Goal: Task Accomplishment & Management: Manage account settings

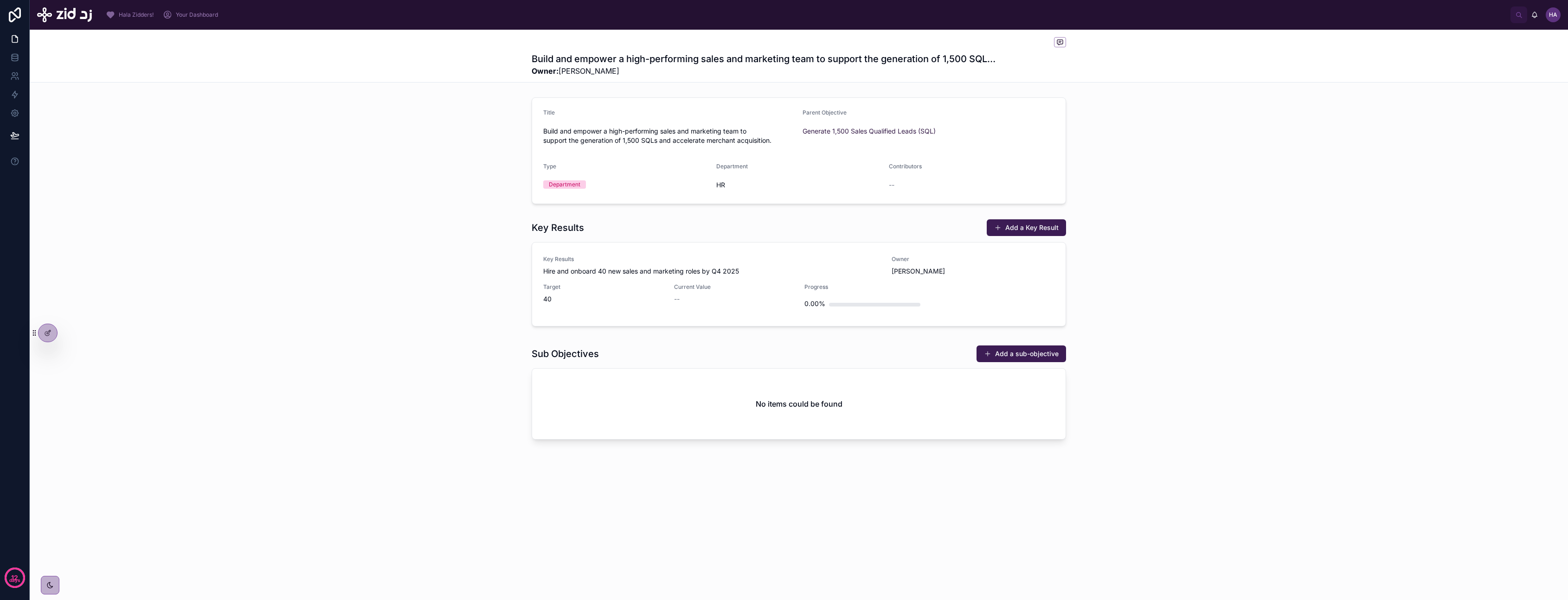
click at [407, 230] on div "Key Results Add a Key Result Key Results Hire and onboard 40 new sales and mark…" at bounding box center [799, 274] width 1538 height 119
click at [131, 17] on span "Hala Zidders!" at bounding box center [136, 15] width 35 height 7
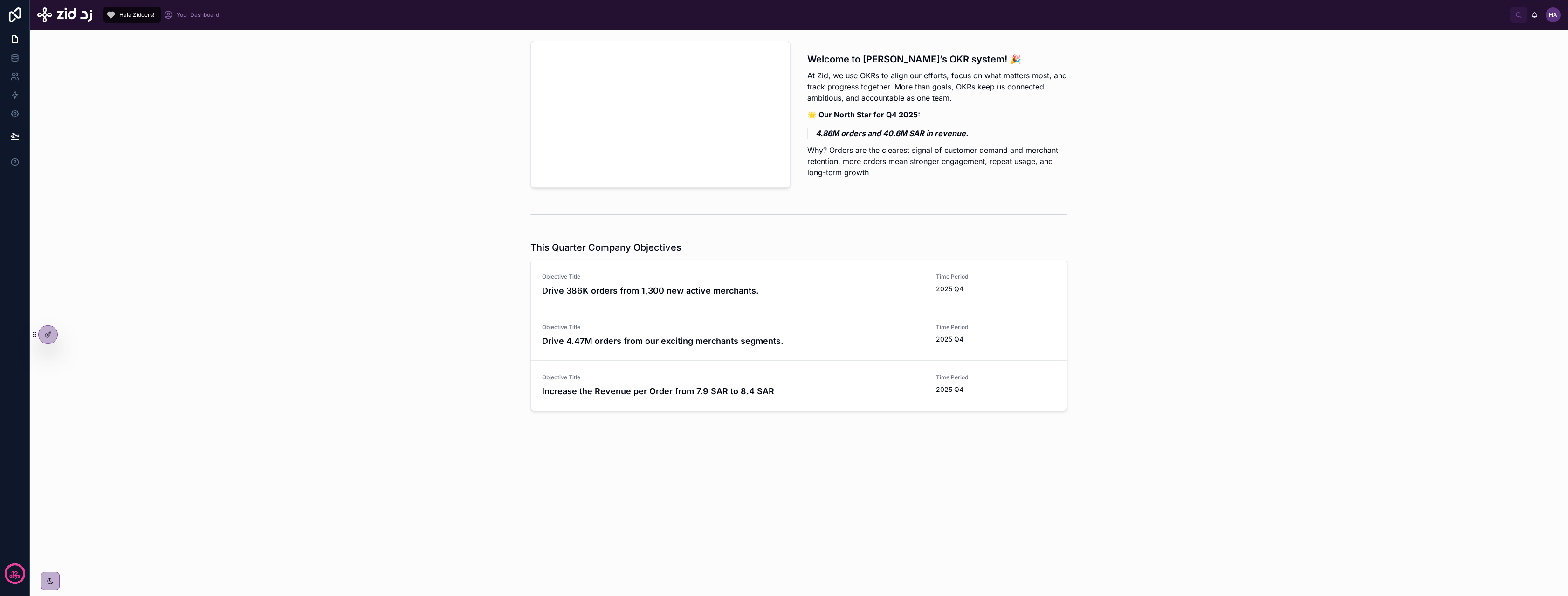
click at [201, 15] on span "Your Dashboard" at bounding box center [198, 15] width 42 height 7
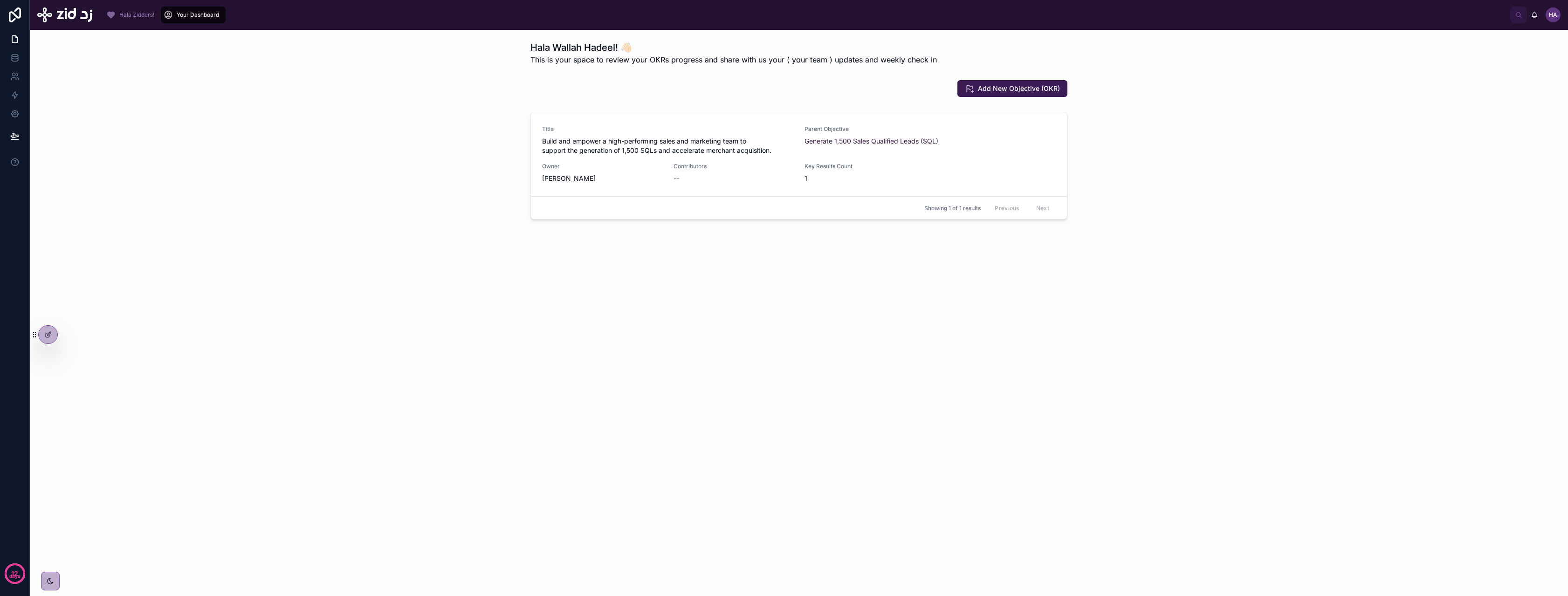
click at [642, 153] on span "Build and empower a high-performing sales and marketing team to support the gen…" at bounding box center [667, 145] width 251 height 18
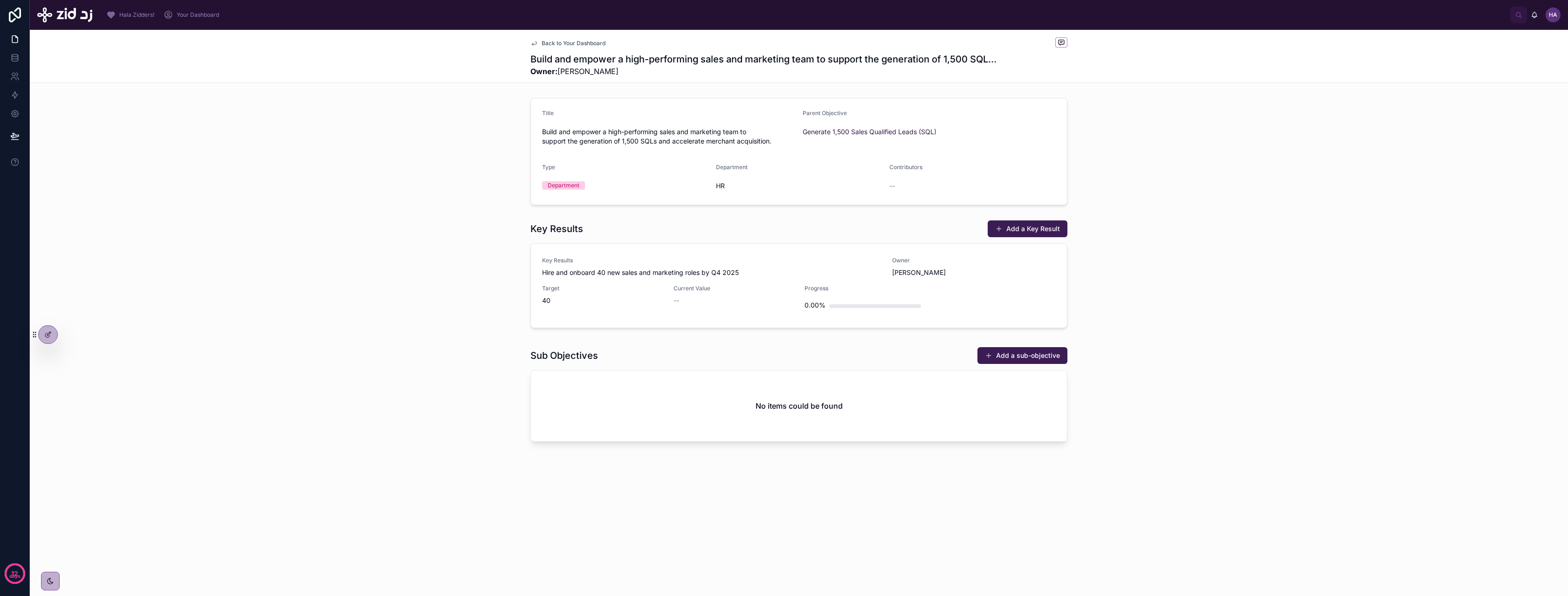
click at [574, 45] on span "Back to Your Dashboard" at bounding box center [574, 43] width 64 height 7
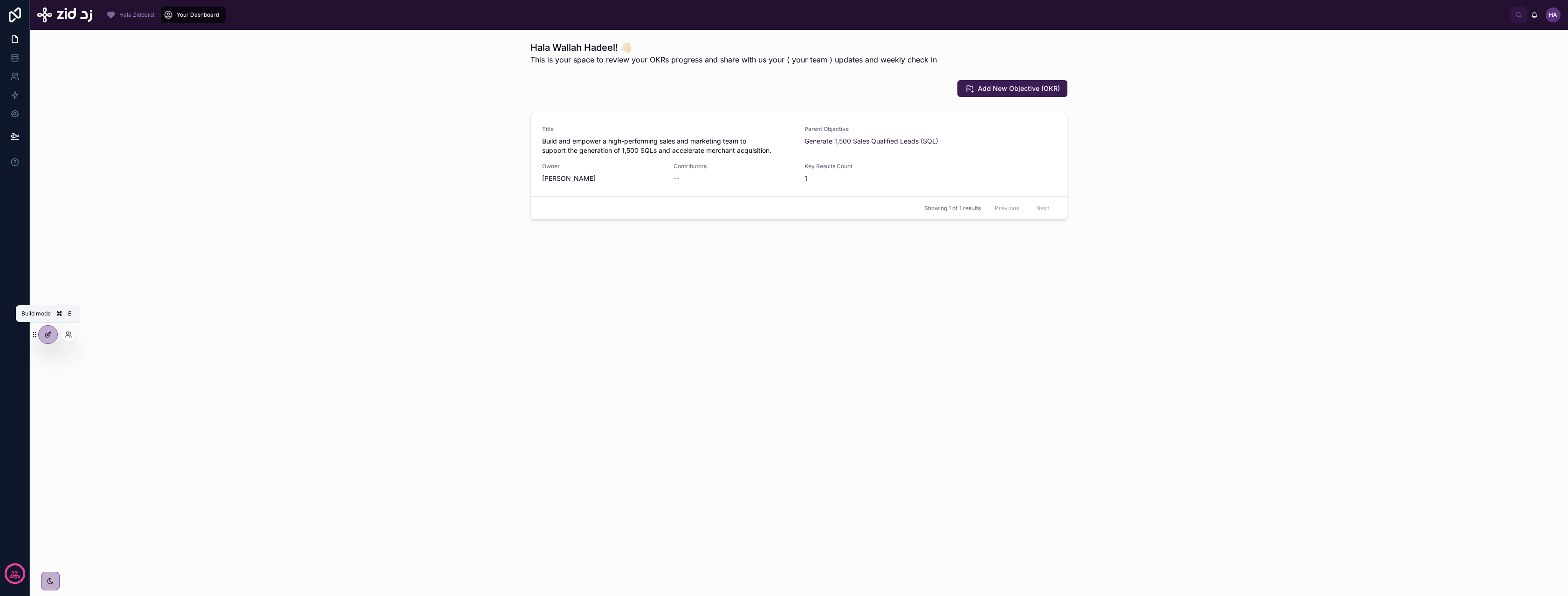
click at [48, 334] on icon at bounding box center [48, 334] width 7 height 7
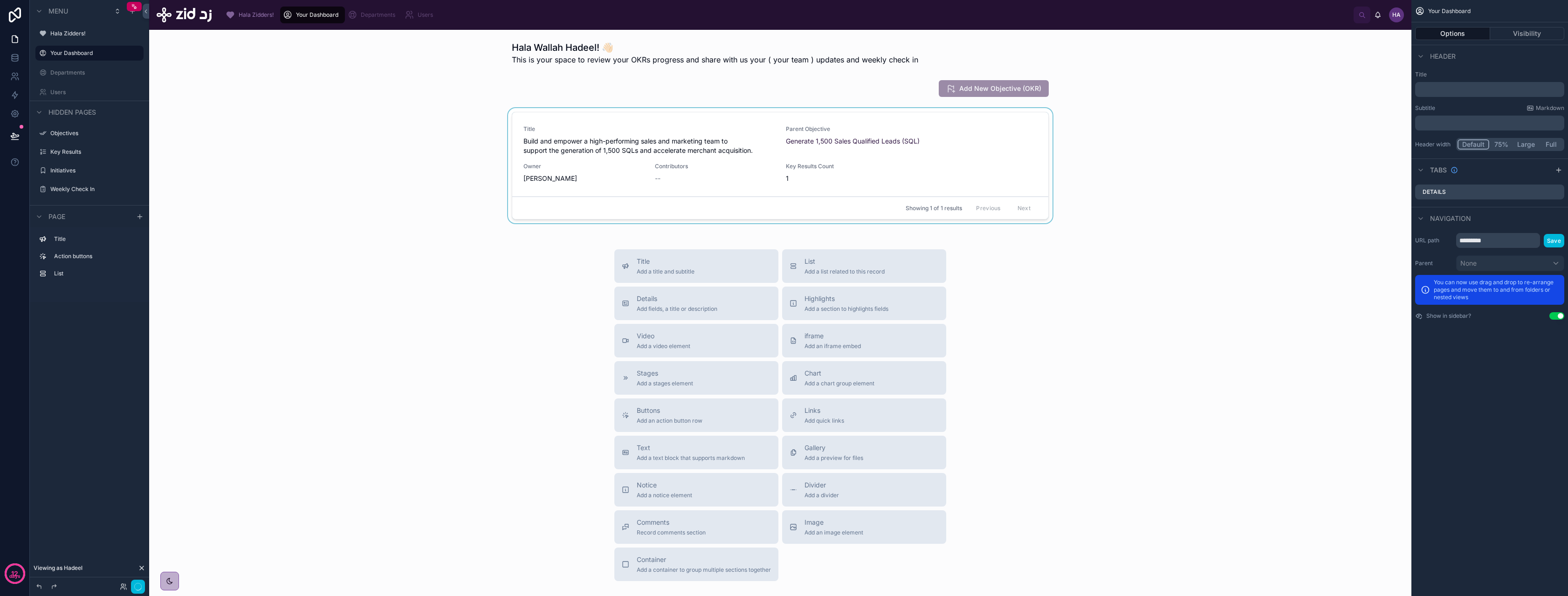
click at [643, 135] on div at bounding box center [780, 167] width 1247 height 119
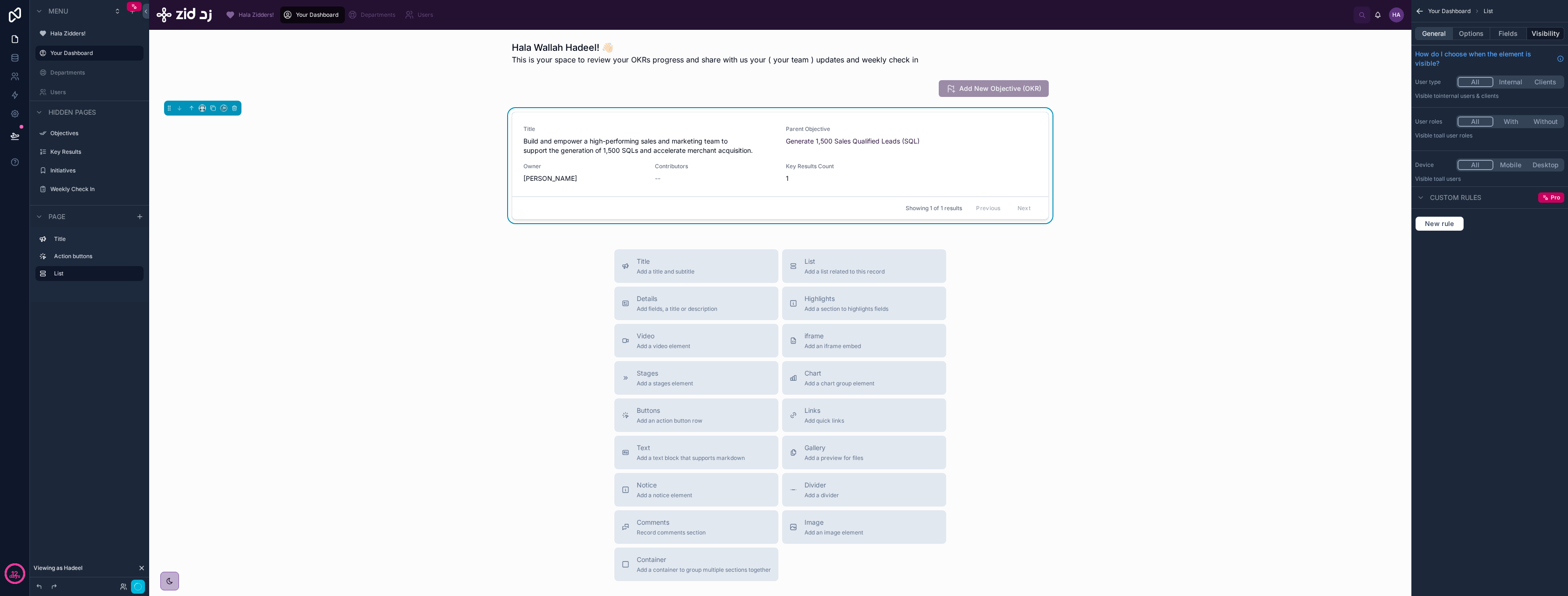
click at [643, 39] on button "General" at bounding box center [1434, 33] width 38 height 13
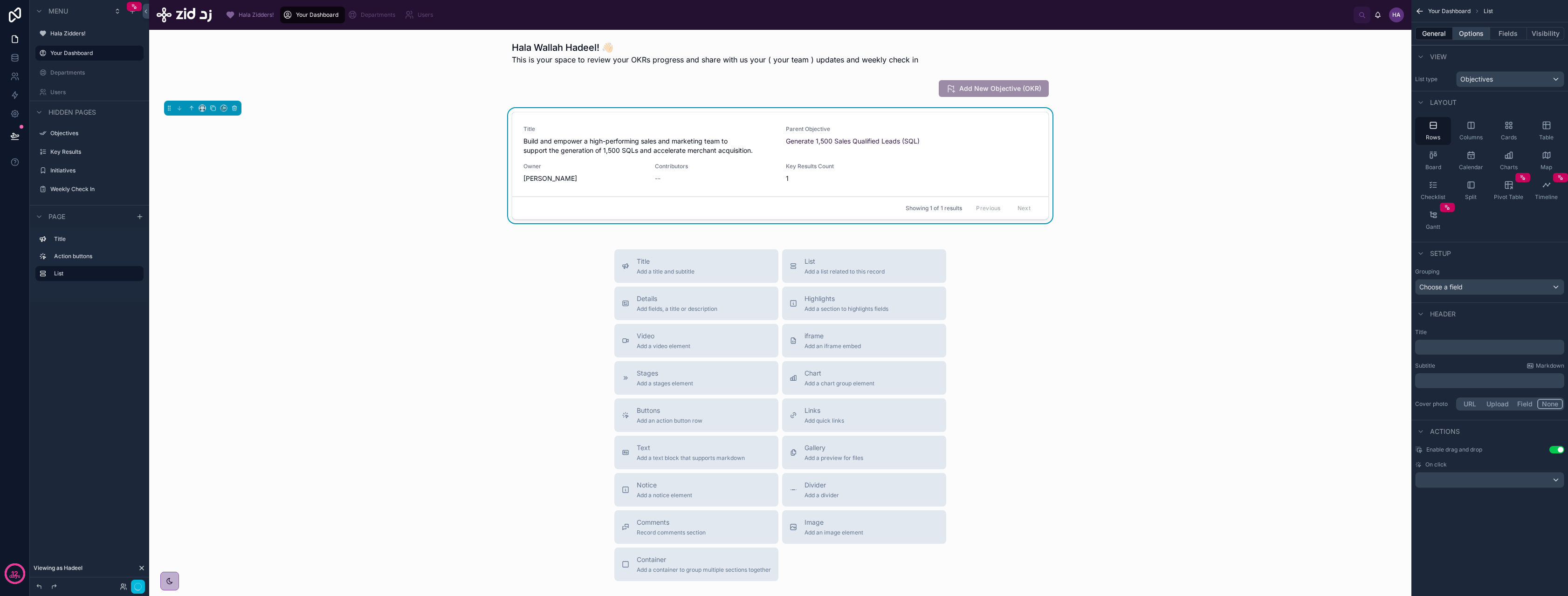
click at [643, 34] on button "Options" at bounding box center [1471, 33] width 37 height 13
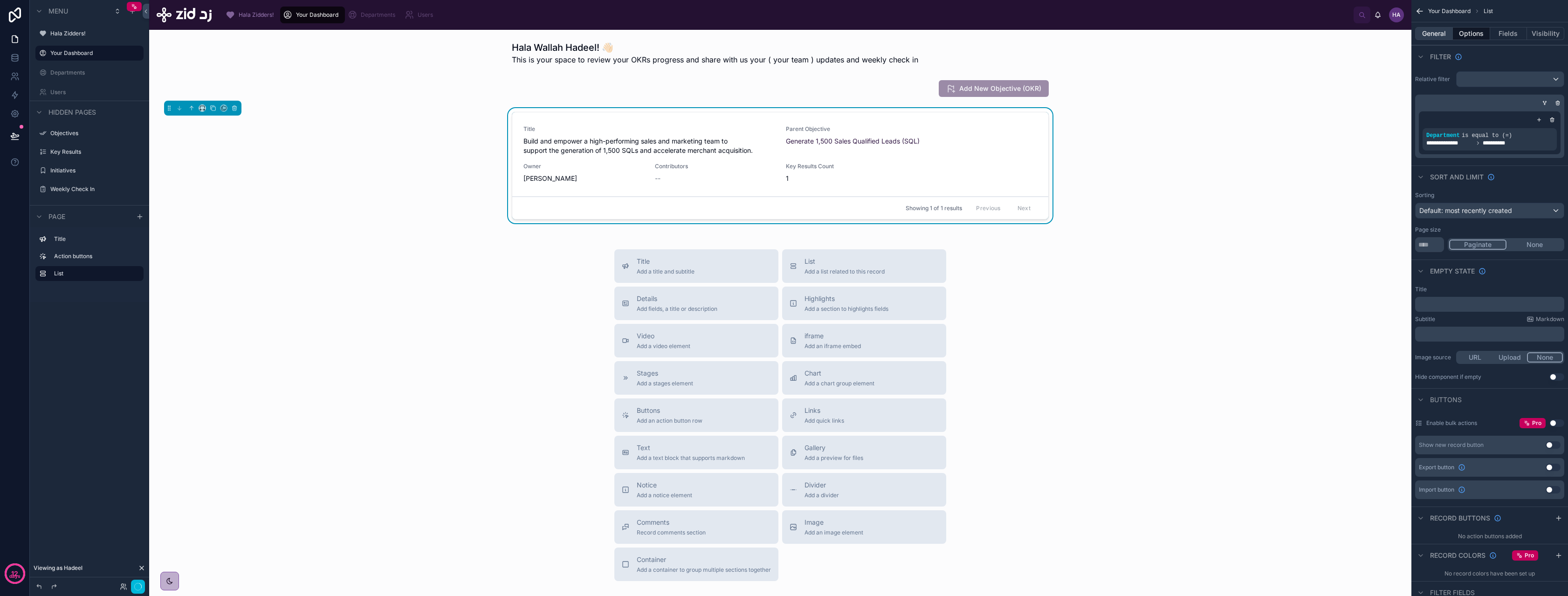
click at [643, 32] on button "General" at bounding box center [1434, 33] width 38 height 13
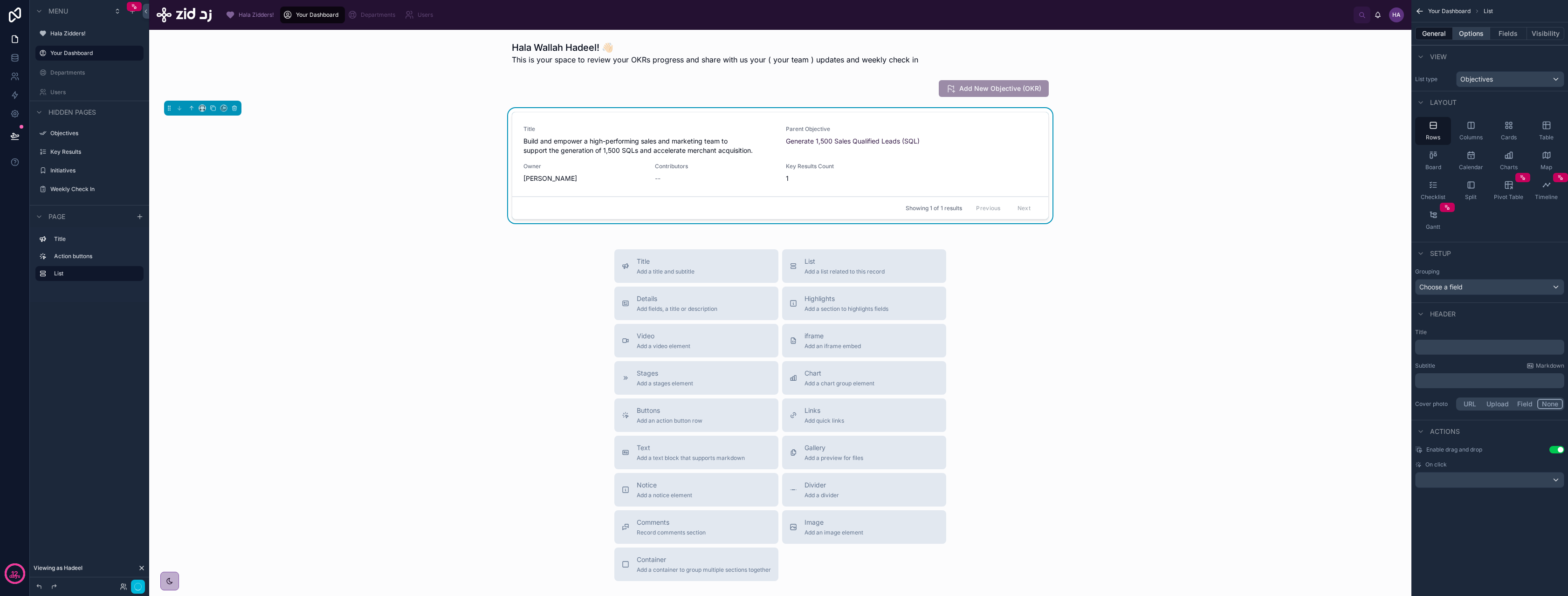
click at [643, 36] on button "Options" at bounding box center [1471, 33] width 37 height 13
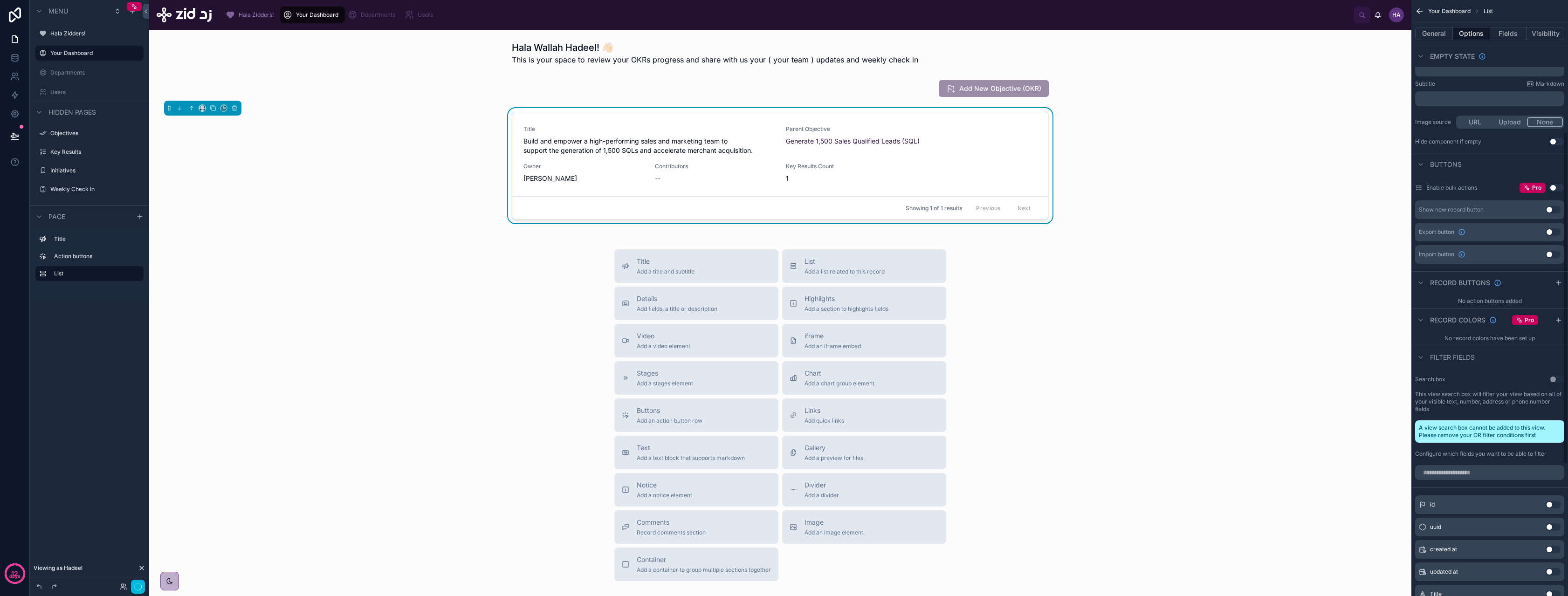
scroll to position [175, 0]
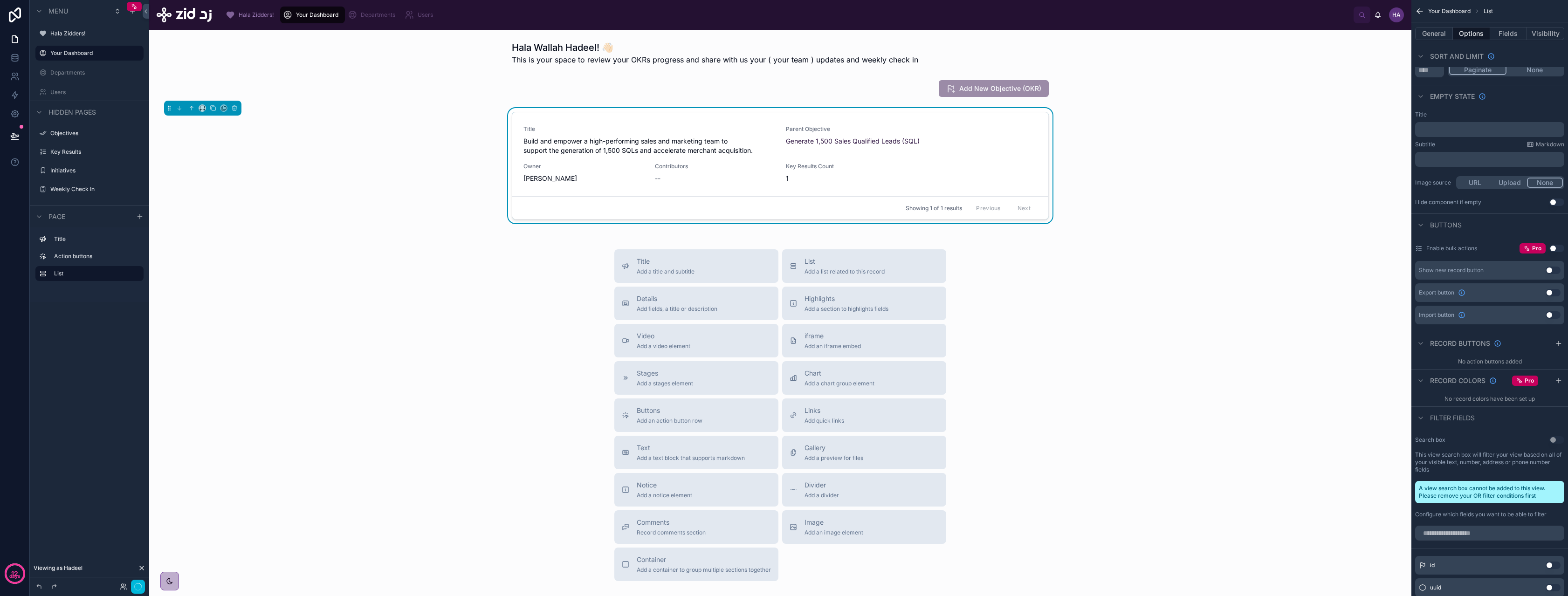
click at [191, 351] on div "Title Add a title and subtitle List Add a list related to this record Details A…" at bounding box center [780, 415] width 1247 height 332
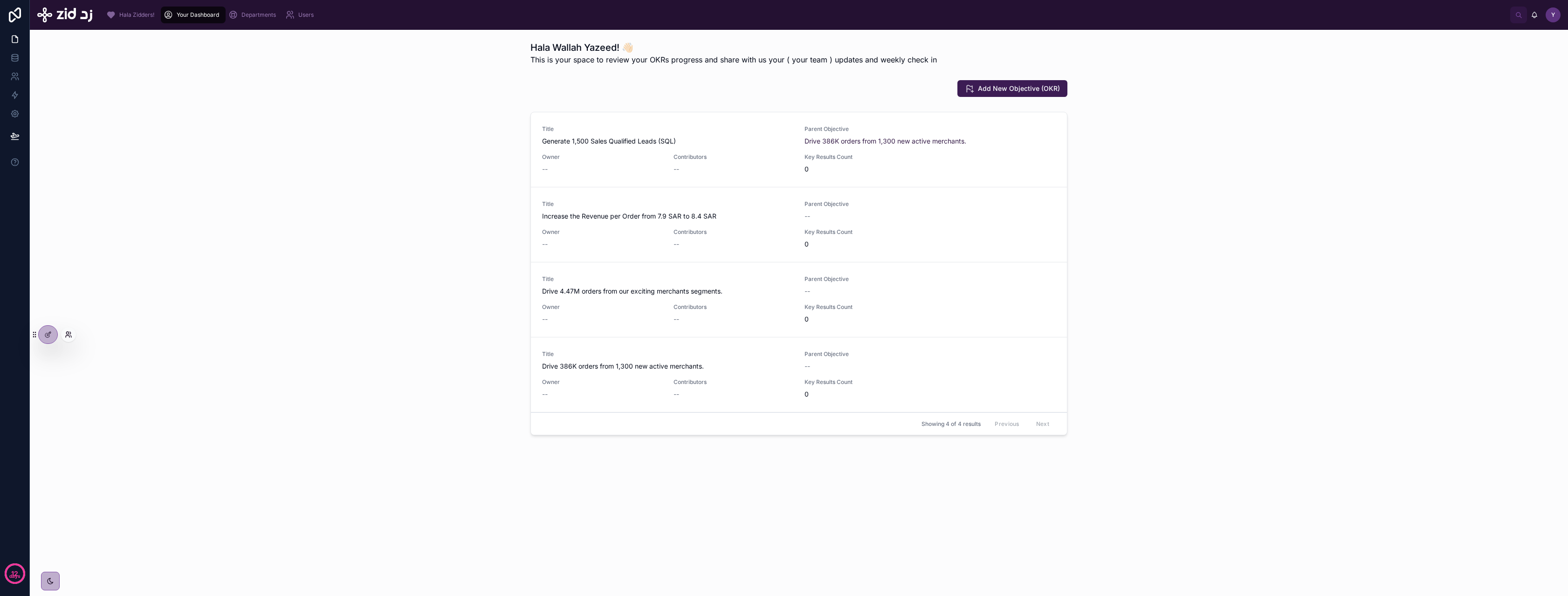
click at [66, 334] on icon at bounding box center [67, 333] width 2 height 2
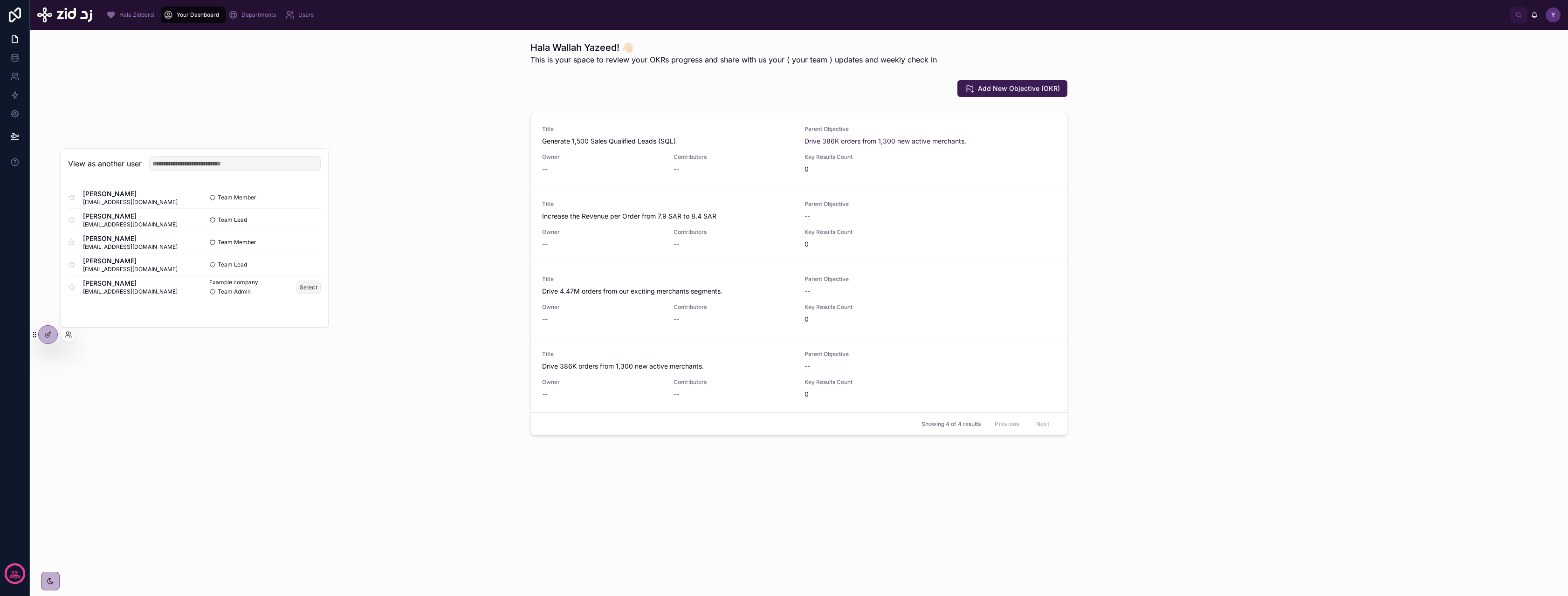
click at [307, 288] on button "Select" at bounding box center [309, 287] width 24 height 13
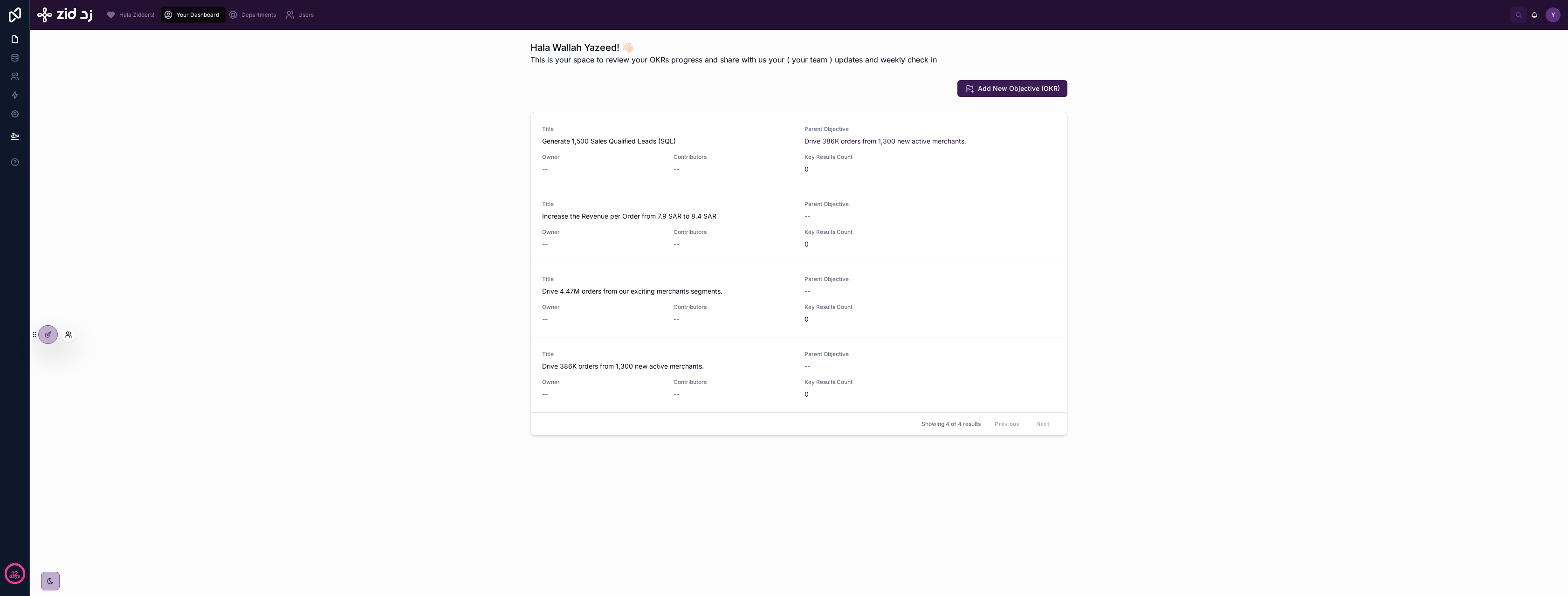
click at [68, 334] on icon at bounding box center [67, 333] width 2 height 2
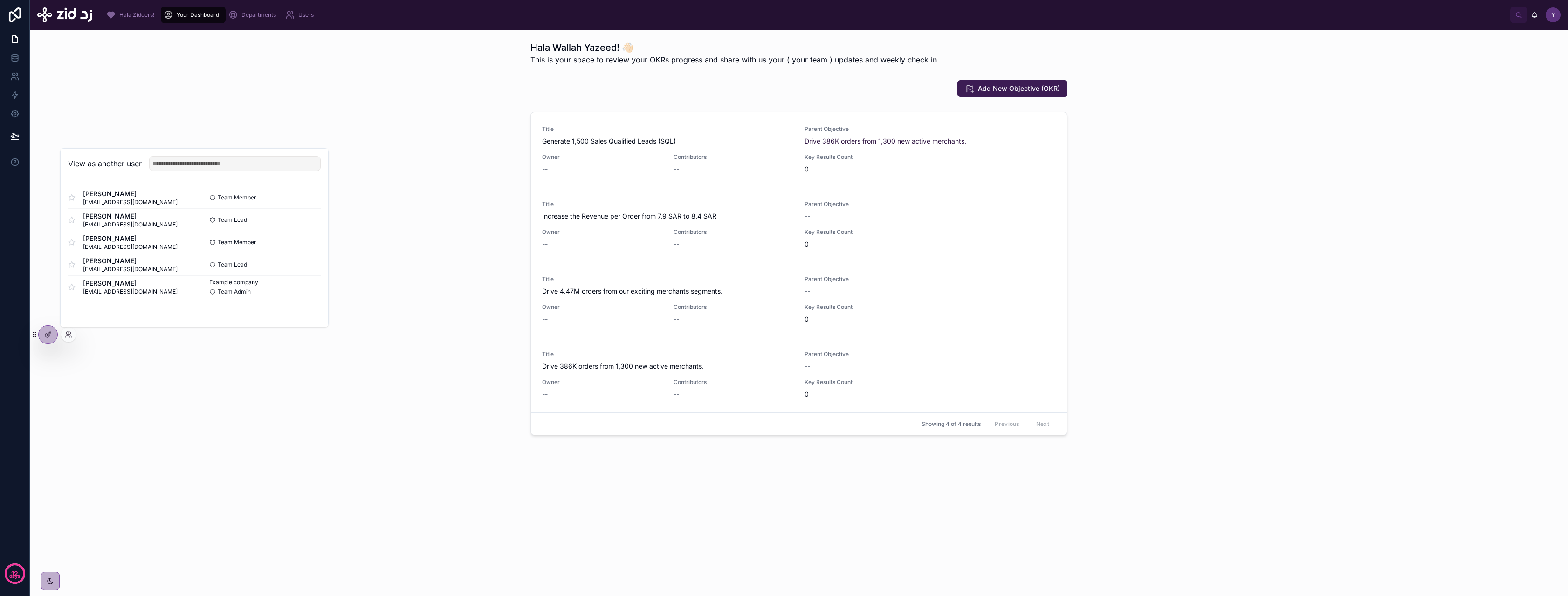
click at [106, 518] on div "Hala Wallah Yazeed! 👋🏻 This is your space to review your OKRs progress and shar…" at bounding box center [799, 313] width 1538 height 566
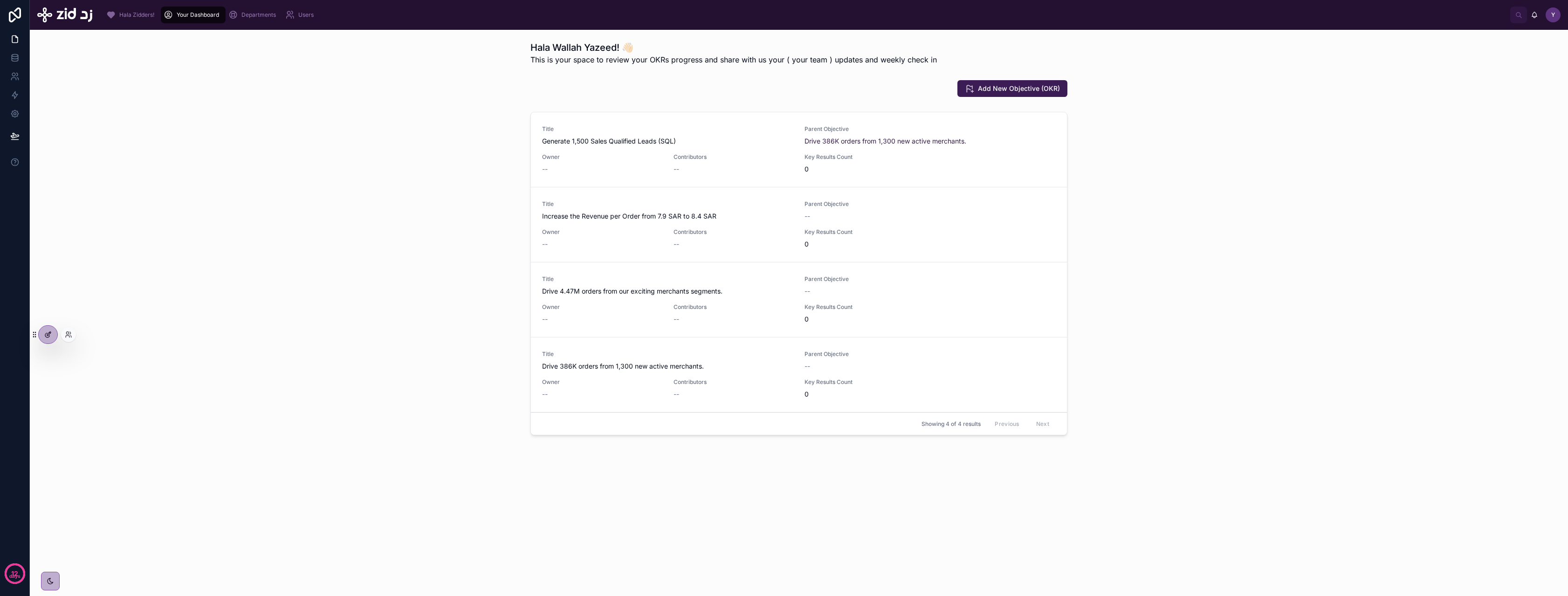
click at [46, 336] on icon at bounding box center [48, 334] width 7 height 7
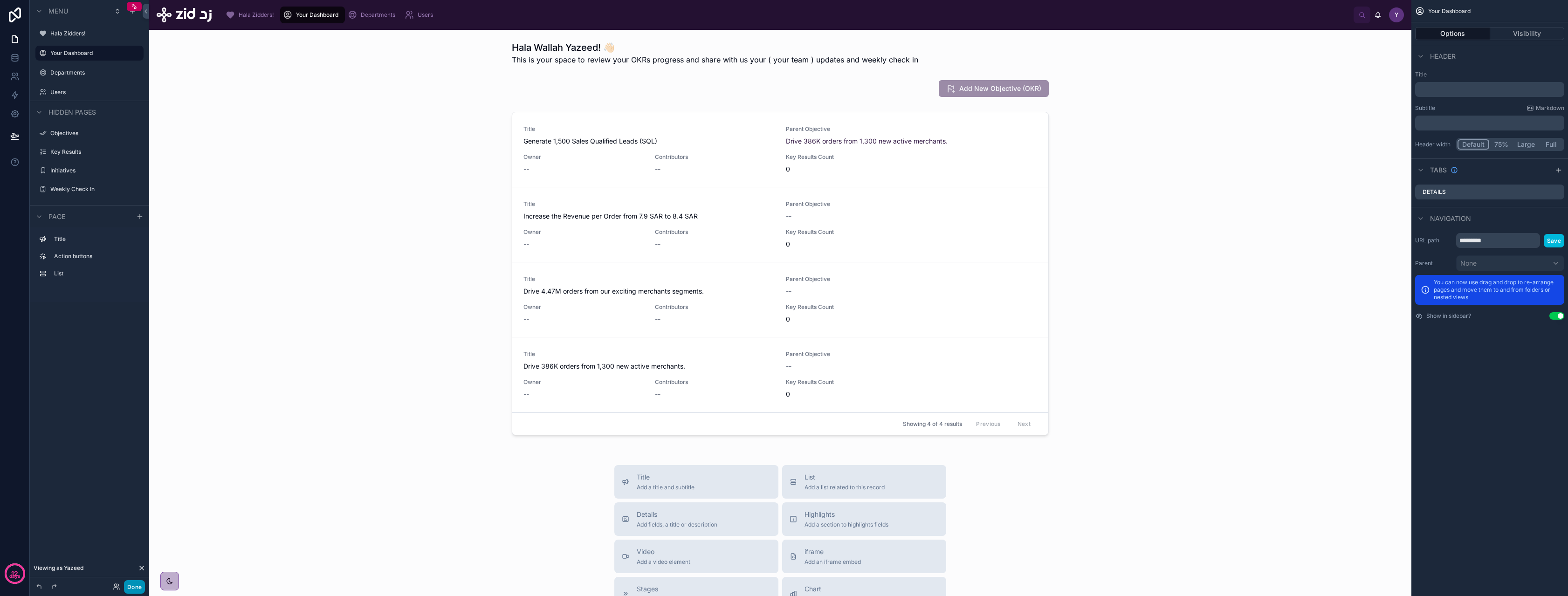
click at [134, 590] on button "Done" at bounding box center [135, 587] width 21 height 13
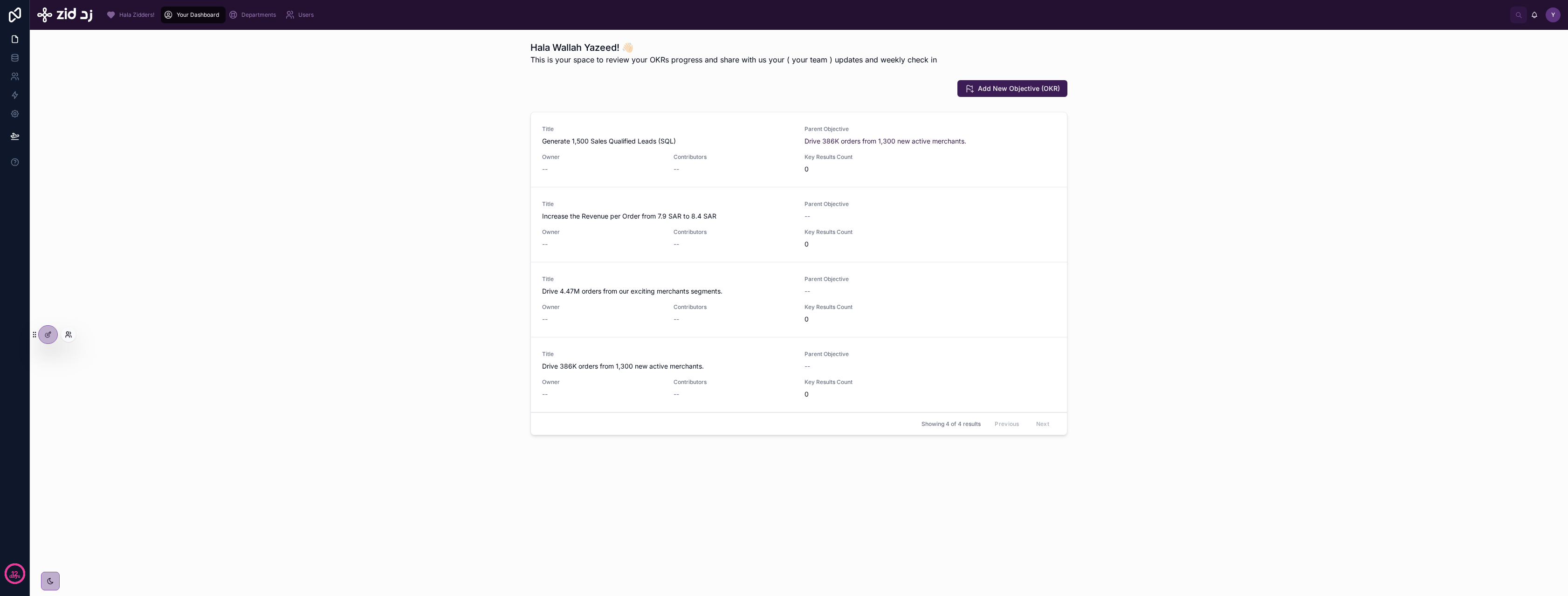
click at [67, 336] on icon at bounding box center [67, 336] width 4 height 2
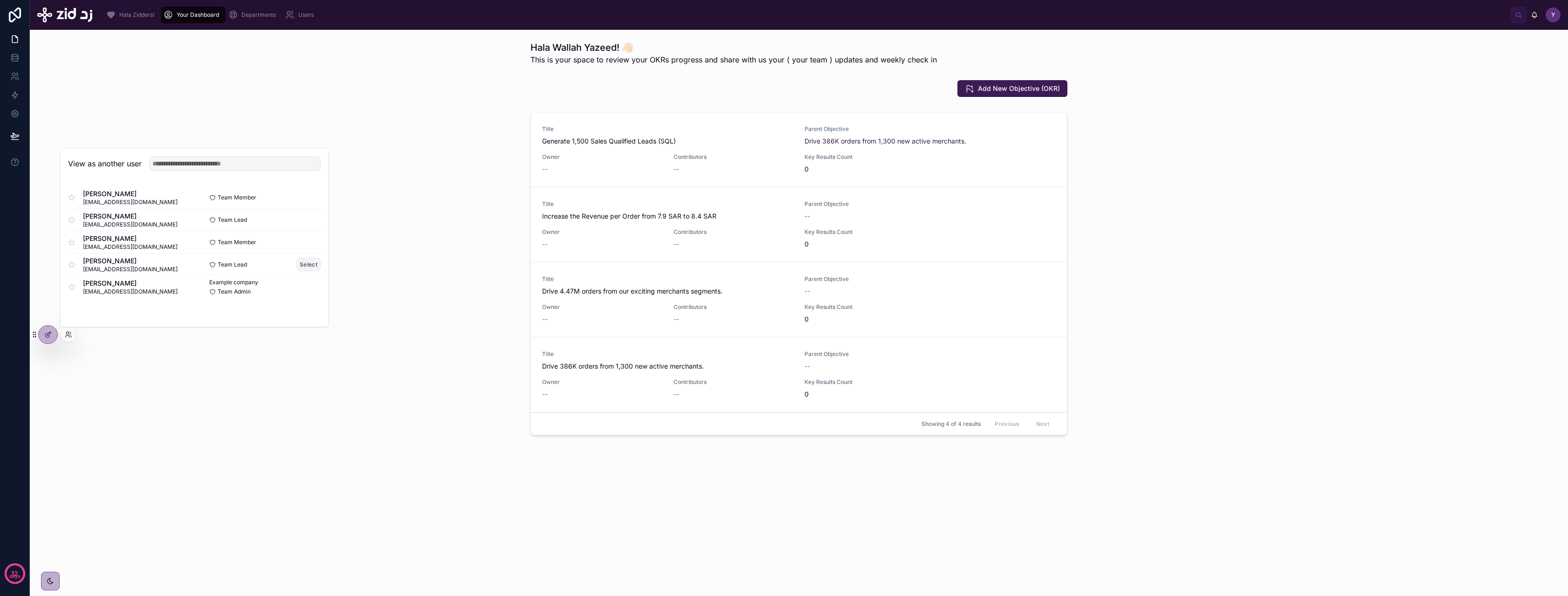
click at [308, 262] on button "Select" at bounding box center [309, 264] width 24 height 13
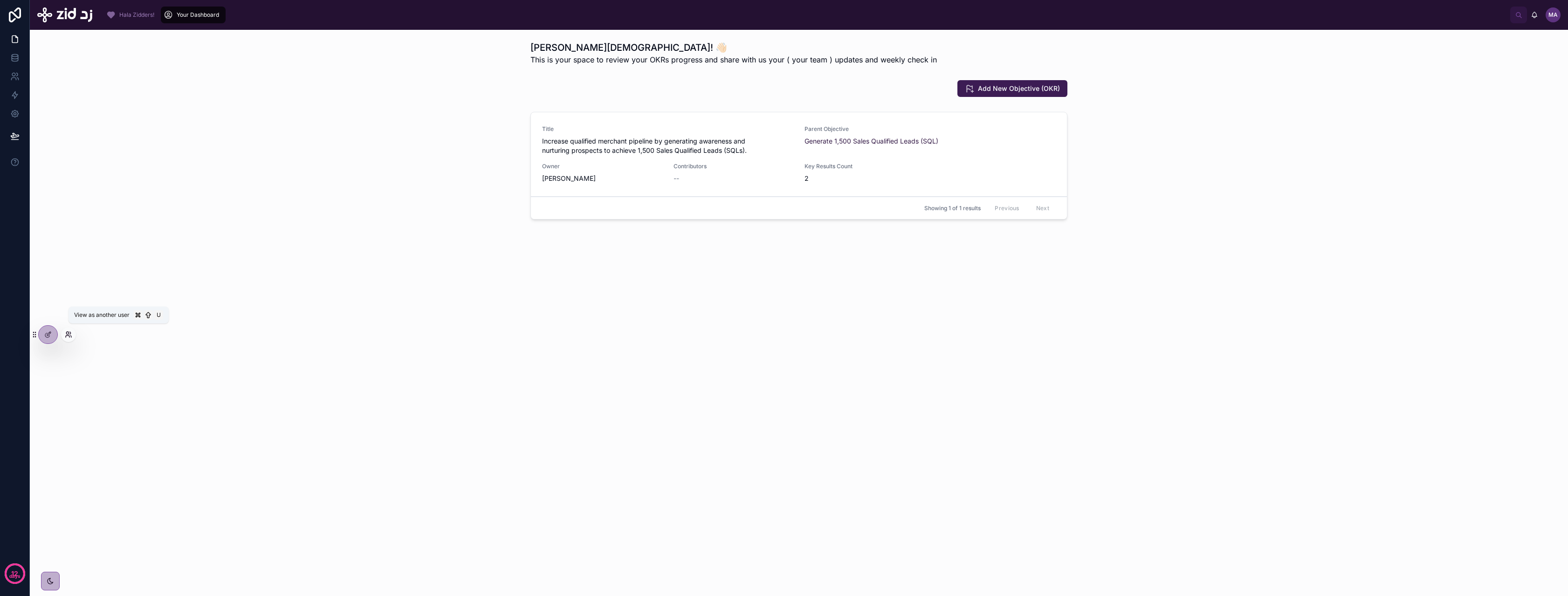
click at [68, 336] on icon at bounding box center [67, 336] width 4 height 2
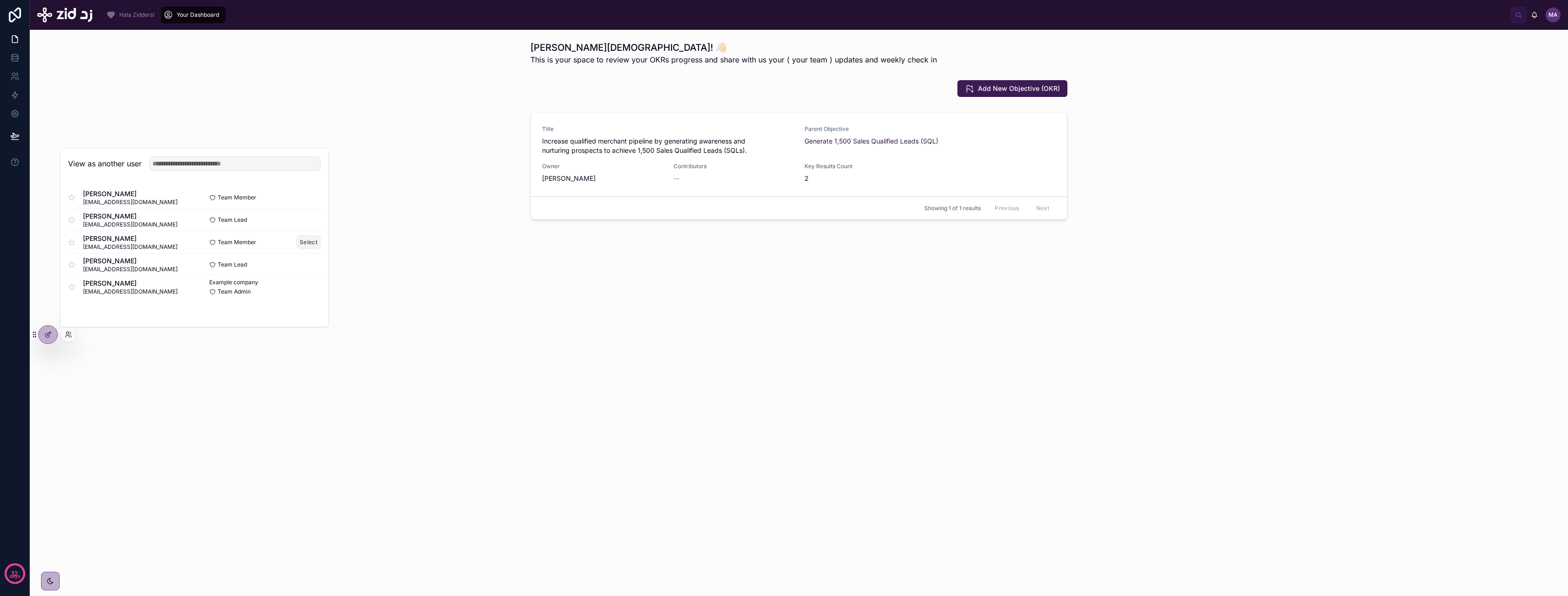
click at [309, 240] on button "Select" at bounding box center [309, 242] width 24 height 13
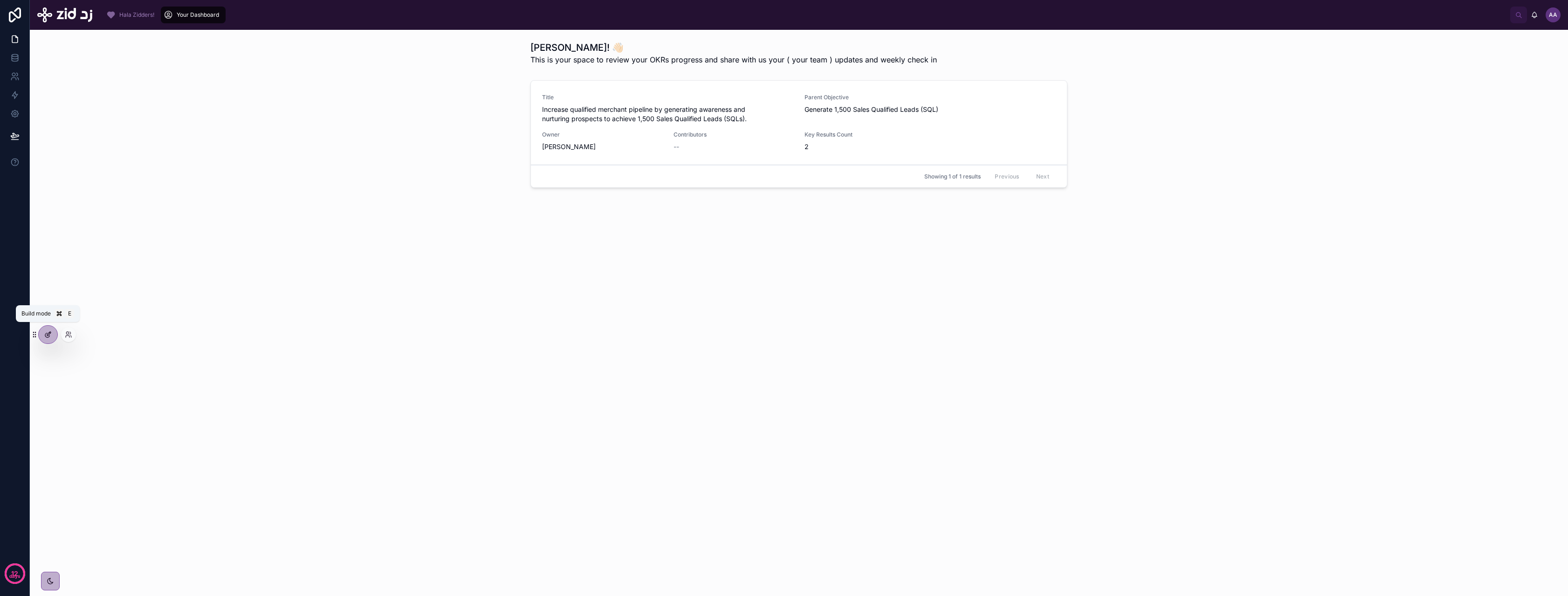
click at [49, 334] on icon at bounding box center [48, 334] width 7 height 7
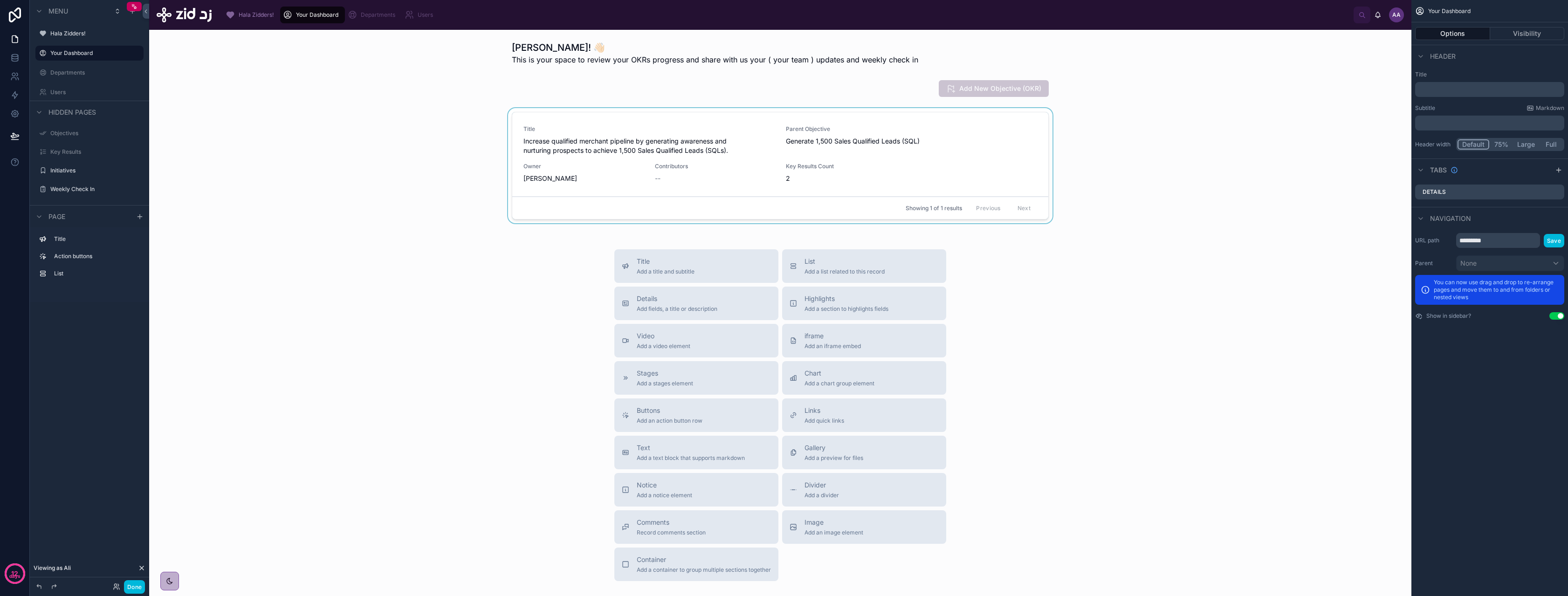
click at [994, 145] on div at bounding box center [780, 167] width 1247 height 119
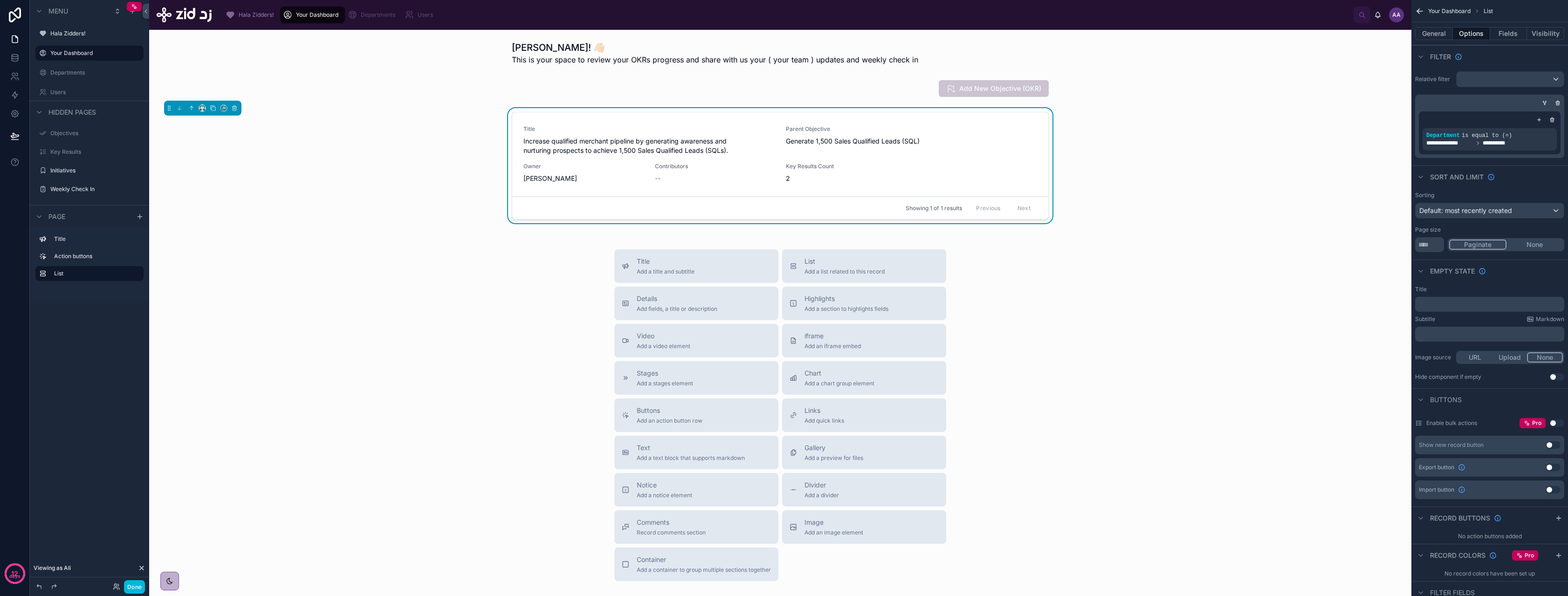
click at [933, 146] on div "Parent Objective Generate 1,500 Sales Qualified Leads (SQL)" at bounding box center [911, 140] width 251 height 30
click at [1088, 257] on div "Title Add a title and subtitle List Add a list related to this record Details A…" at bounding box center [780, 415] width 1247 height 332
click at [799, 171] on div "Key Results Count 2" at bounding box center [846, 173] width 120 height 21
click at [134, 587] on button "Done" at bounding box center [135, 587] width 21 height 13
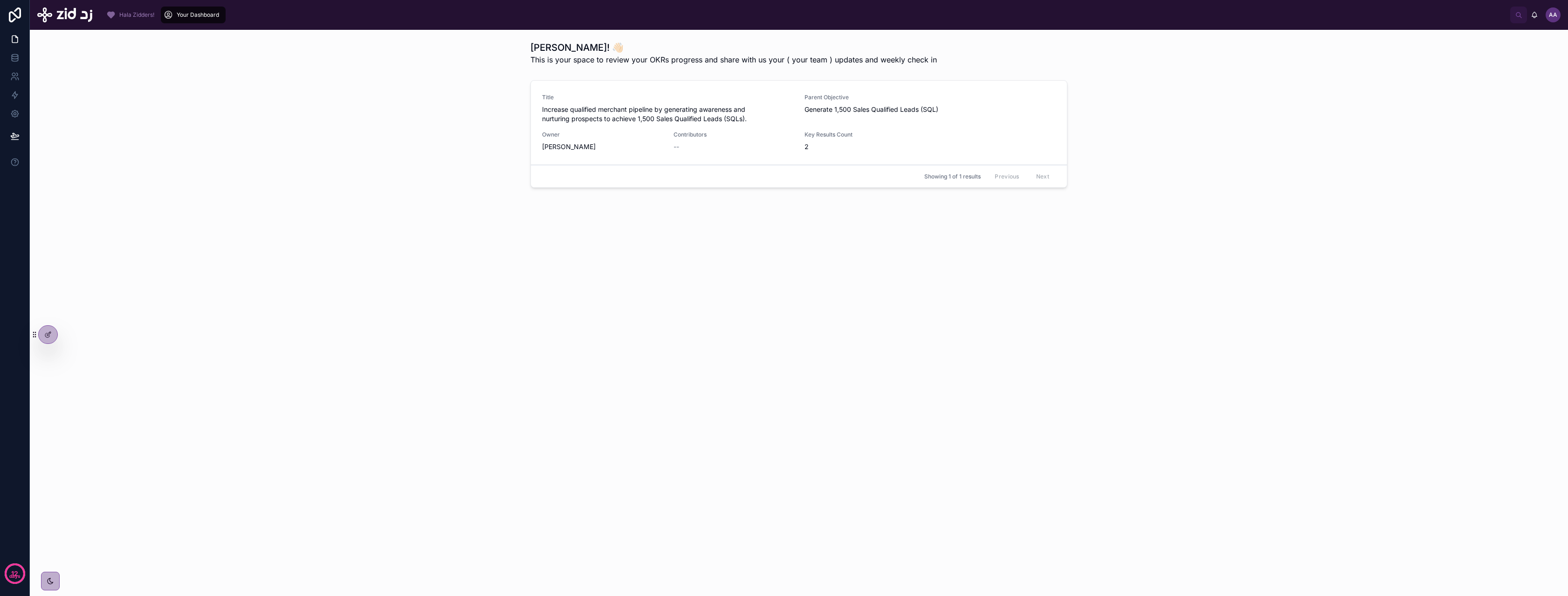
click at [645, 133] on span "Owner" at bounding box center [602, 134] width 120 height 7
click at [653, 113] on span "Increase qualified merchant pipeline by generating awareness and nurturing pros…" at bounding box center [667, 114] width 251 height 18
click at [48, 336] on icon at bounding box center [48, 334] width 7 height 7
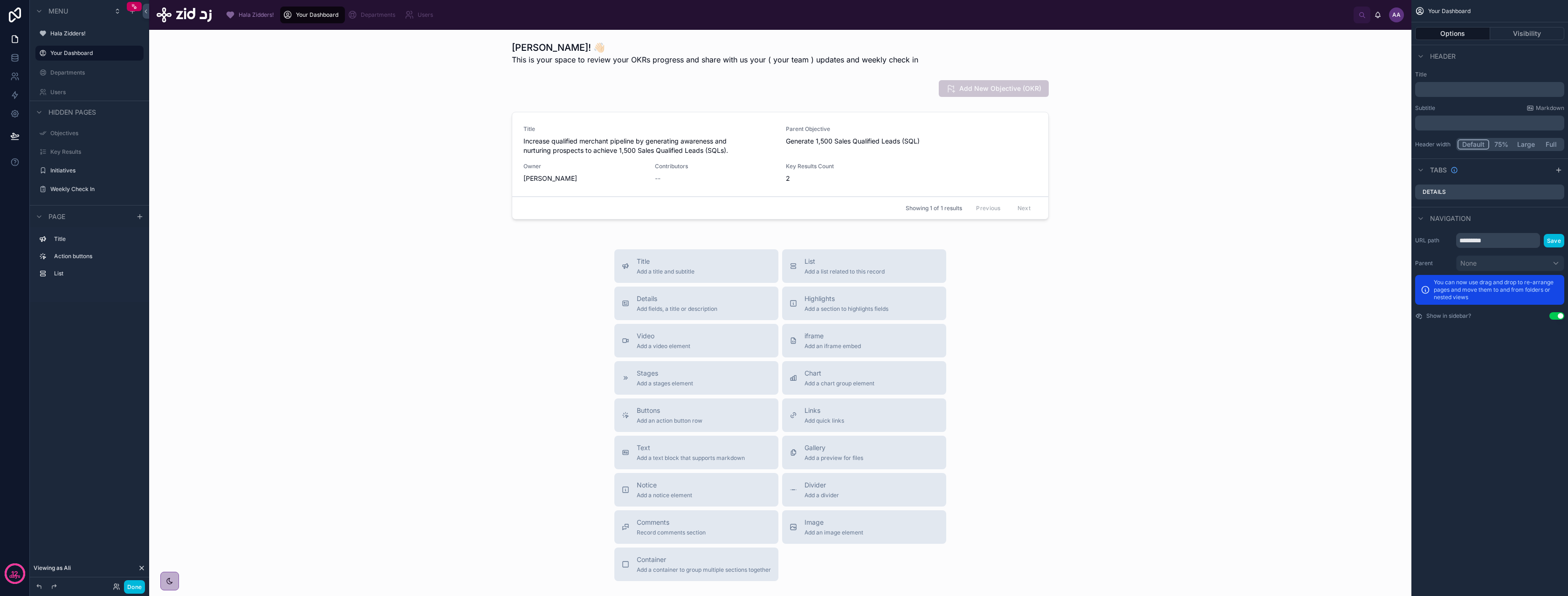
click at [615, 158] on div at bounding box center [780, 167] width 1247 height 119
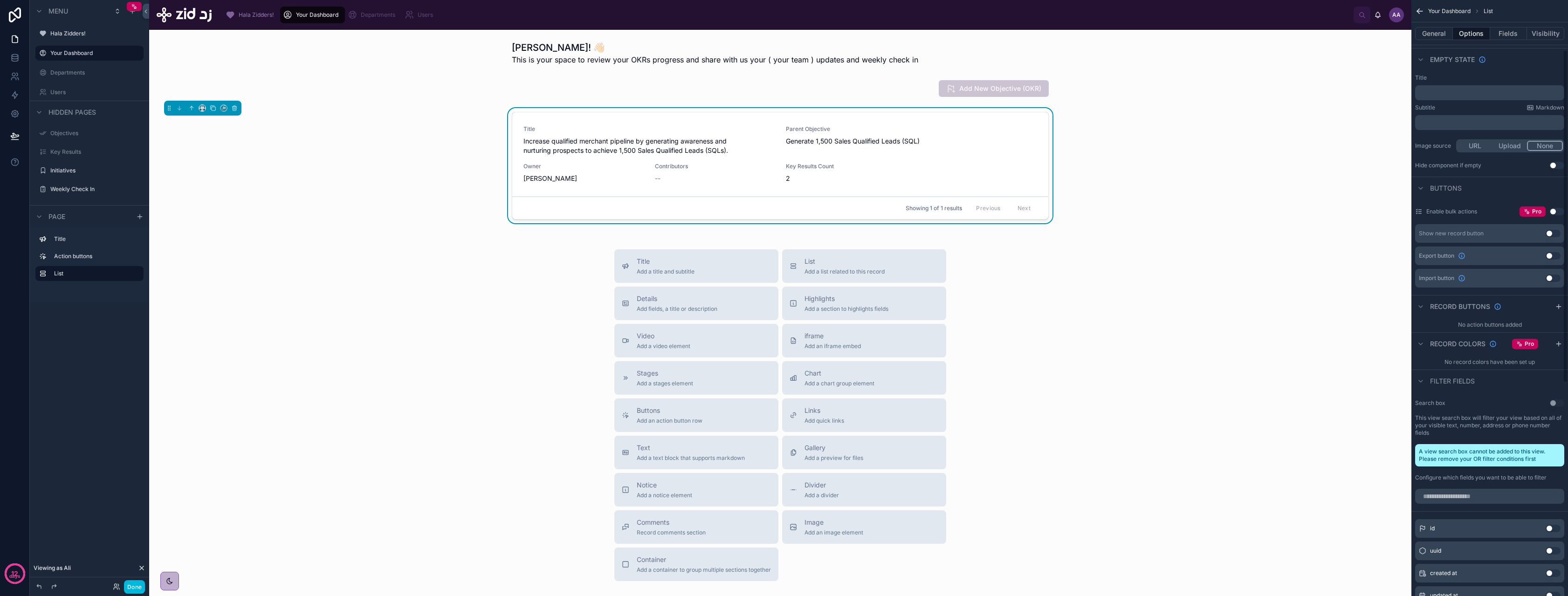
scroll to position [89, 0]
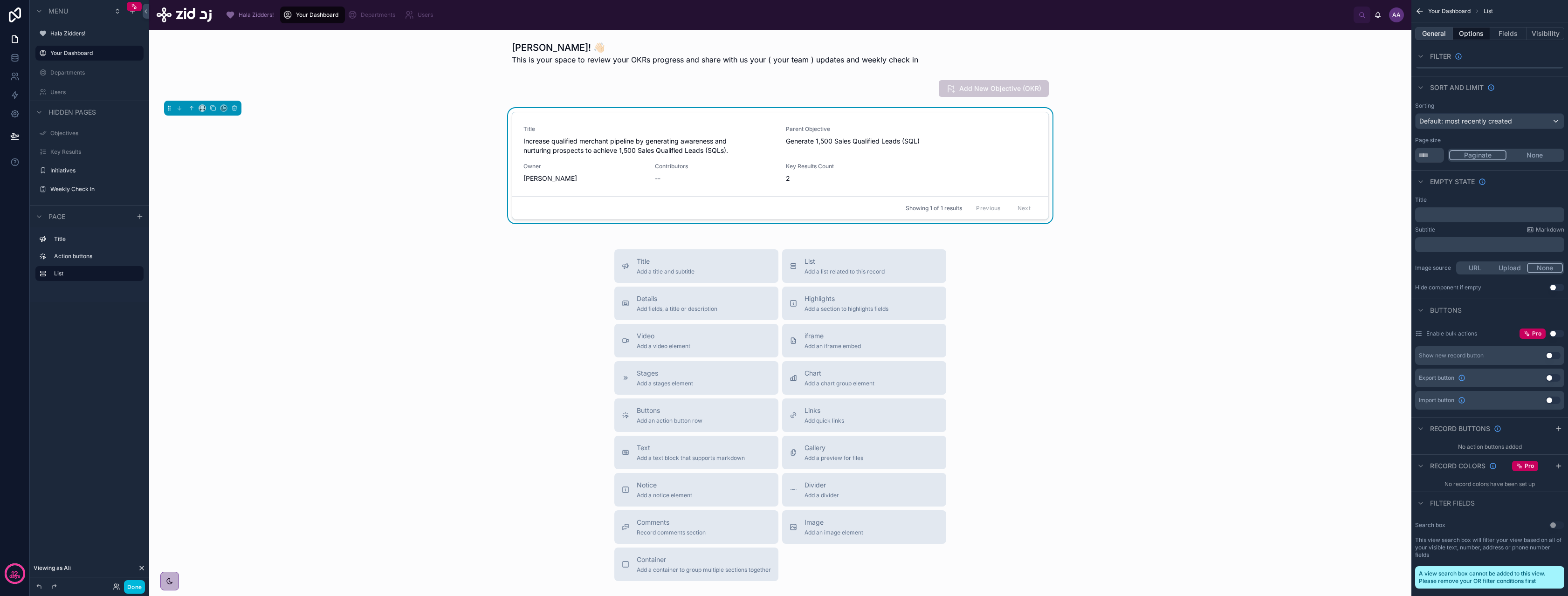
click at [1432, 31] on button "General" at bounding box center [1434, 33] width 38 height 13
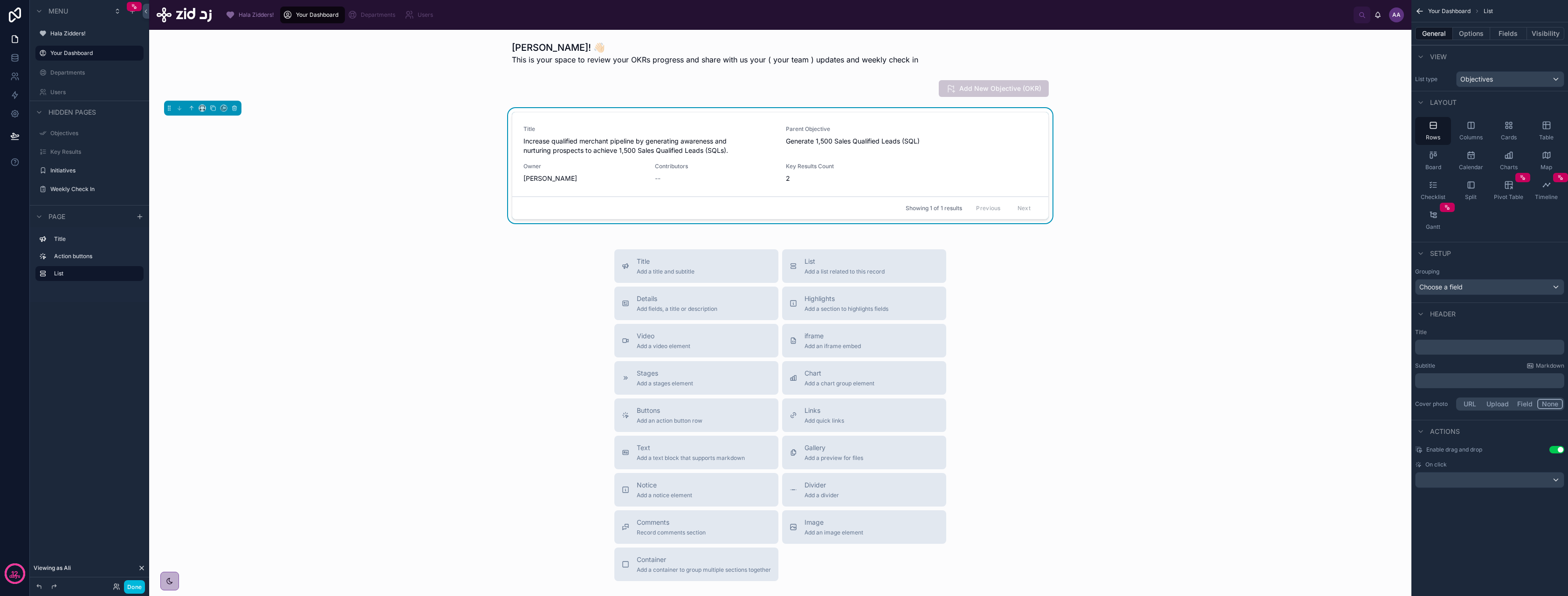
scroll to position [0, 0]
click at [1487, 479] on div "scrollable content" at bounding box center [1490, 480] width 148 height 15
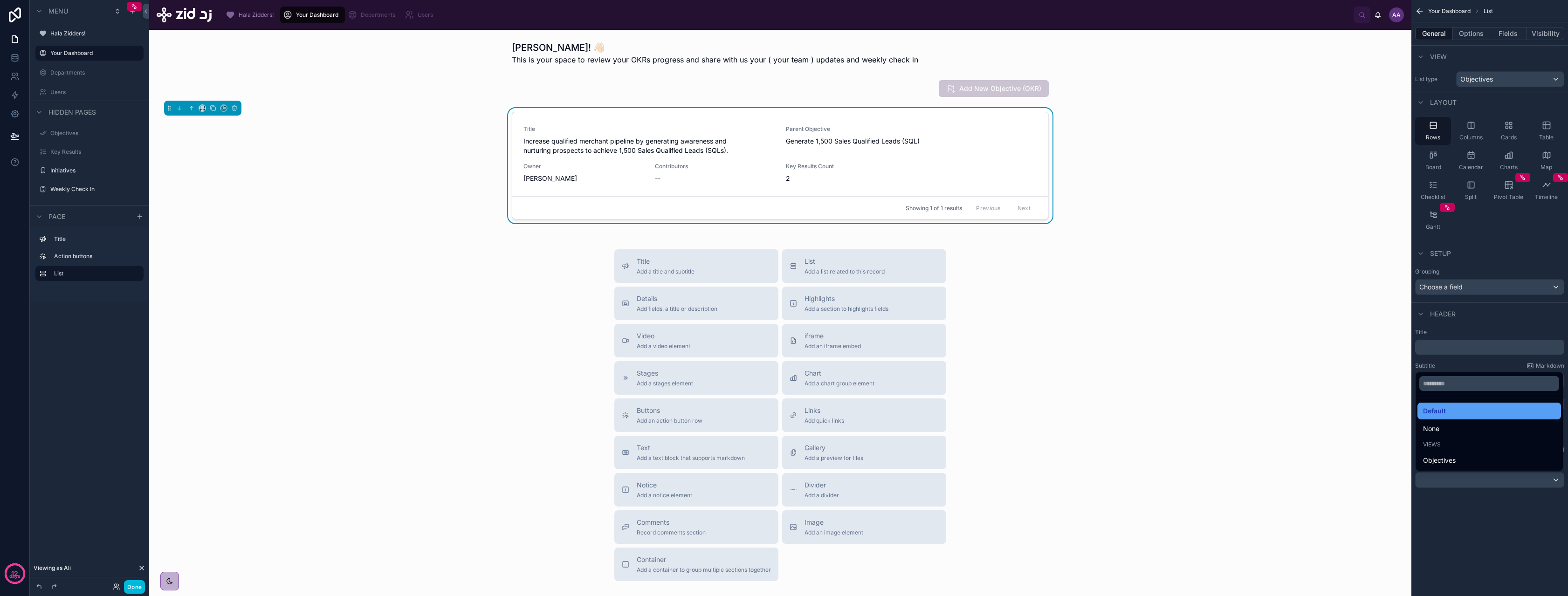
click at [1476, 414] on div "Default" at bounding box center [1489, 411] width 132 height 11
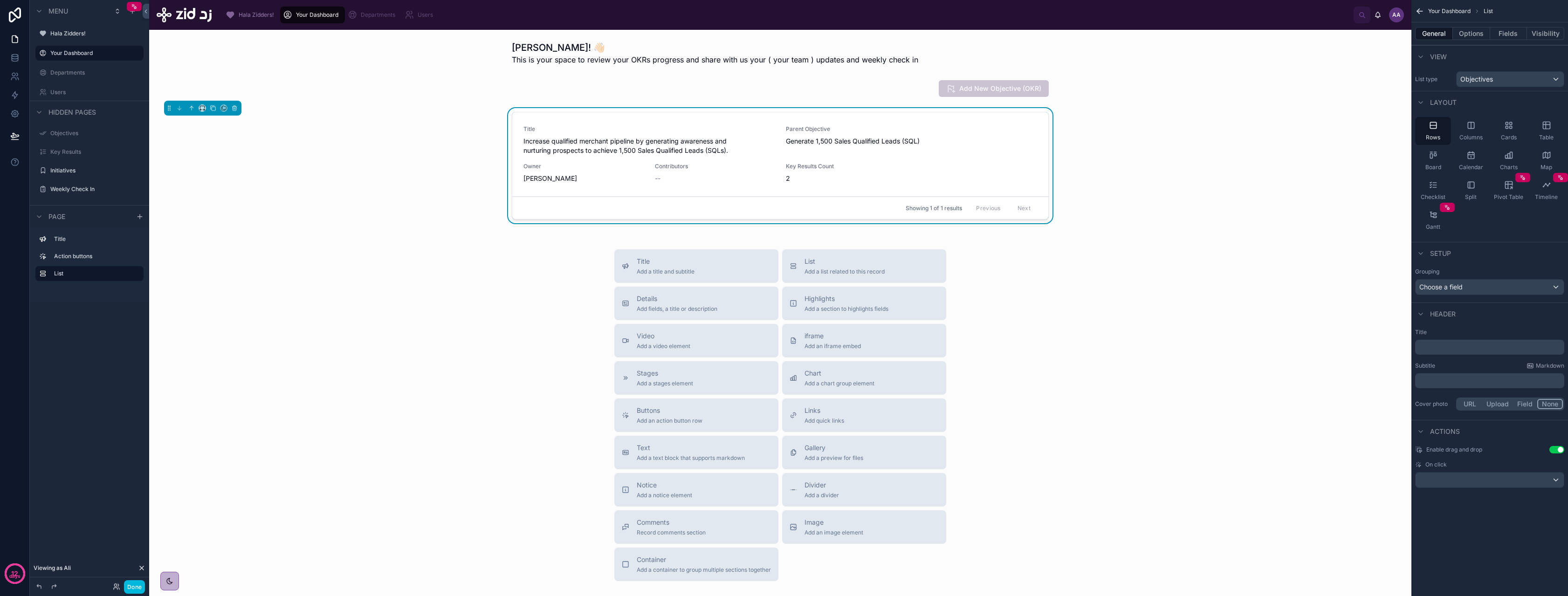
click at [774, 156] on div "Title Increase qualified merchant pipeline by generating awareness and nurturin…" at bounding box center [780, 154] width 514 height 58
click at [685, 152] on span "Increase qualified merchant pipeline by generating awareness and nurturing pros…" at bounding box center [649, 145] width 251 height 18
click at [136, 583] on button "Done" at bounding box center [135, 587] width 21 height 13
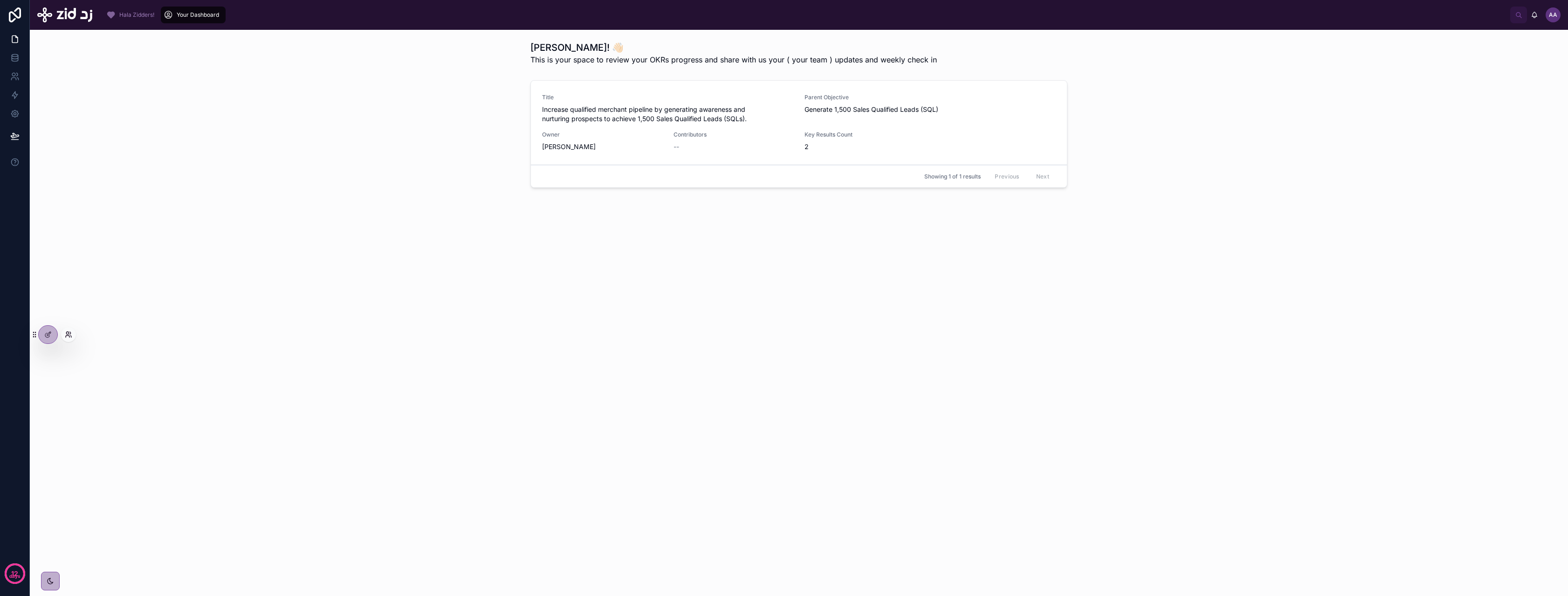
click at [68, 336] on icon at bounding box center [67, 336] width 4 height 2
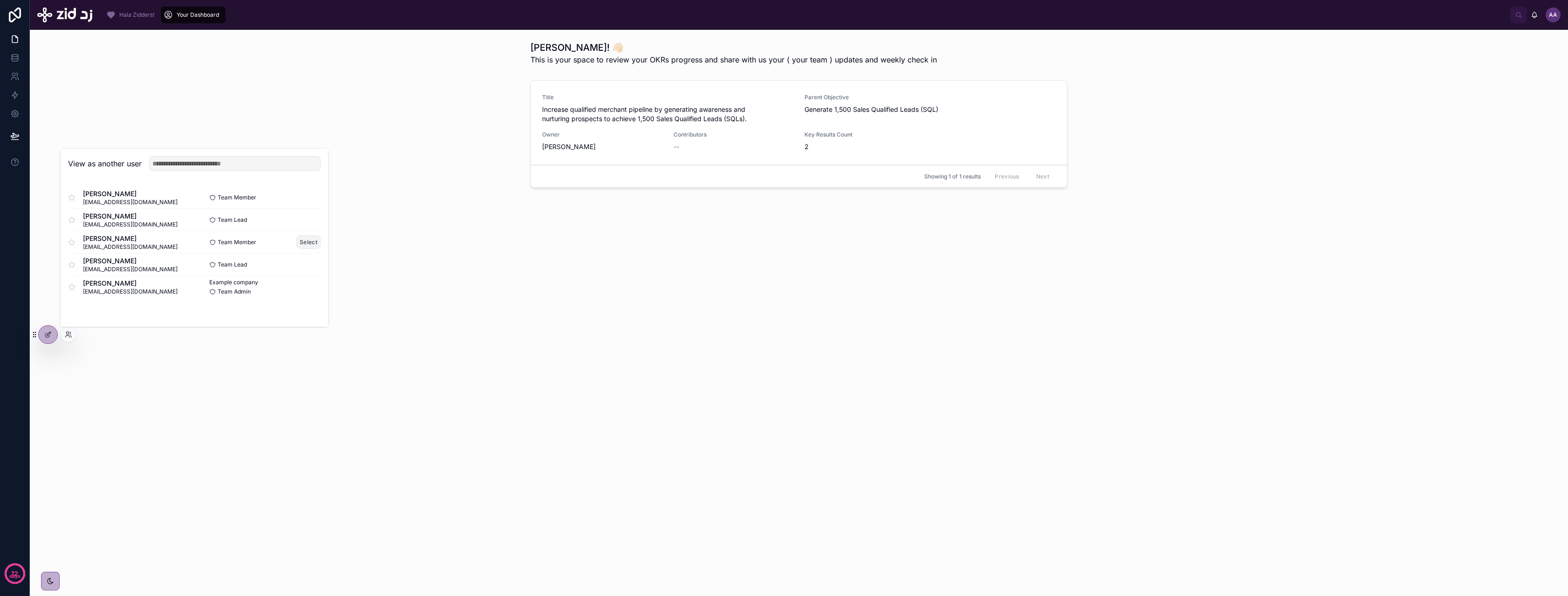
click at [303, 240] on button "Select" at bounding box center [309, 242] width 24 height 13
click at [305, 263] on button "Select" at bounding box center [309, 264] width 24 height 13
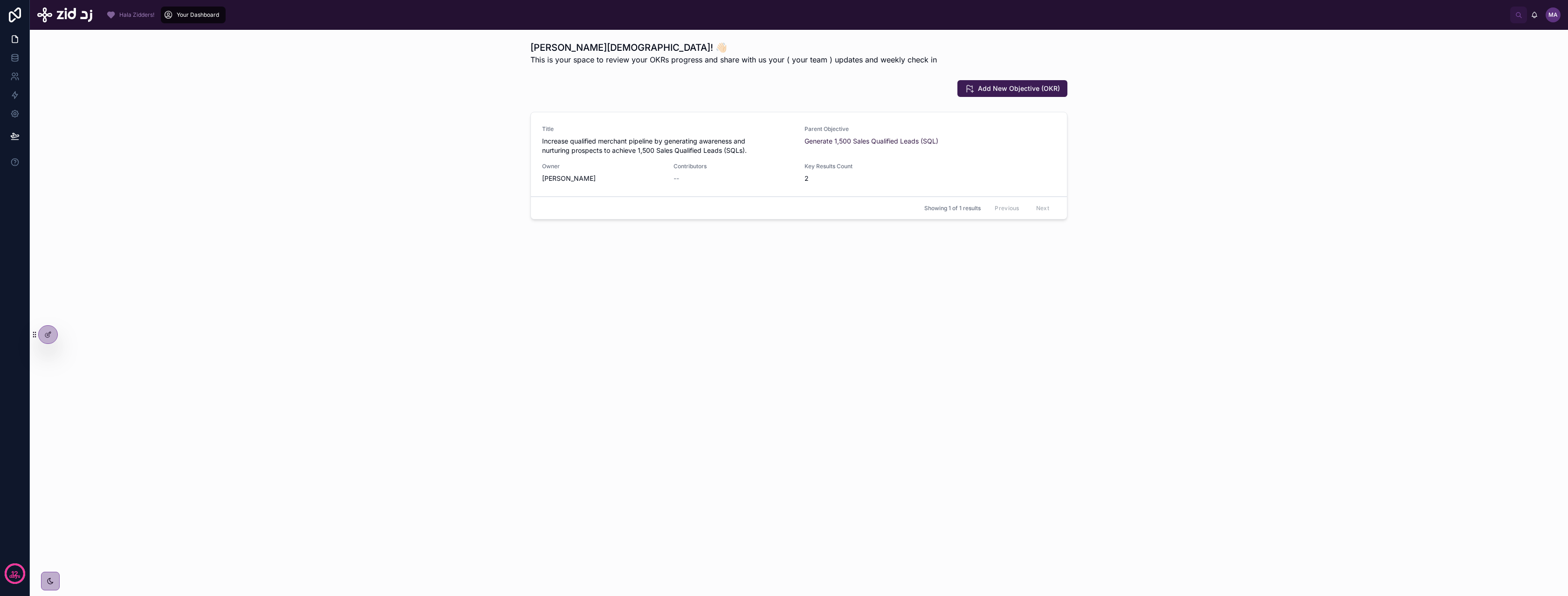
click at [636, 157] on div "Title Increase qualified merchant pipeline by generating awareness and nurturin…" at bounding box center [799, 154] width 514 height 58
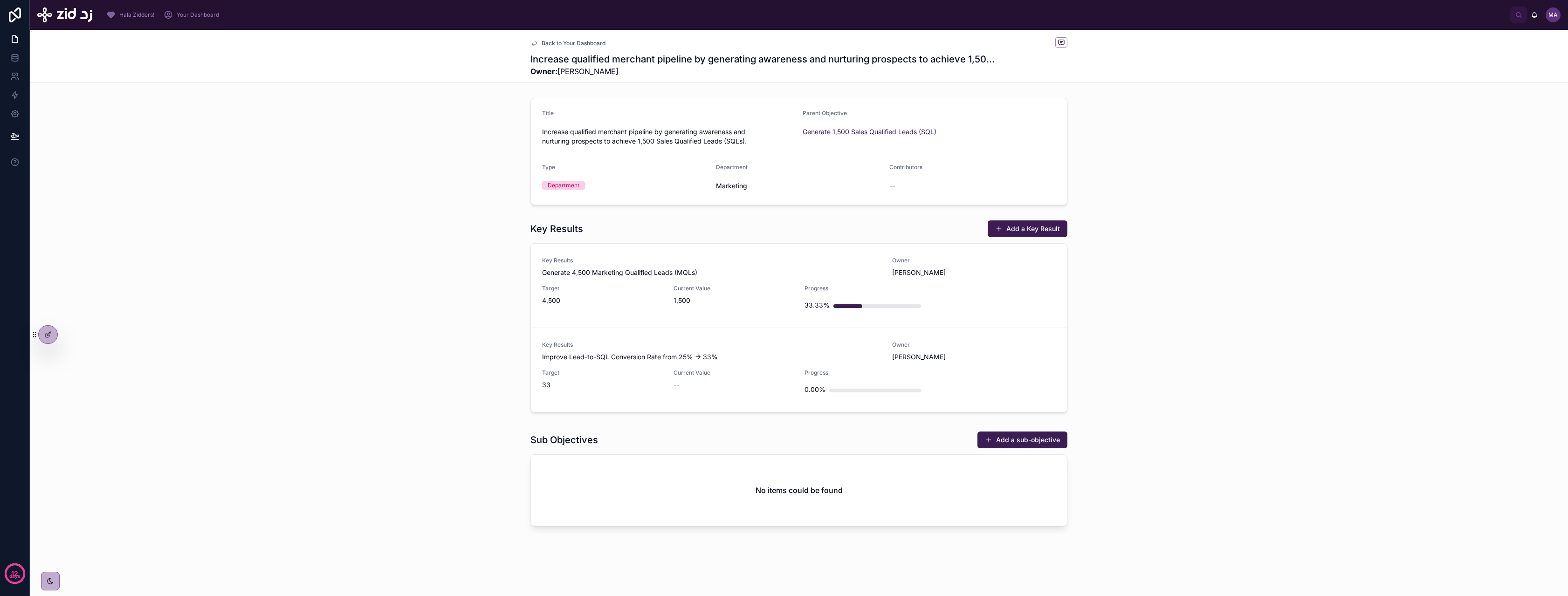
click at [564, 43] on span "Back to Your Dashboard" at bounding box center [574, 43] width 64 height 7
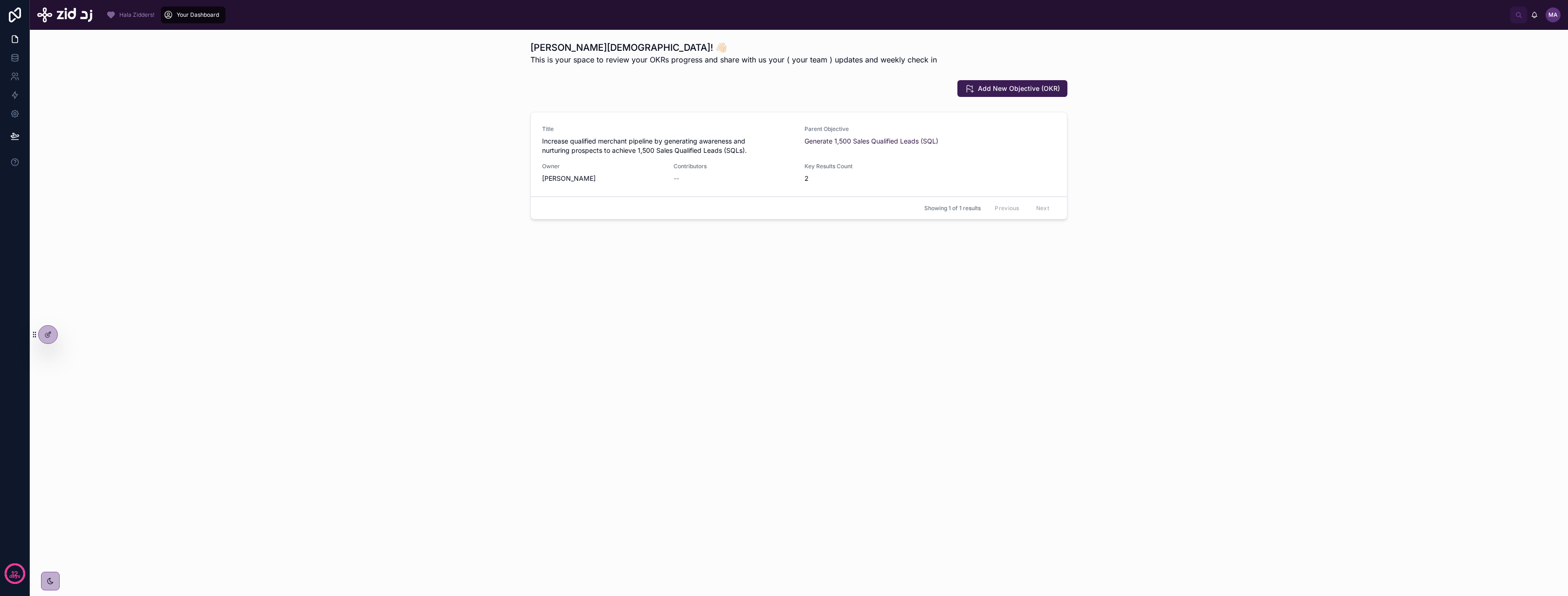
click at [586, 139] on span "Increase qualified merchant pipeline by generating awareness and nurturing pros…" at bounding box center [667, 145] width 251 height 18
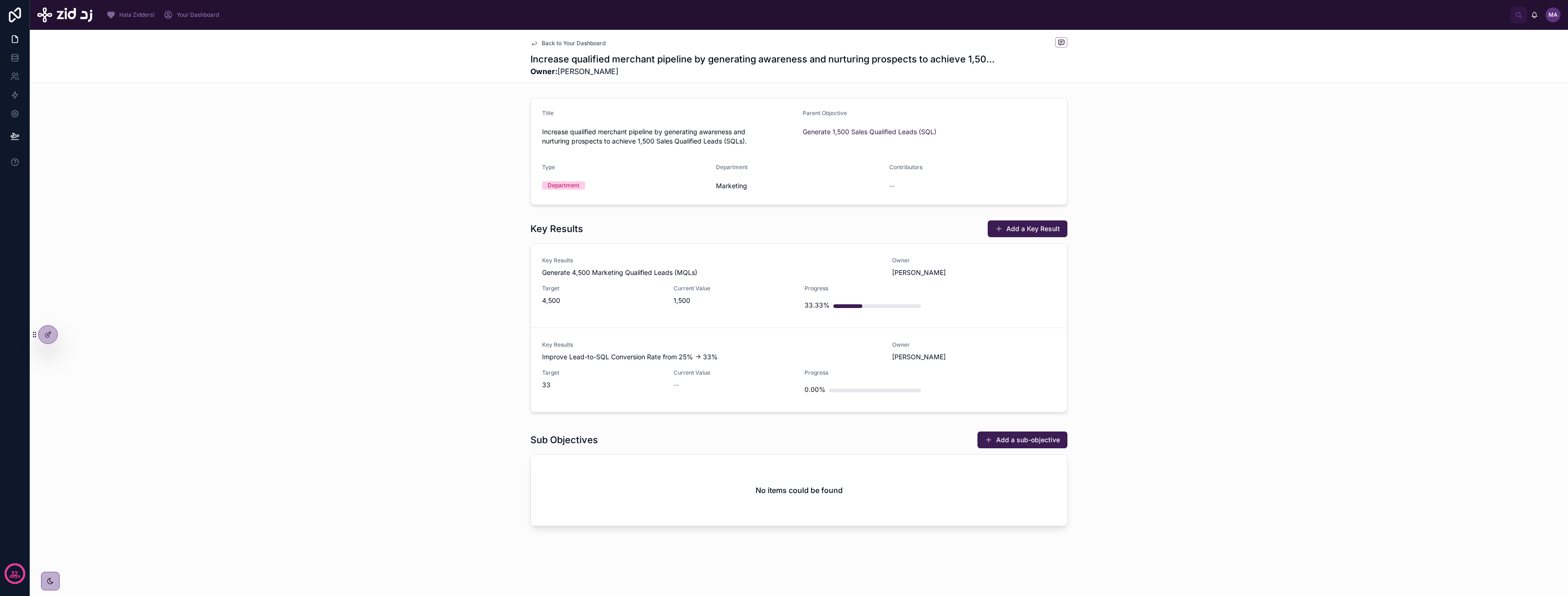
click at [583, 42] on span "Back to Your Dashboard" at bounding box center [574, 43] width 64 height 7
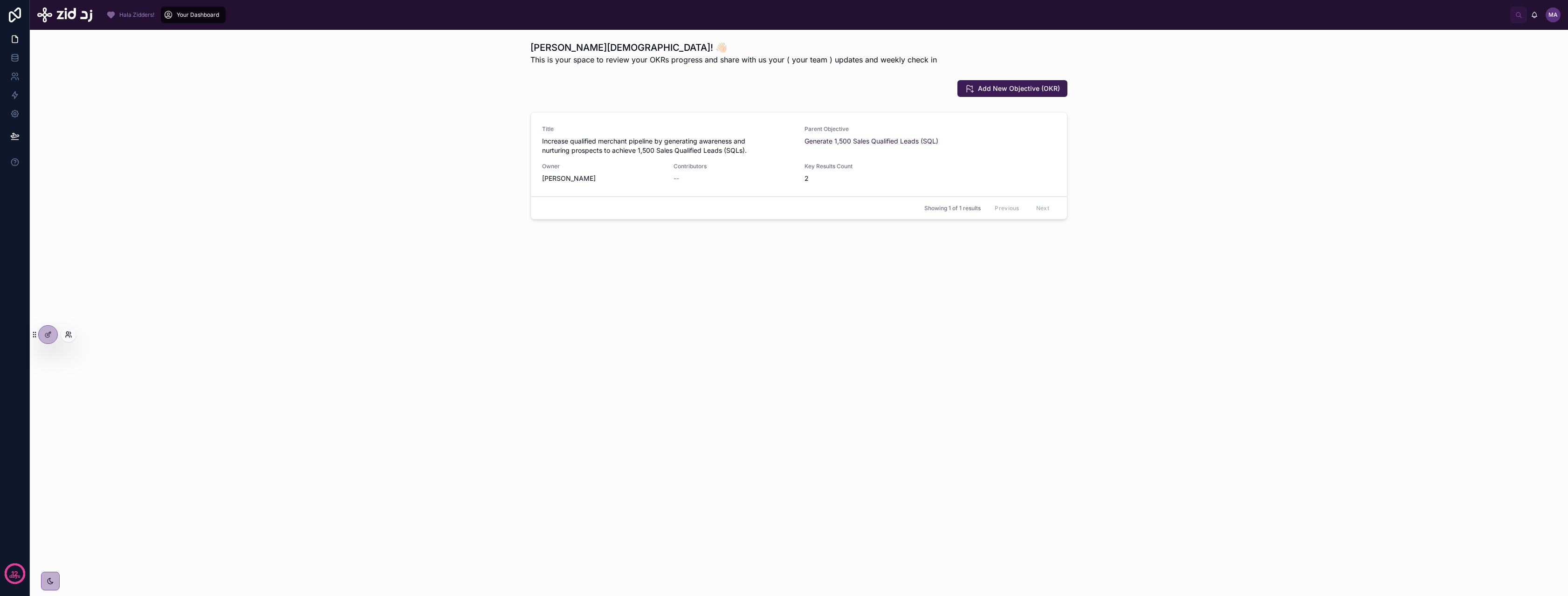
click at [65, 336] on icon at bounding box center [67, 336] width 4 height 2
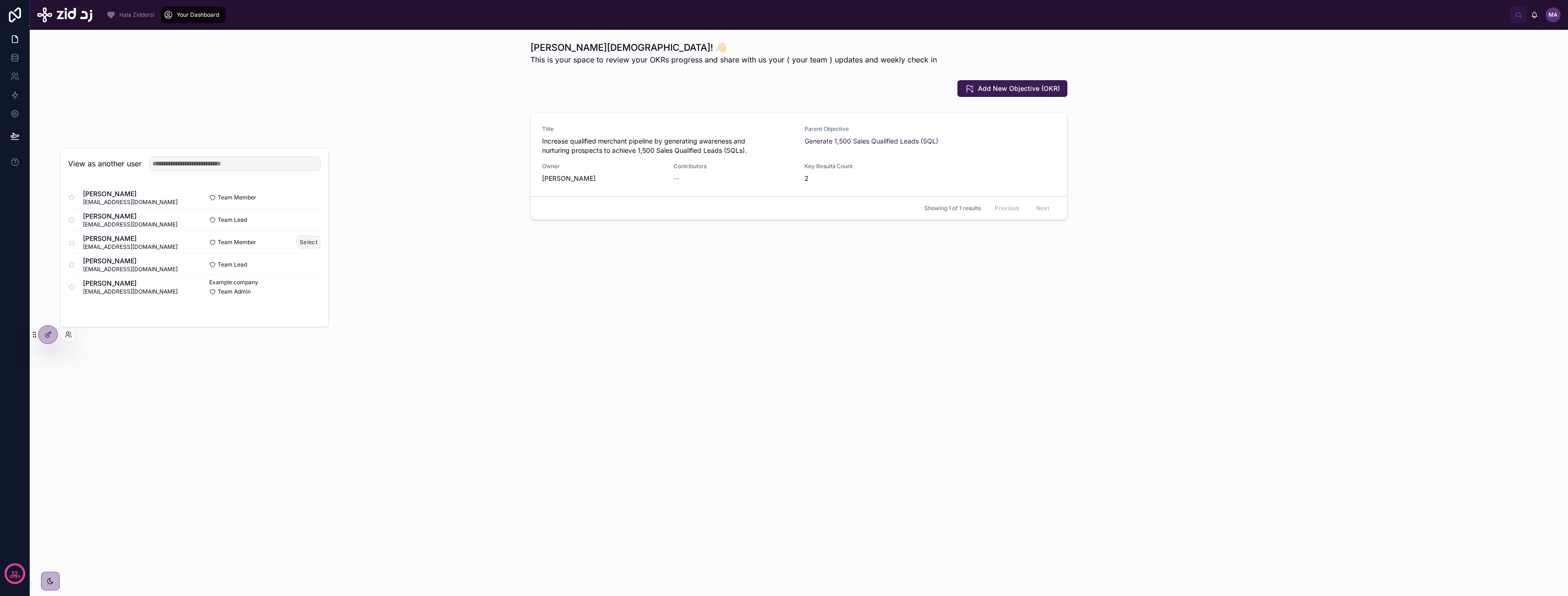
click at [303, 242] on button "Select" at bounding box center [309, 242] width 24 height 13
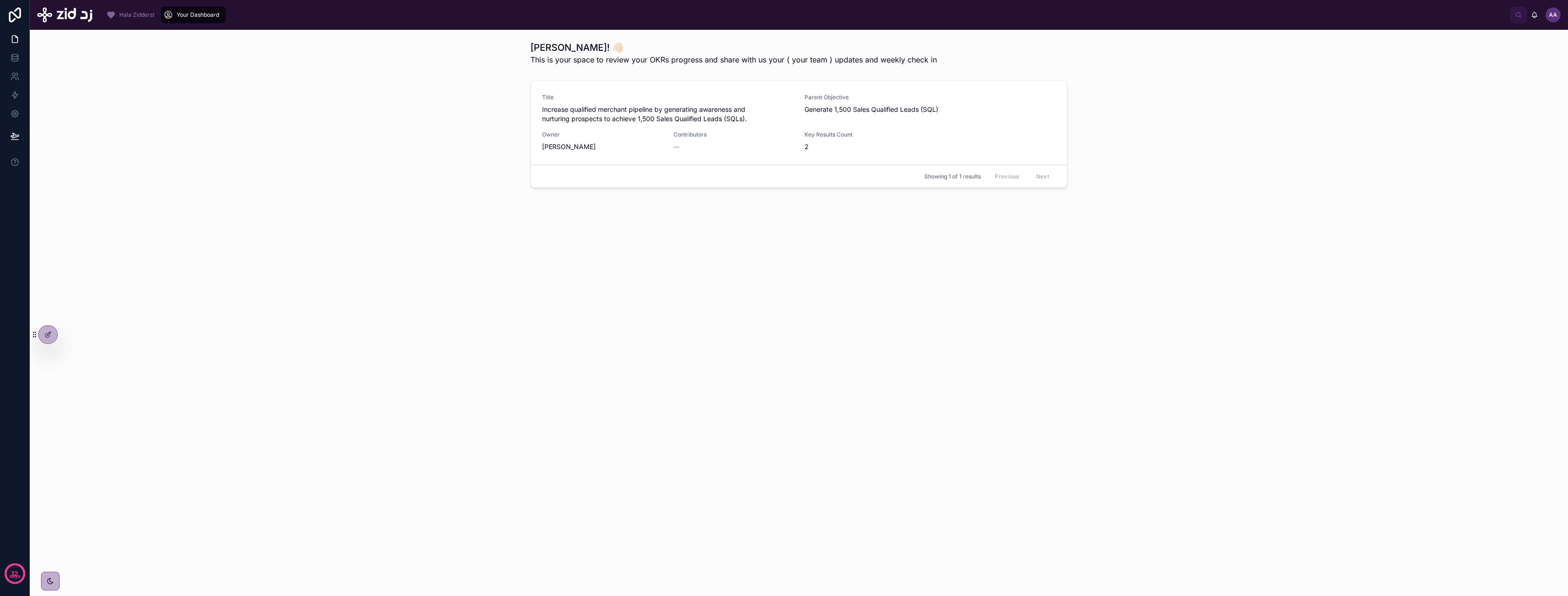
click at [620, 122] on span "Increase qualified merchant pipeline by generating awareness and nurturing pros…" at bounding box center [667, 114] width 251 height 18
click at [624, 114] on span "Increase qualified merchant pipeline by generating awareness and nurturing pros…" at bounding box center [667, 114] width 251 height 18
click at [569, 114] on span "Increase qualified merchant pipeline by generating awareness and nurturing pros…" at bounding box center [667, 114] width 251 height 18
click at [48, 331] on icon at bounding box center [48, 334] width 7 height 7
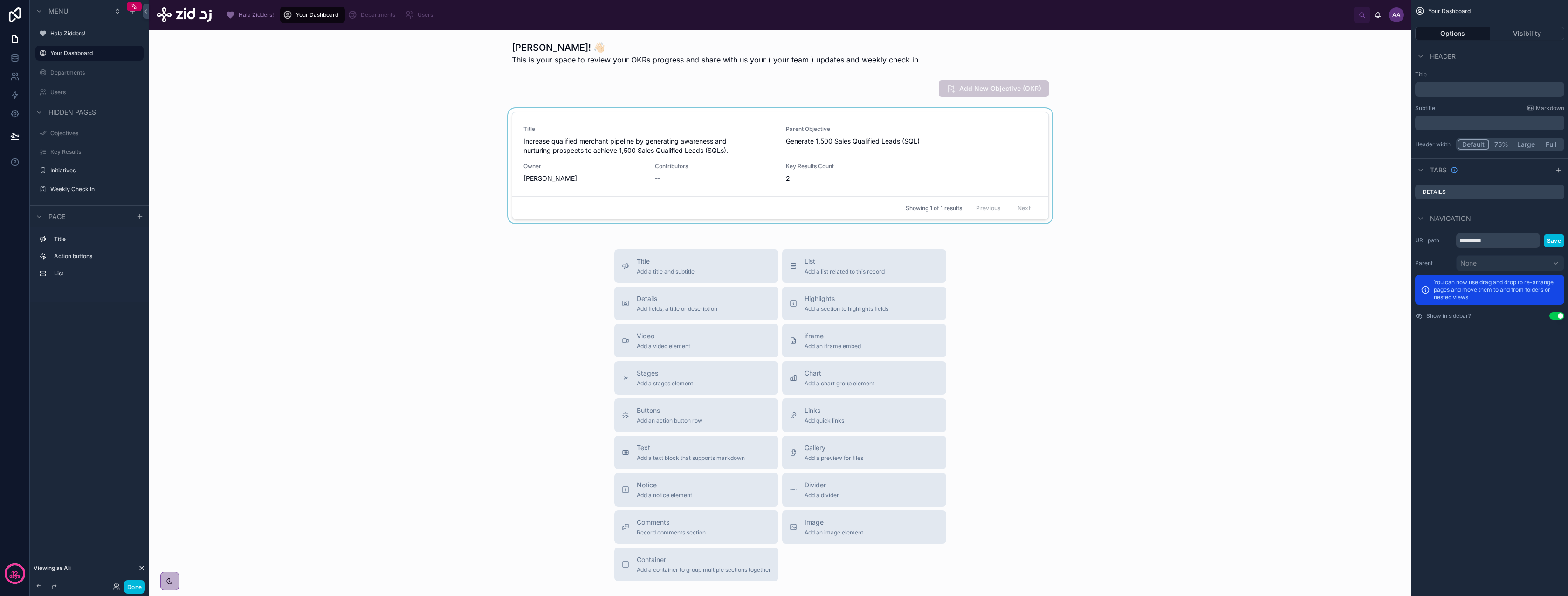
click at [601, 167] on div at bounding box center [780, 167] width 1247 height 119
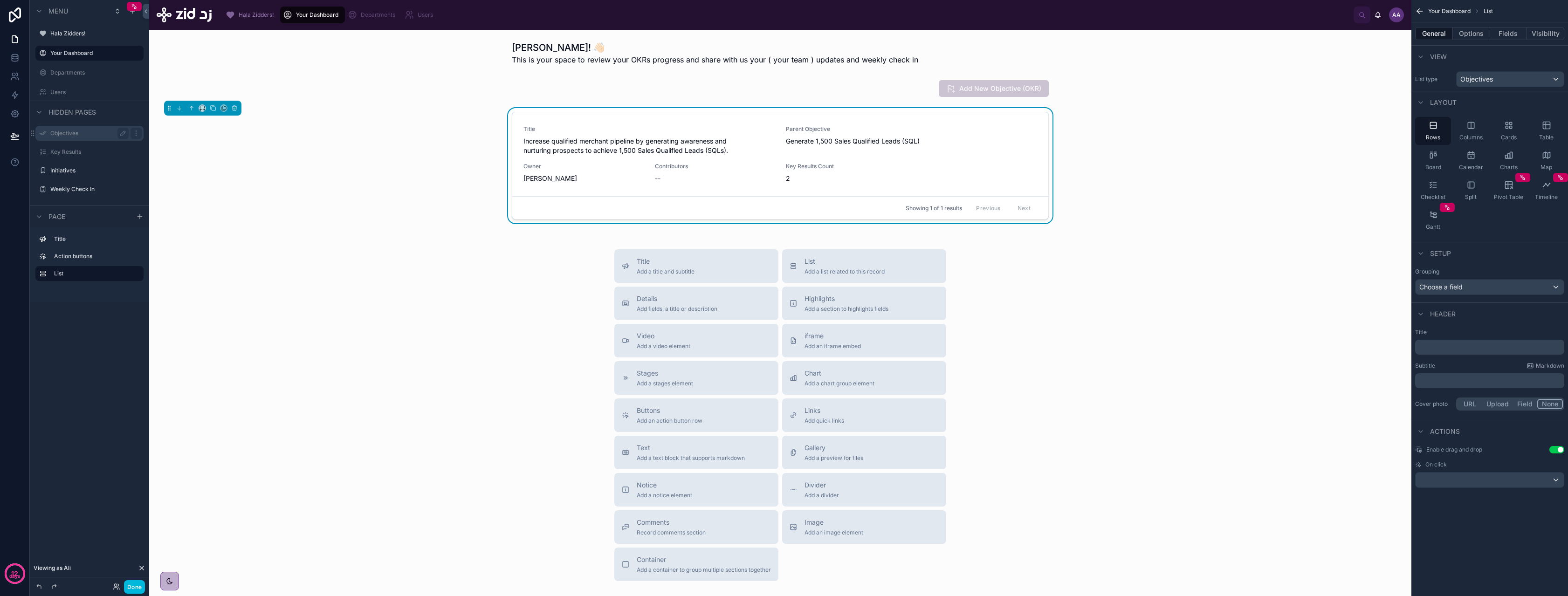
click at [73, 135] on label "Objectives" at bounding box center [87, 133] width 75 height 7
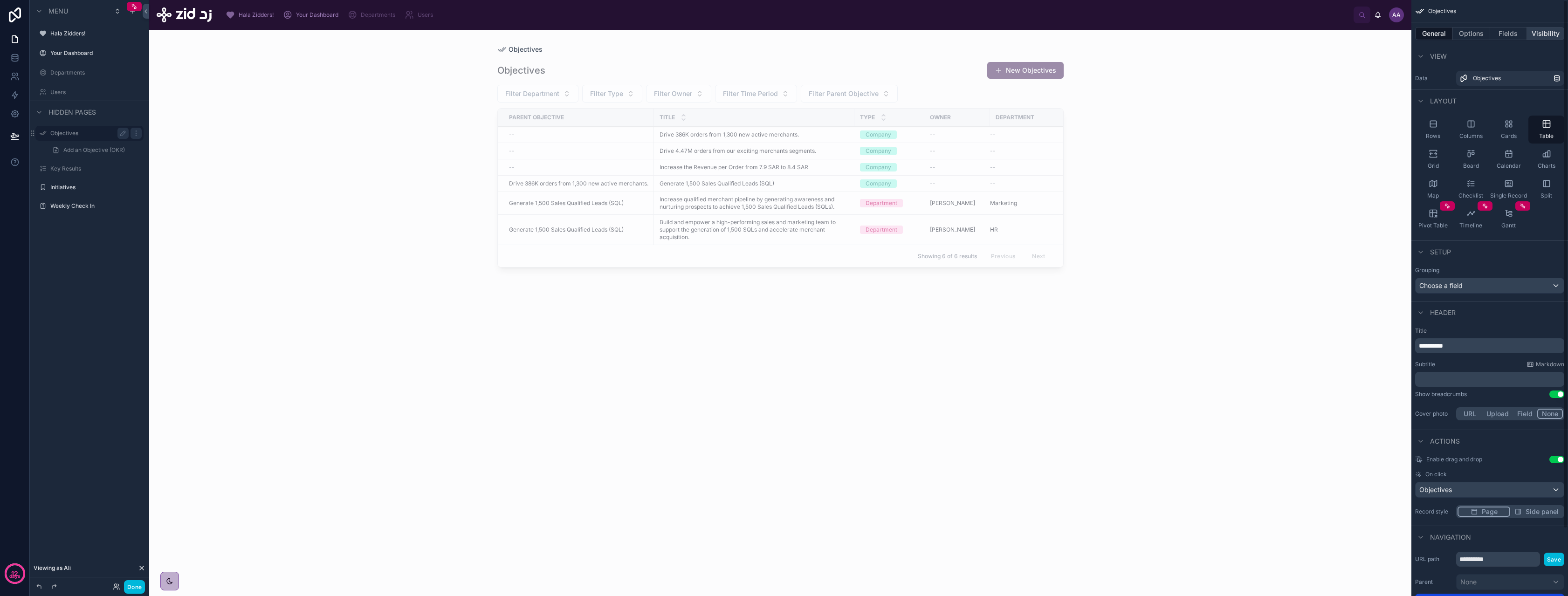
click at [1535, 31] on button "Visibility" at bounding box center [1545, 33] width 37 height 13
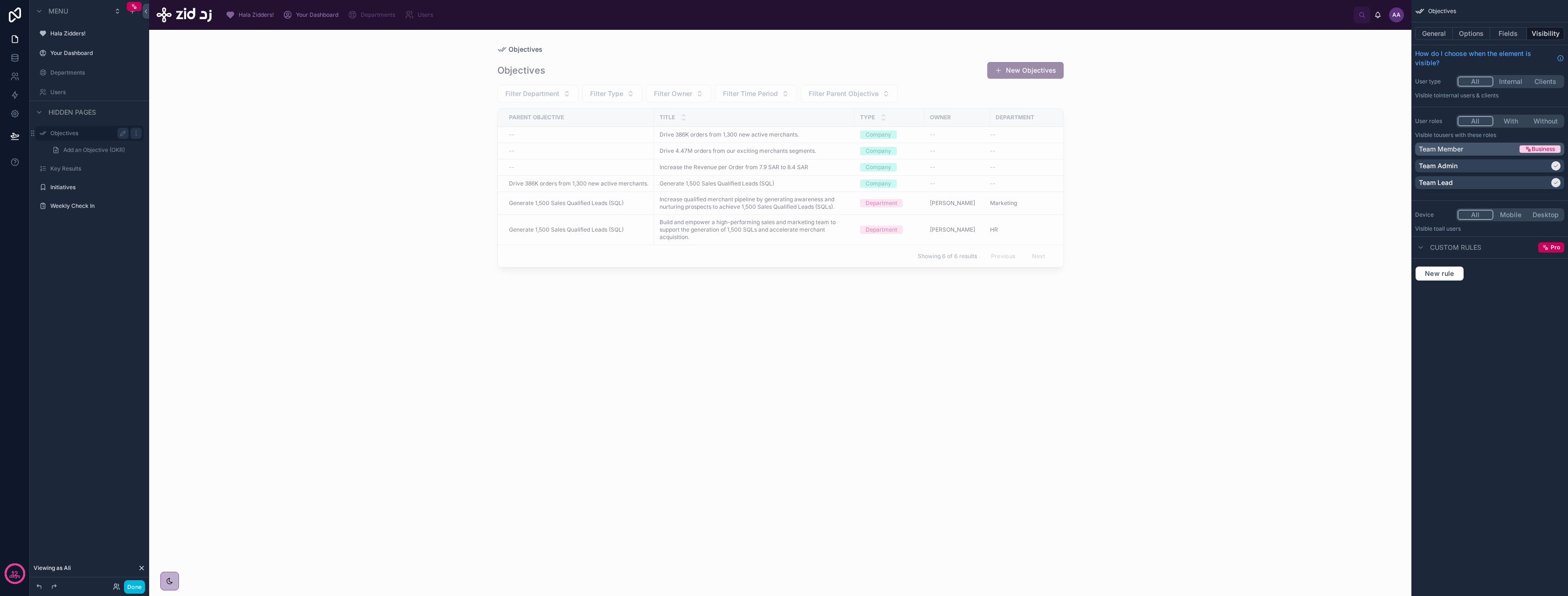
click at [1475, 148] on div "Team Member" at bounding box center [1468, 149] width 99 height 9
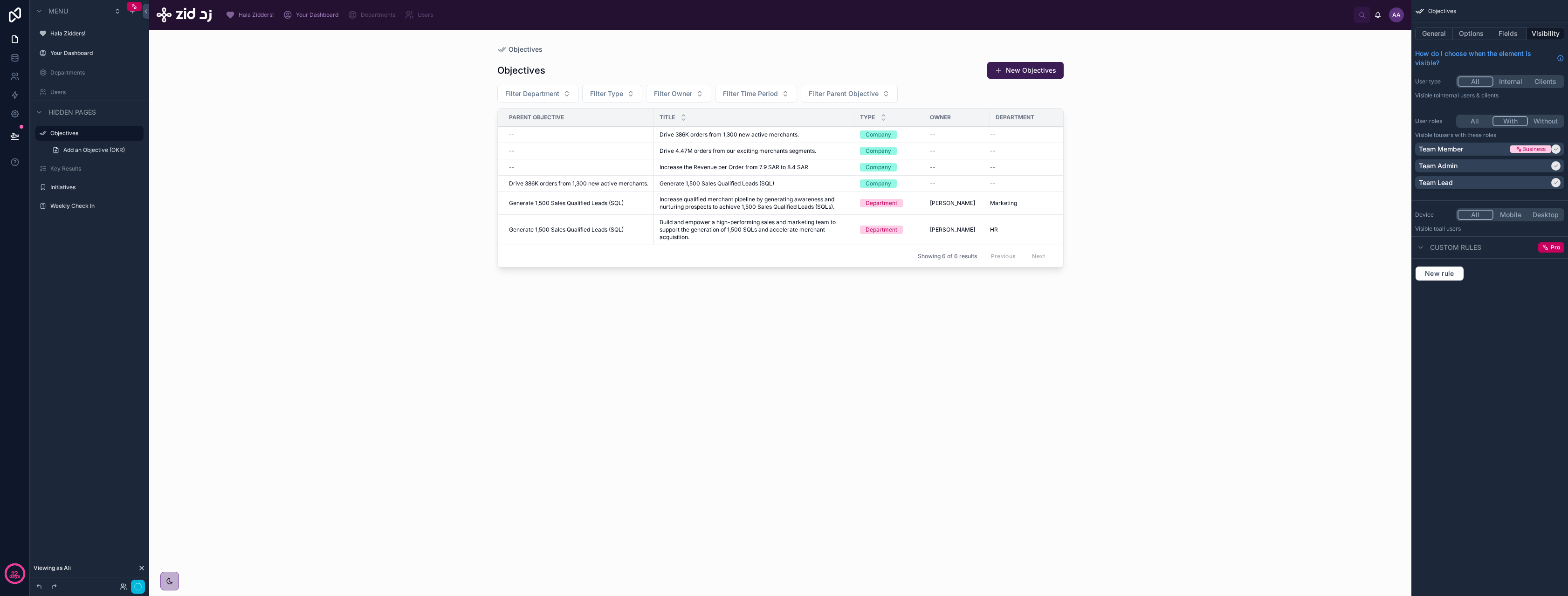
click at [1504, 123] on button "With" at bounding box center [1510, 121] width 36 height 10
click at [136, 587] on button "Done" at bounding box center [135, 587] width 21 height 13
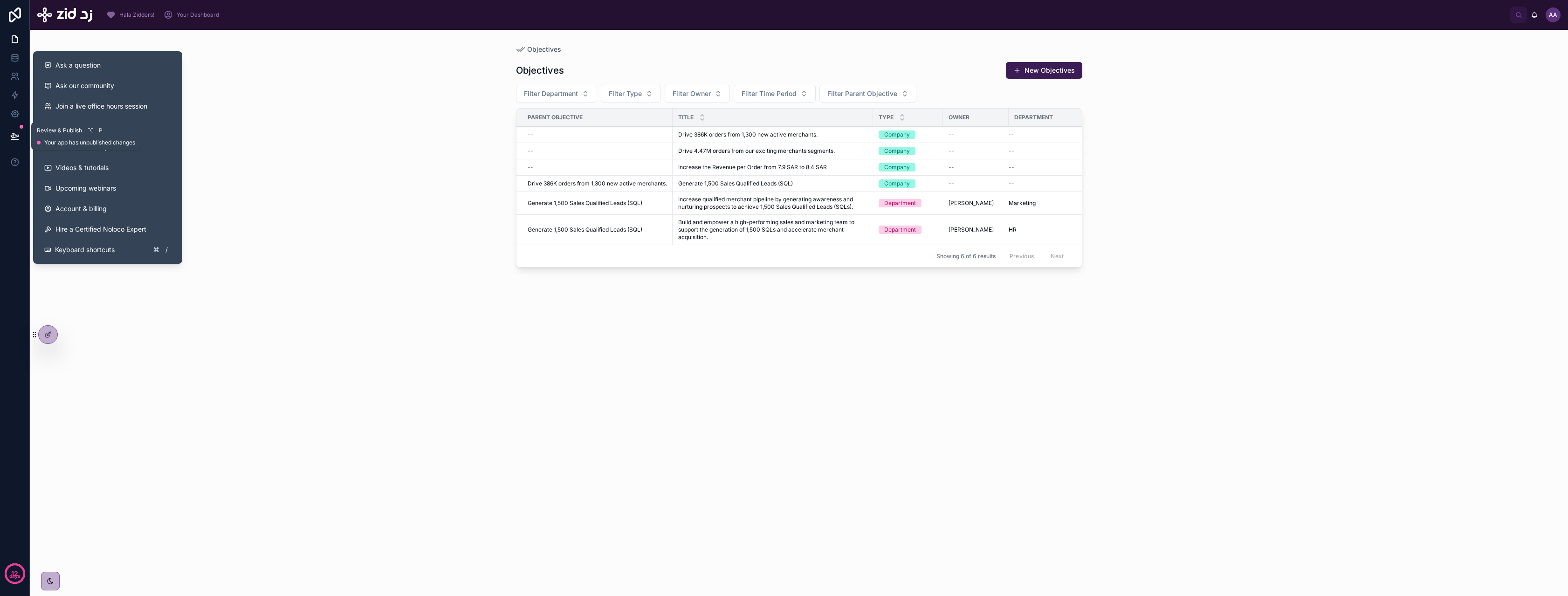
click at [15, 130] on button at bounding box center [15, 136] width 21 height 26
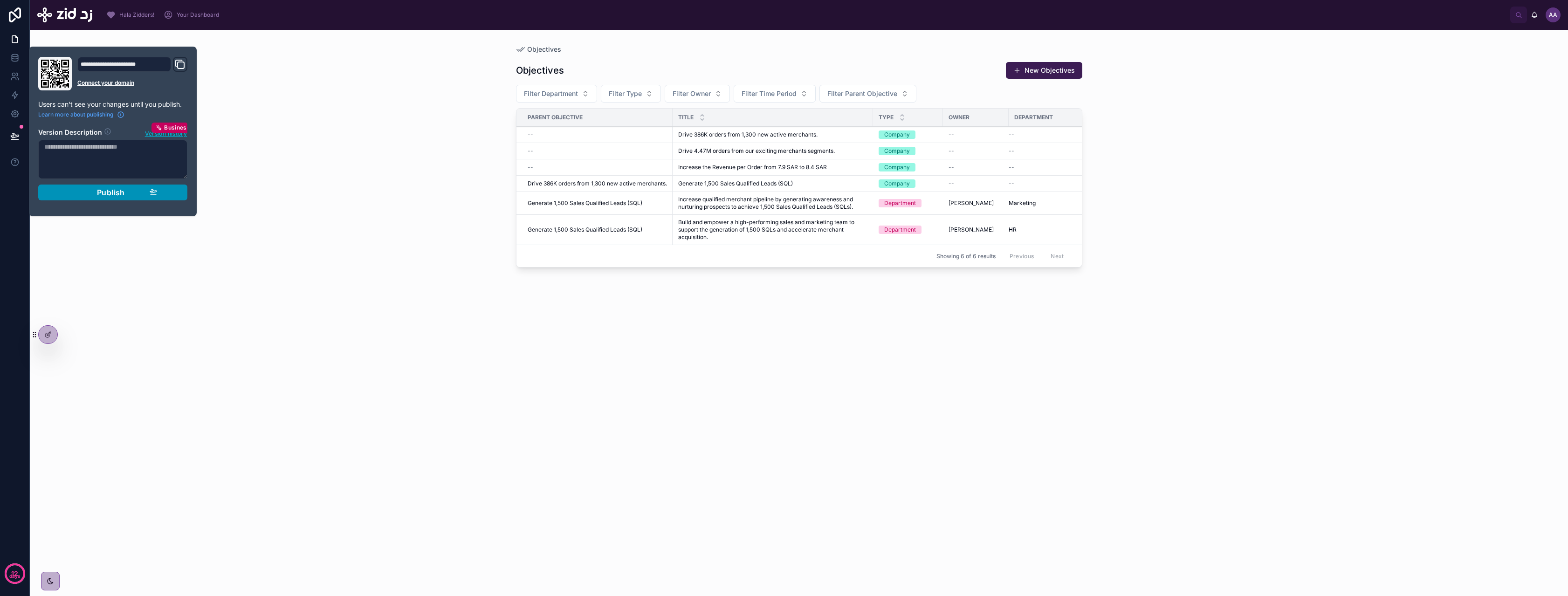
click at [102, 186] on button "Publish" at bounding box center [113, 193] width 149 height 16
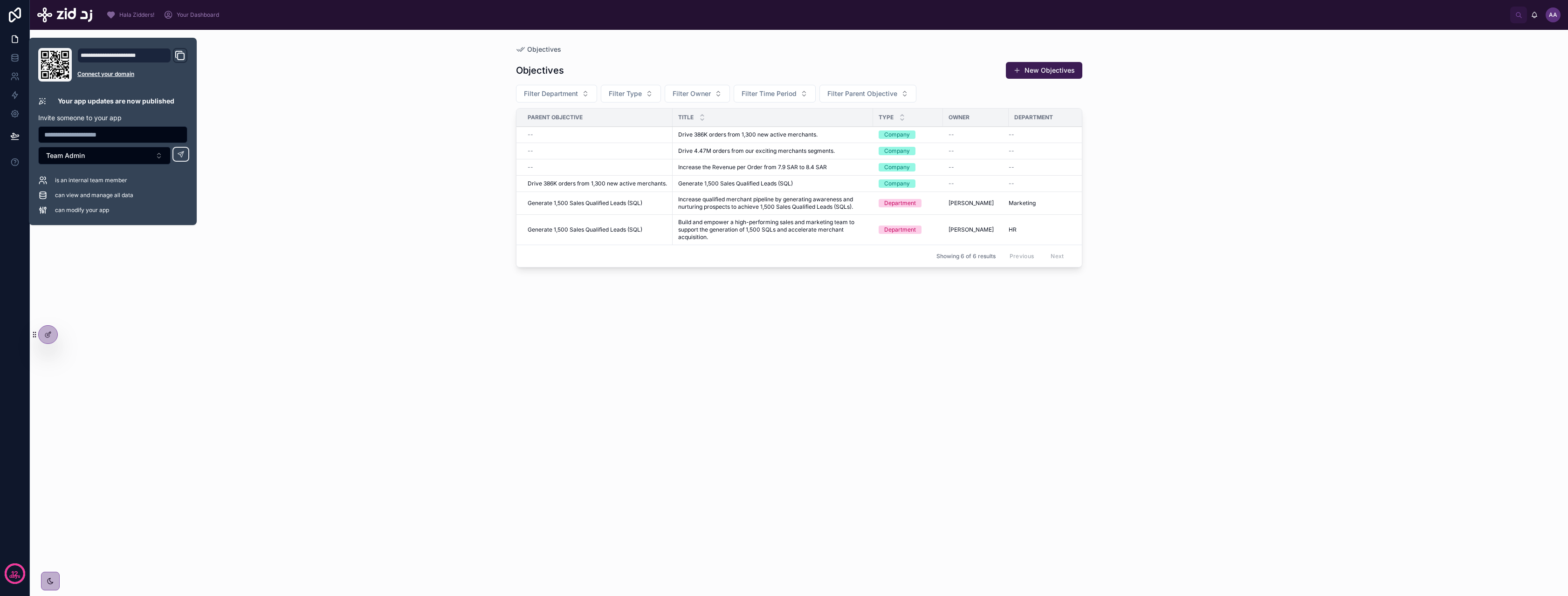
click at [169, 295] on div "Objectives Objectives New Objectives Filter Department Filter Type Filter Owner…" at bounding box center [799, 313] width 1538 height 566
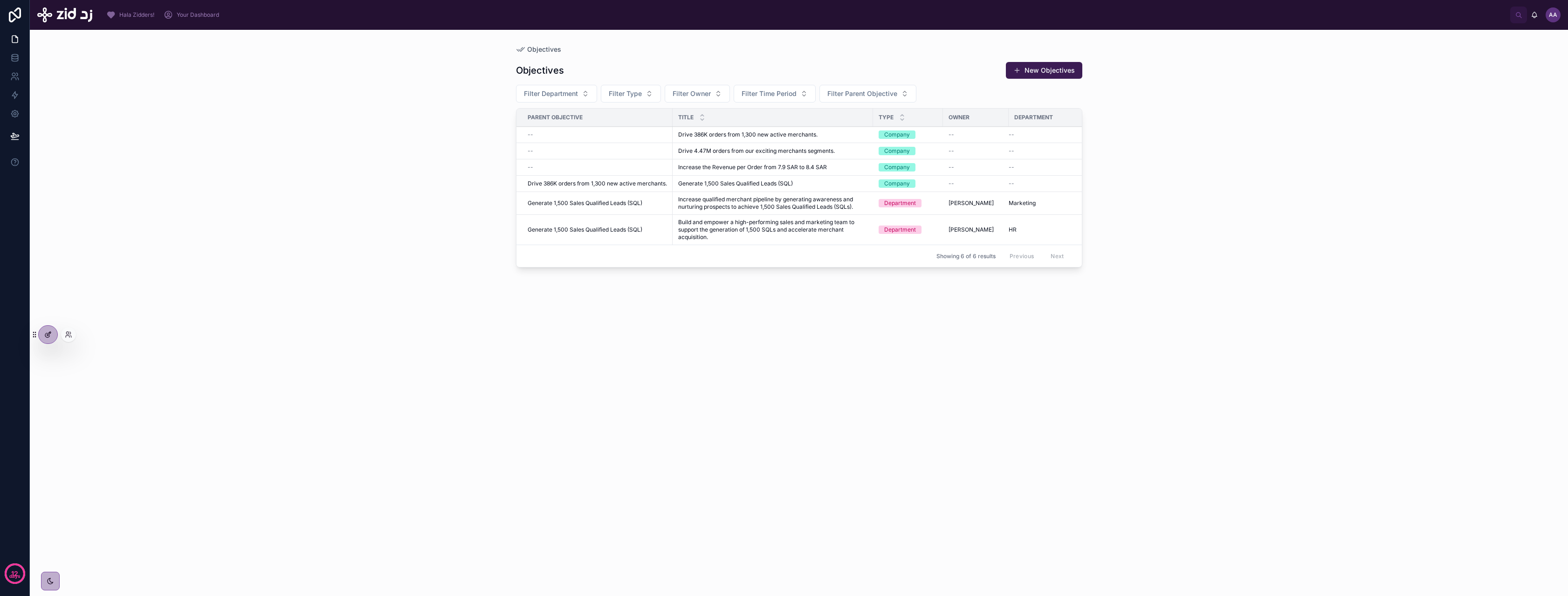
click at [50, 334] on icon at bounding box center [48, 334] width 7 height 7
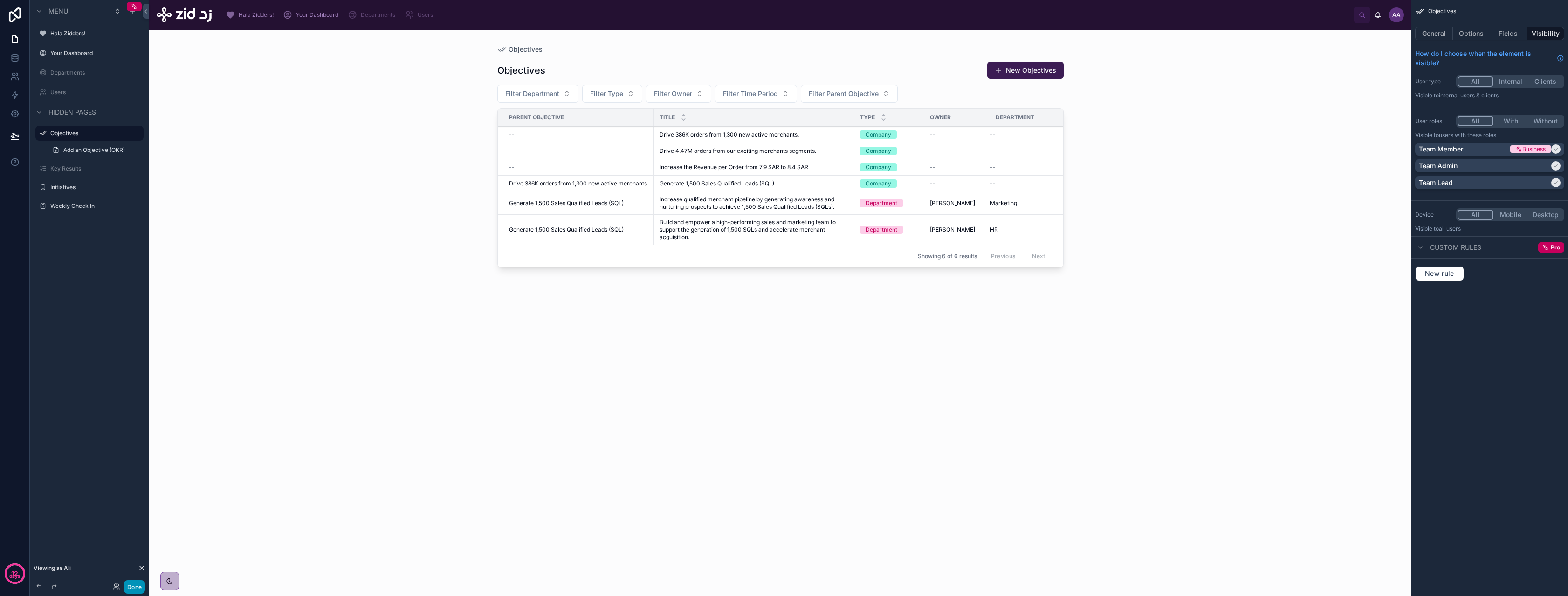
click at [138, 586] on button "Done" at bounding box center [135, 587] width 21 height 13
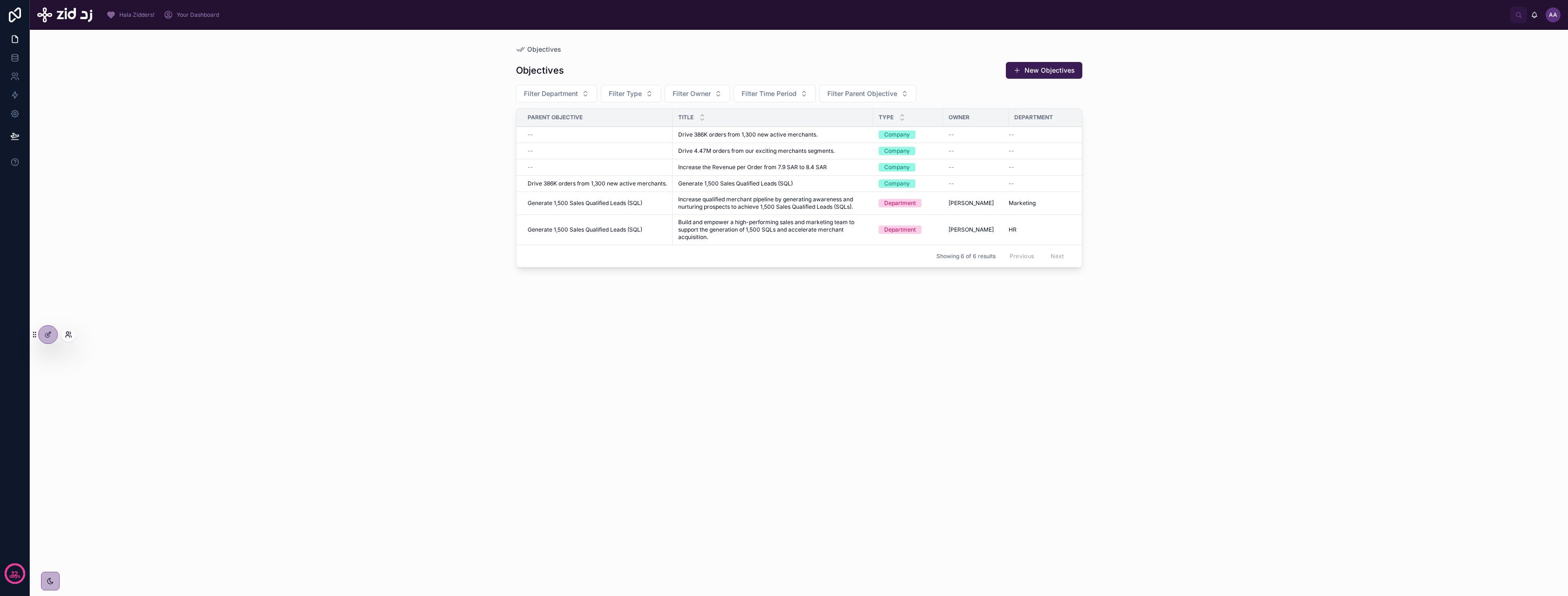
click at [72, 337] on icon at bounding box center [68, 334] width 7 height 7
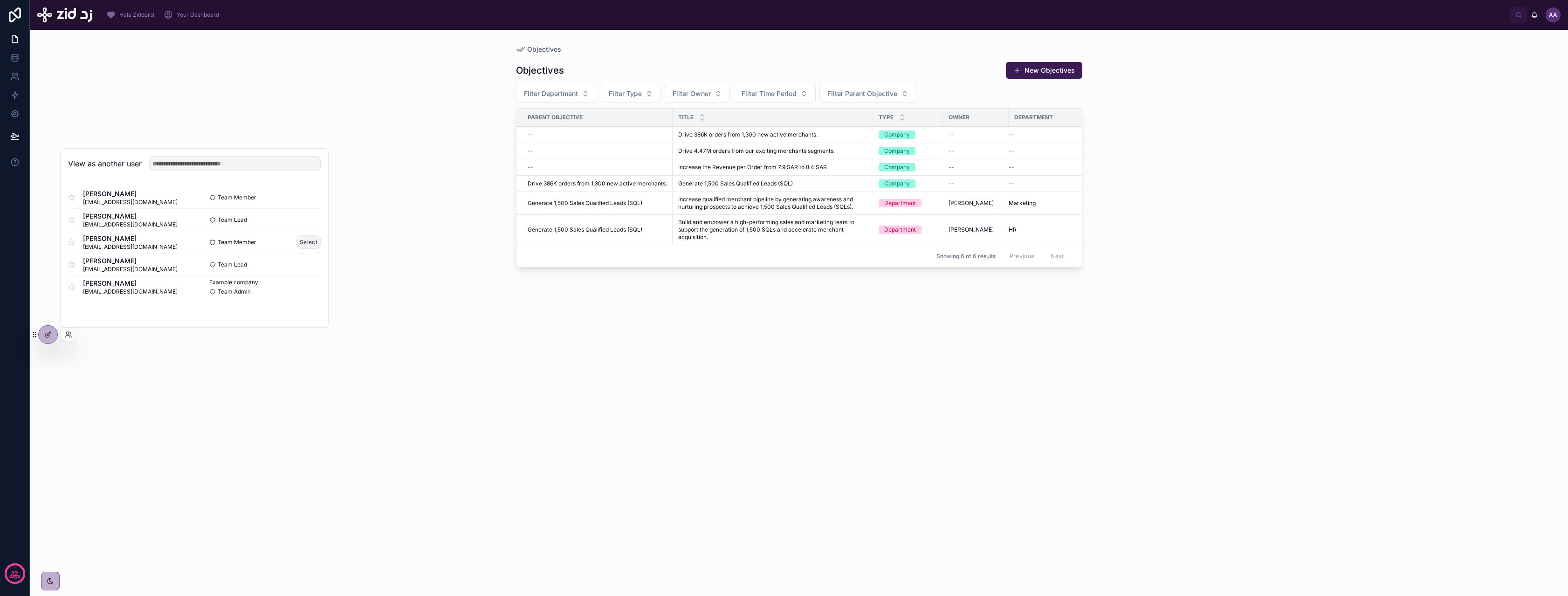
click at [306, 240] on button "Select" at bounding box center [309, 242] width 24 height 13
click at [308, 240] on button "Select" at bounding box center [309, 242] width 24 height 13
click at [355, 234] on div "Objectives Objectives New Objectives Filter Department Filter Type Filter Owner…" at bounding box center [799, 313] width 1538 height 566
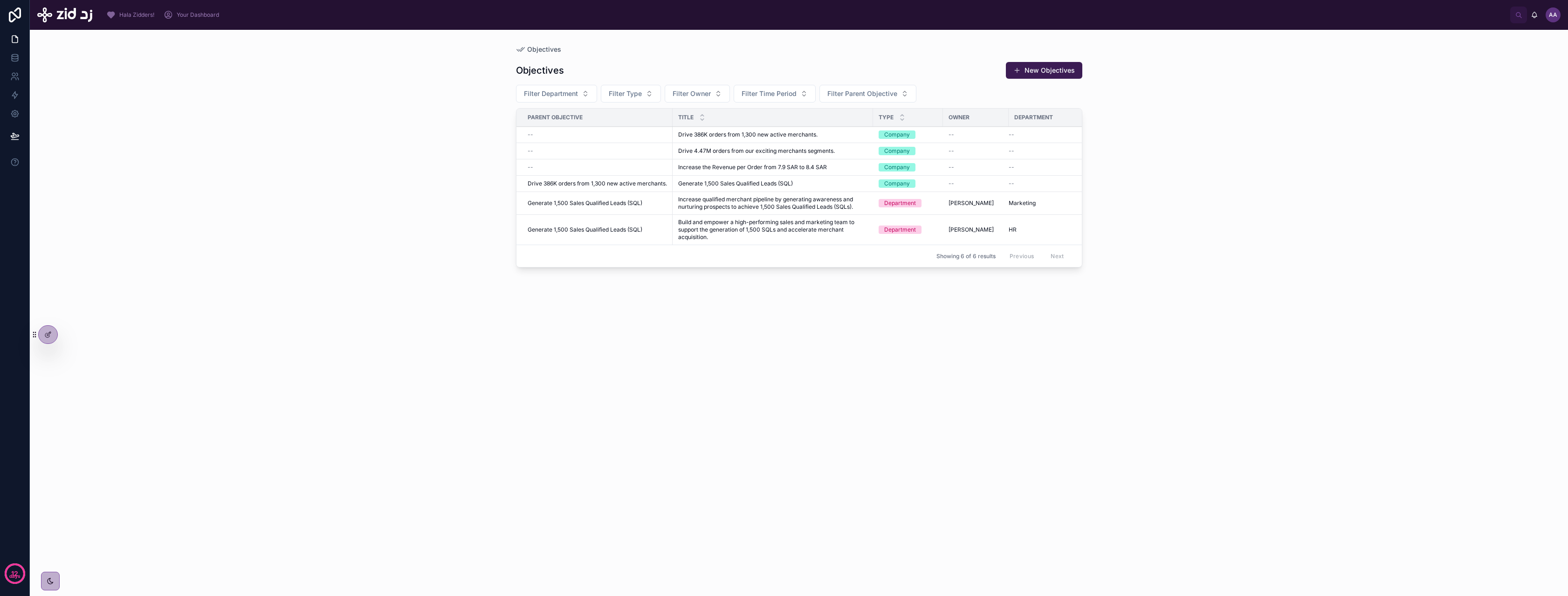
click at [188, 17] on span "Your Dashboard" at bounding box center [198, 15] width 42 height 7
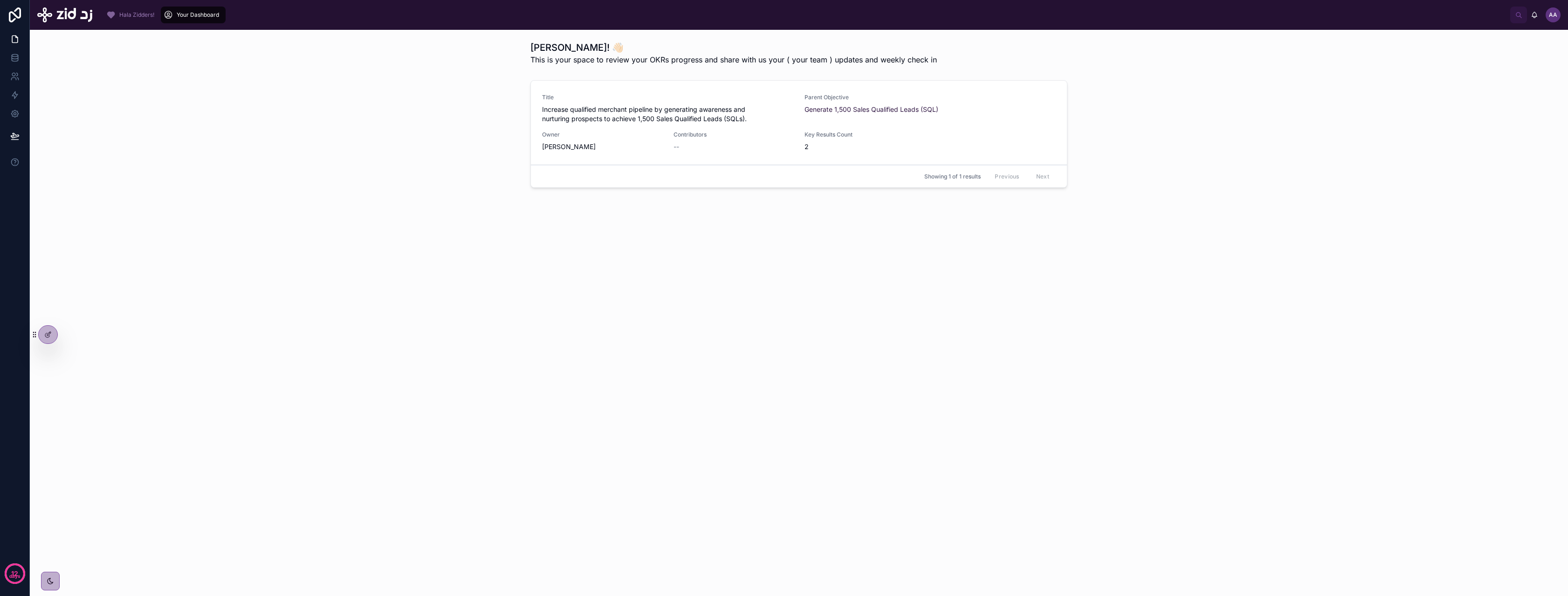
click at [610, 111] on span "Increase qualified merchant pipeline by generating awareness and nurturing pros…" at bounding box center [667, 114] width 251 height 18
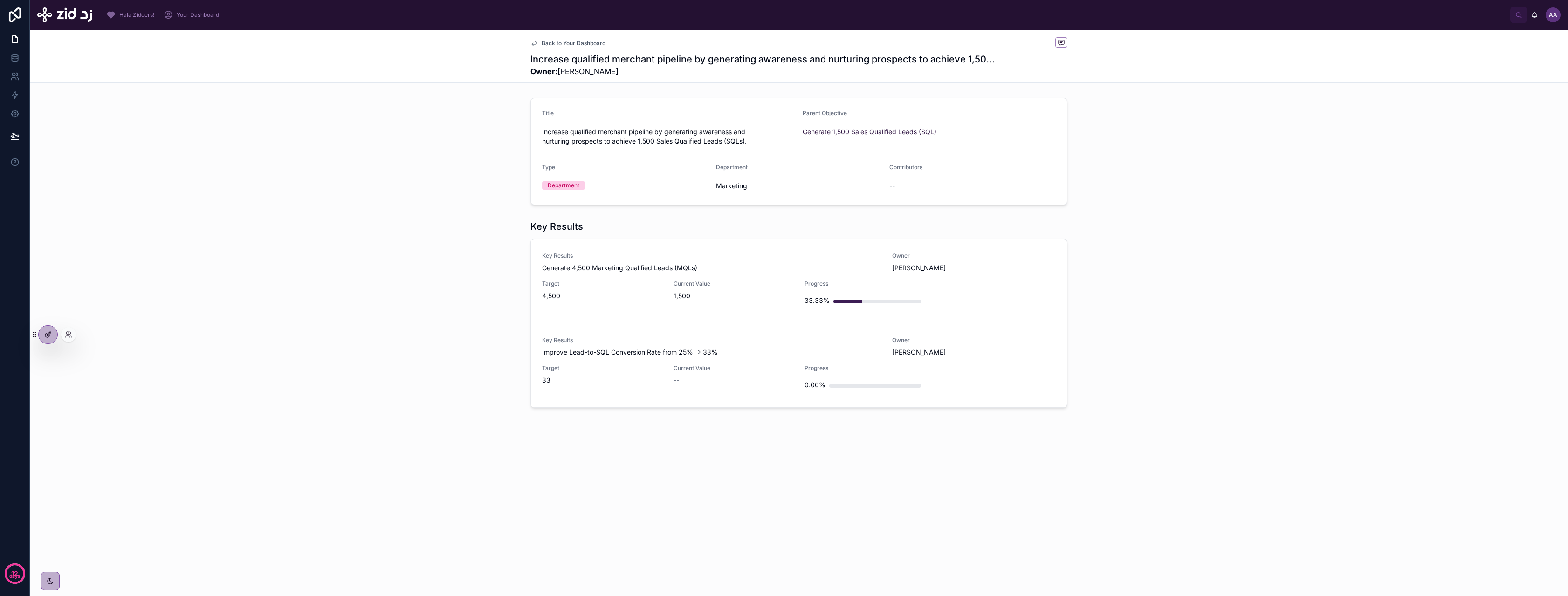
click at [46, 338] on icon at bounding box center [48, 334] width 7 height 7
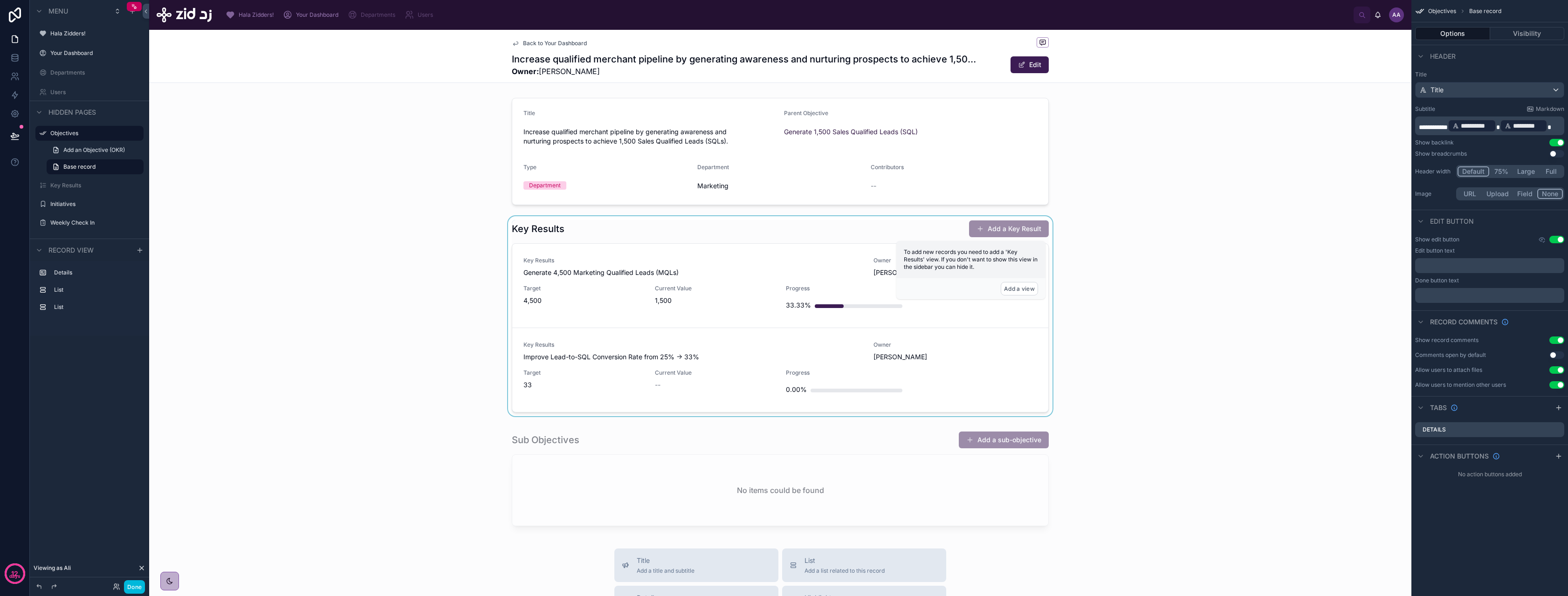
click at [704, 285] on div at bounding box center [780, 318] width 1262 height 204
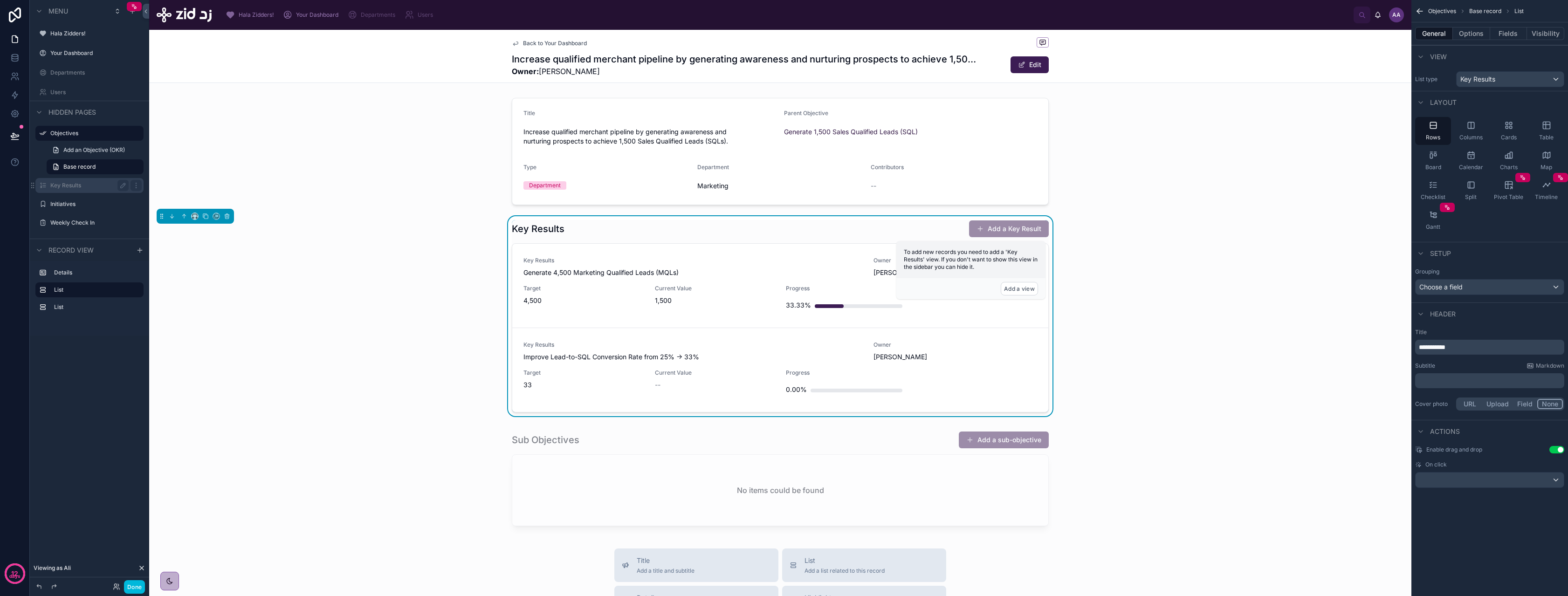
click at [78, 190] on div "Key Results" at bounding box center [89, 185] width 78 height 11
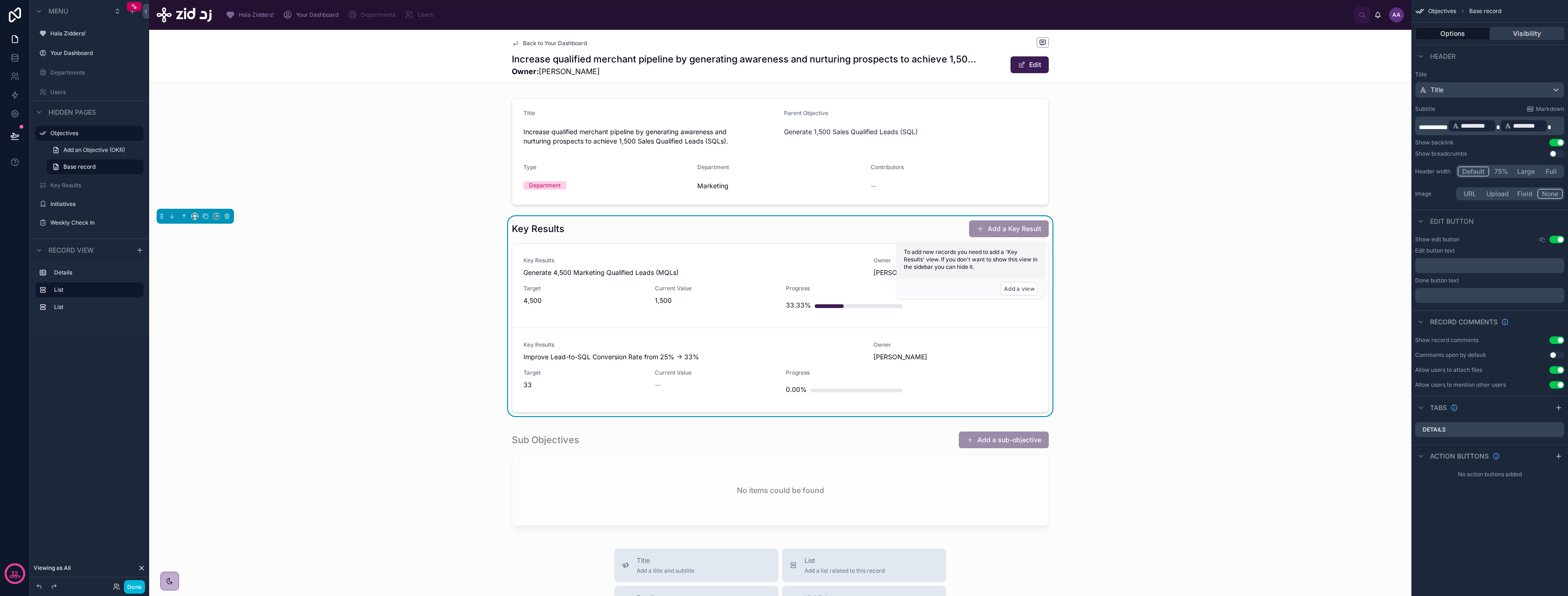
click at [1533, 34] on button "Visibility" at bounding box center [1528, 33] width 75 height 13
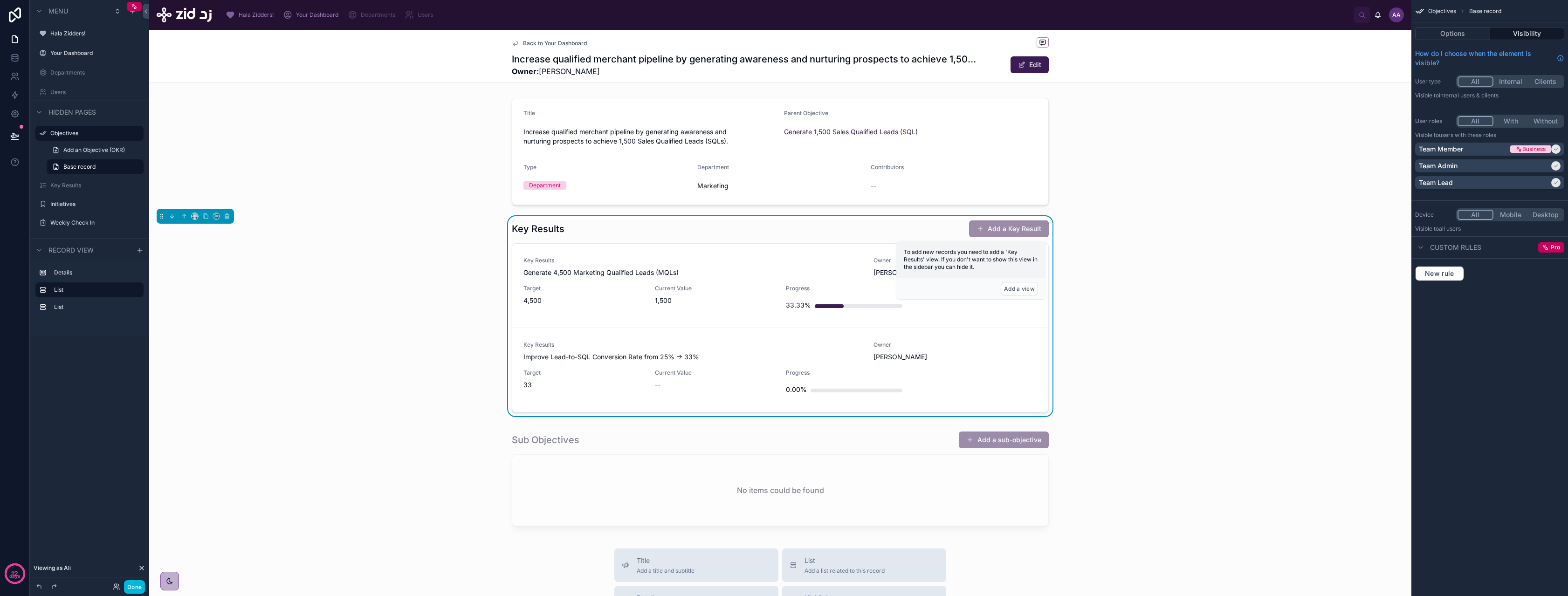
click at [1509, 120] on button "With" at bounding box center [1511, 121] width 35 height 10
click at [68, 187] on label "Key Results" at bounding box center [87, 185] width 75 height 7
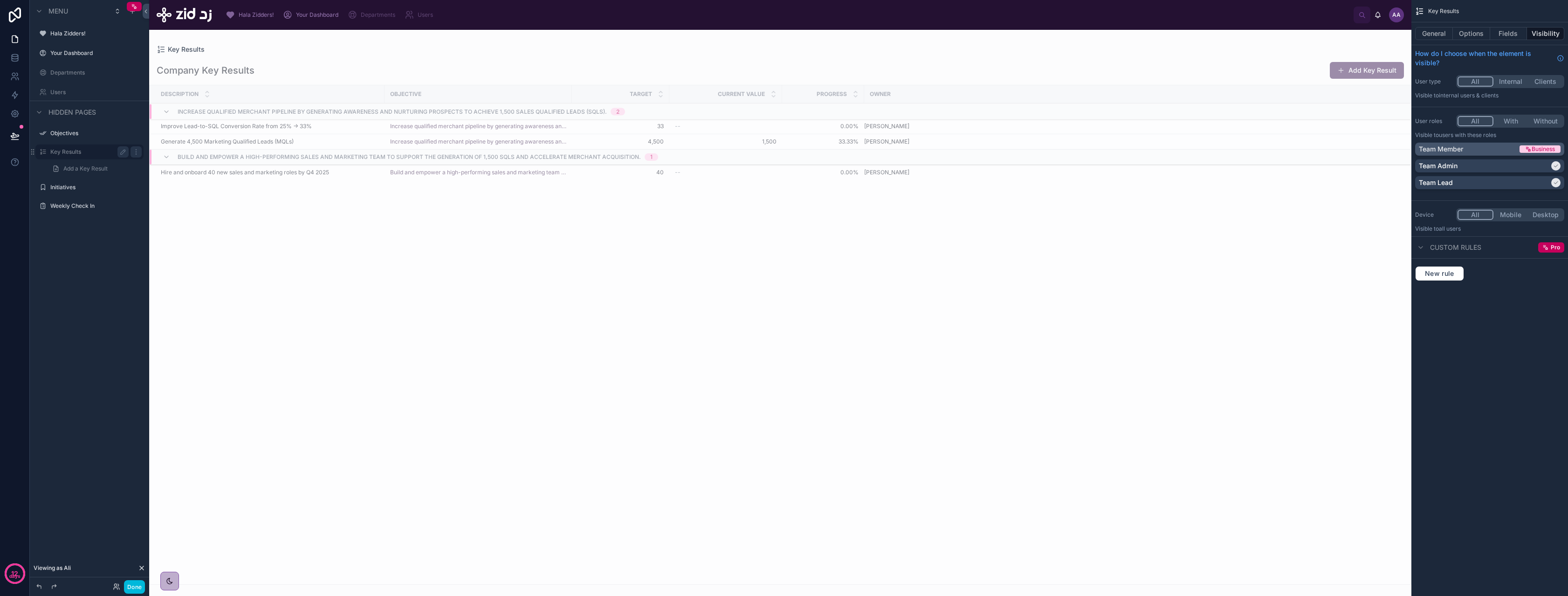
click at [1451, 152] on p "Team Member" at bounding box center [1441, 149] width 44 height 9
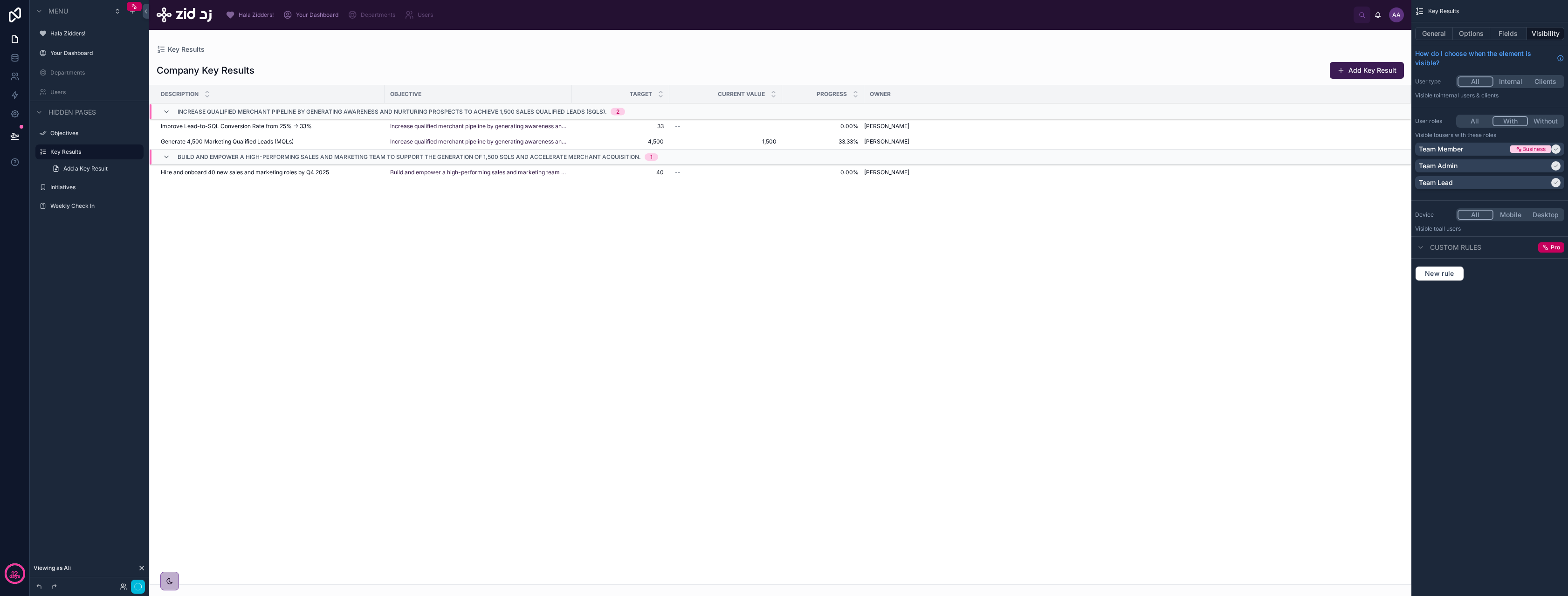
click at [1507, 123] on button "With" at bounding box center [1510, 121] width 36 height 10
click at [134, 585] on button "Done" at bounding box center [135, 587] width 21 height 13
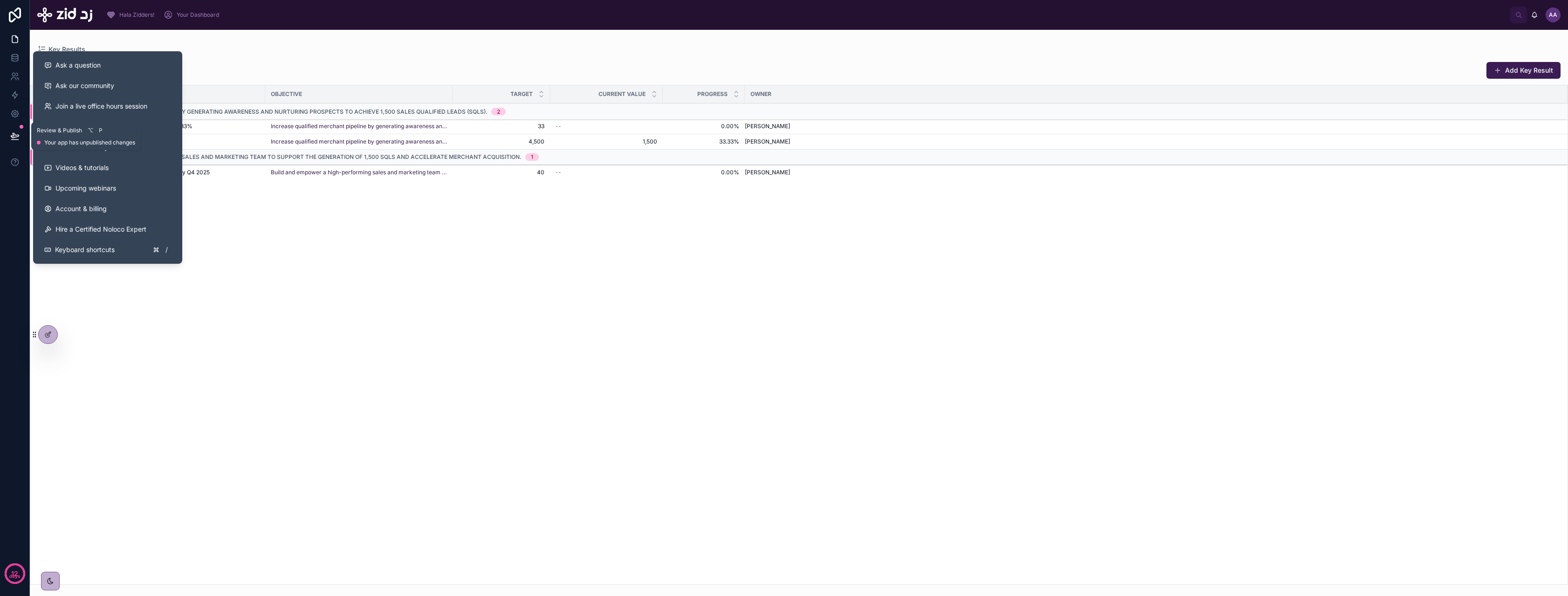
click at [9, 134] on button at bounding box center [15, 136] width 21 height 26
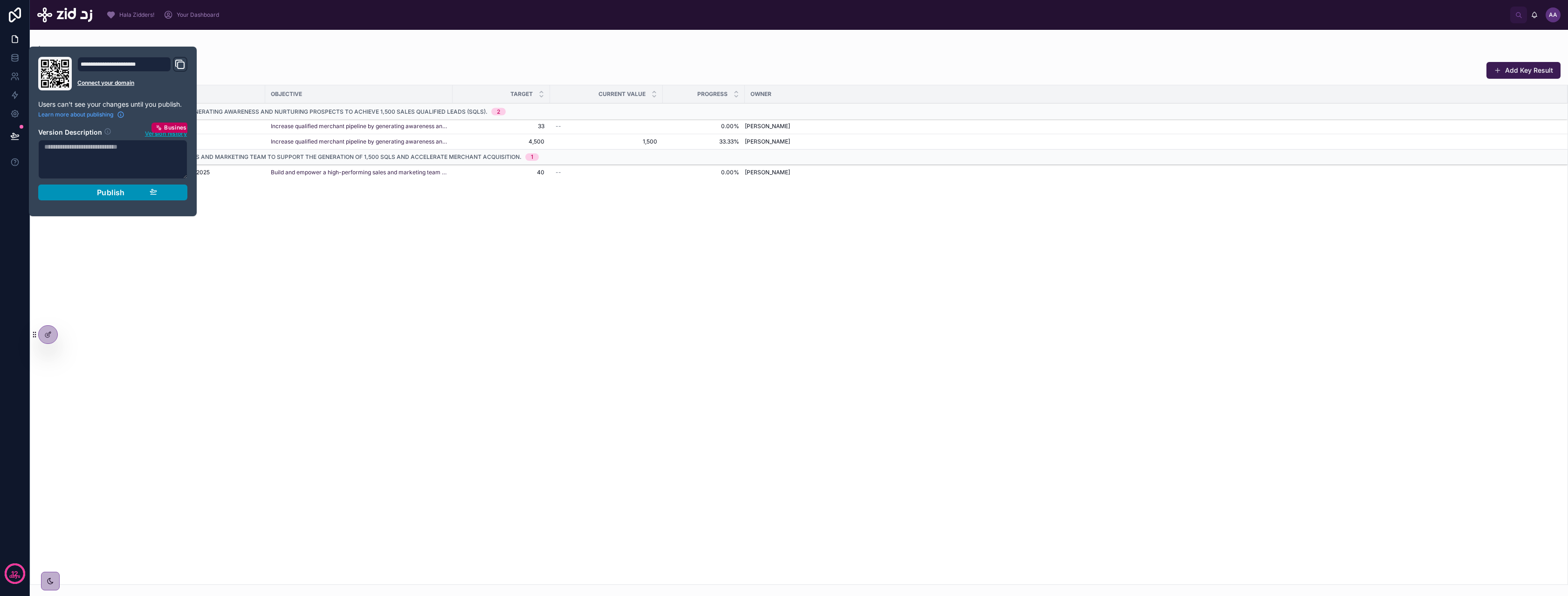
click at [128, 188] on div "Publish" at bounding box center [113, 192] width 89 height 9
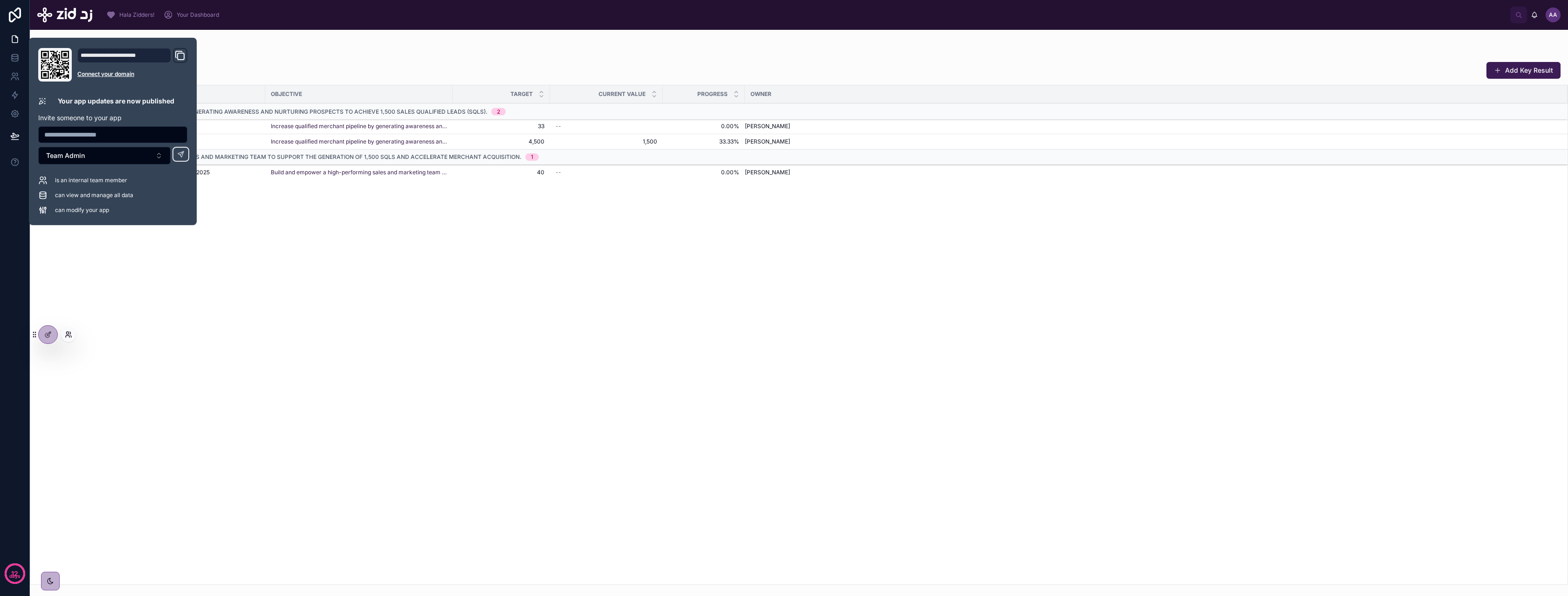
click at [71, 333] on icon at bounding box center [70, 333] width 1 height 2
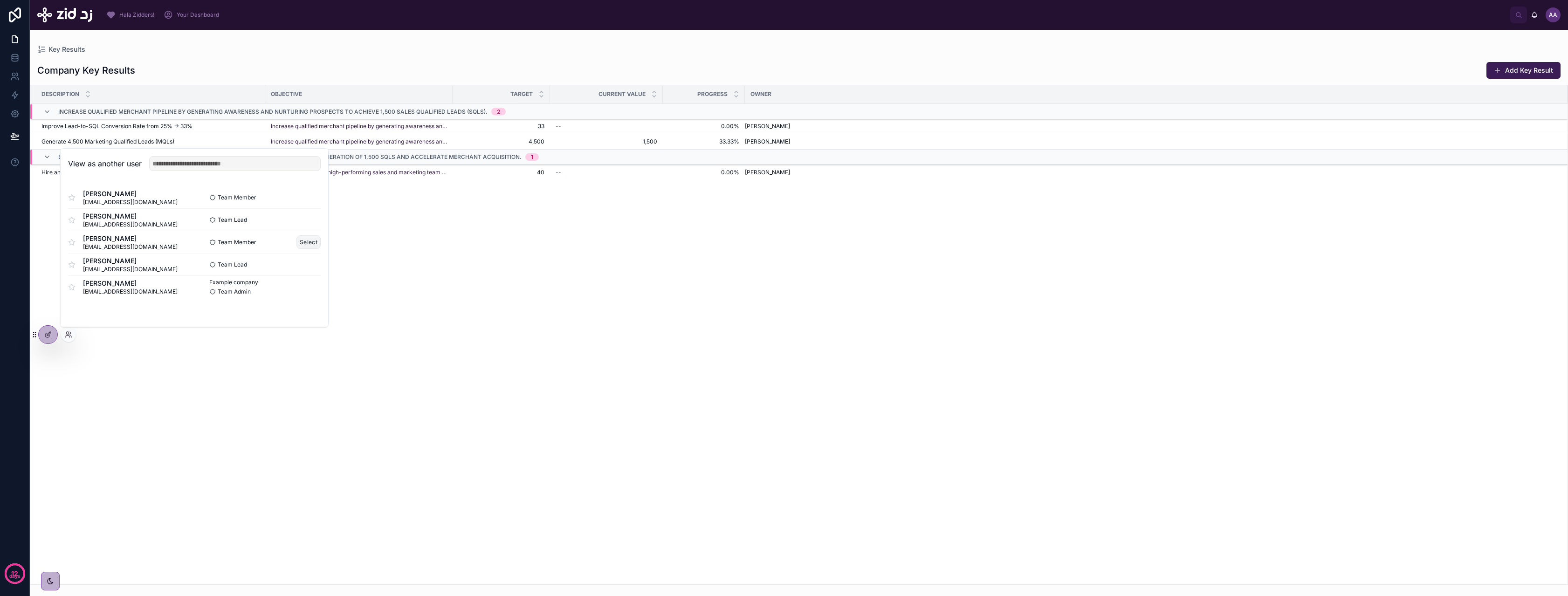
click at [306, 244] on button "Select" at bounding box center [309, 242] width 24 height 13
click at [404, 250] on div "Description Objective Target Current Value Progress Owner Increase qualified me…" at bounding box center [799, 334] width 1537 height 499
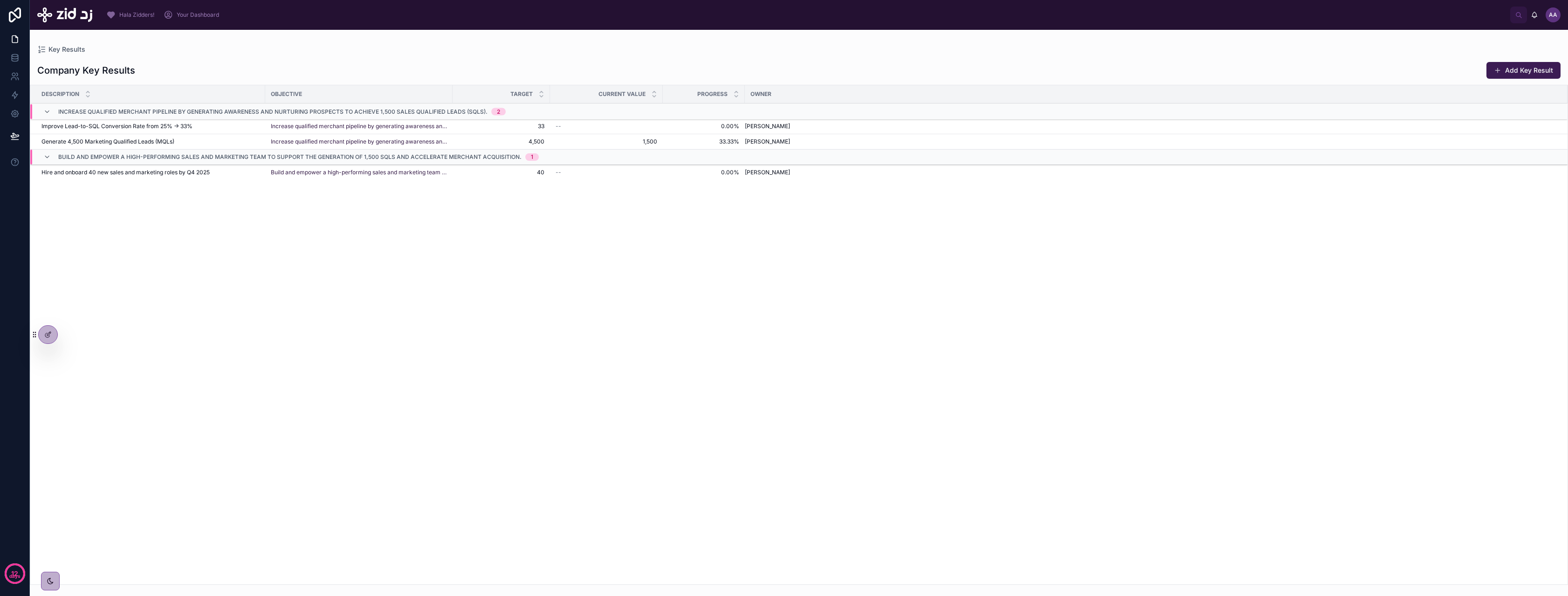
click at [195, 12] on span "Your Dashboard" at bounding box center [198, 15] width 42 height 7
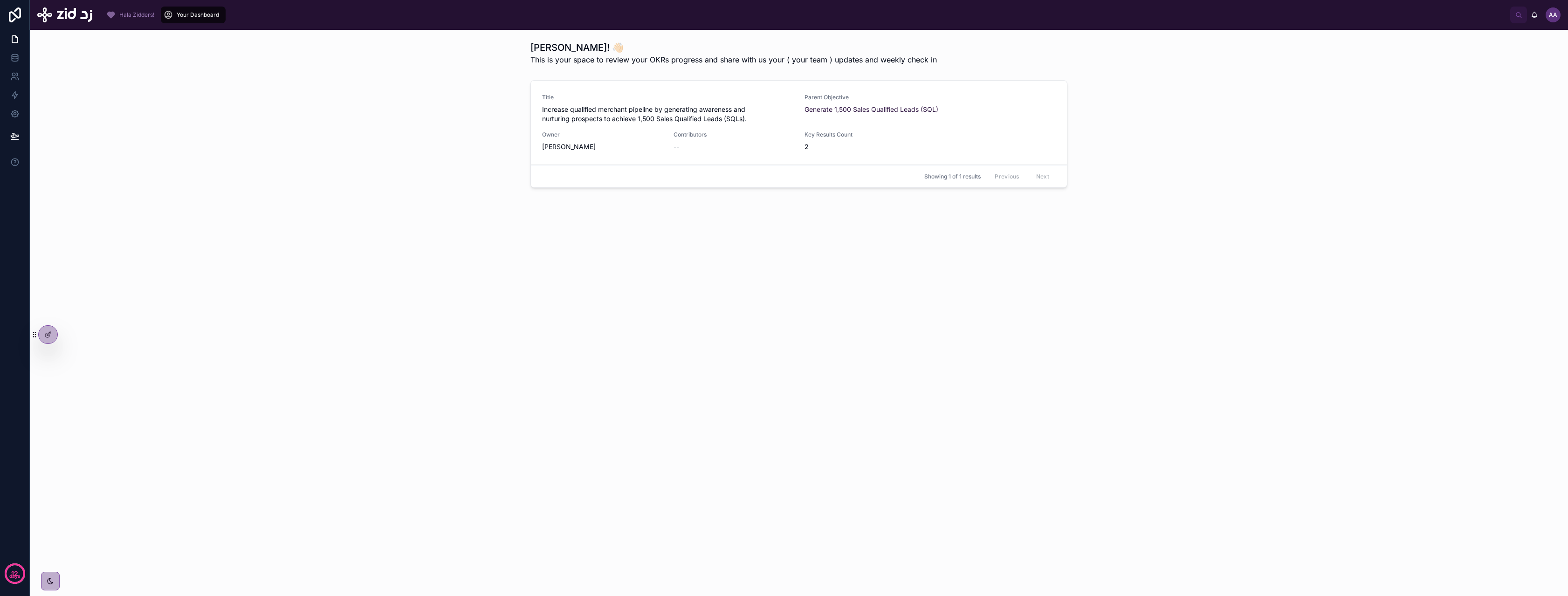
click at [607, 119] on span "Increase qualified merchant pipeline by generating awareness and nurturing pros…" at bounding box center [667, 114] width 251 height 18
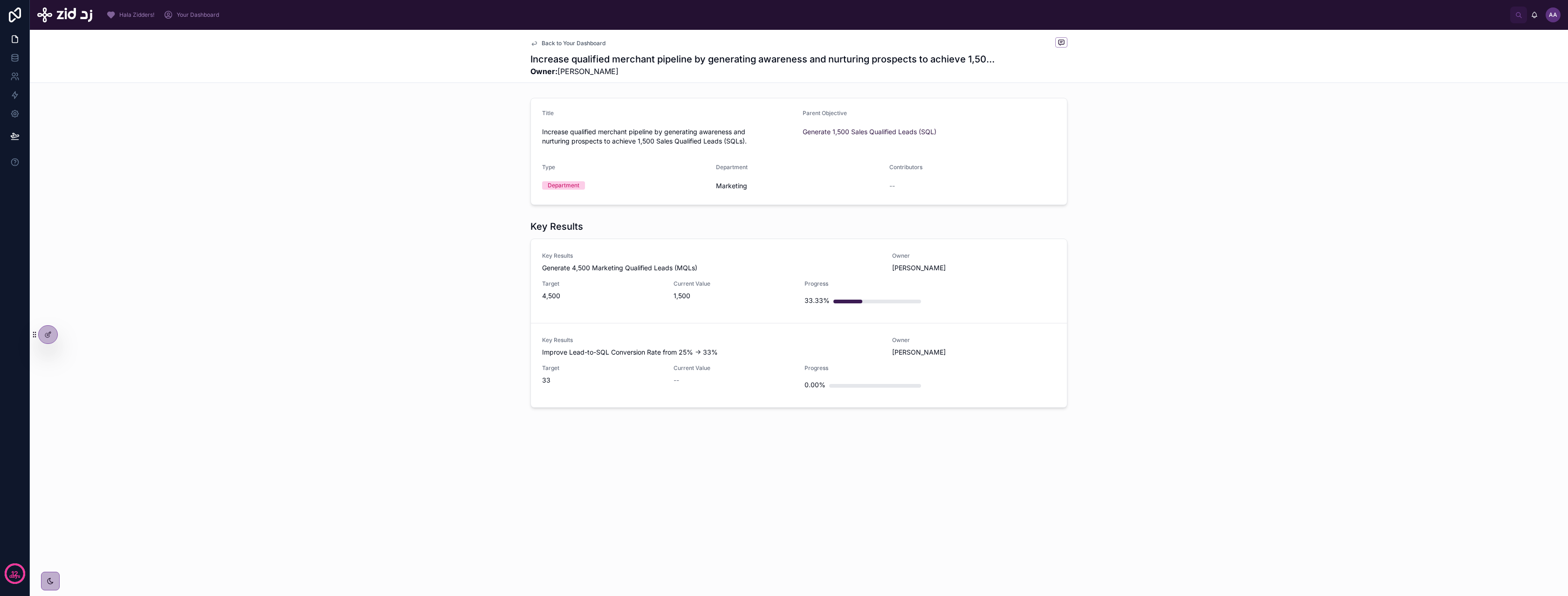
click at [638, 275] on div "Key Results Generate 4,500 Marketing Qualified Leads (MQLs) Owner [PERSON_NAME]…" at bounding box center [799, 281] width 514 height 58
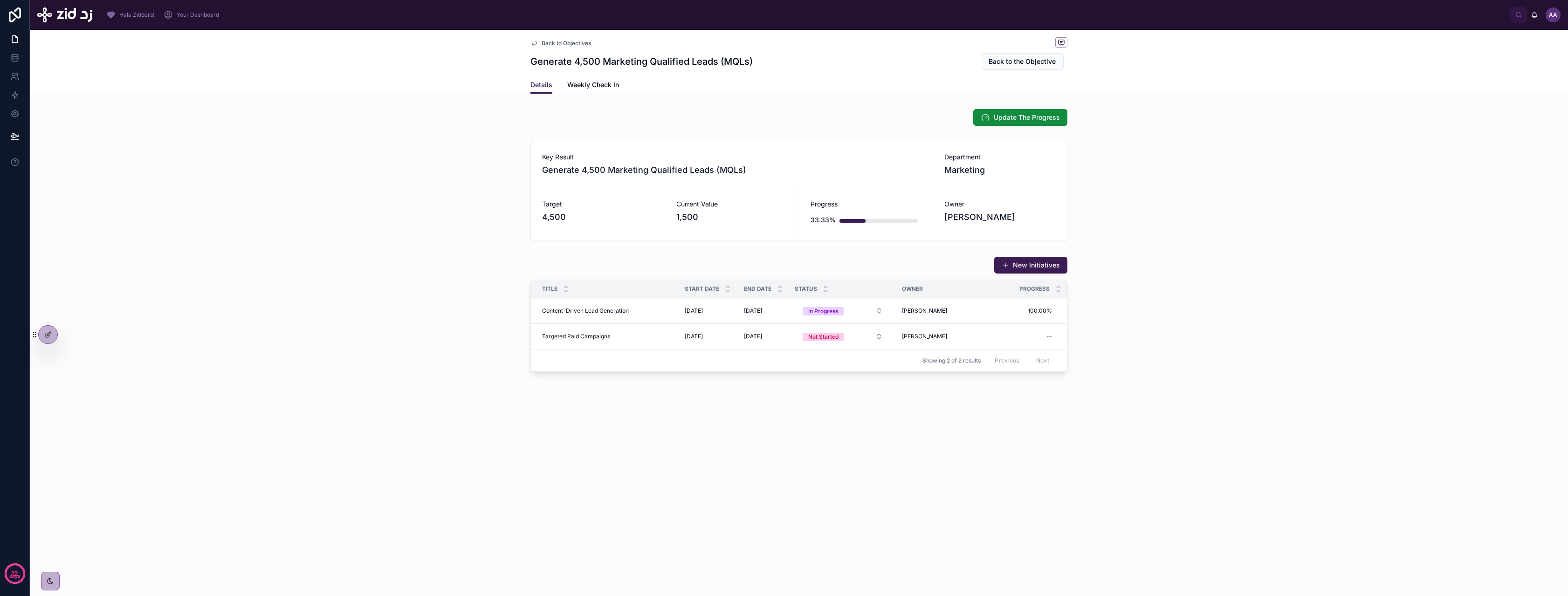
click at [1553, 15] on span "AA" at bounding box center [1553, 15] width 9 height 7
click at [1181, 176] on div "Key Result Generate 4,500 Marketing Qualified Leads (MQLs) Department Marketing…" at bounding box center [799, 191] width 1538 height 108
click at [890, 157] on span "Key Result" at bounding box center [731, 156] width 379 height 9
click at [1112, 265] on div "New Initiatives Title Start Date End Date Status Owner Progress Content-Driven …" at bounding box center [799, 315] width 1538 height 127
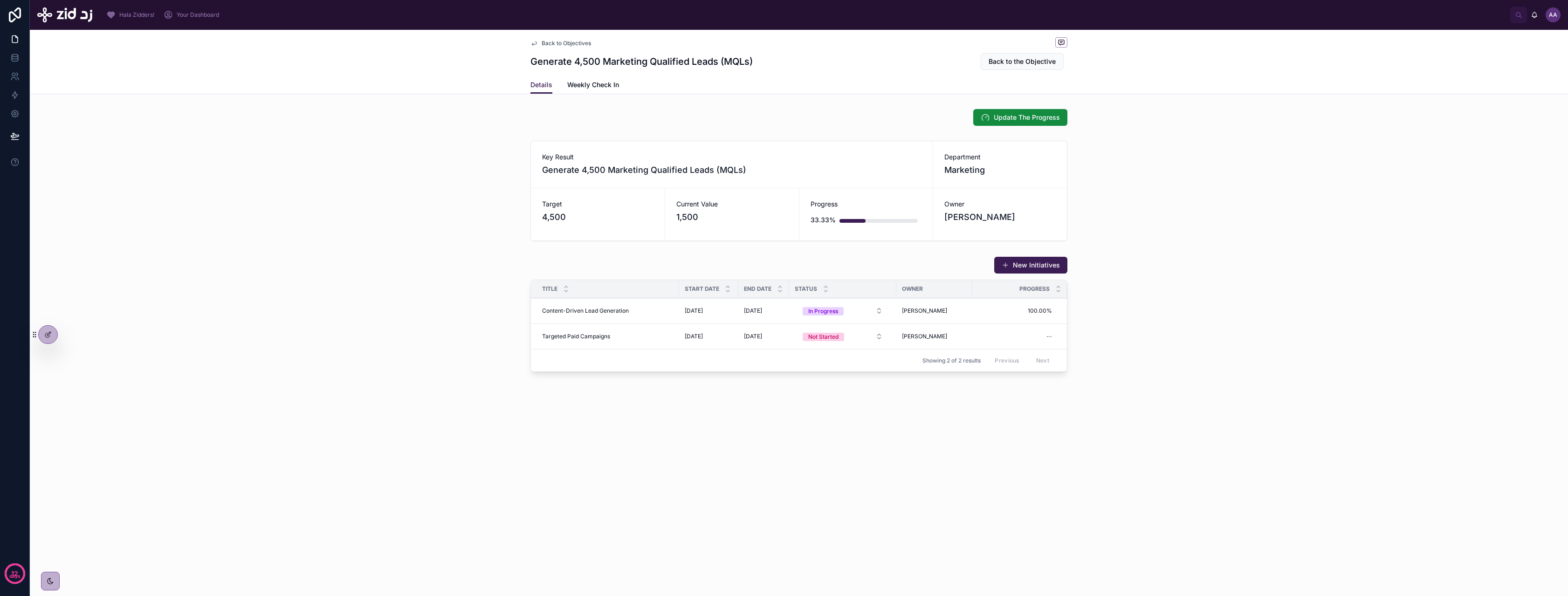
click at [931, 309] on div "[PERSON_NAME]" at bounding box center [934, 311] width 65 height 7
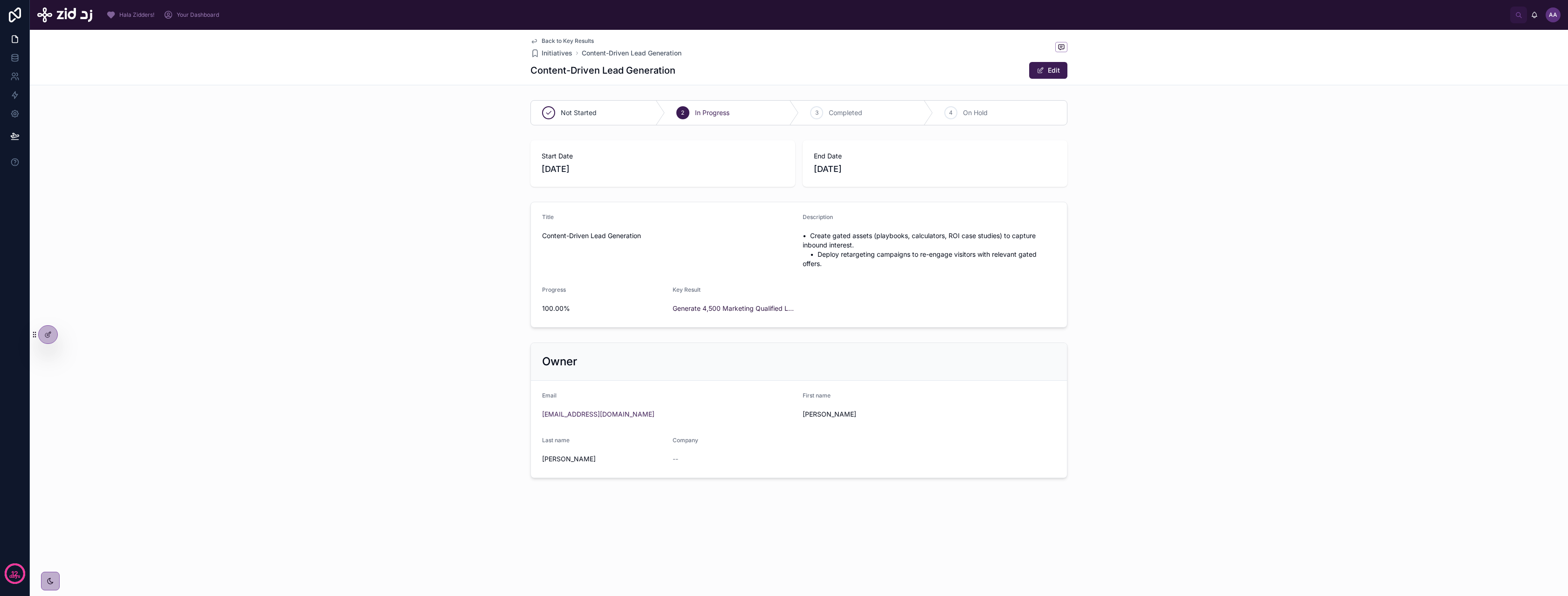
click at [567, 39] on span "Back to Key Results" at bounding box center [568, 41] width 52 height 7
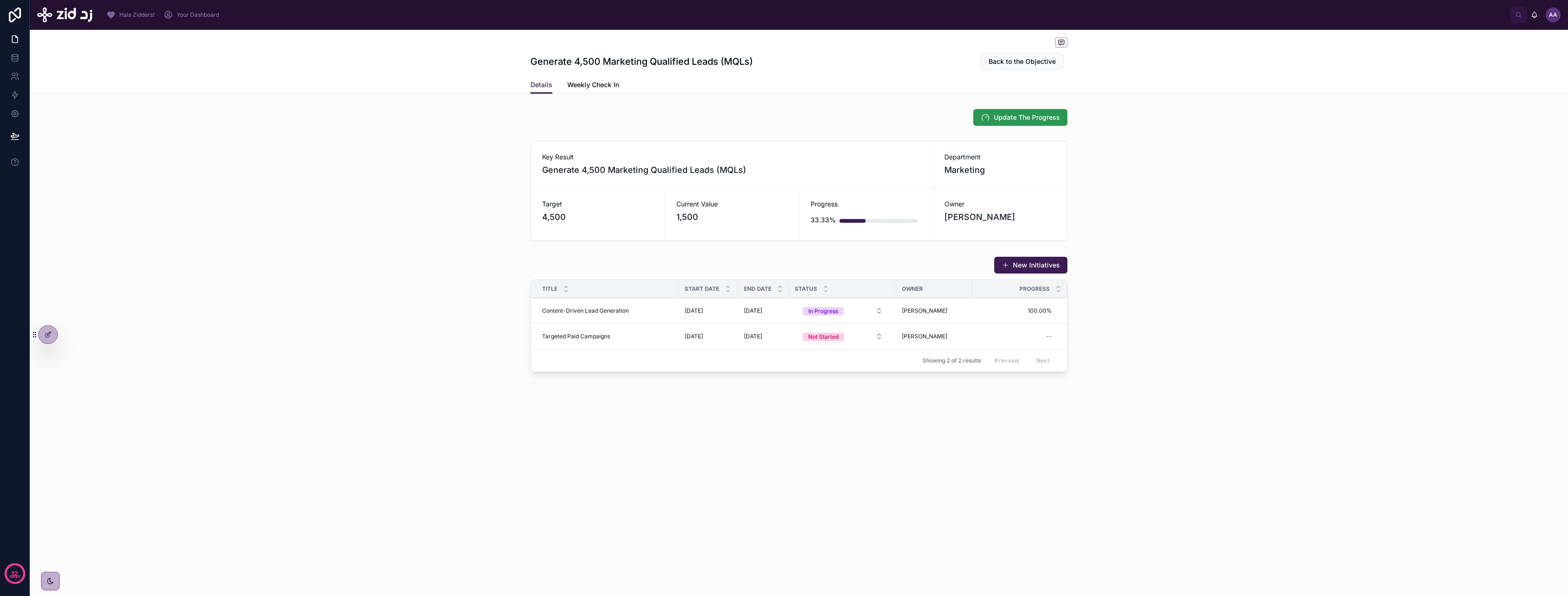
click at [1026, 114] on span "Update The Progress" at bounding box center [1027, 117] width 66 height 9
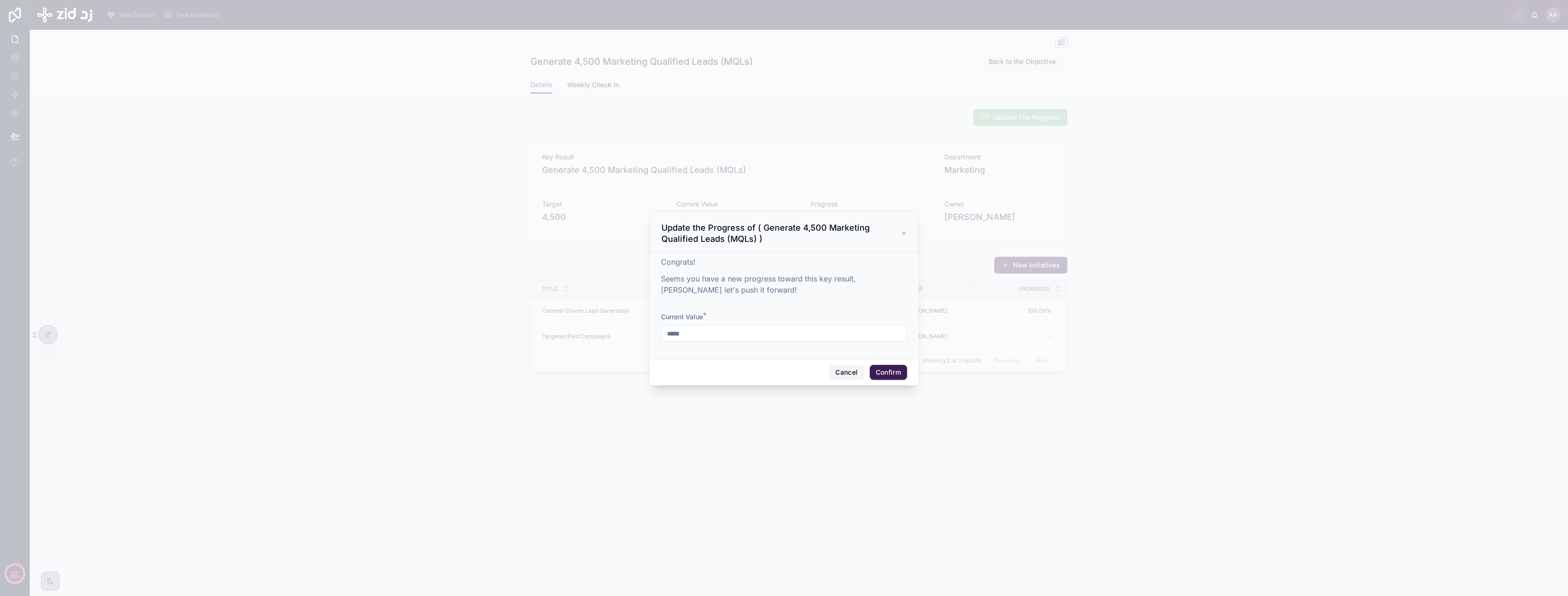
click at [845, 372] on button "Cancel" at bounding box center [846, 372] width 34 height 15
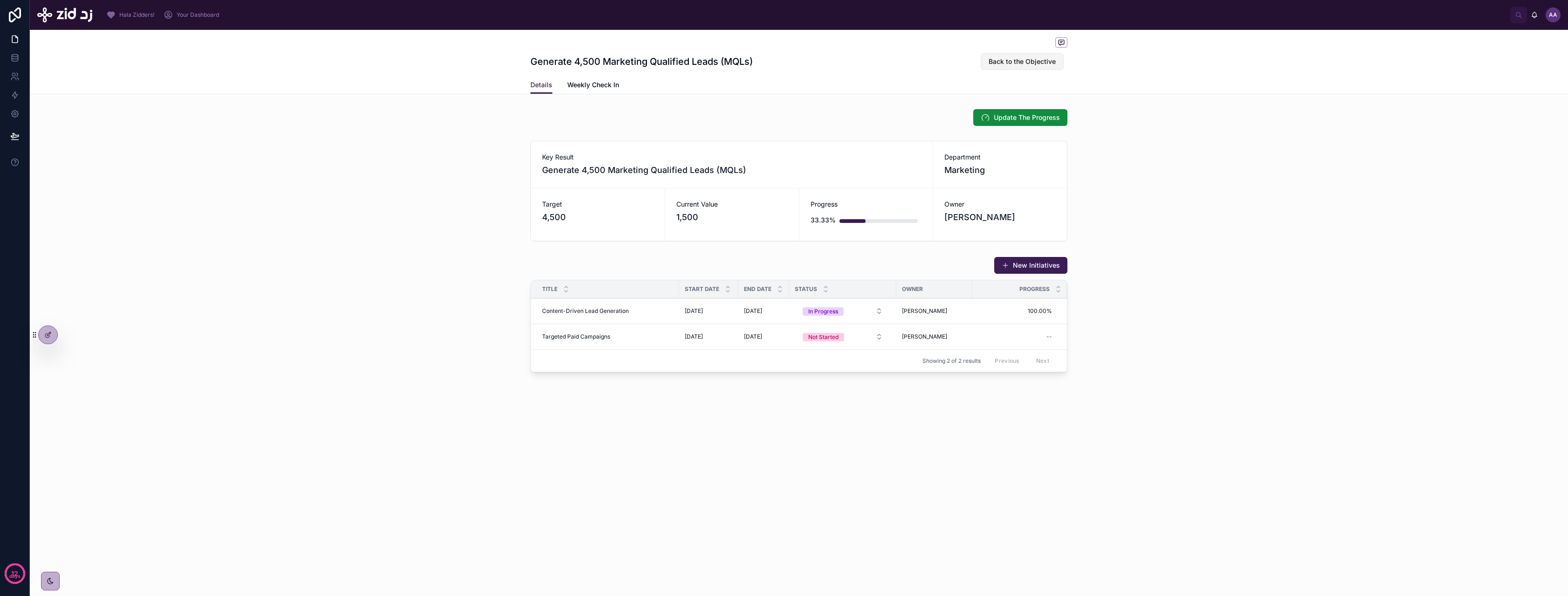
click at [1035, 67] on button "Back to the Objective" at bounding box center [1023, 61] width 83 height 17
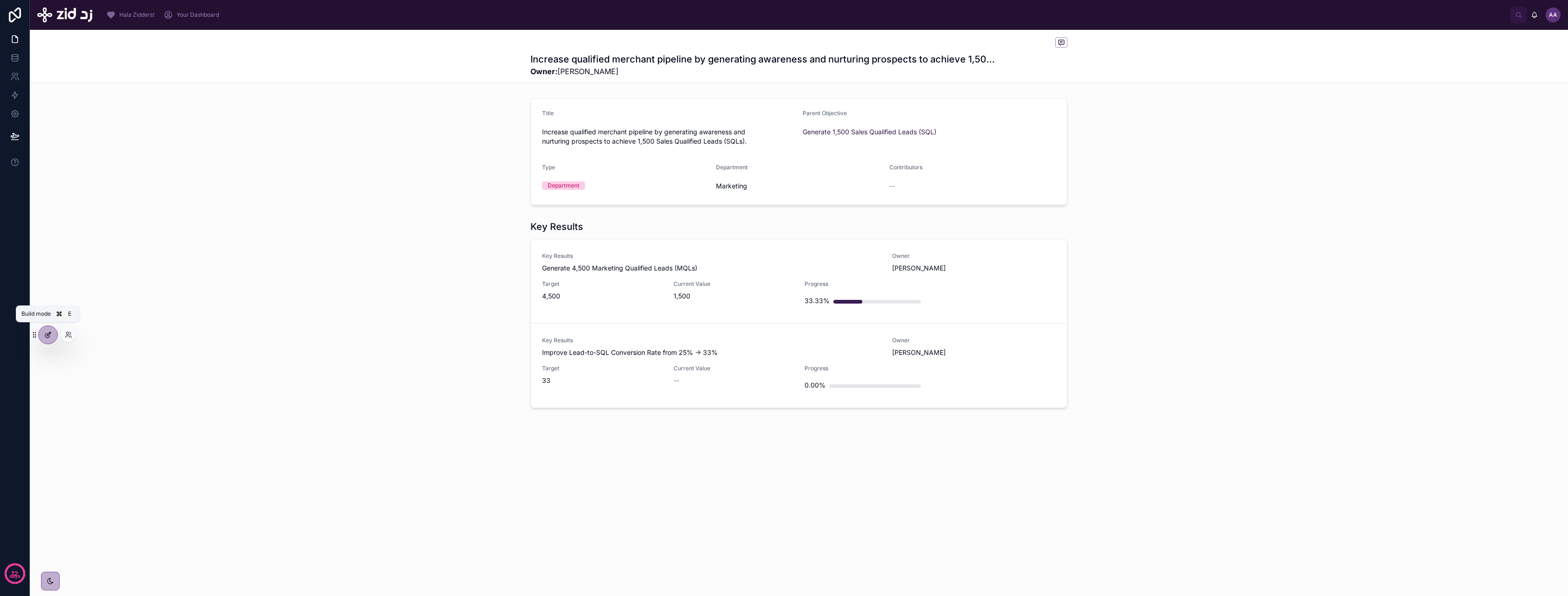
click at [45, 331] on icon at bounding box center [48, 335] width 7 height 7
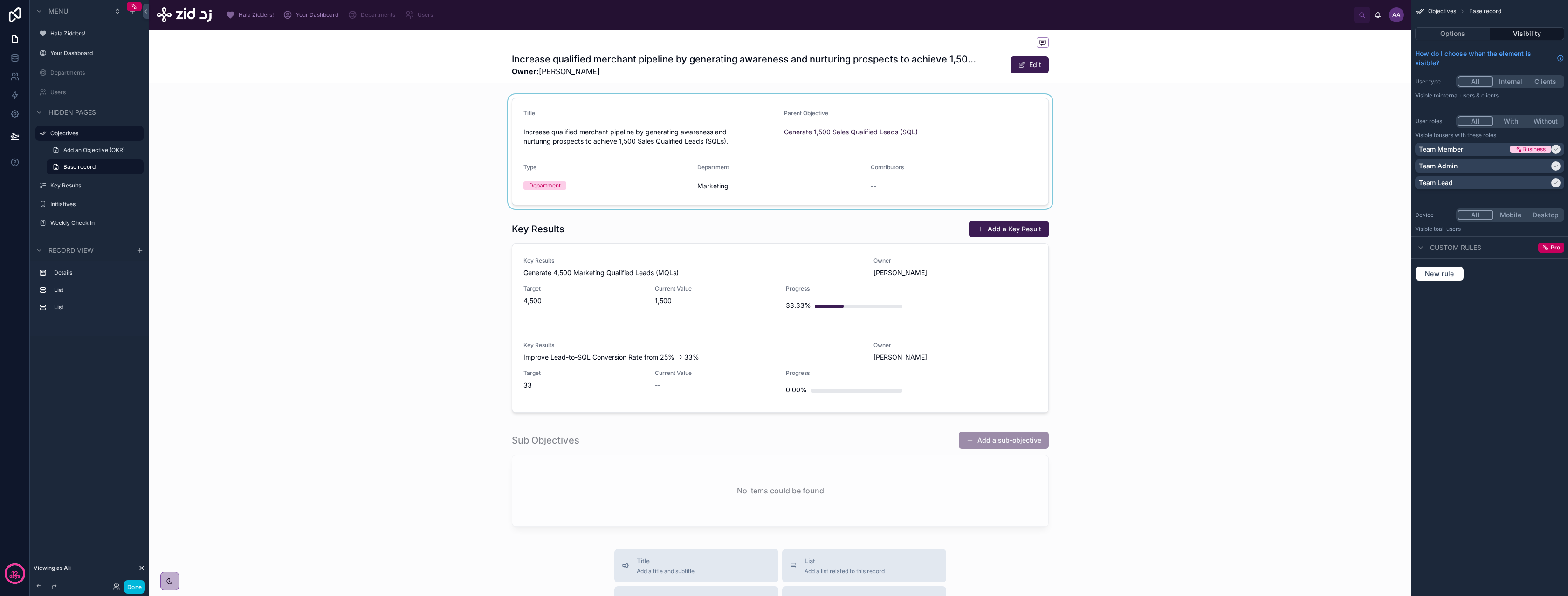
click at [1232, 144] on div at bounding box center [780, 151] width 1262 height 114
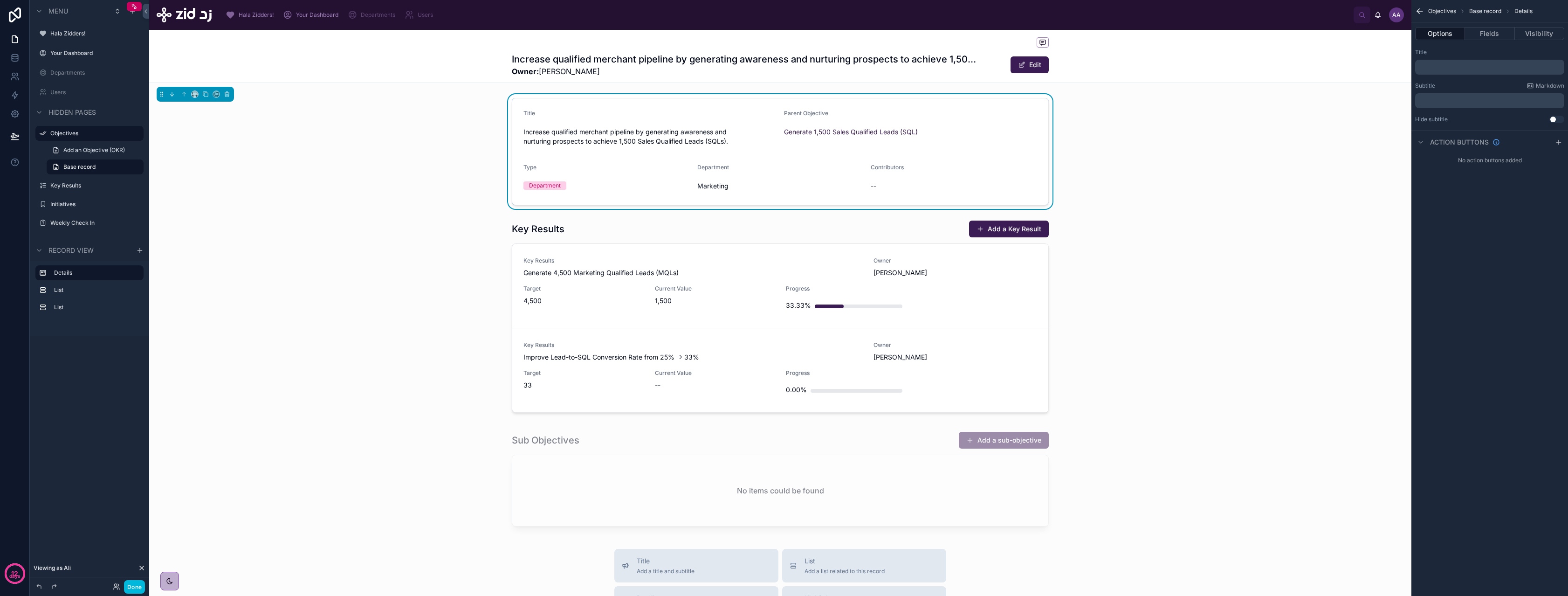
click at [1119, 60] on div "Increase qualified merchant pipeline by generating awareness and nurturing pros…" at bounding box center [780, 56] width 1262 height 53
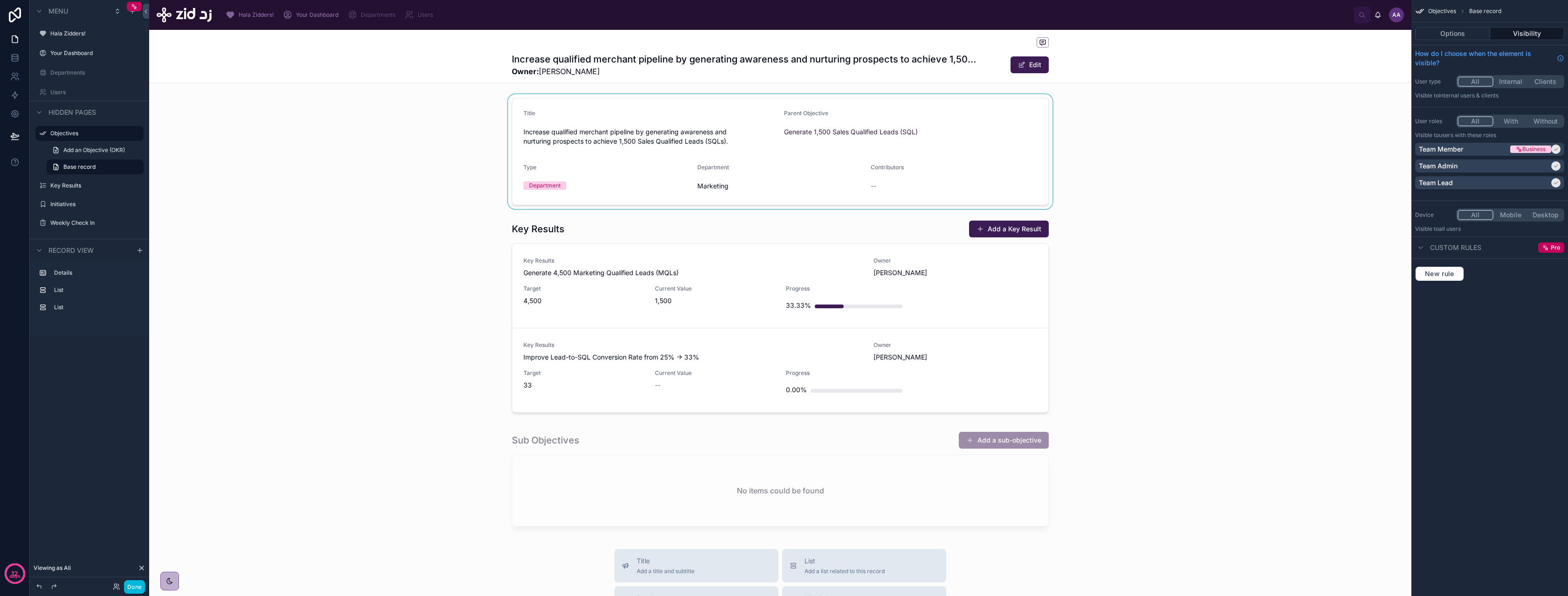
click at [1187, 130] on div at bounding box center [780, 151] width 1262 height 114
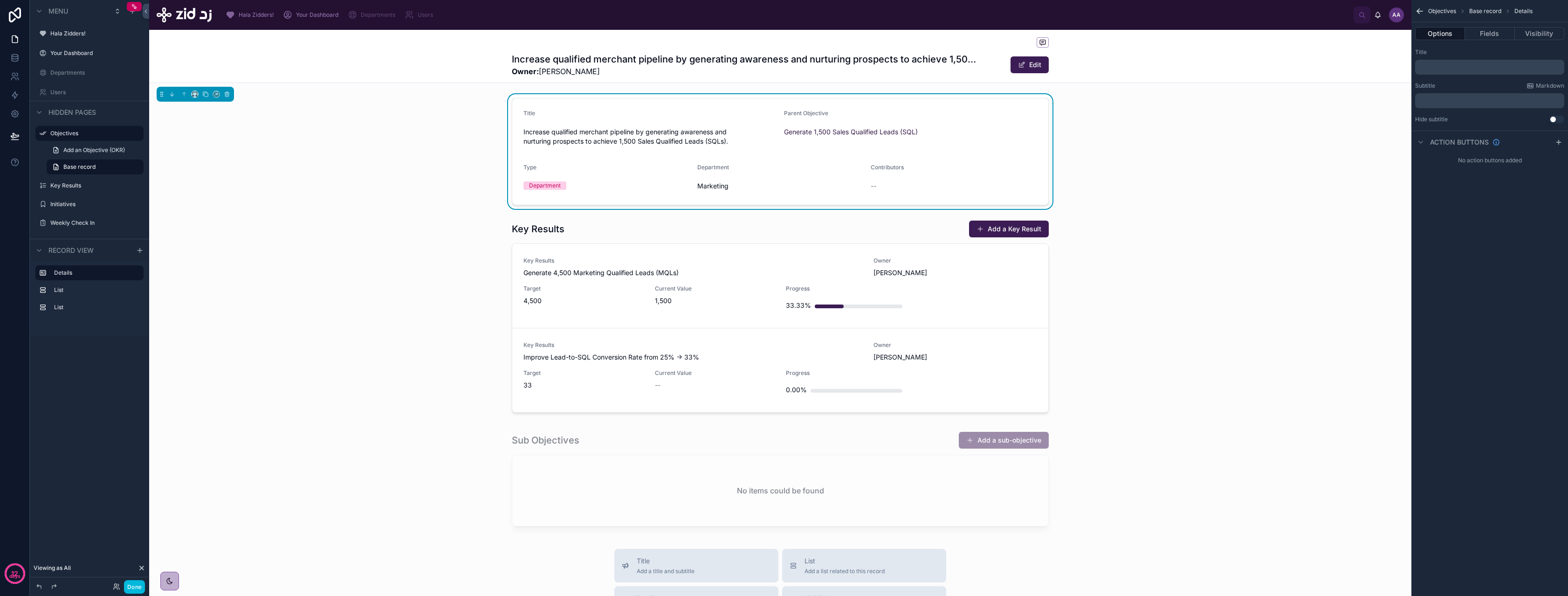
click at [955, 45] on div at bounding box center [780, 43] width 537 height 12
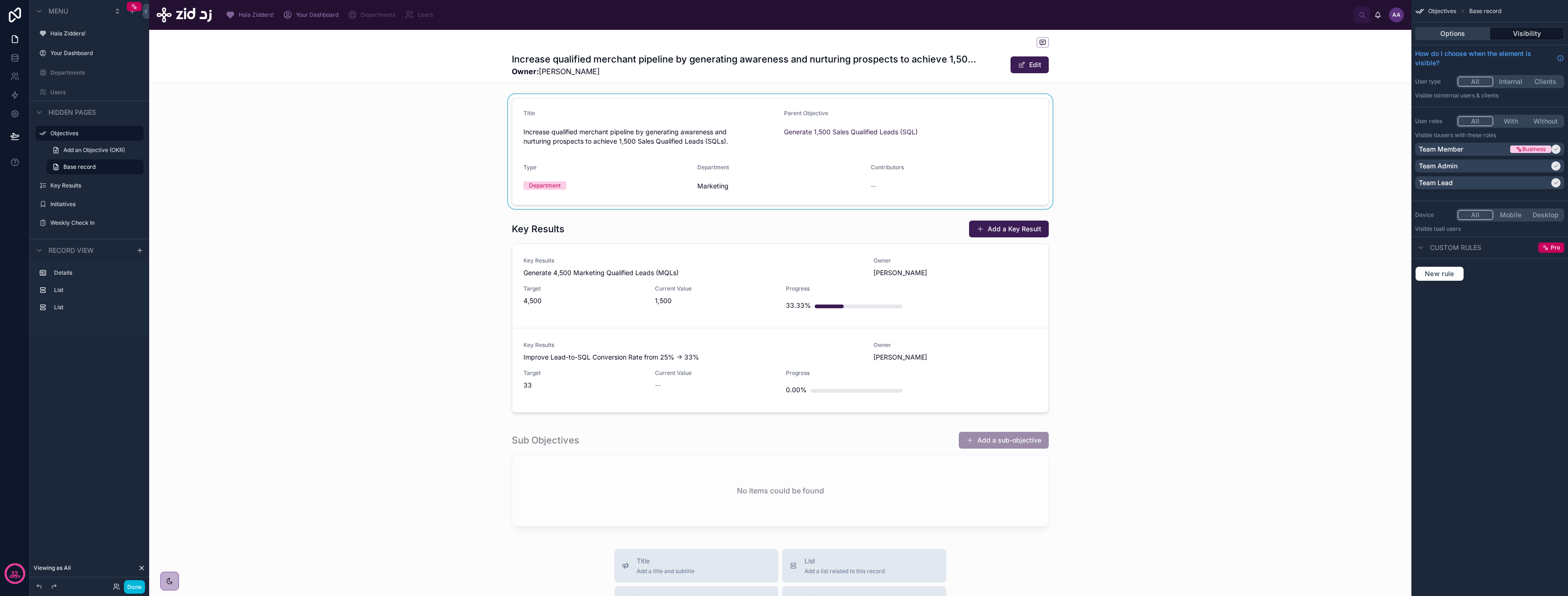
click at [1454, 36] on button "Options" at bounding box center [1452, 33] width 75 height 13
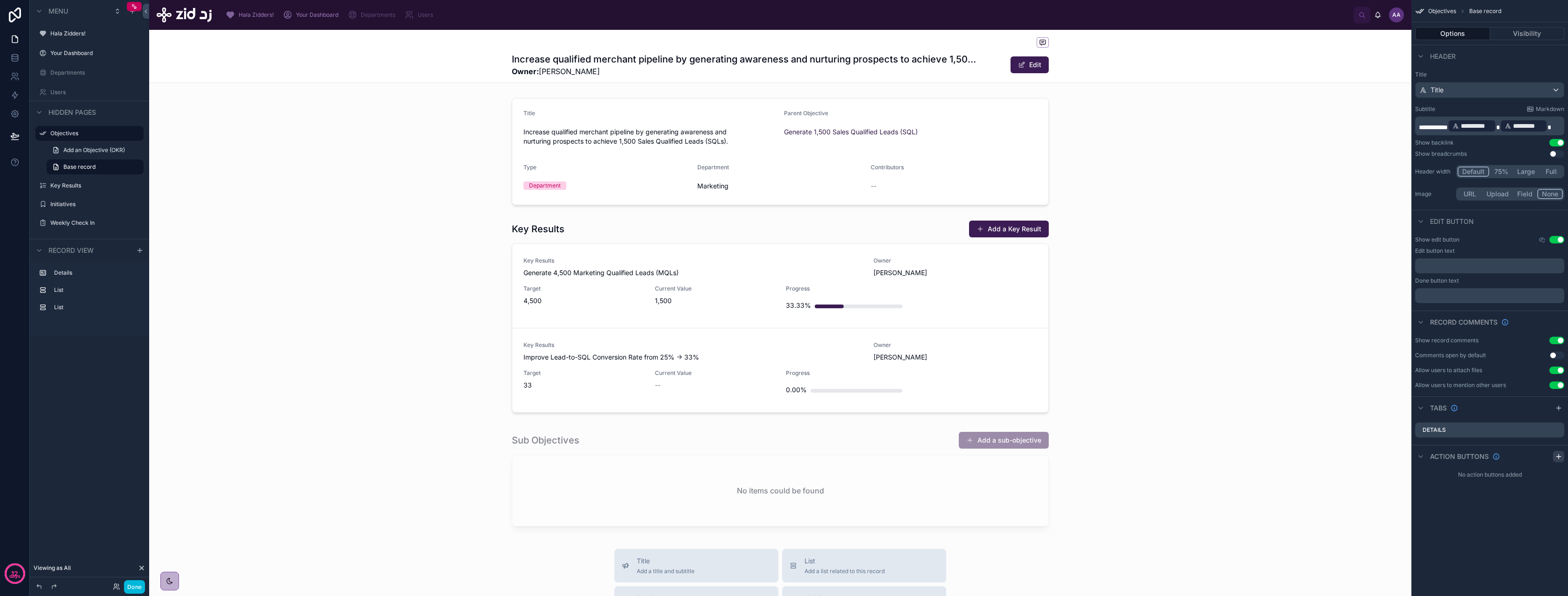
click at [1557, 458] on icon "scrollable content" at bounding box center [1558, 456] width 7 height 7
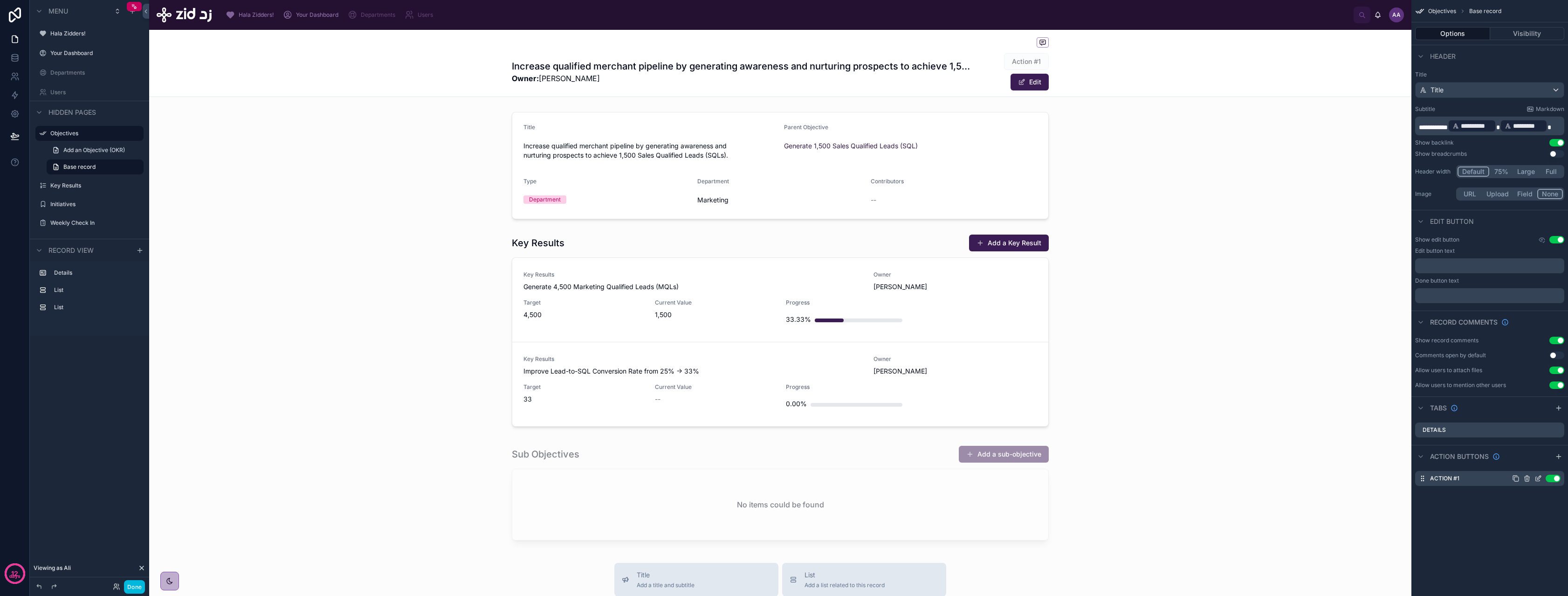
click at [1539, 477] on icon "scrollable content" at bounding box center [1538, 479] width 7 height 7
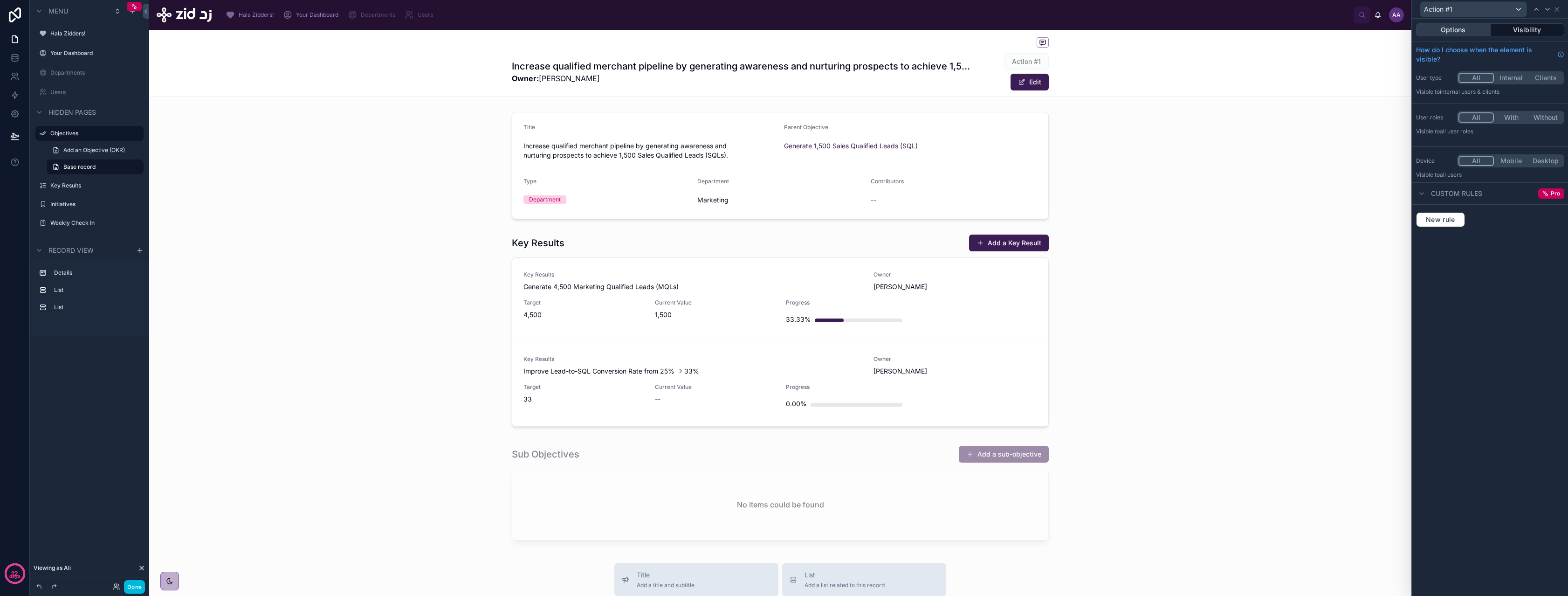
click at [1483, 26] on button "Options" at bounding box center [1453, 29] width 75 height 13
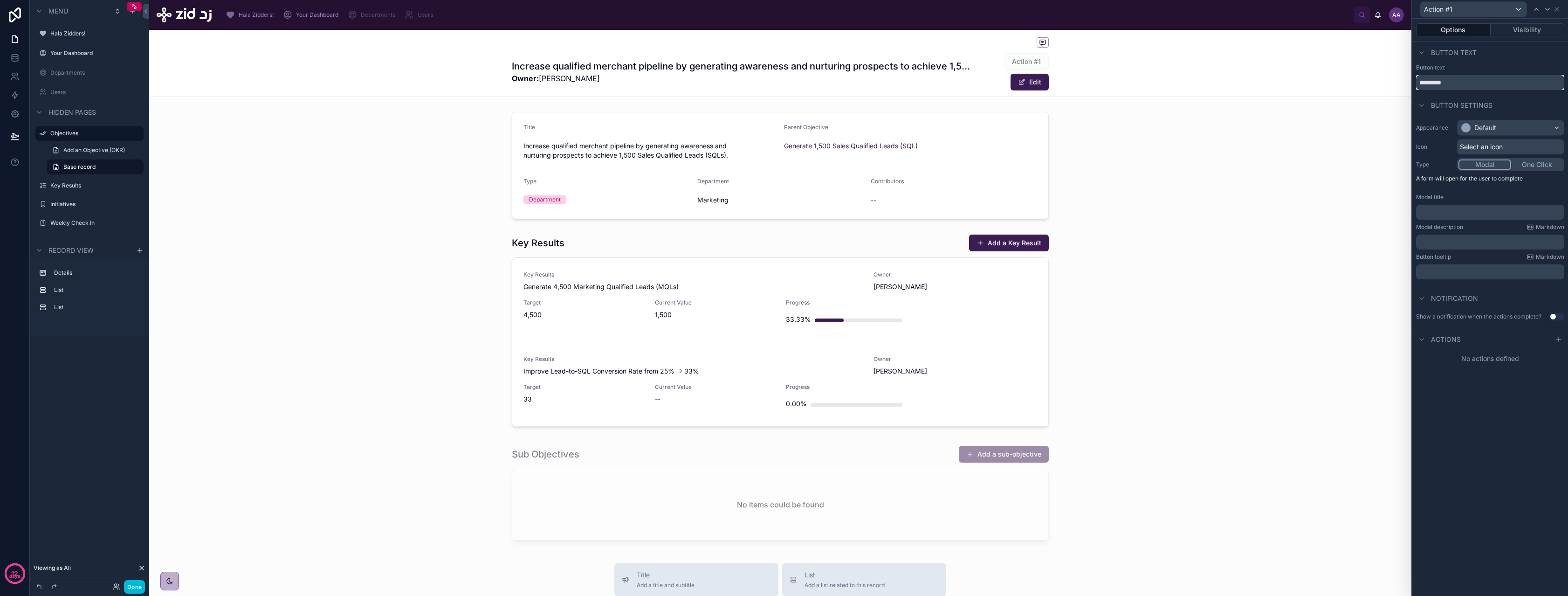
click at [1477, 80] on input "*********" at bounding box center [1490, 83] width 148 height 15
type input "**********"
click at [1559, 340] on icon at bounding box center [1558, 340] width 7 height 7
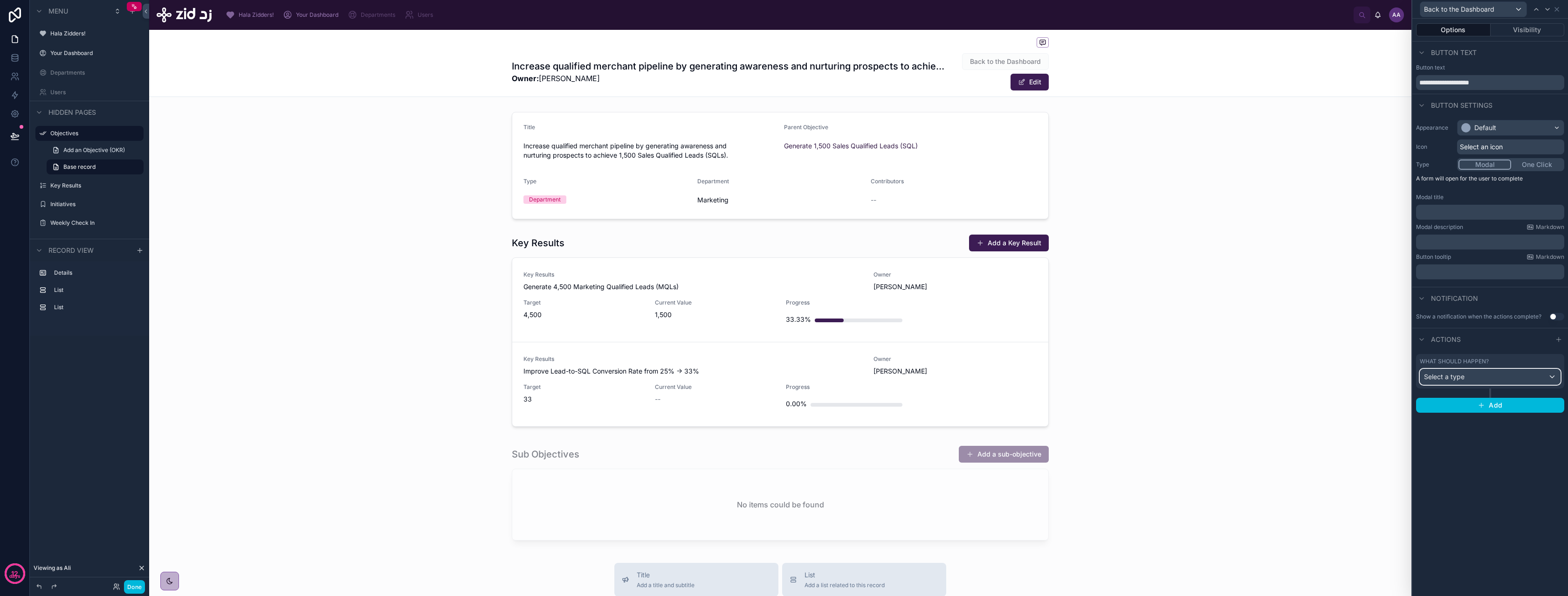
click at [1473, 382] on div "Select a type" at bounding box center [1490, 377] width 140 height 15
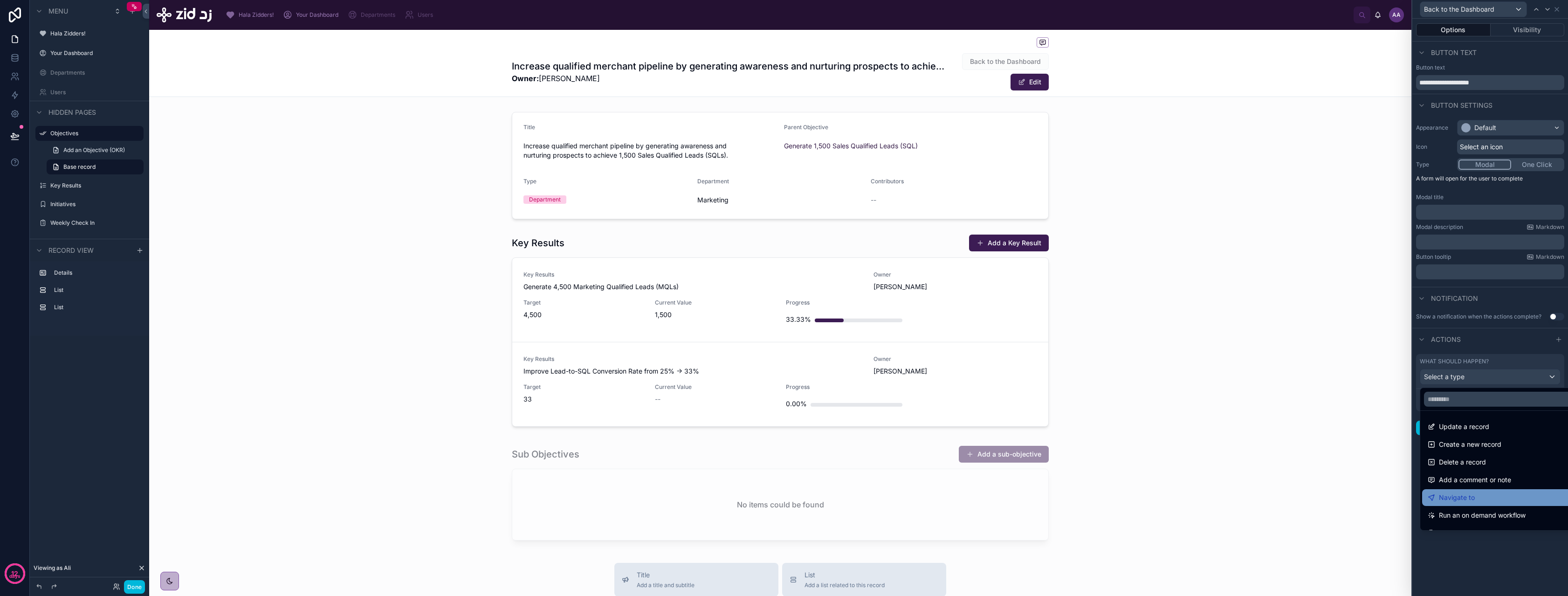
click at [1473, 497] on span "Navigate to" at bounding box center [1457, 497] width 36 height 11
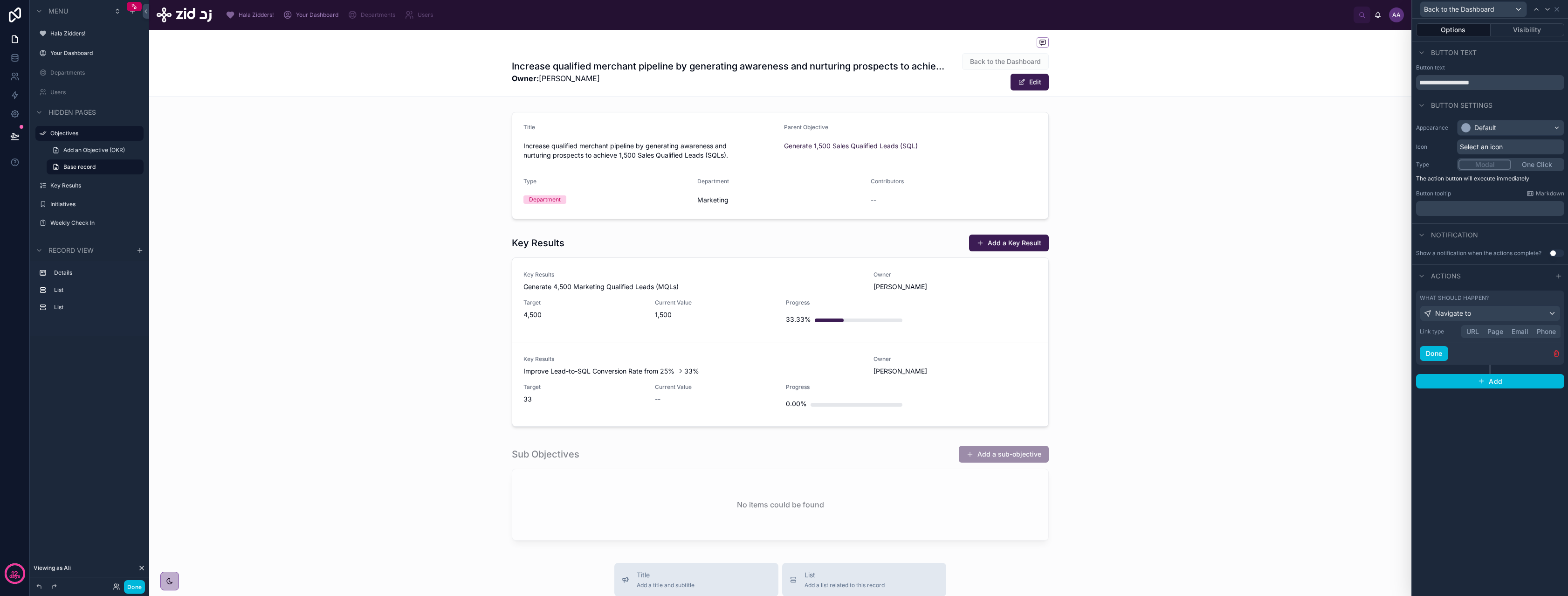
click at [1498, 332] on button "Page" at bounding box center [1495, 331] width 24 height 10
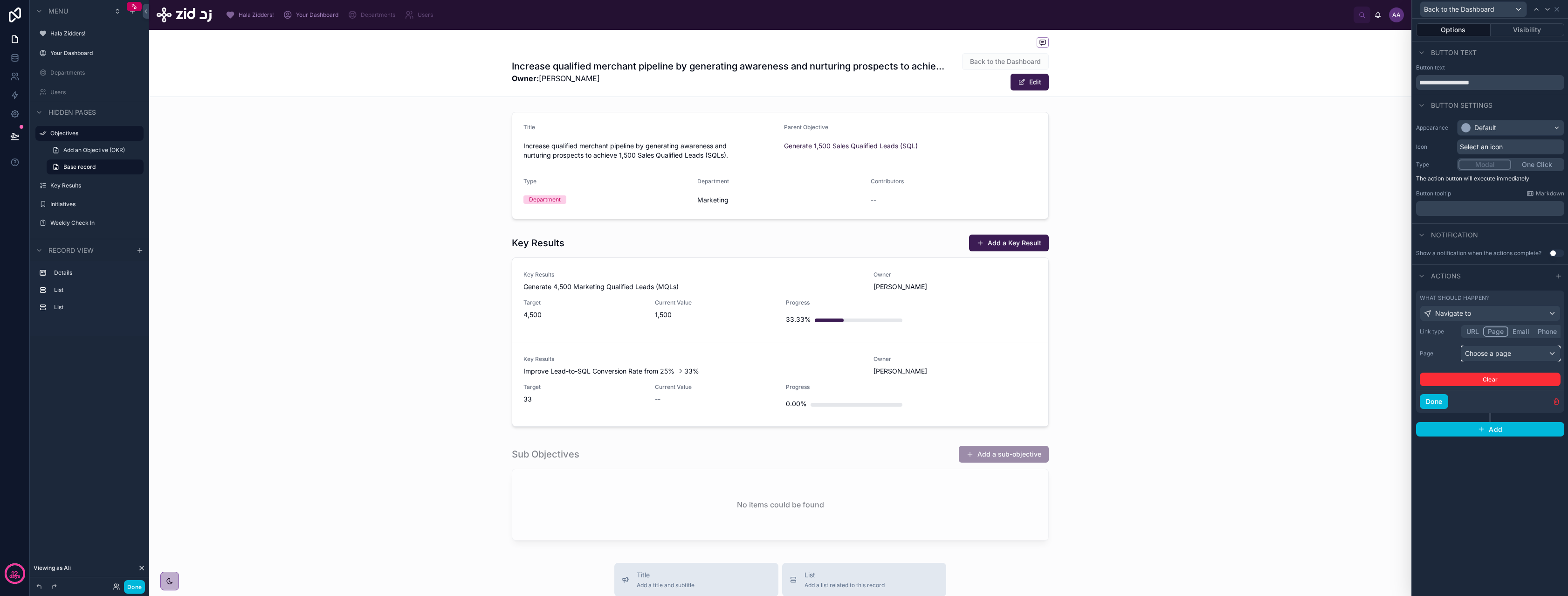
click at [1492, 352] on div "Choose a page" at bounding box center [1511, 354] width 99 height 15
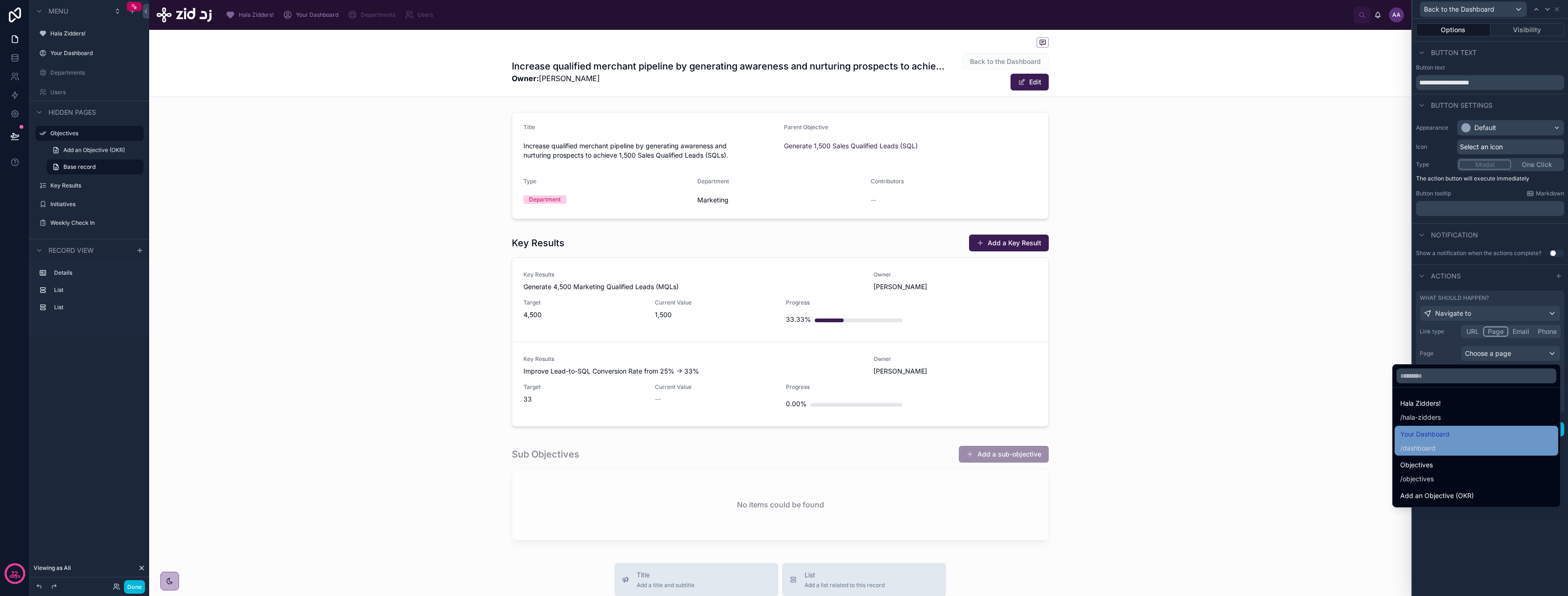
click at [1452, 438] on div "Your Dashboard / dashboard" at bounding box center [1476, 441] width 152 height 24
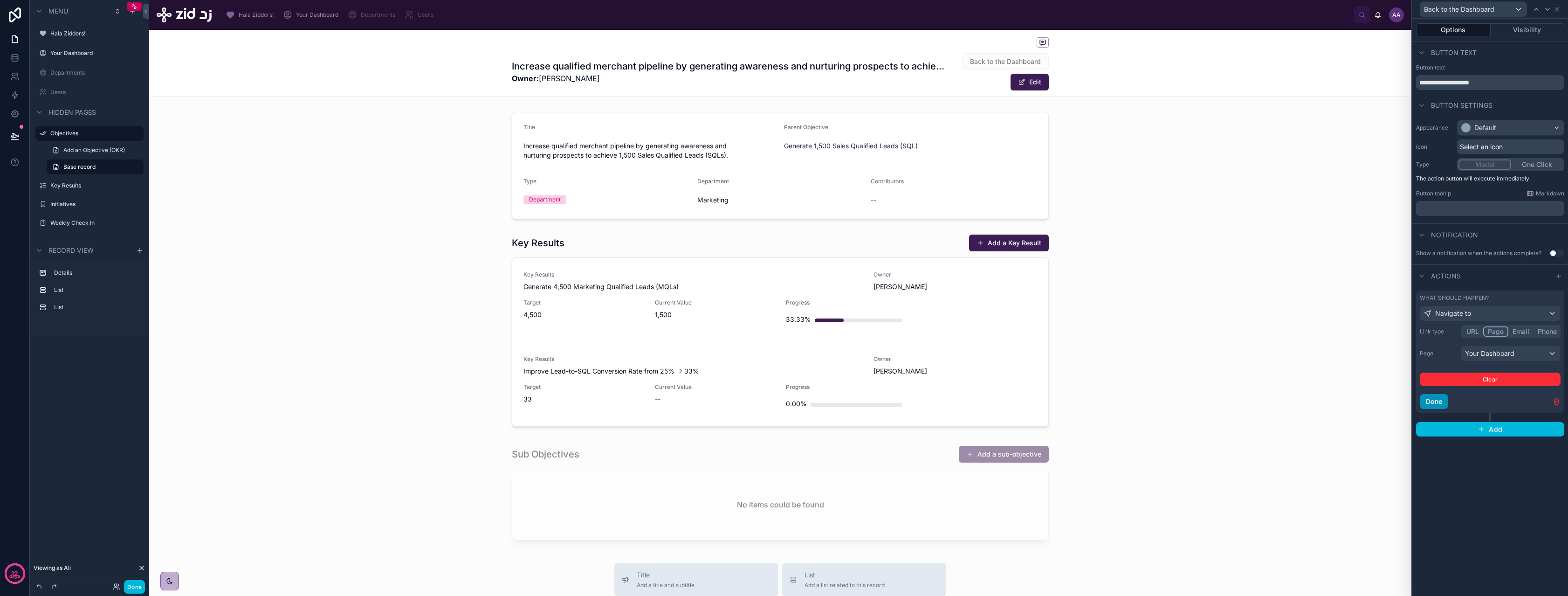
click at [1436, 403] on button "Done" at bounding box center [1433, 401] width 28 height 15
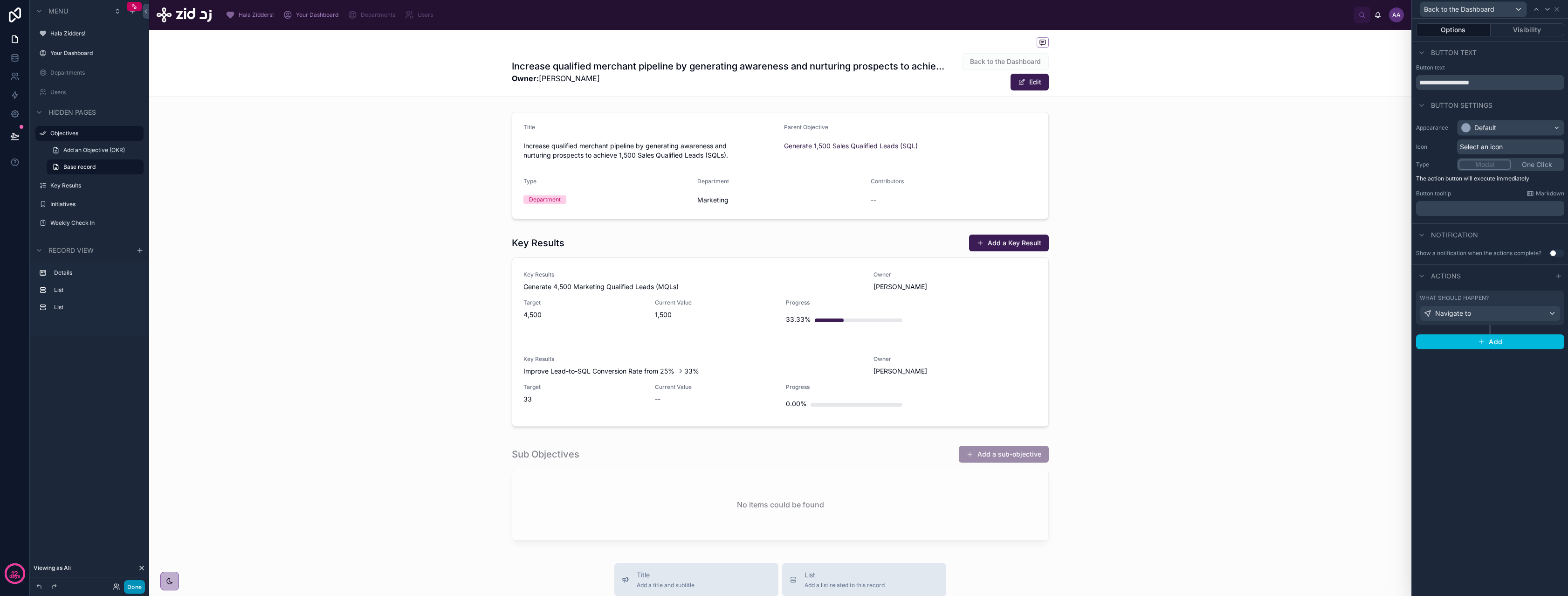
click at [133, 587] on button "Done" at bounding box center [135, 587] width 21 height 13
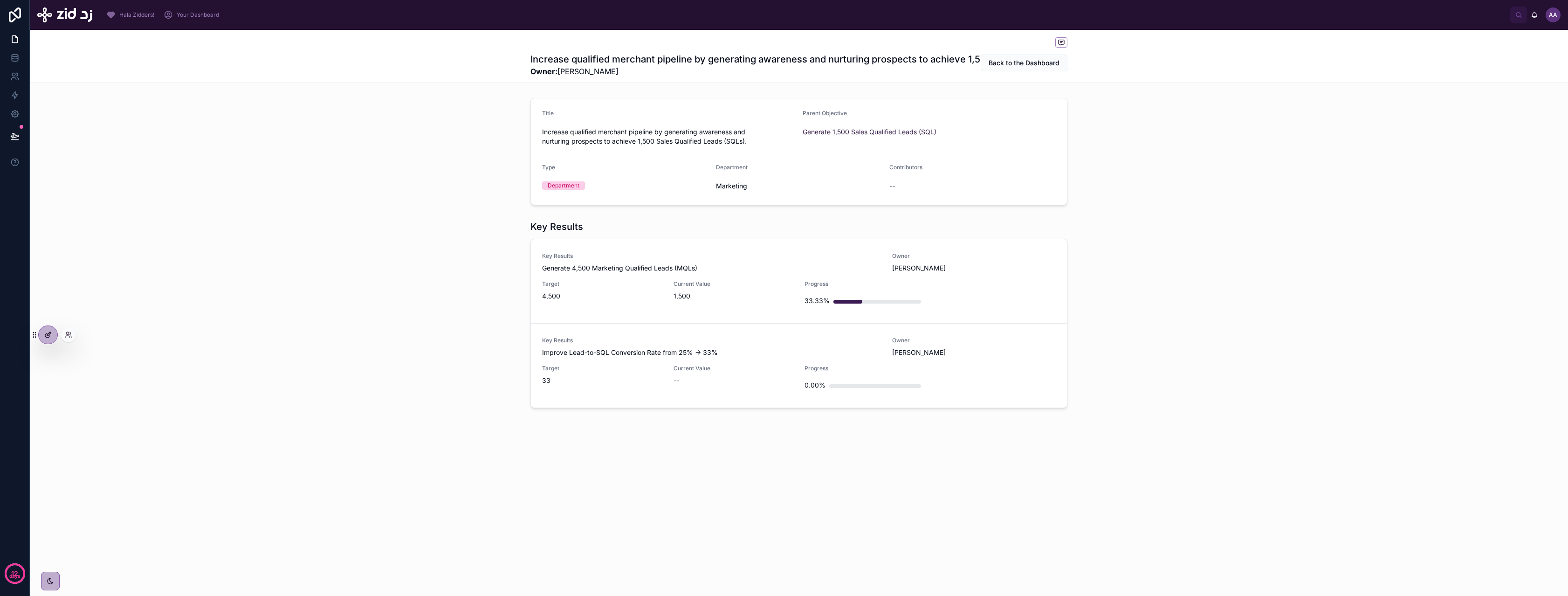
click at [48, 339] on div at bounding box center [48, 335] width 18 height 18
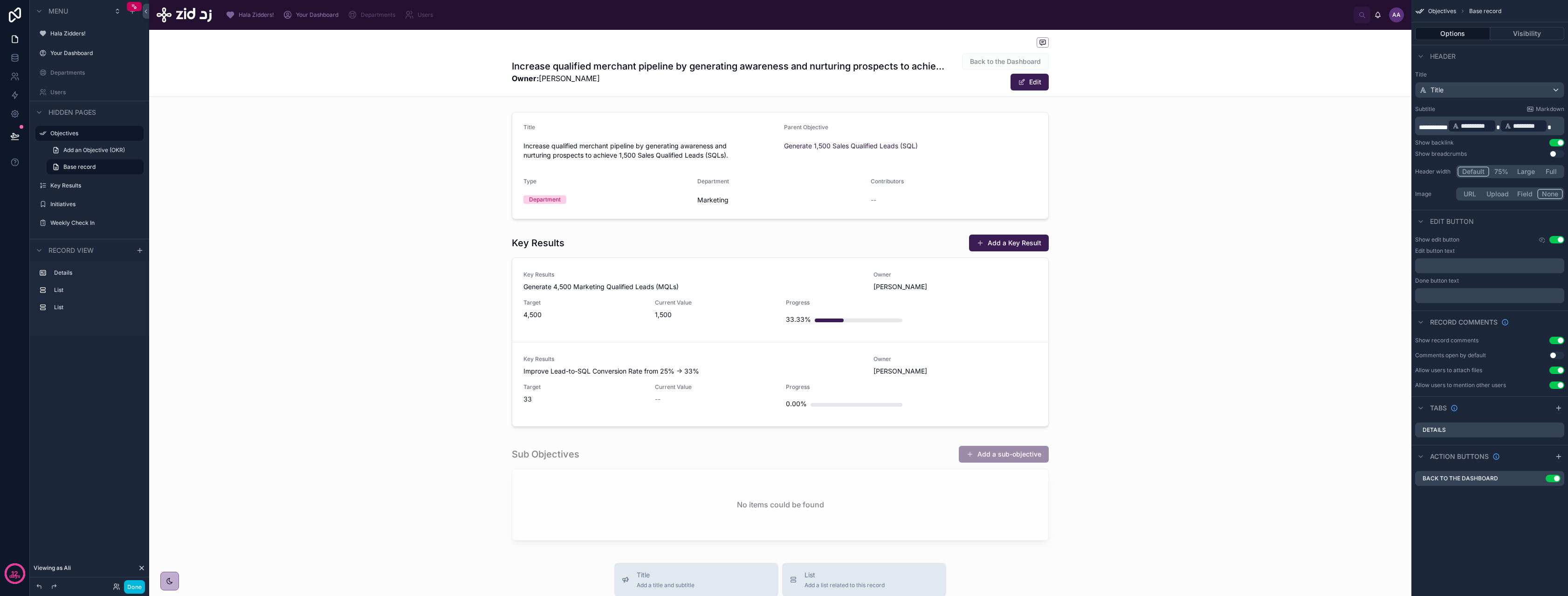
click at [783, 76] on span "Owner: [PERSON_NAME]" at bounding box center [730, 78] width 435 height 11
click at [1488, 90] on div "Title" at bounding box center [1490, 90] width 148 height 15
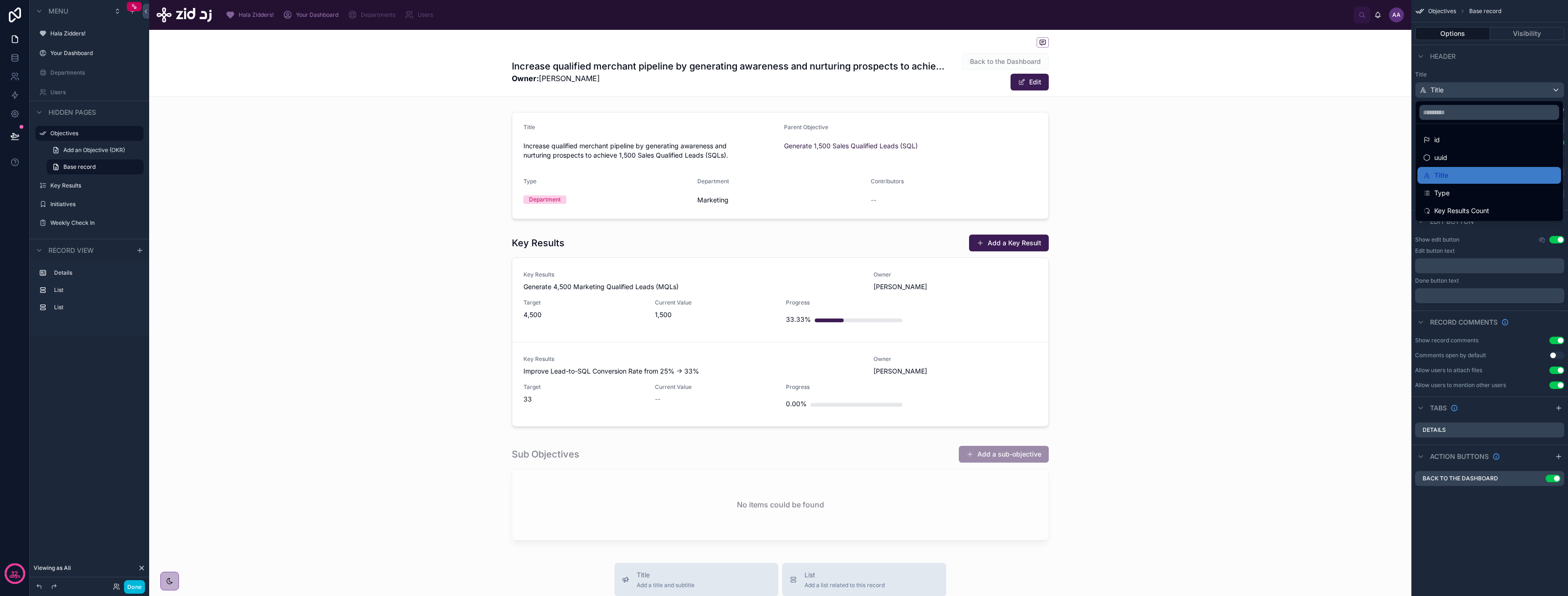
click at [1488, 65] on div "scrollable content" at bounding box center [784, 298] width 1568 height 596
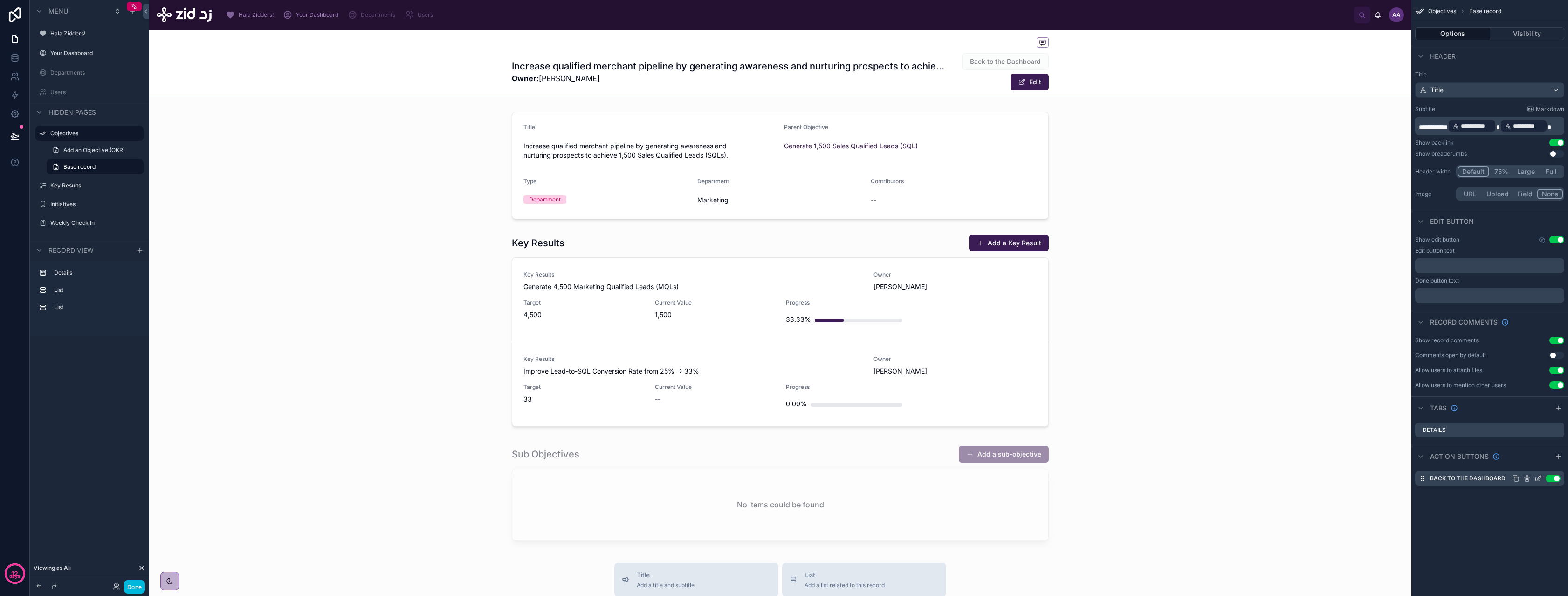
click at [1539, 477] on icon "scrollable content" at bounding box center [1540, 477] width 1 height 1
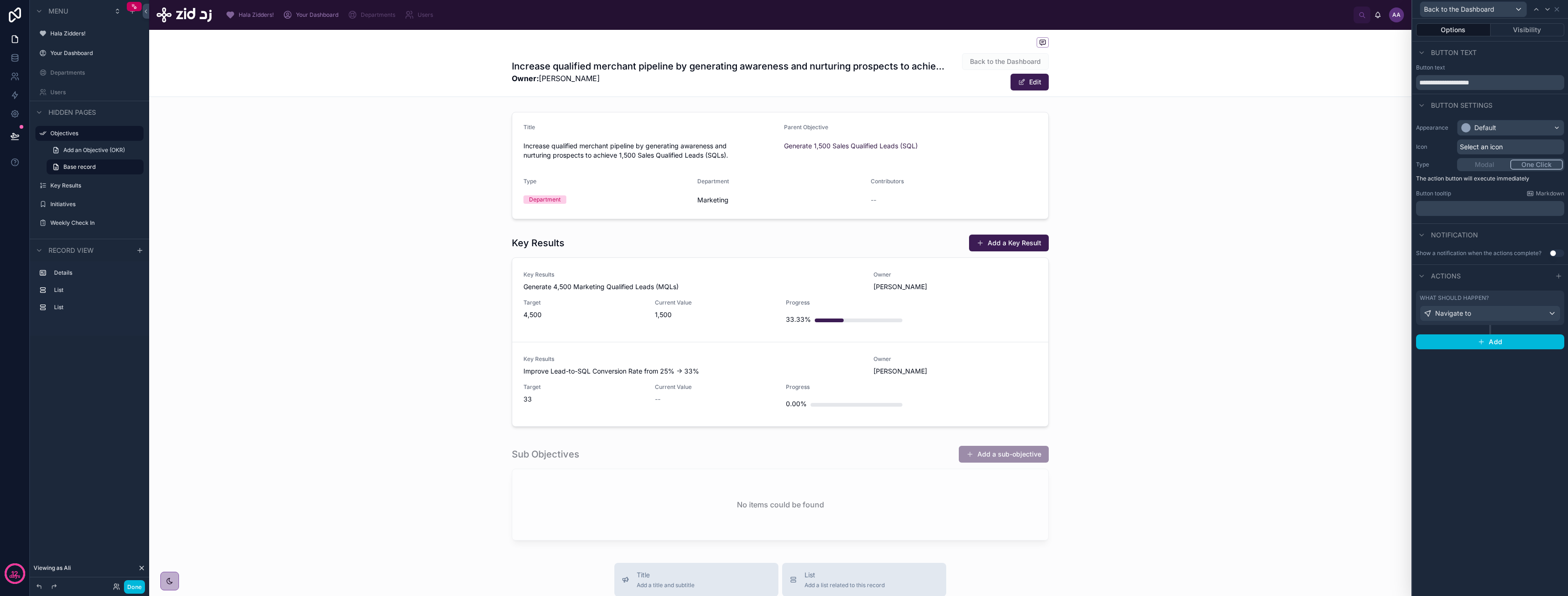
click at [1454, 54] on span "Button text" at bounding box center [1454, 52] width 46 height 9
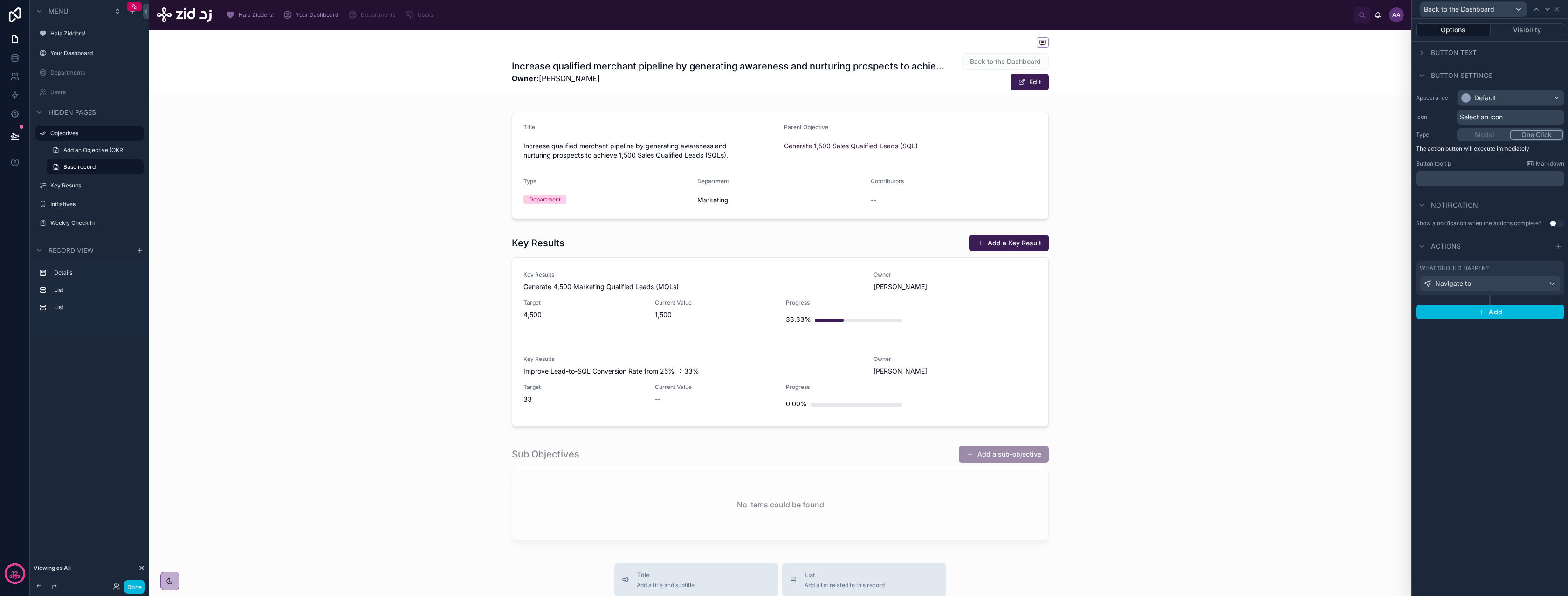
click at [1455, 53] on span "Button text" at bounding box center [1454, 52] width 46 height 9
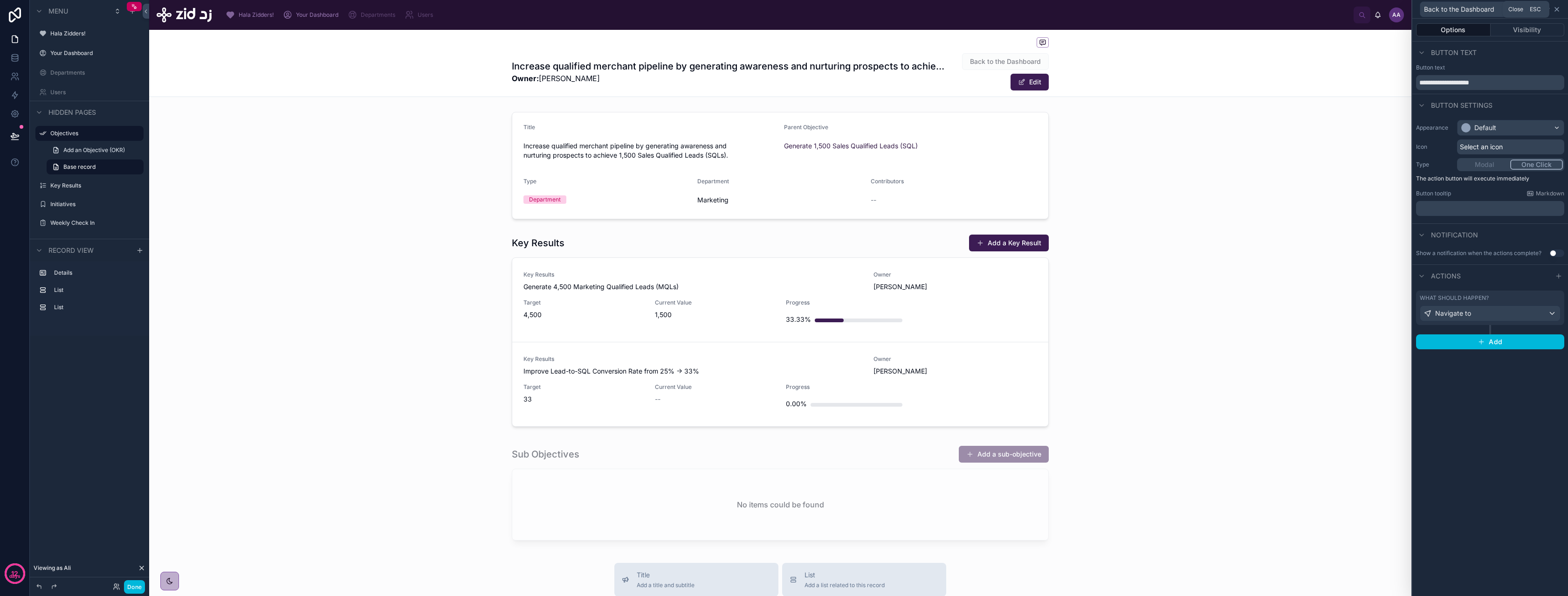
click at [1557, 9] on icon at bounding box center [1556, 9] width 7 height 7
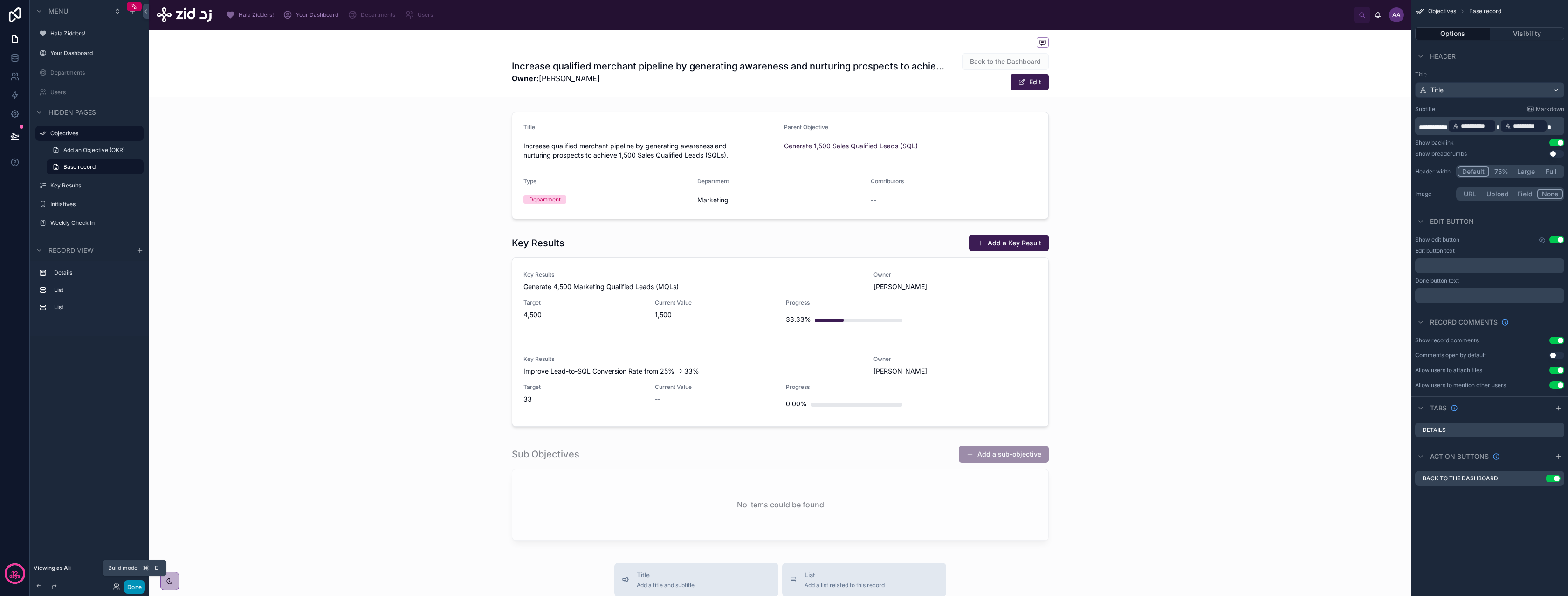
click at [134, 588] on button "Done" at bounding box center [135, 587] width 21 height 13
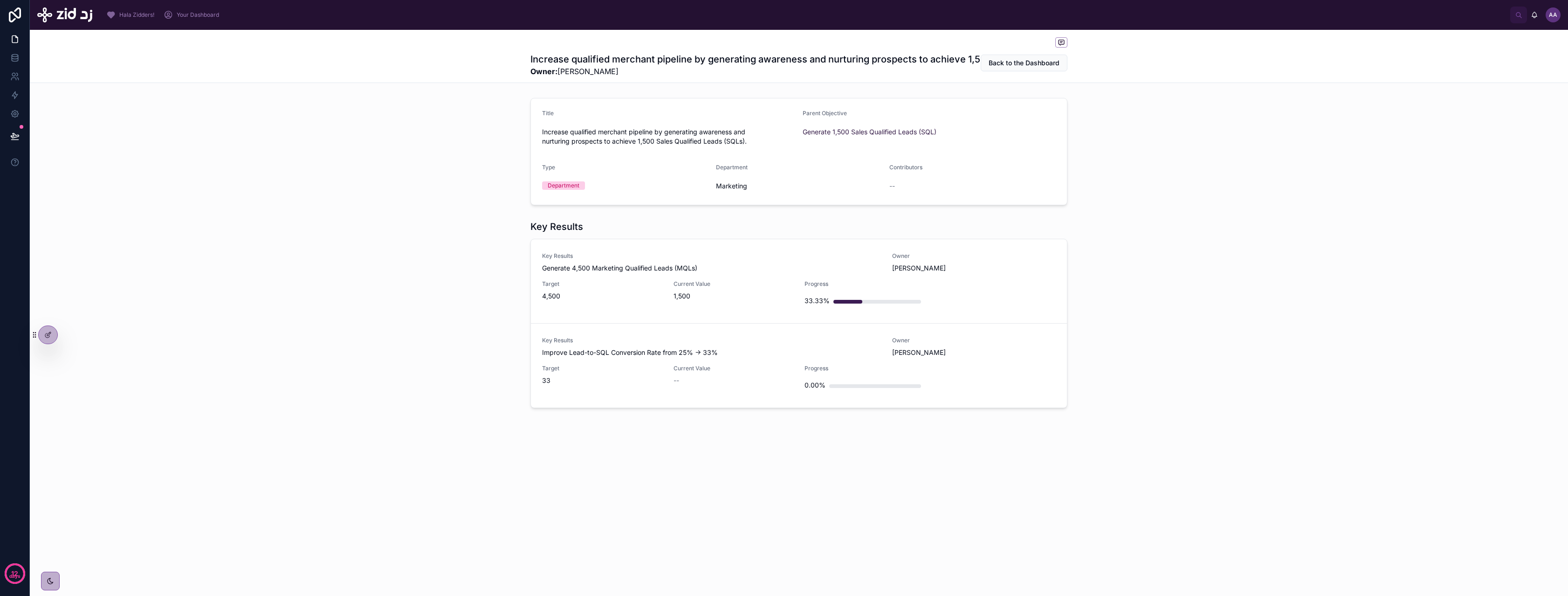
click at [932, 61] on h1 "Increase qualified merchant pipeline by generating awareness and nurturing pros…" at bounding box center [760, 59] width 459 height 13
click at [1002, 62] on span "Back to the Dashboard" at bounding box center [1024, 62] width 71 height 9
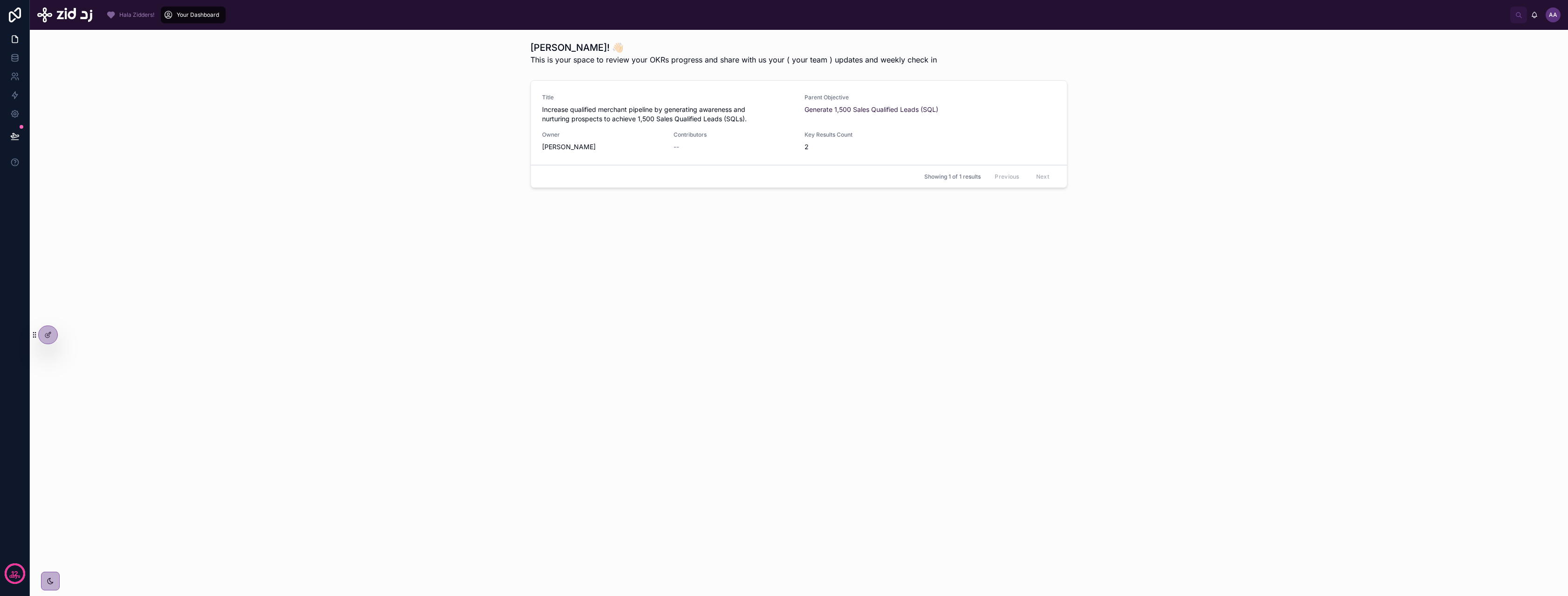
click at [689, 113] on span "Increase qualified merchant pipeline by generating awareness and nurturing pros…" at bounding box center [667, 114] width 251 height 18
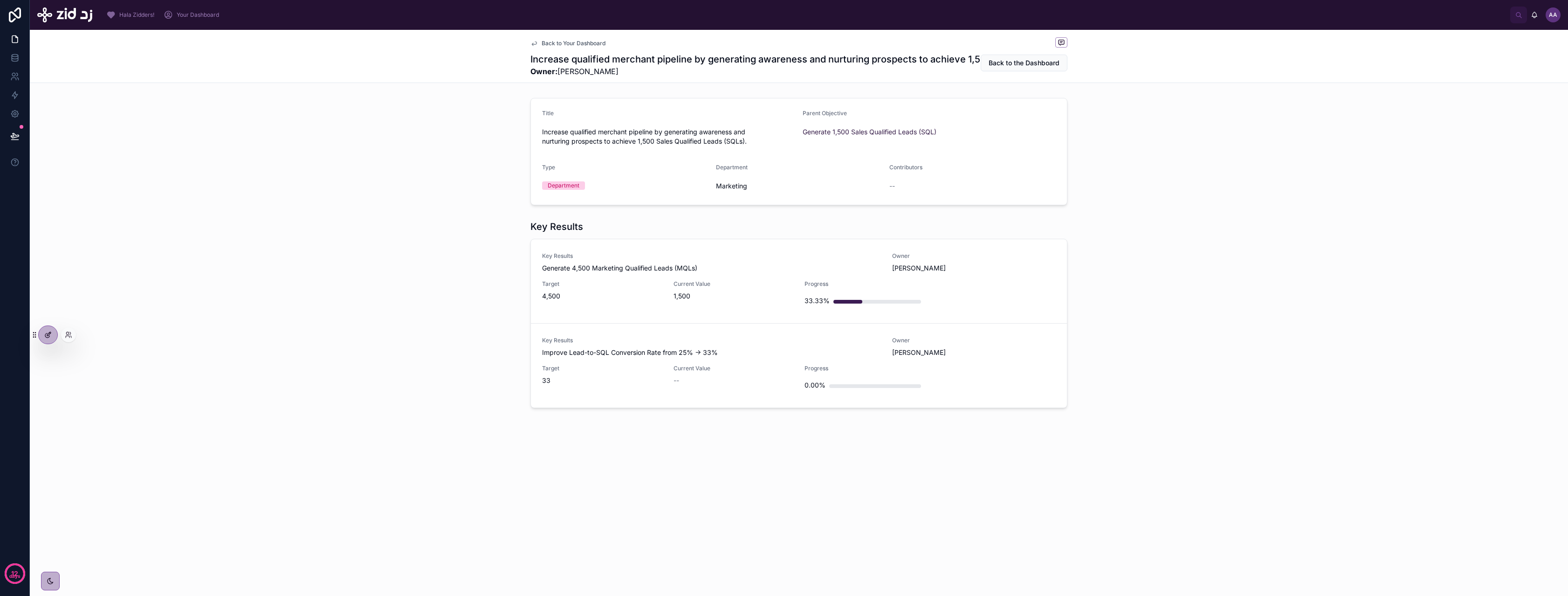
click at [44, 334] on icon at bounding box center [48, 335] width 7 height 7
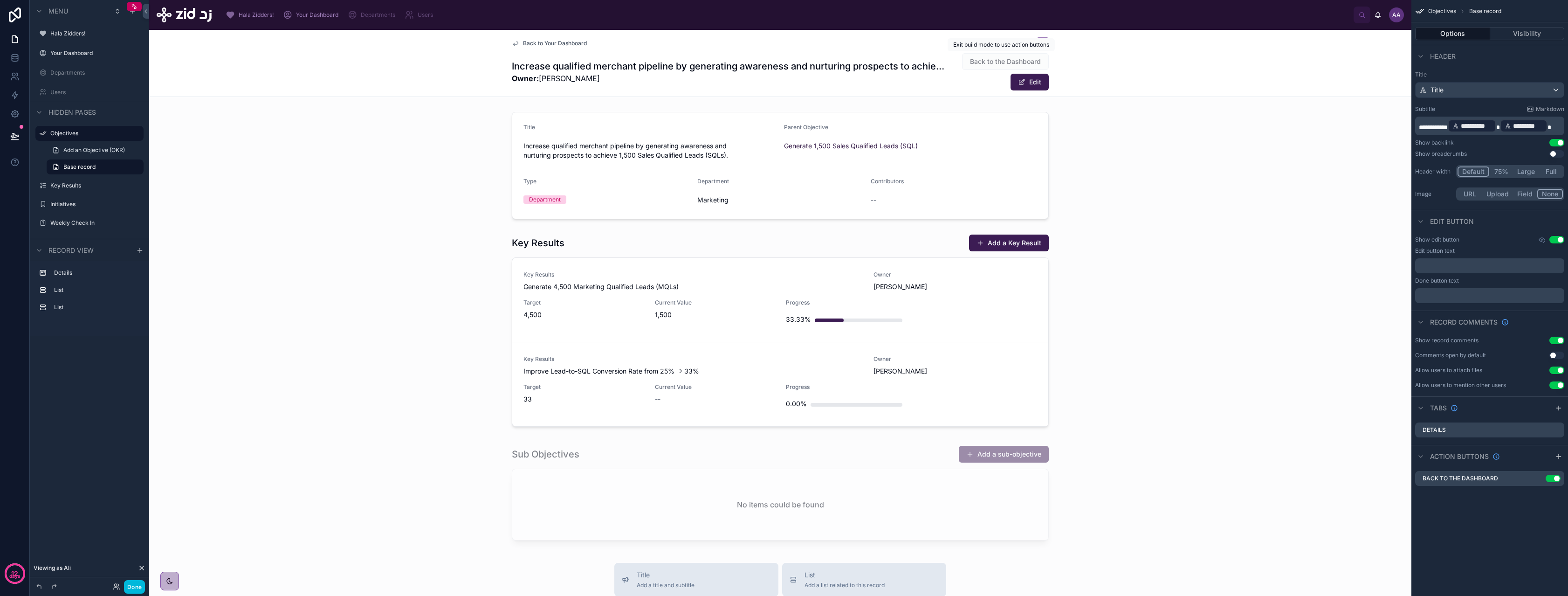
click at [1026, 58] on span "Back to the Dashboard" at bounding box center [1005, 61] width 87 height 17
click at [1537, 479] on icon "scrollable content" at bounding box center [1538, 479] width 7 height 7
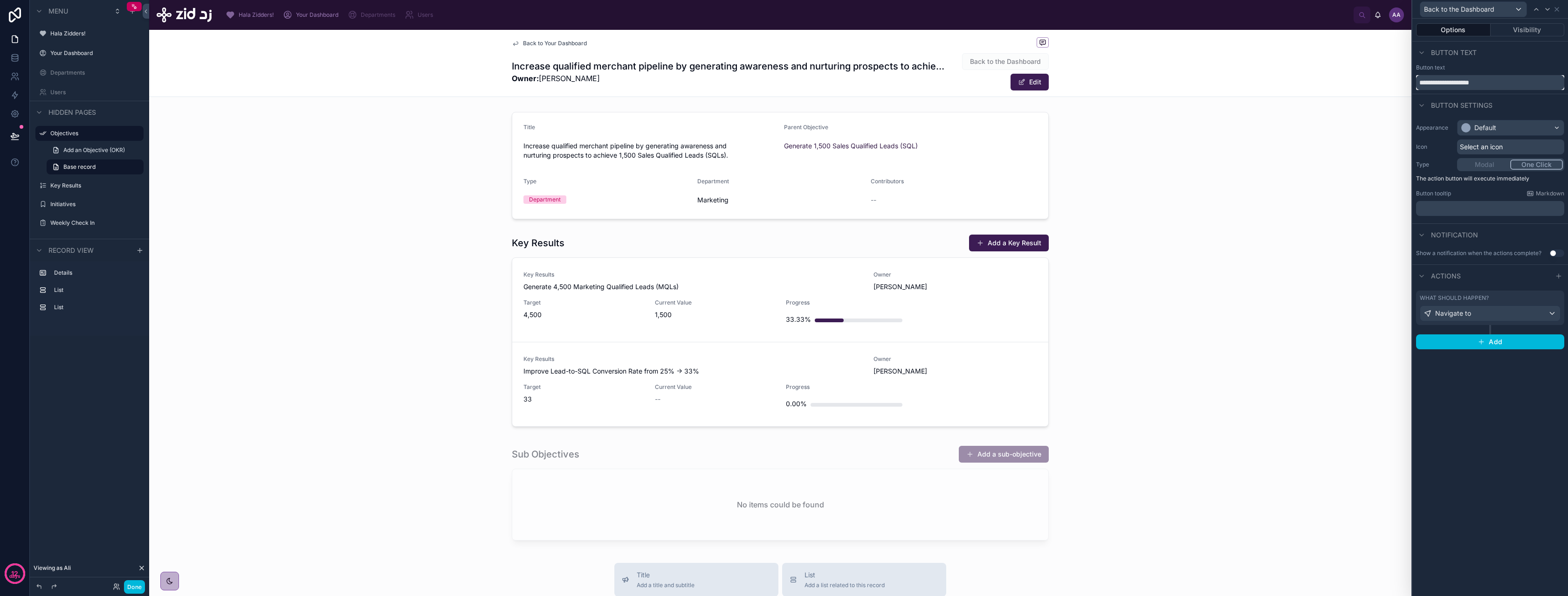
click at [1511, 86] on input "**********" at bounding box center [1490, 83] width 148 height 15
type input "****"
click at [1509, 147] on div "Select an icon" at bounding box center [1510, 147] width 107 height 15
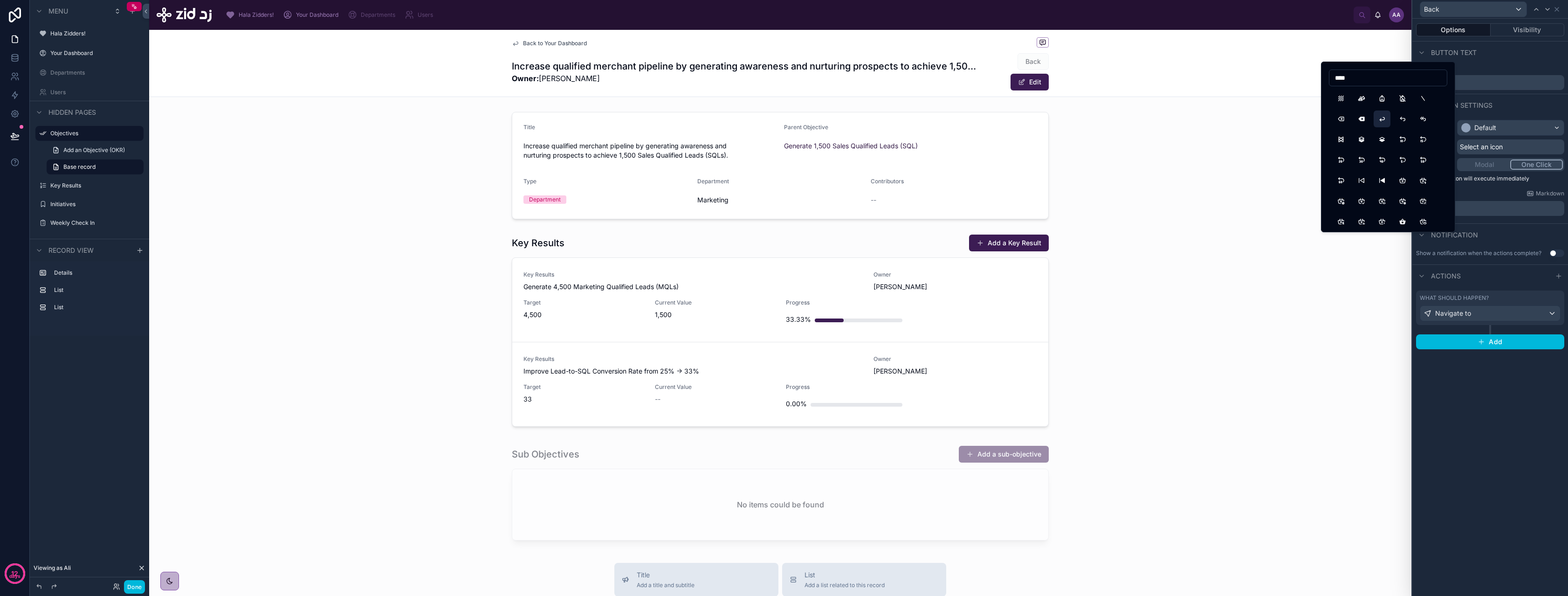
type input "****"
click at [1385, 116] on button "ArrowBack" at bounding box center [1381, 119] width 17 height 17
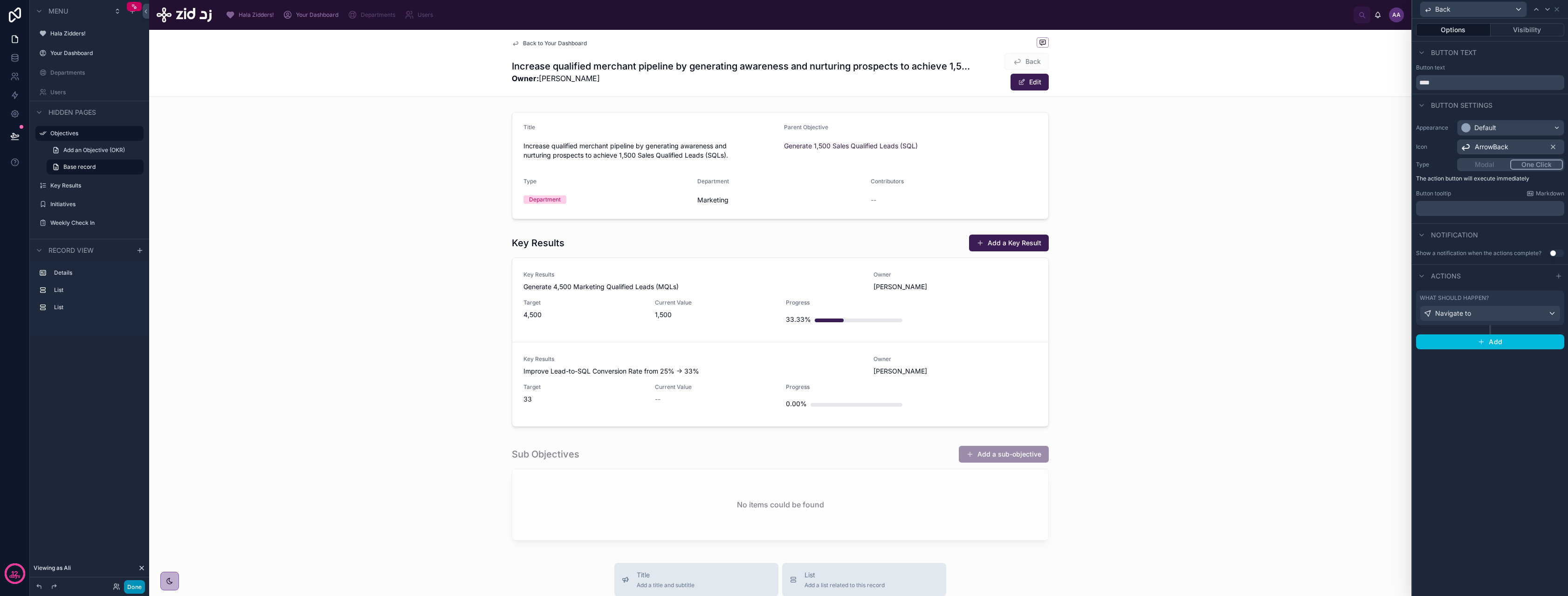
click at [136, 588] on button "Done" at bounding box center [135, 587] width 21 height 13
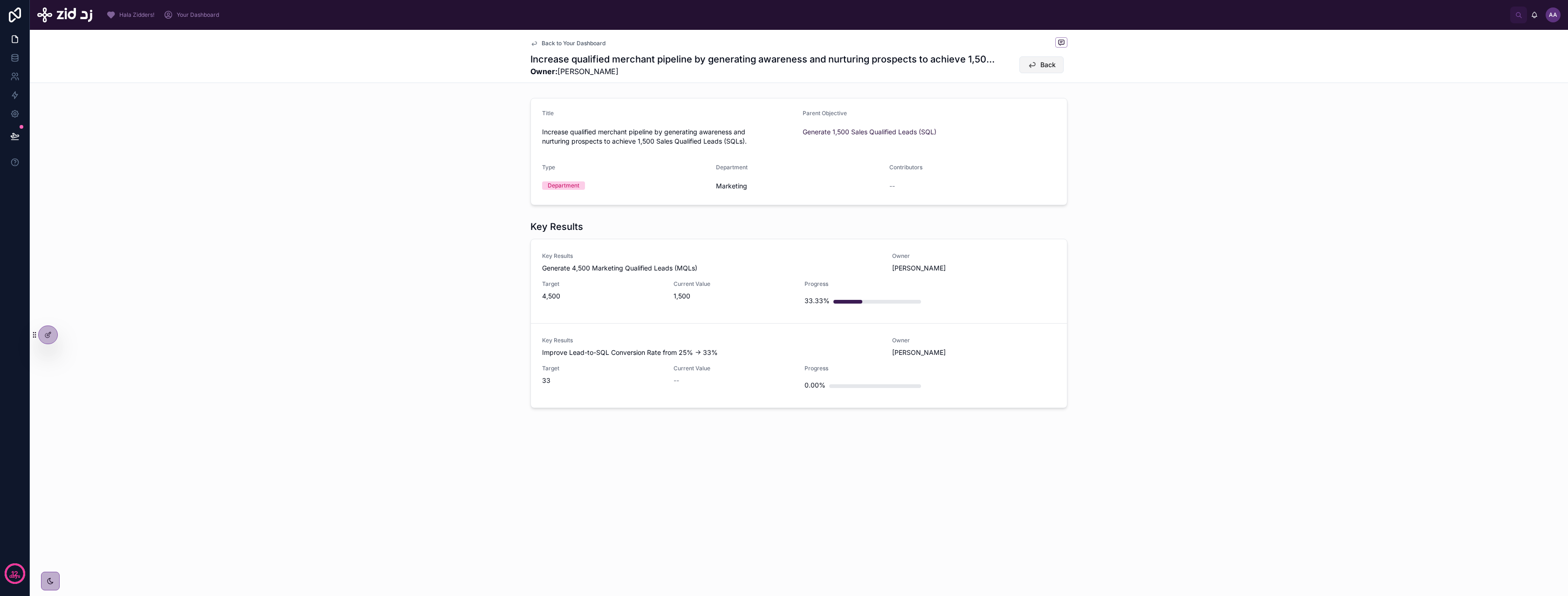
click at [1043, 65] on span "Back" at bounding box center [1048, 64] width 15 height 9
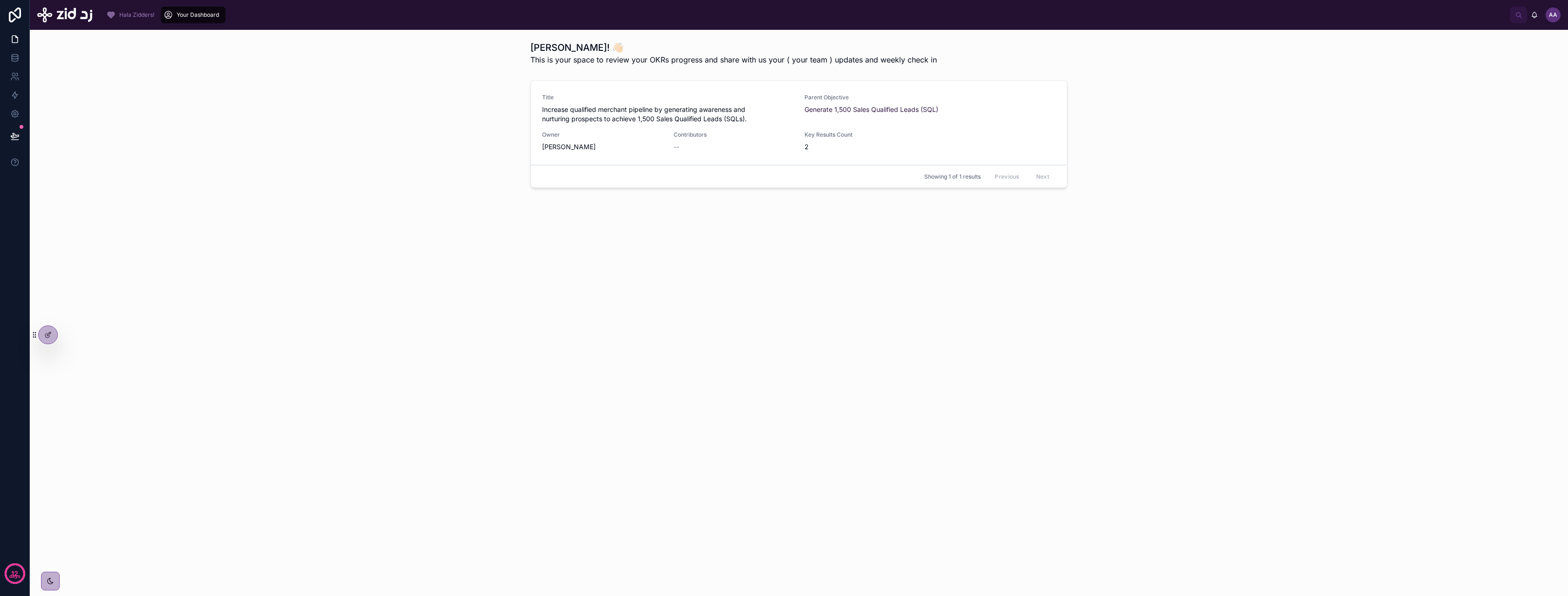
click at [679, 116] on span "Increase qualified merchant pipeline by generating awareness and nurturing pros…" at bounding box center [667, 114] width 251 height 18
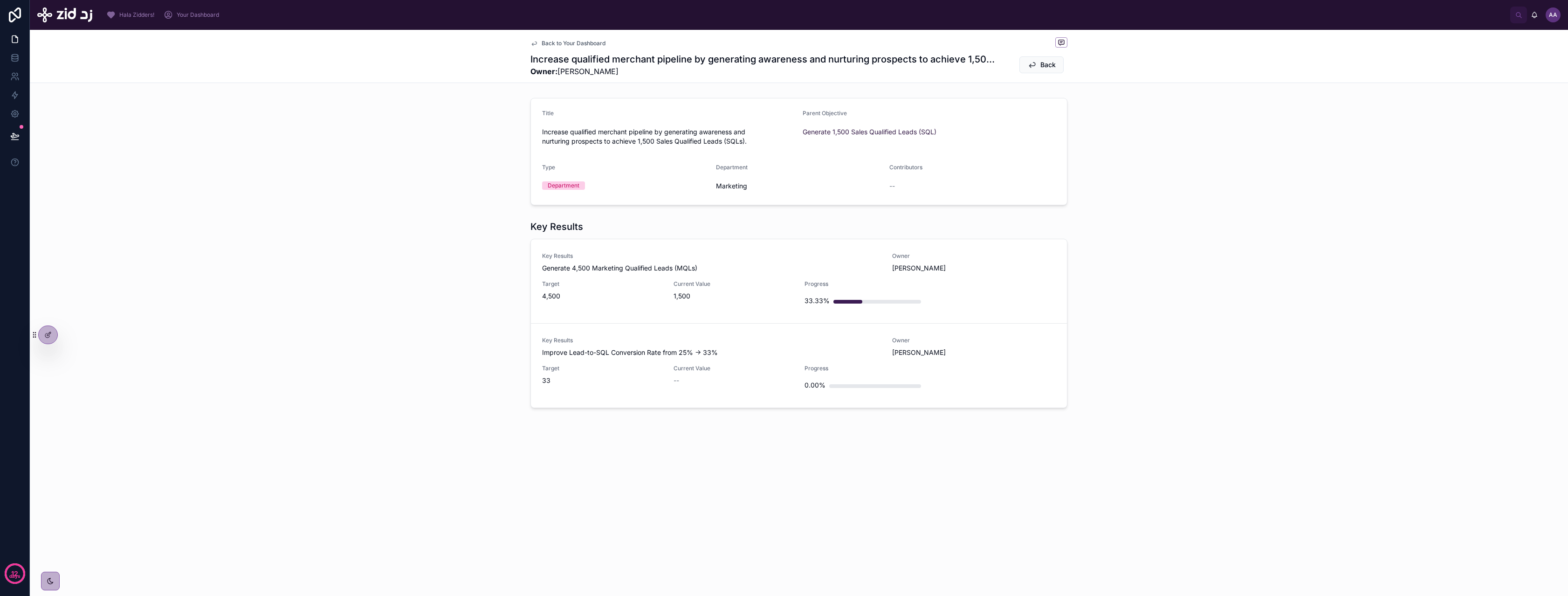
click at [649, 253] on span "Key Results" at bounding box center [711, 256] width 339 height 7
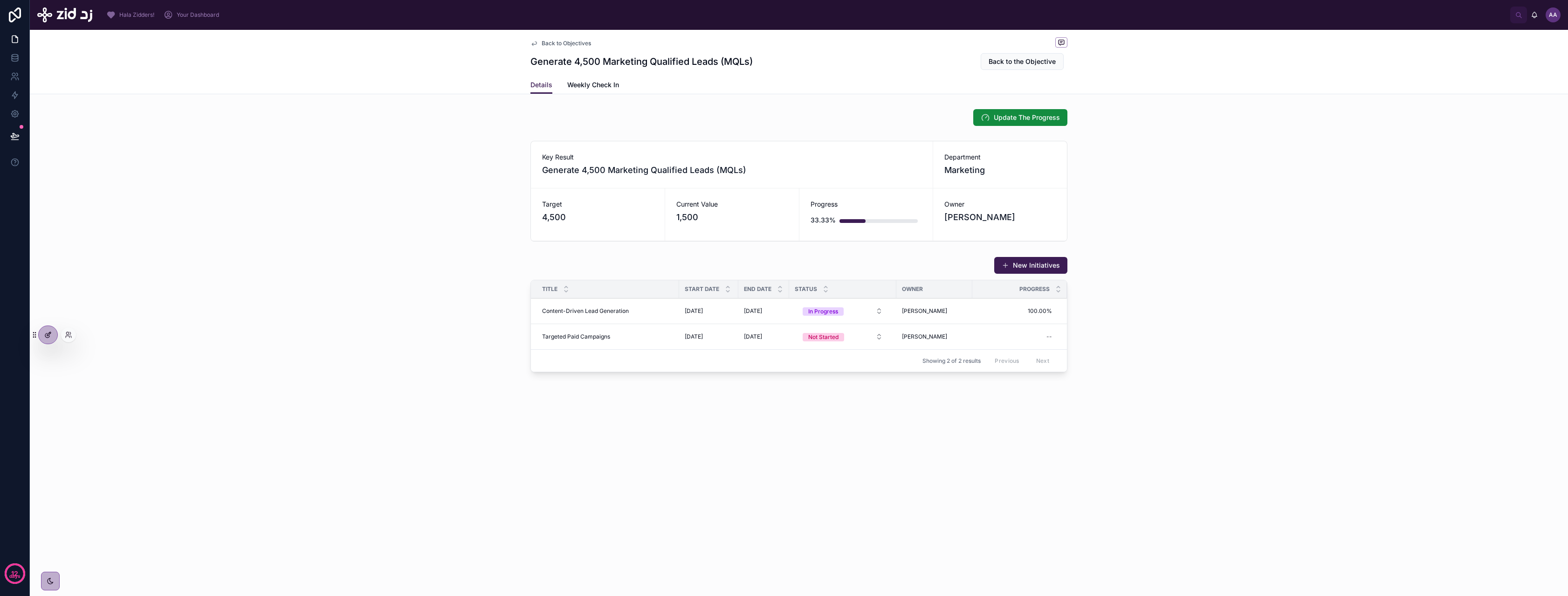
click at [47, 331] on icon at bounding box center [48, 335] width 7 height 7
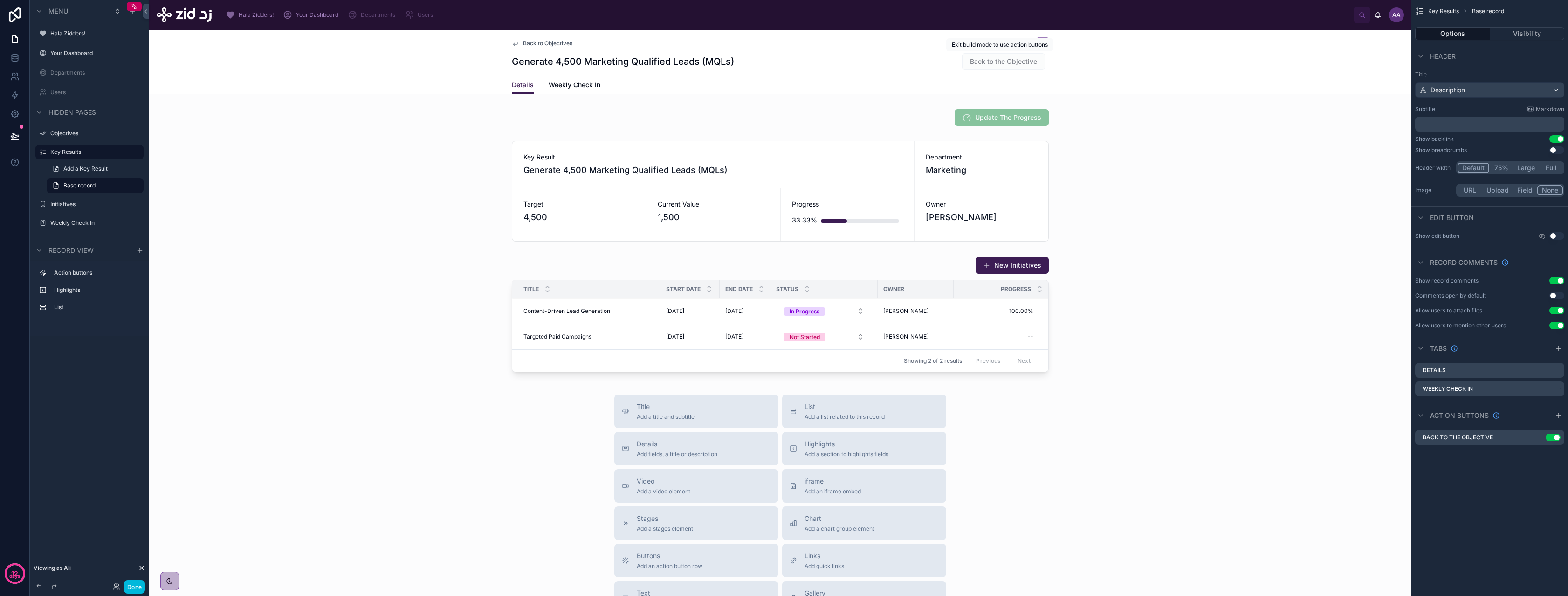
click at [1008, 64] on span "Back to the Objective" at bounding box center [1004, 61] width 83 height 17
click at [1537, 438] on icon "scrollable content" at bounding box center [1538, 438] width 7 height 7
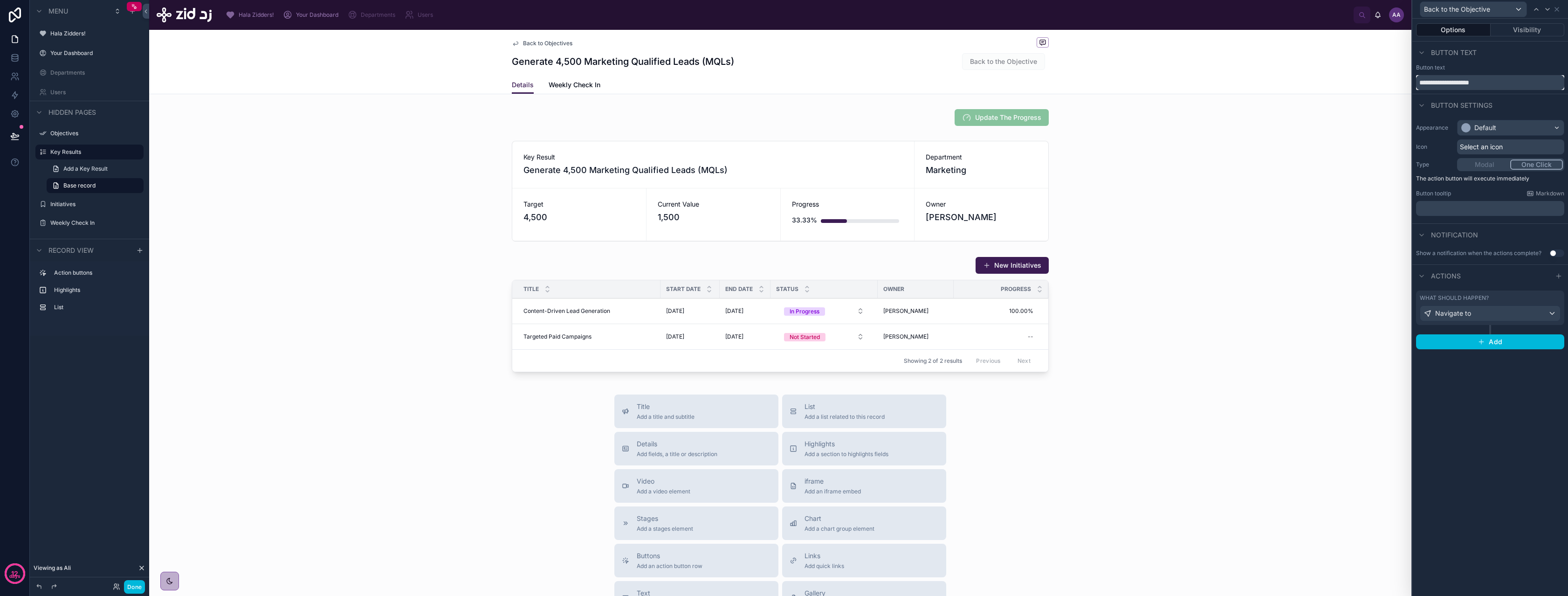
click at [1477, 83] on input "**********" at bounding box center [1490, 83] width 148 height 15
type input "****"
click at [1484, 147] on span "Select an icon" at bounding box center [1481, 146] width 43 height 9
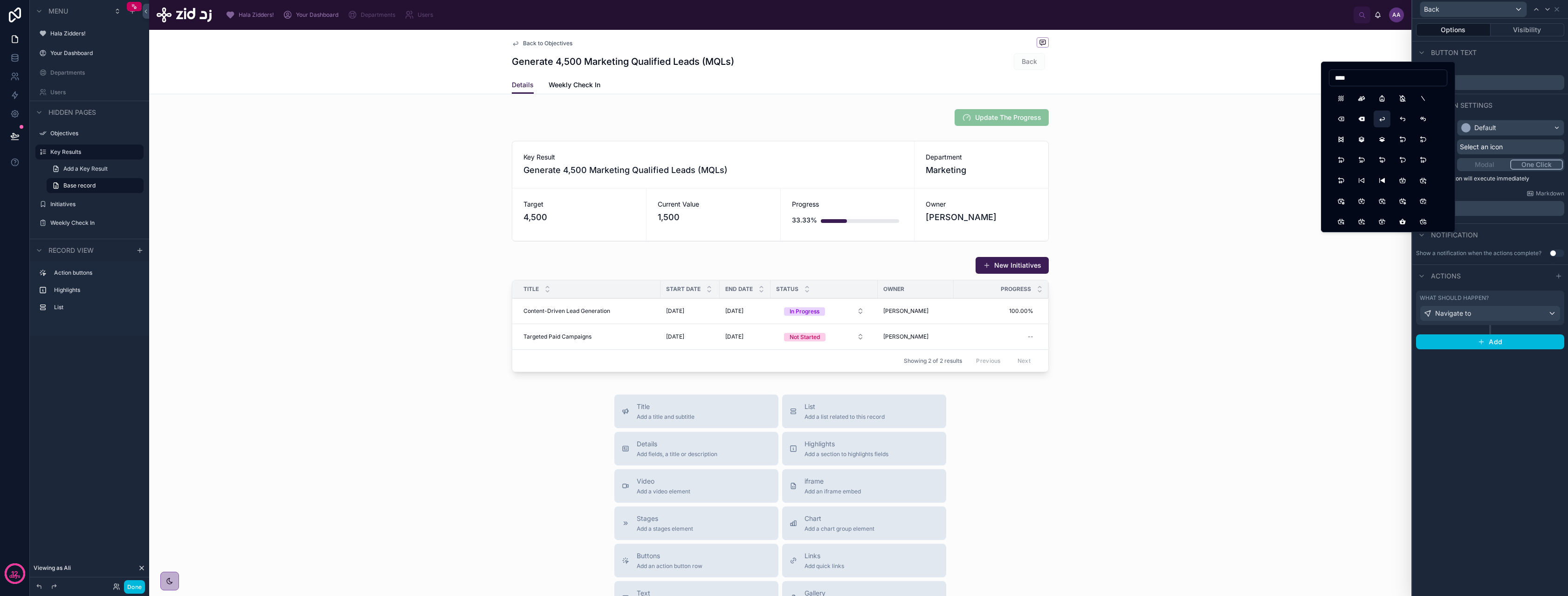
type input "****"
click at [1386, 120] on button "ArrowBack" at bounding box center [1381, 119] width 17 height 17
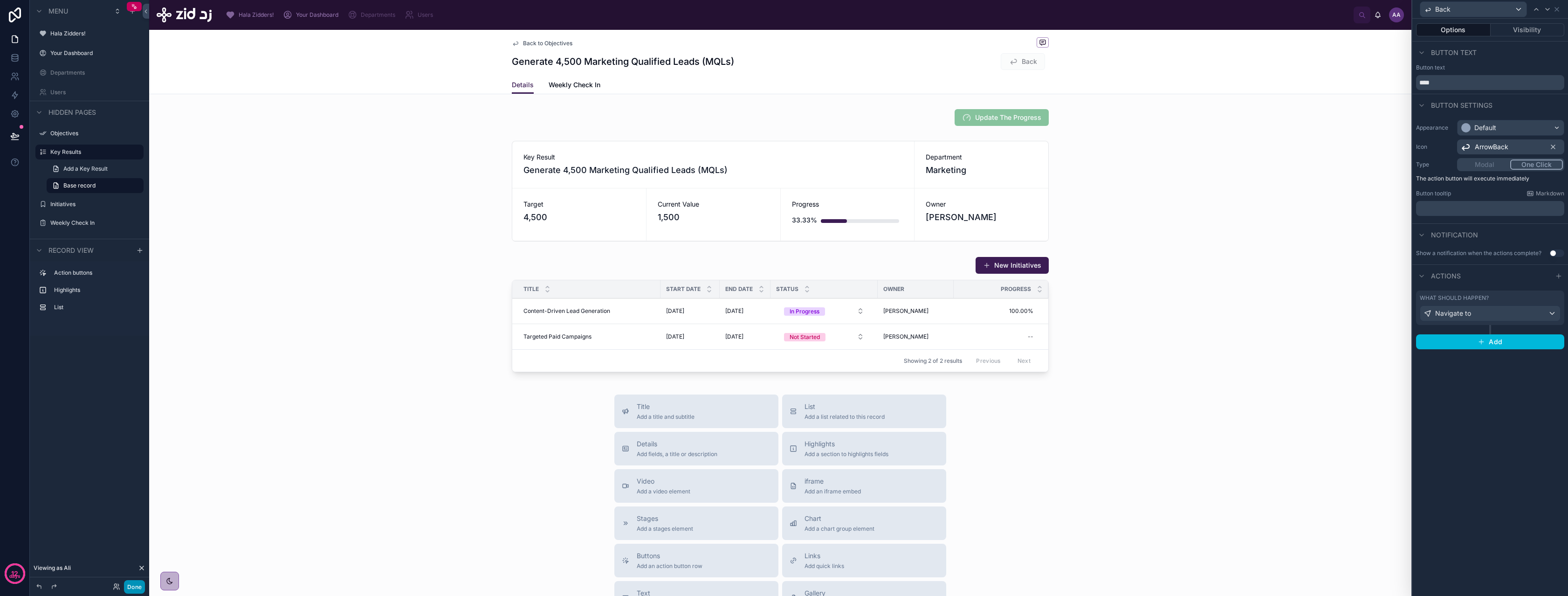
click at [131, 587] on button "Done" at bounding box center [135, 587] width 21 height 13
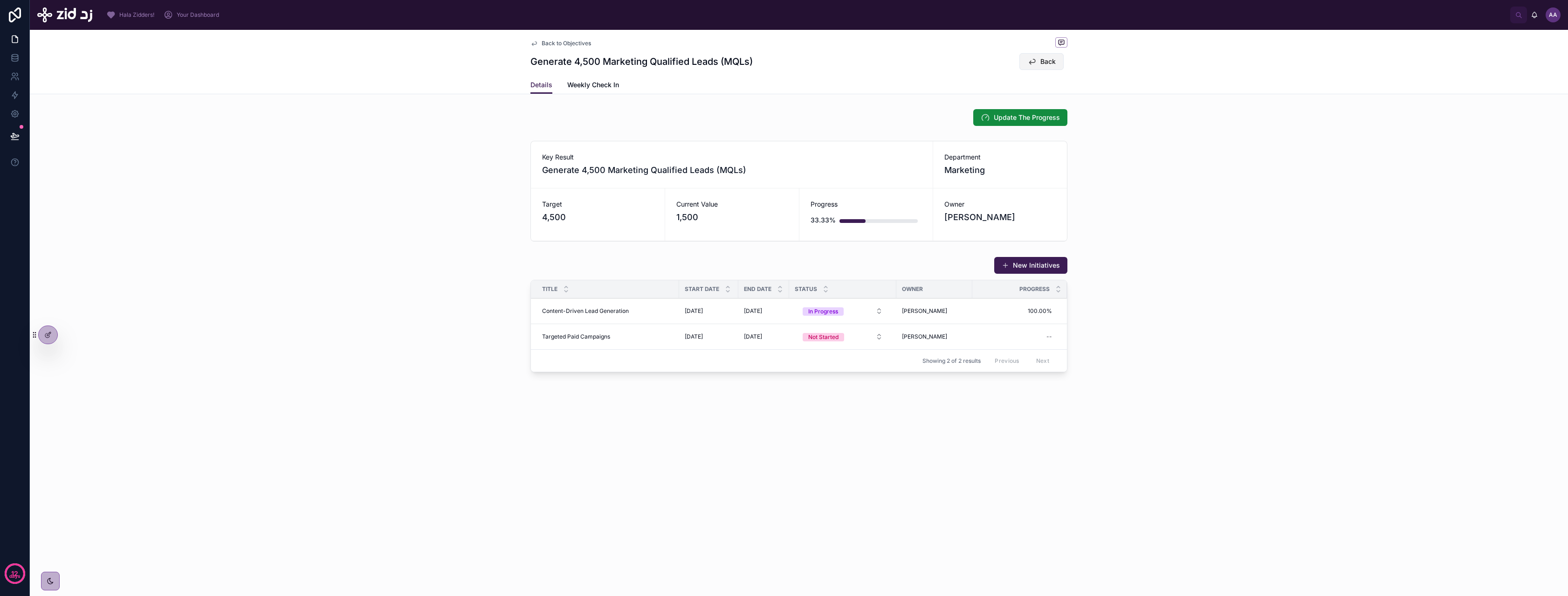
click at [1034, 64] on icon at bounding box center [1032, 61] width 9 height 9
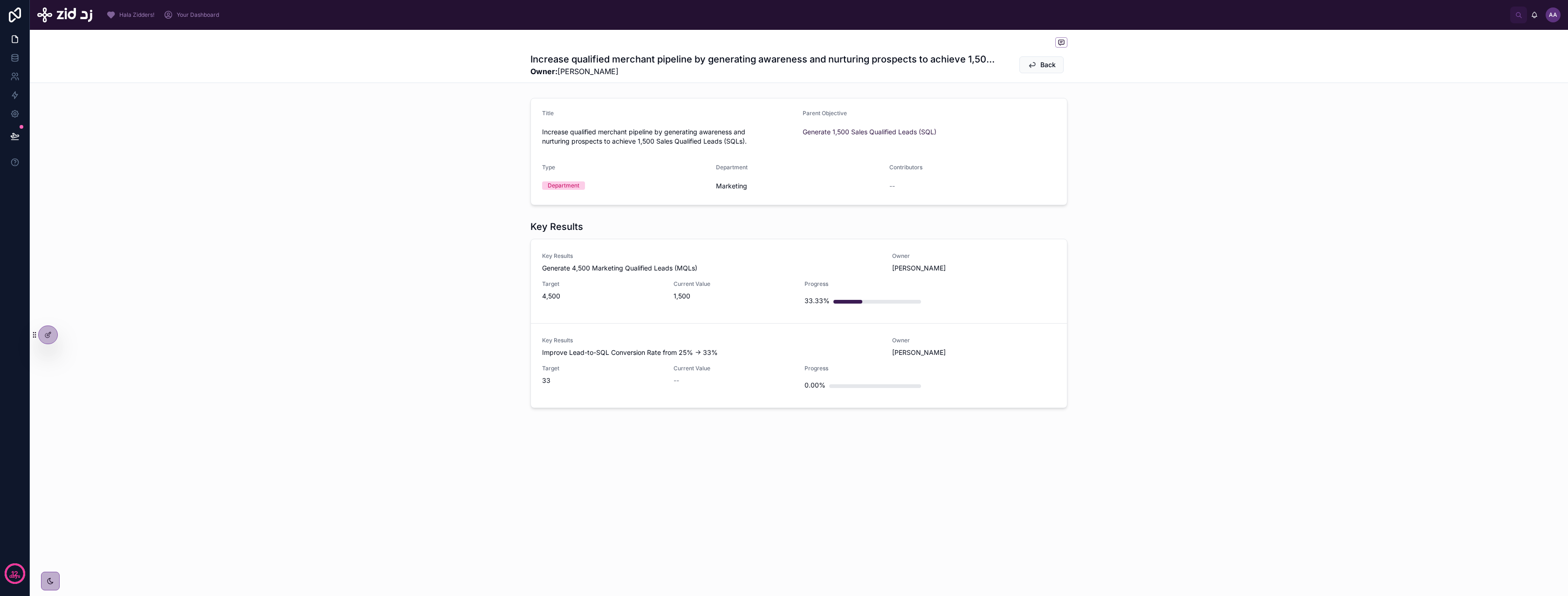
click at [622, 294] on span "4,500" at bounding box center [602, 296] width 120 height 9
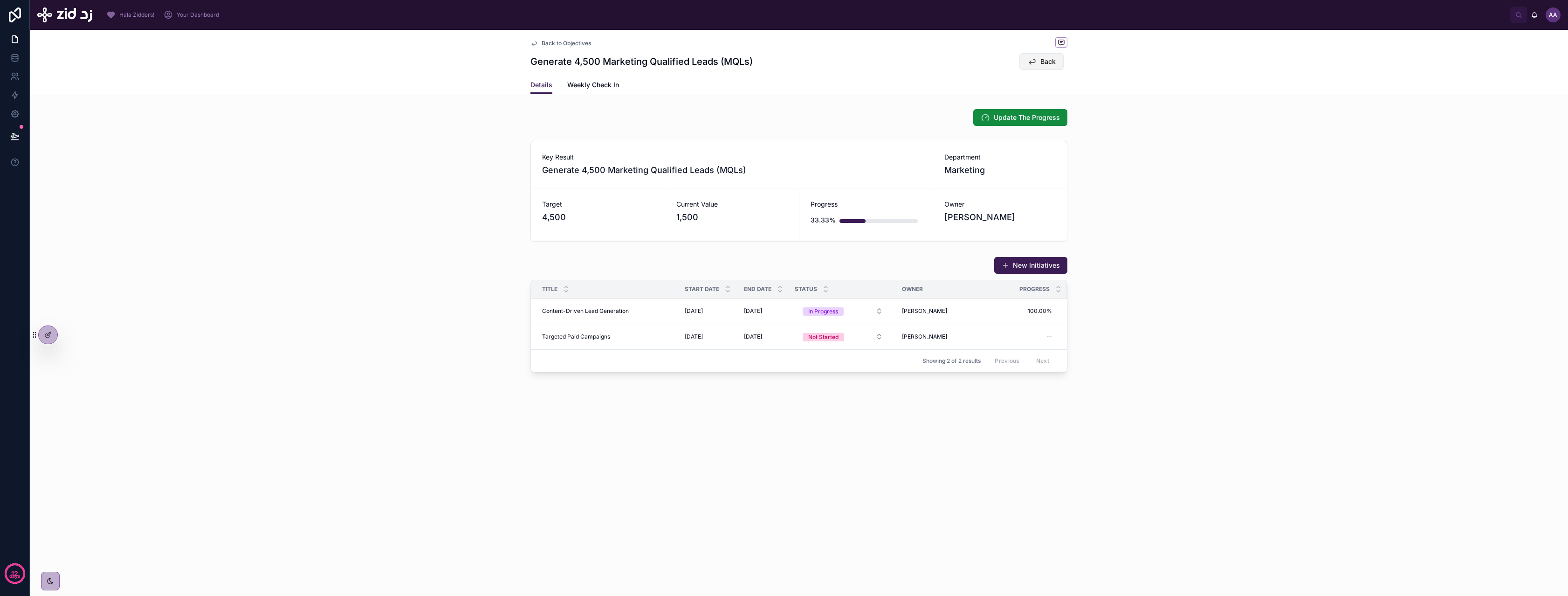
click at [1038, 60] on button "Back" at bounding box center [1041, 61] width 44 height 17
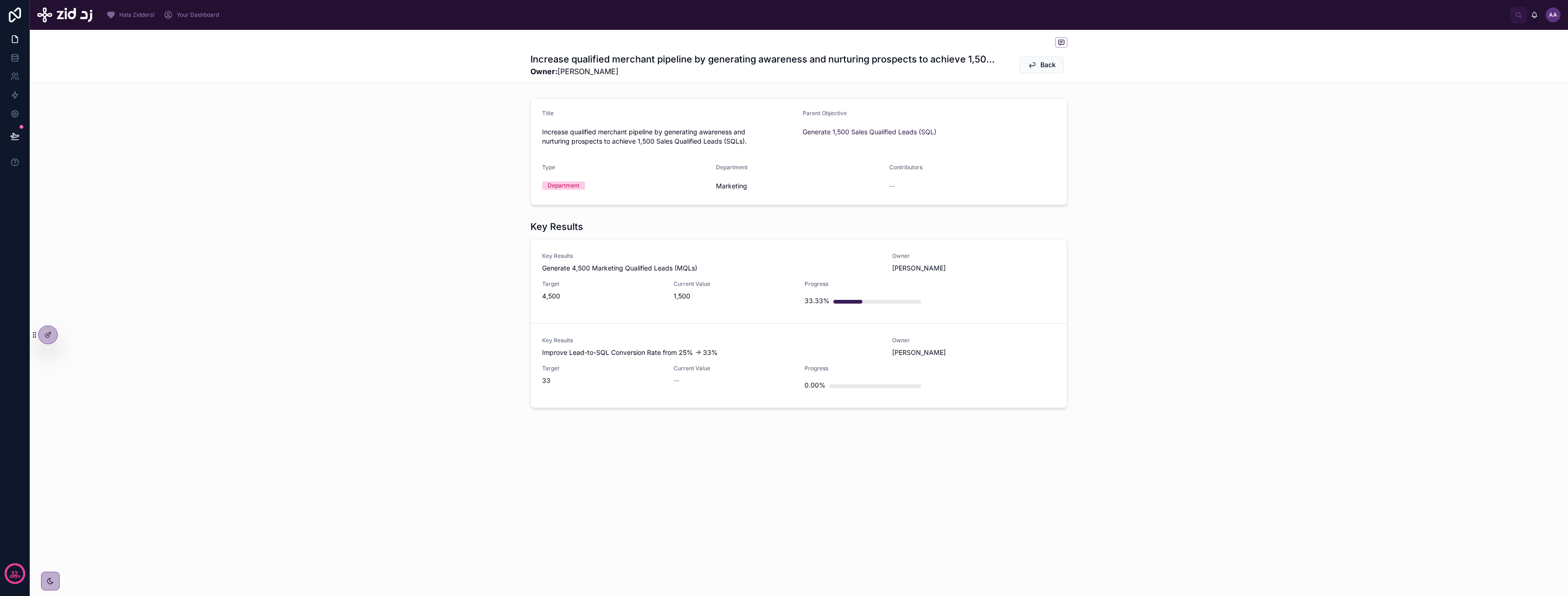
click at [601, 367] on span "Target" at bounding box center [602, 368] width 120 height 7
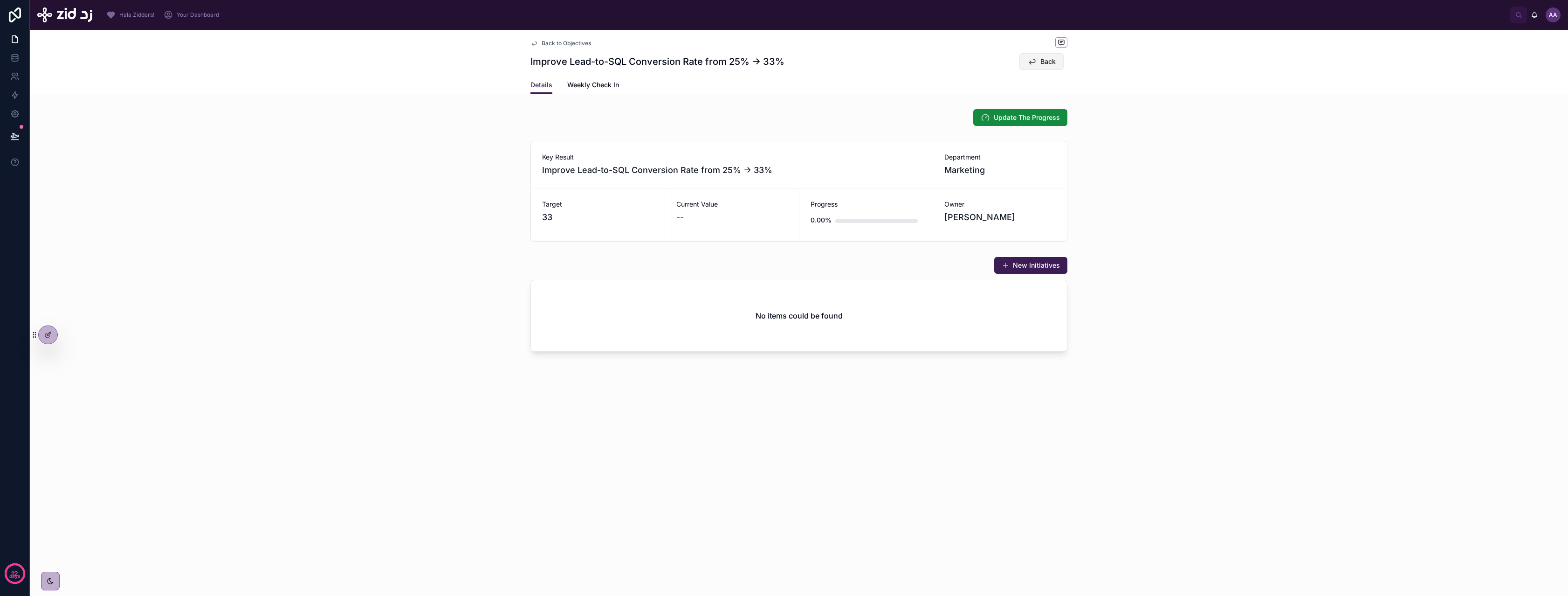
click at [1037, 65] on button "Back" at bounding box center [1041, 61] width 44 height 17
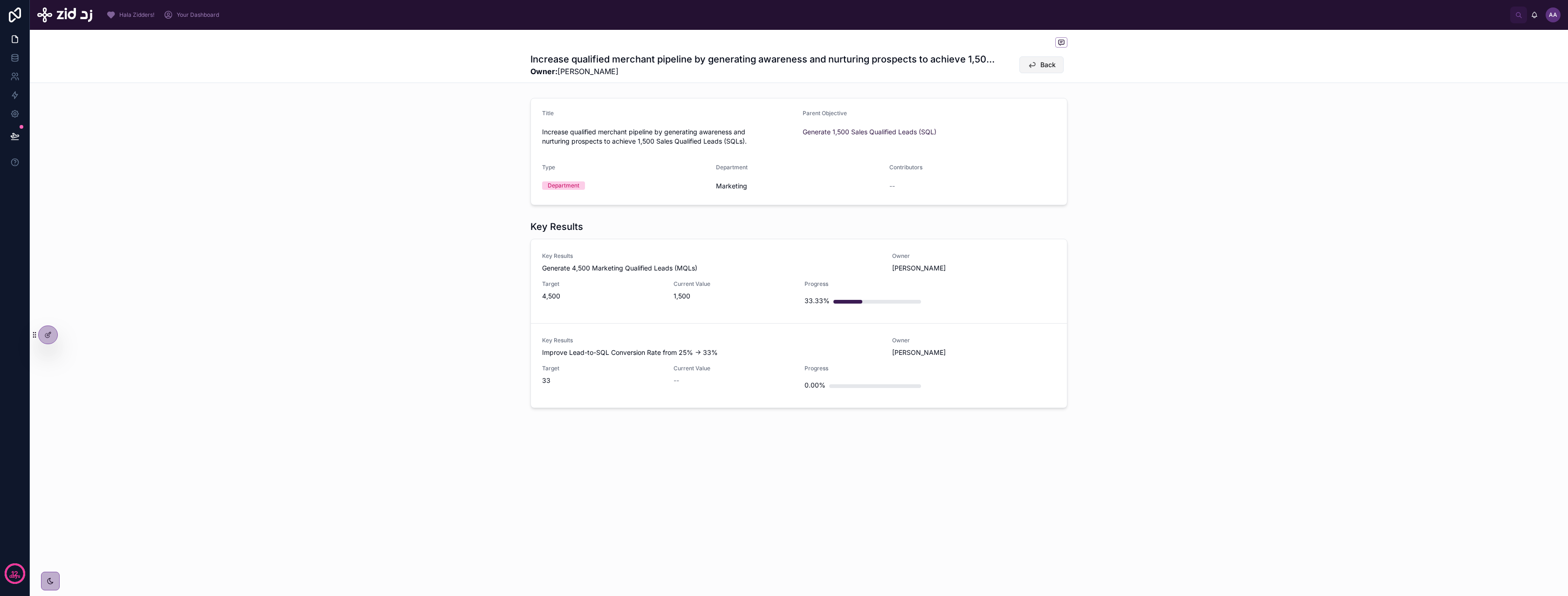
click at [1035, 62] on icon at bounding box center [1032, 64] width 9 height 9
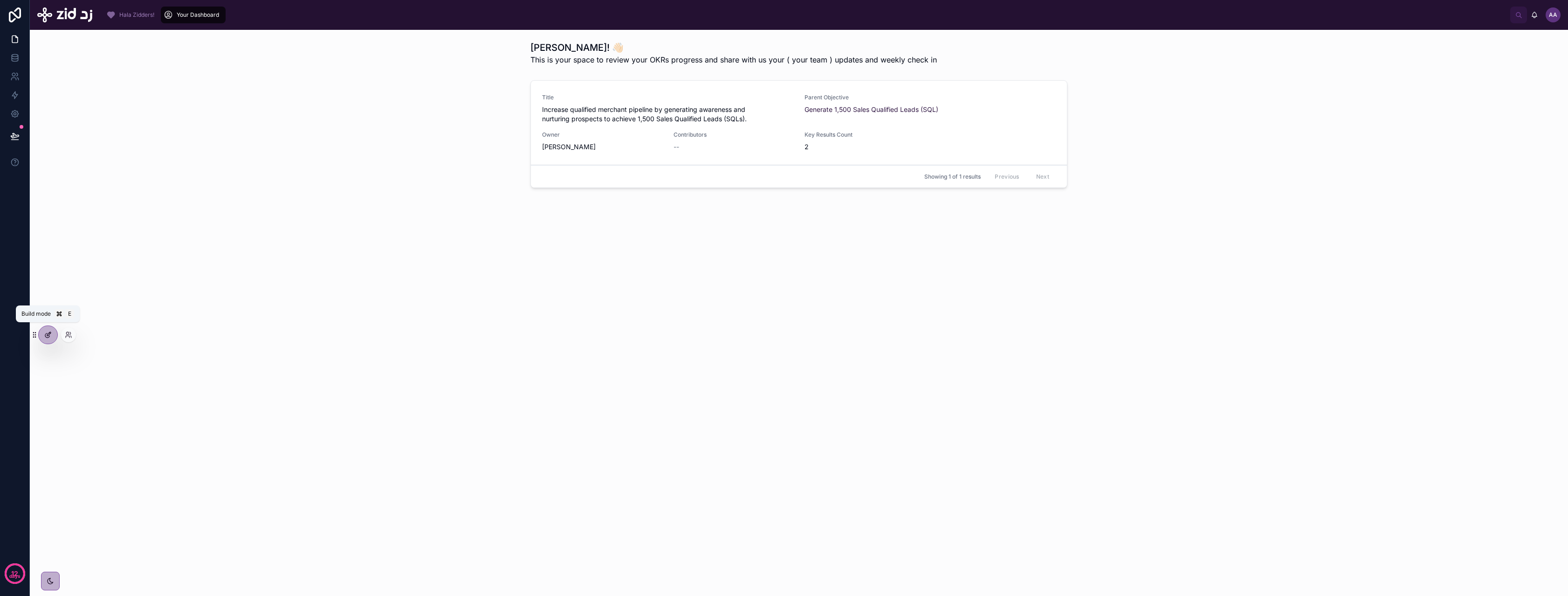
click at [50, 333] on icon at bounding box center [50, 333] width 1 height 1
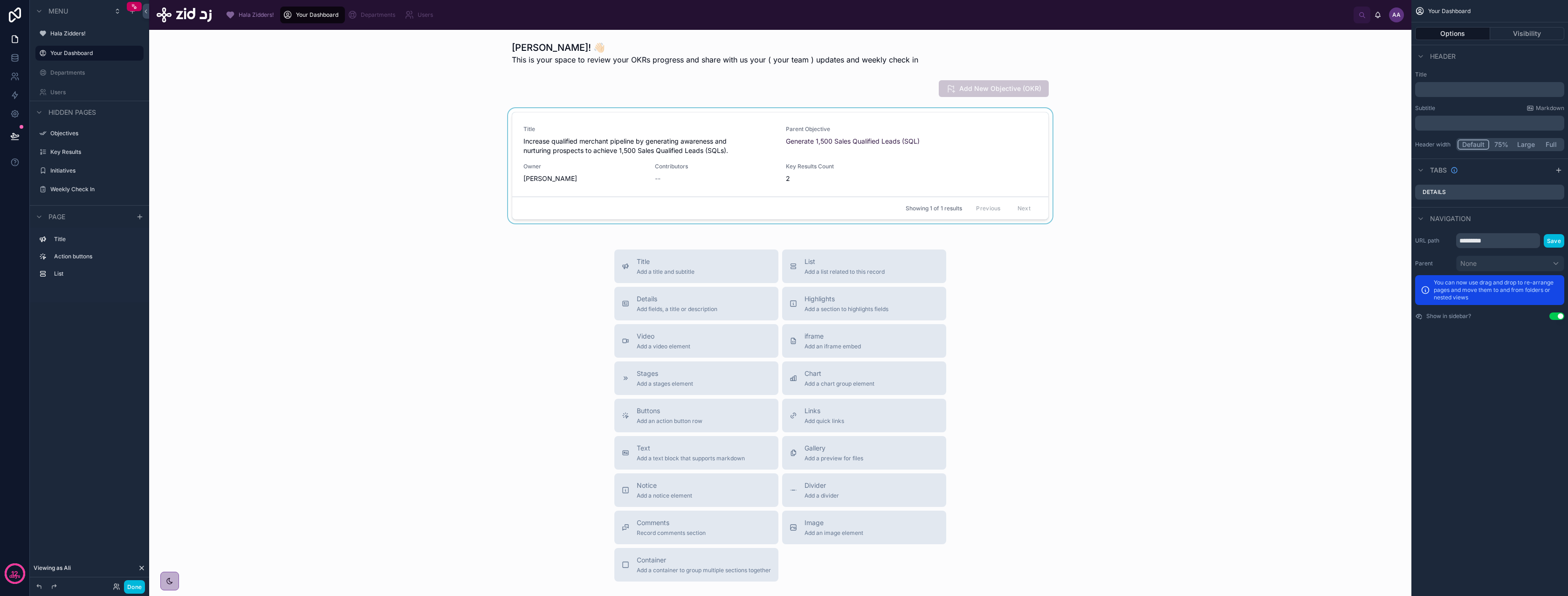
click at [669, 150] on div at bounding box center [780, 168] width 1247 height 119
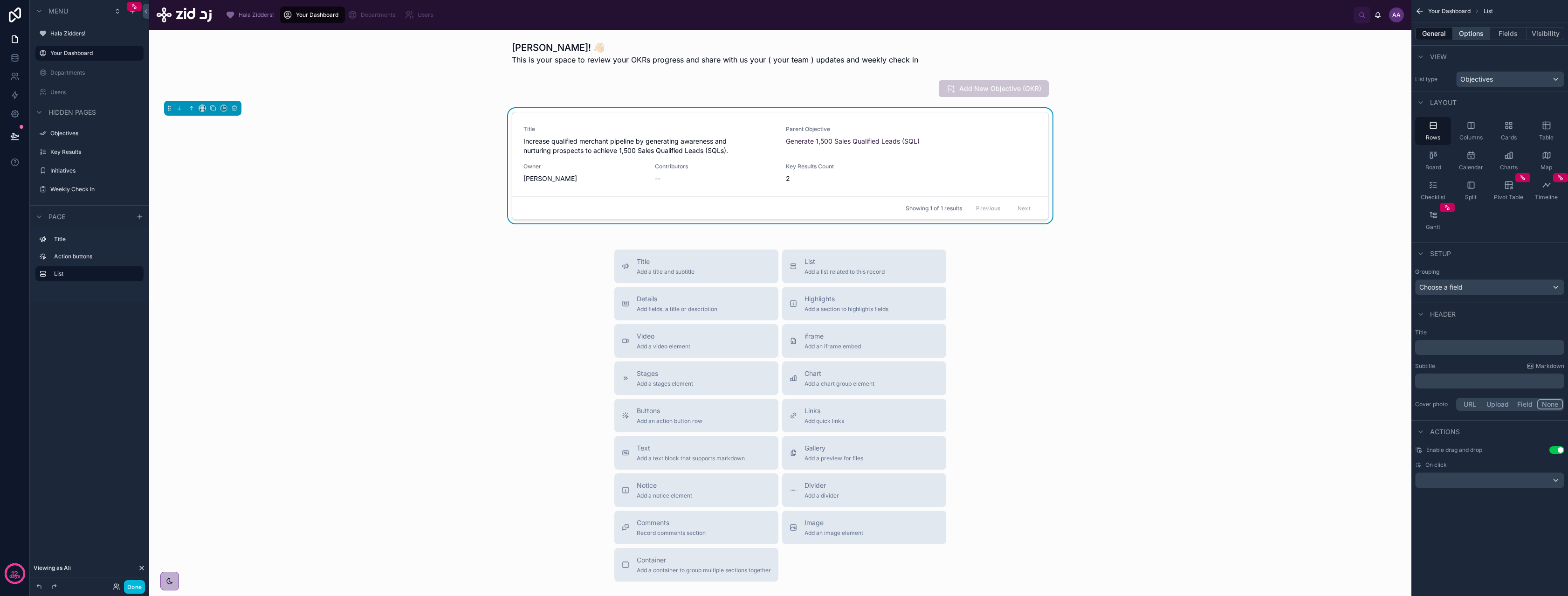
click at [1476, 32] on button "Options" at bounding box center [1471, 33] width 37 height 13
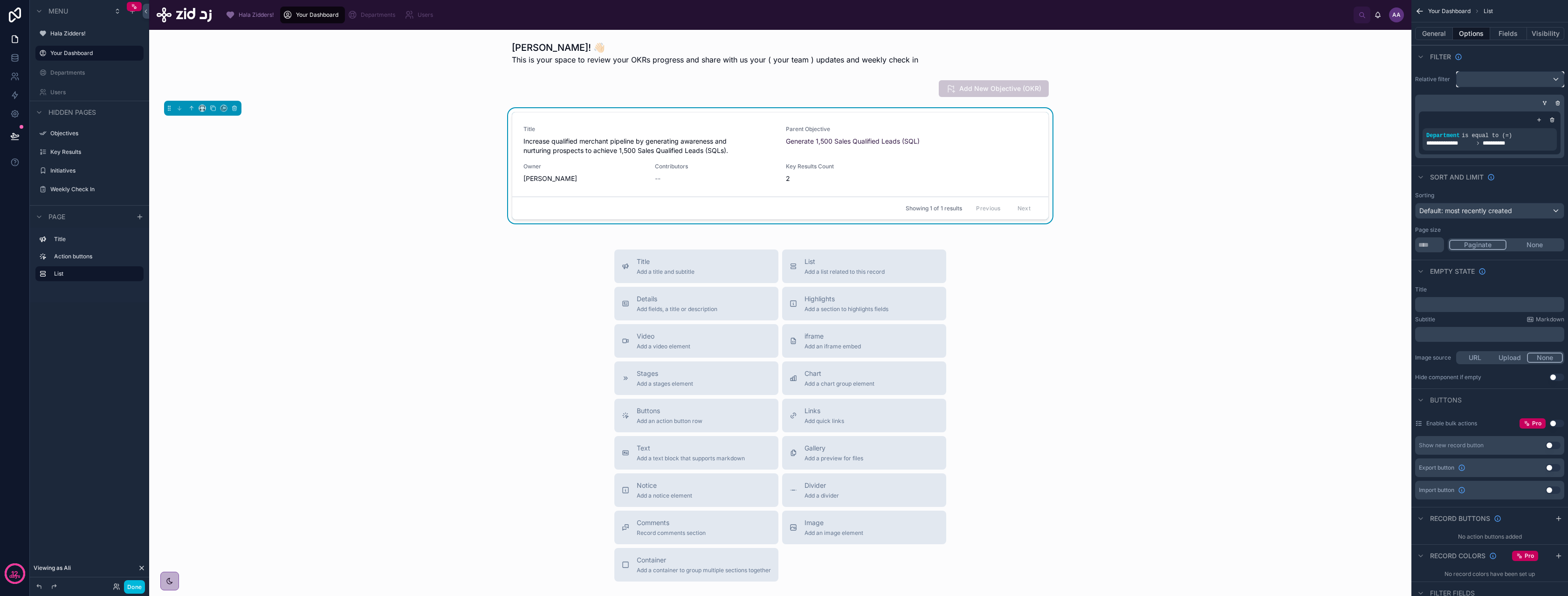
click at [1499, 79] on div "scrollable content" at bounding box center [1510, 79] width 107 height 15
click at [908, 88] on div at bounding box center [780, 89] width 1247 height 24
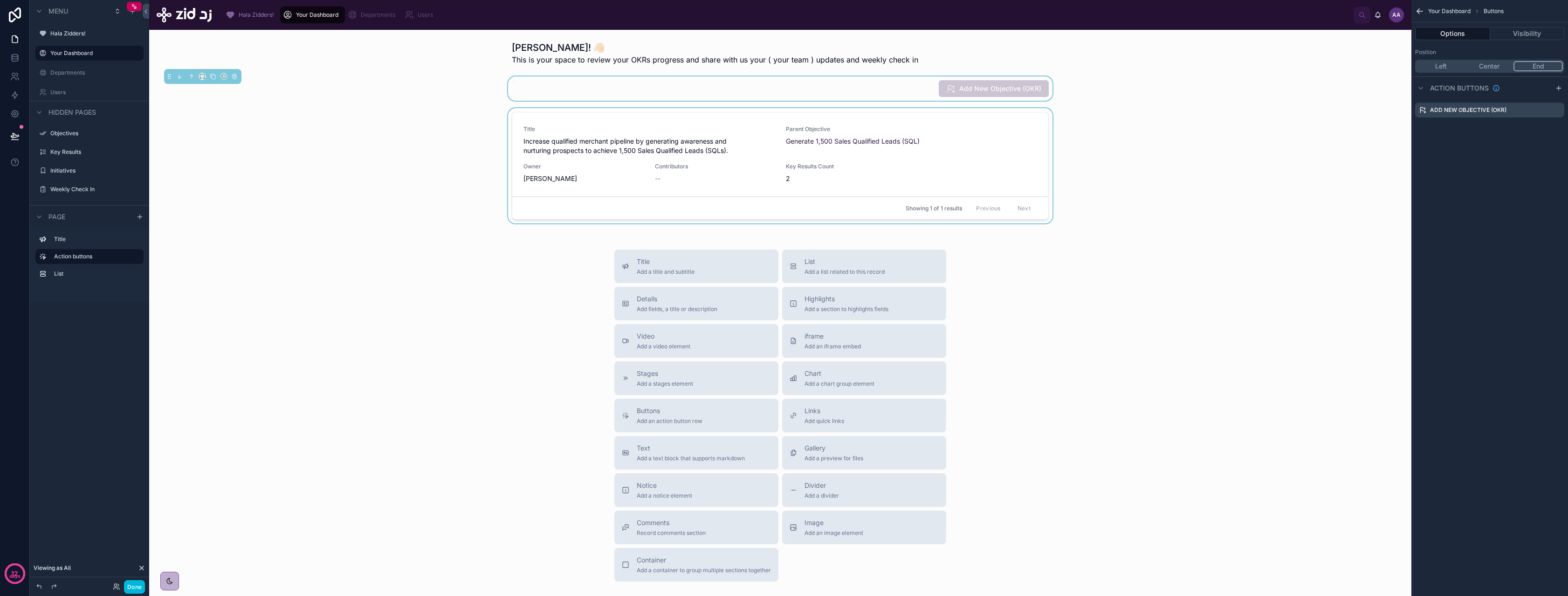
click at [925, 161] on div at bounding box center [780, 168] width 1247 height 119
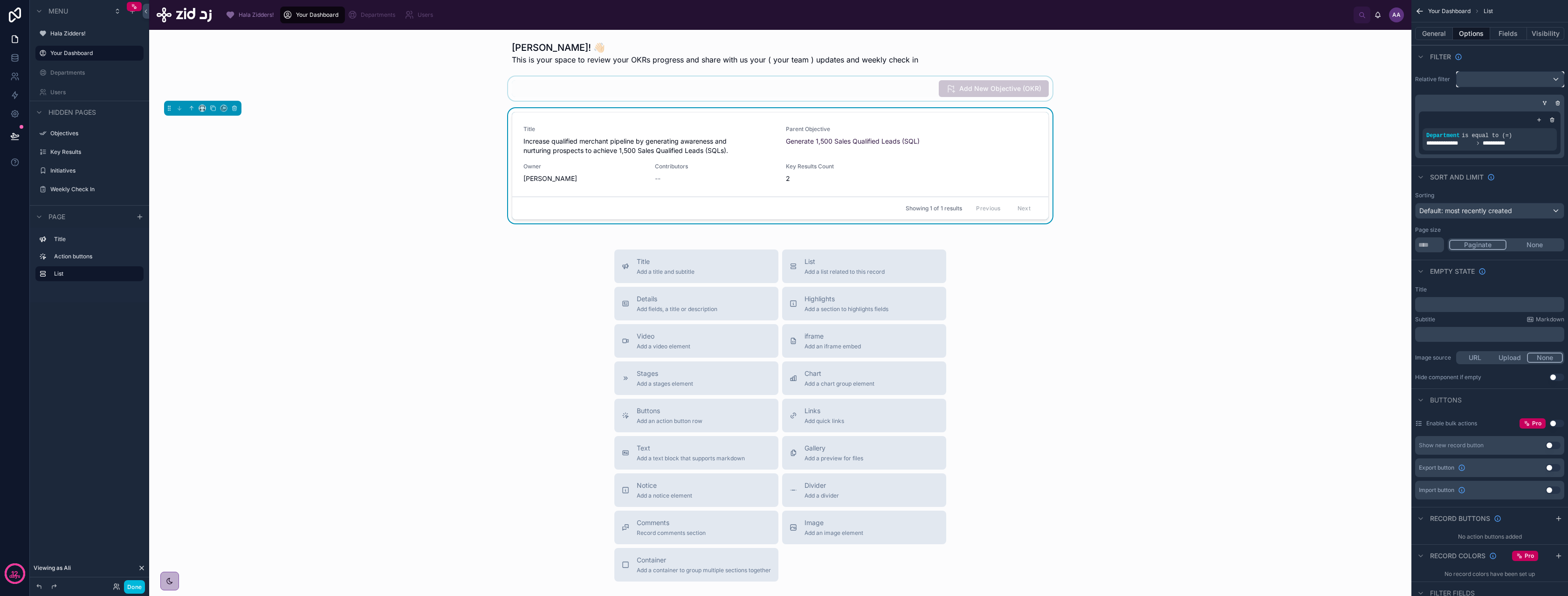
click at [1497, 75] on div "scrollable content" at bounding box center [1510, 79] width 107 height 15
click at [1491, 65] on div "scrollable content" at bounding box center [784, 298] width 1568 height 596
click at [1441, 34] on button "General" at bounding box center [1434, 33] width 38 height 13
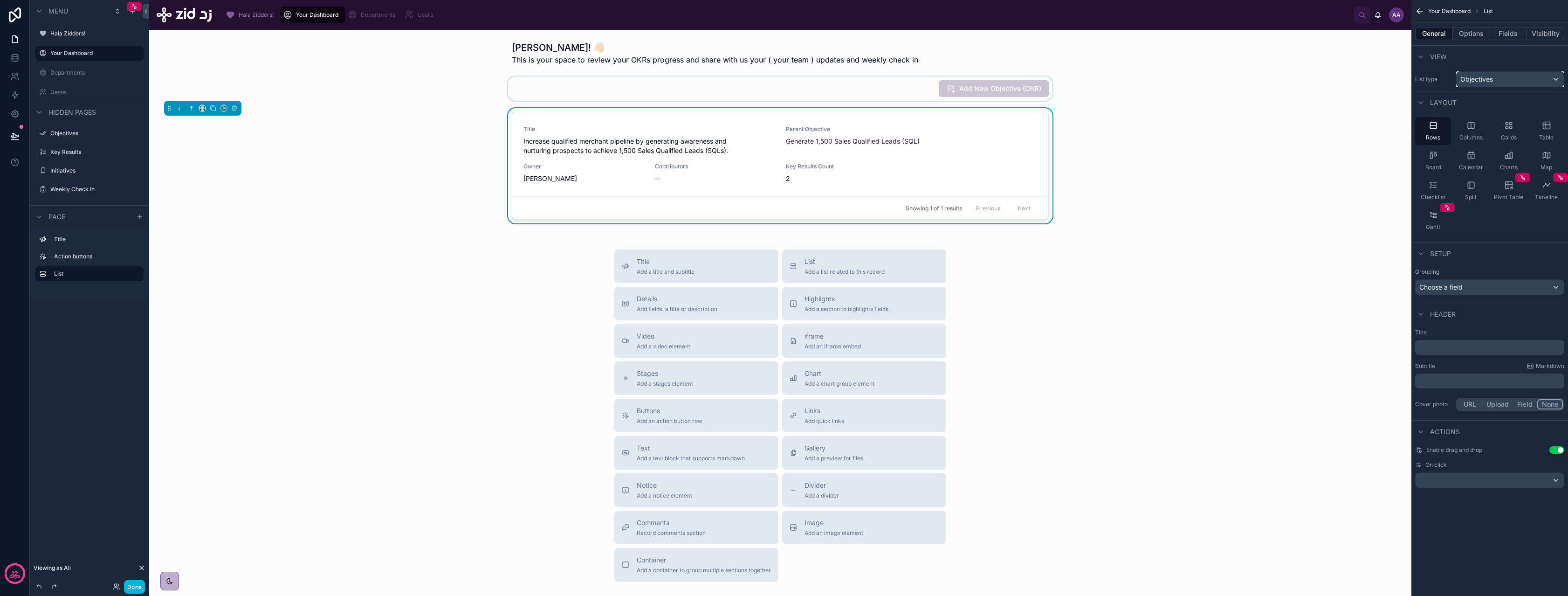
click at [1483, 84] on div "Objectives" at bounding box center [1510, 79] width 107 height 15
click at [1490, 184] on span "Key Results" at bounding box center [1481, 179] width 35 height 11
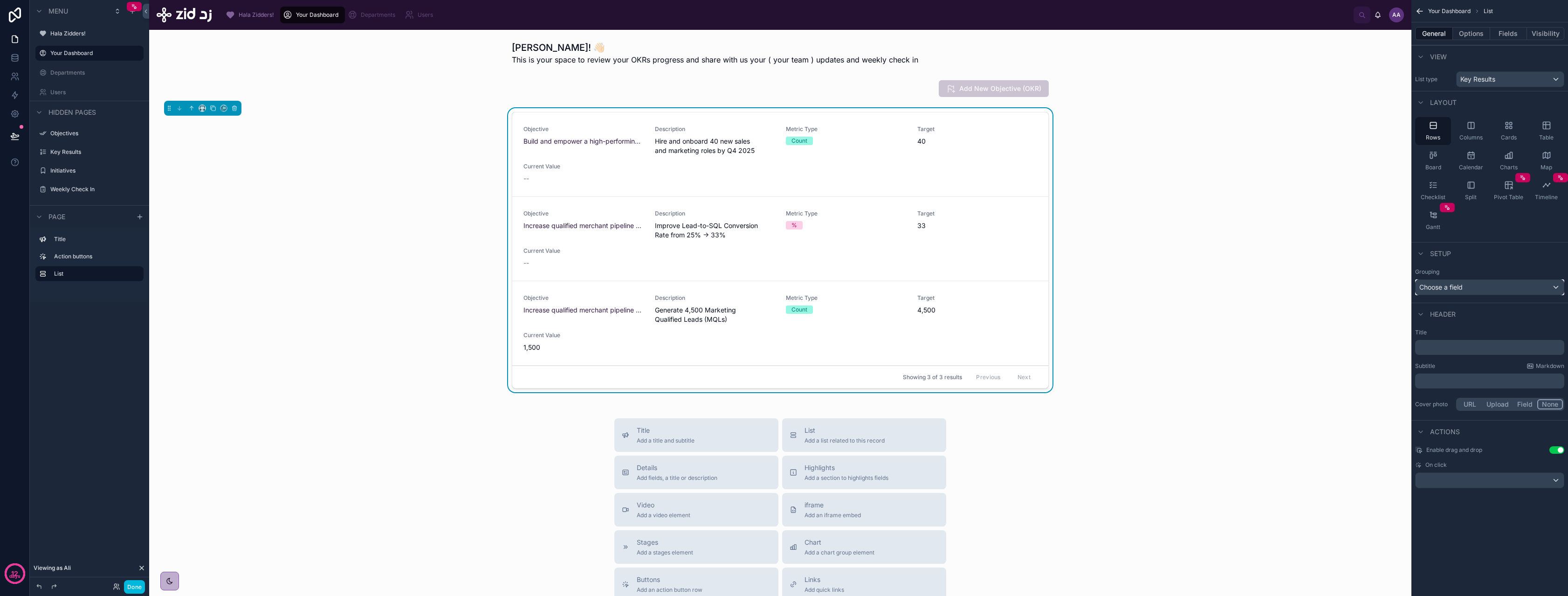
click at [1454, 289] on span "Choose a field" at bounding box center [1441, 287] width 43 height 8
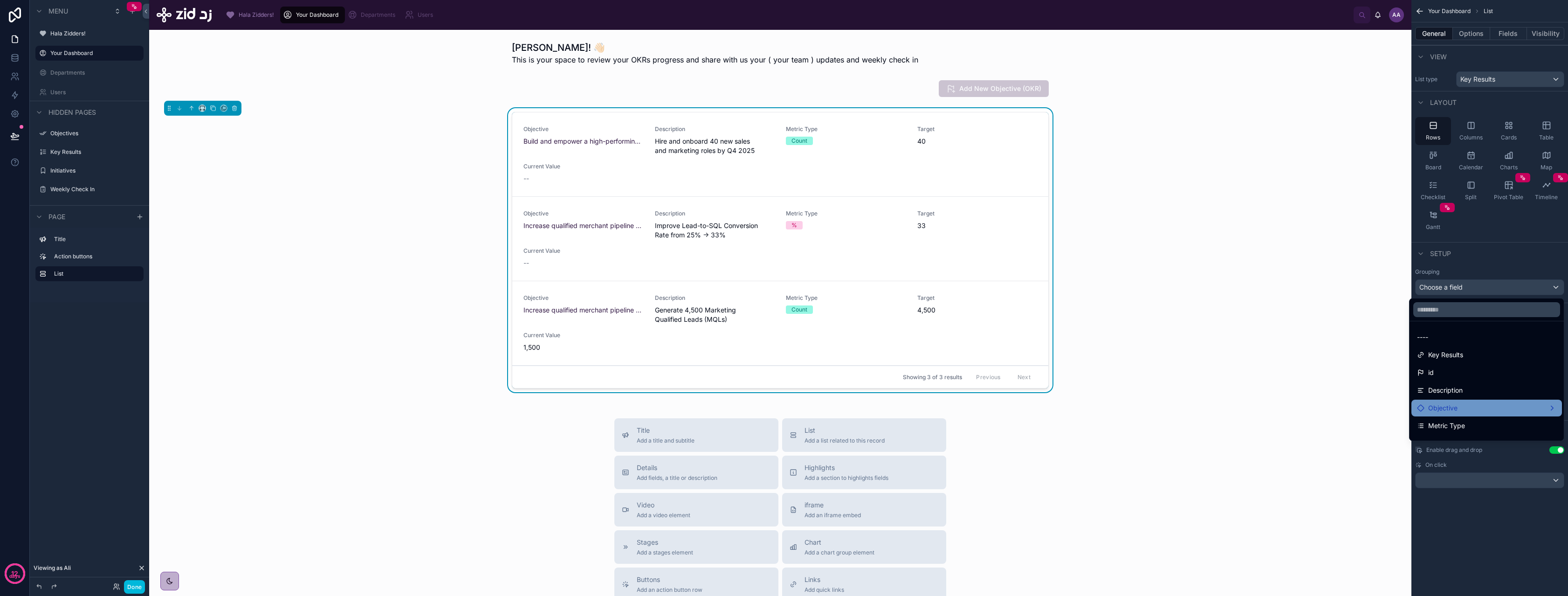
click at [1451, 408] on div "Objective" at bounding box center [1487, 408] width 139 height 11
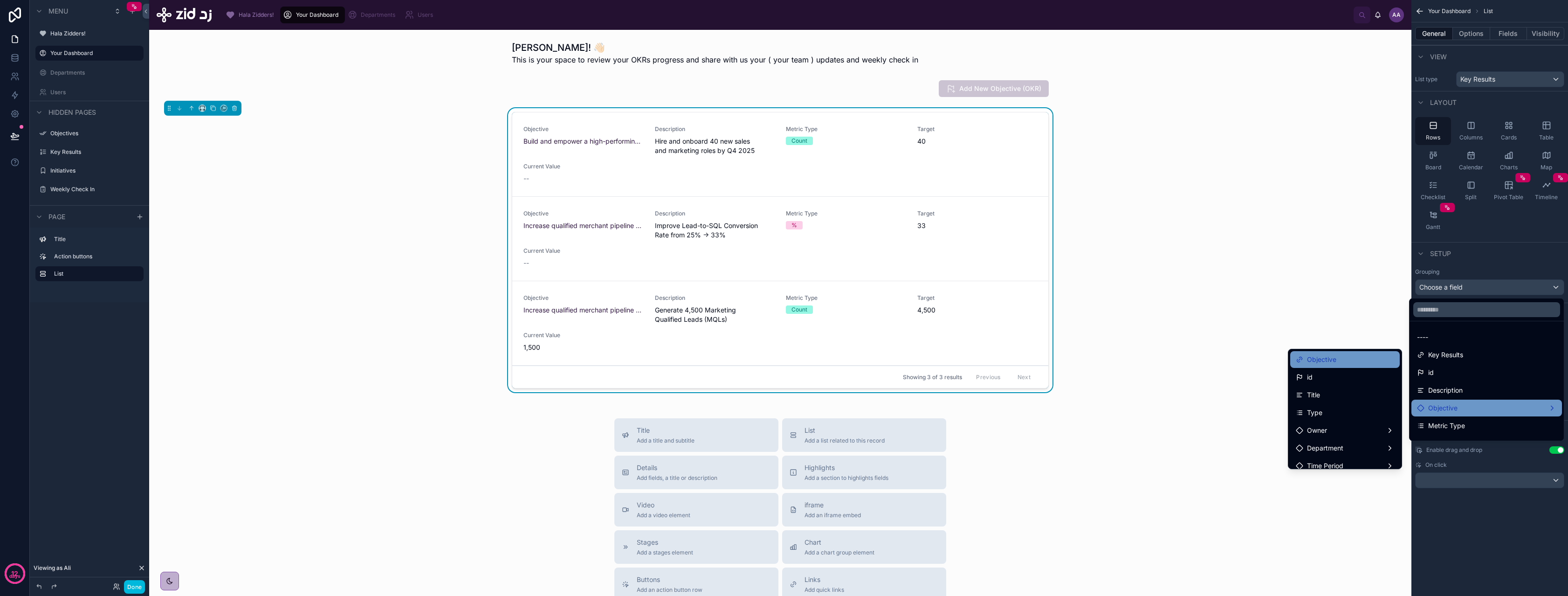
click at [1345, 363] on div "Objective" at bounding box center [1345, 359] width 98 height 11
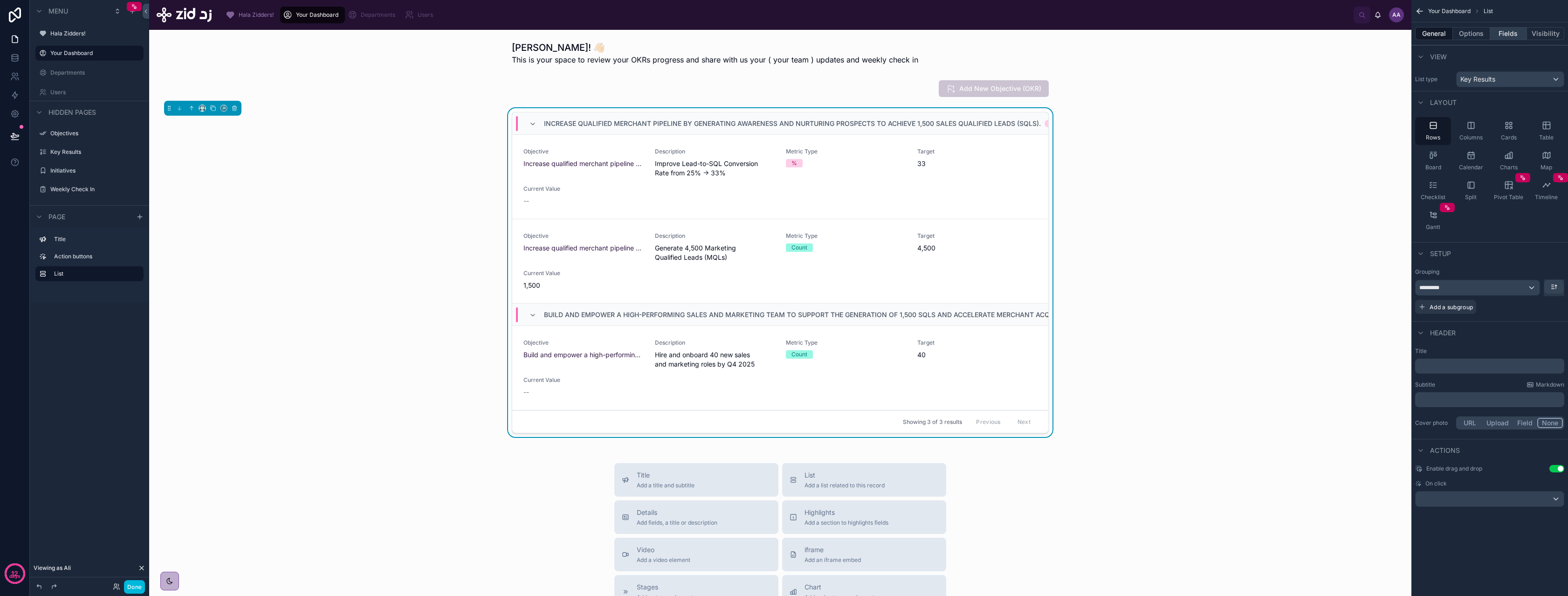
click at [1501, 32] on button "Fields" at bounding box center [1509, 33] width 37 height 13
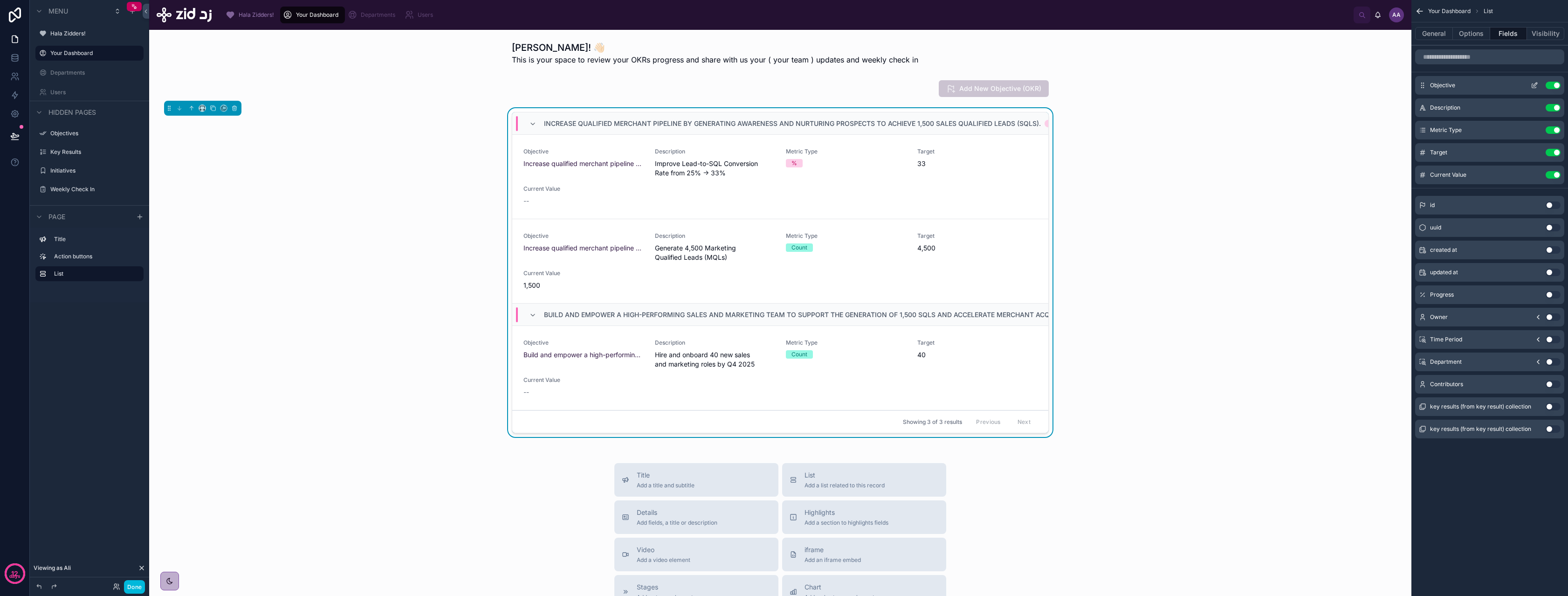
click at [1551, 83] on button "Use setting" at bounding box center [1553, 85] width 15 height 7
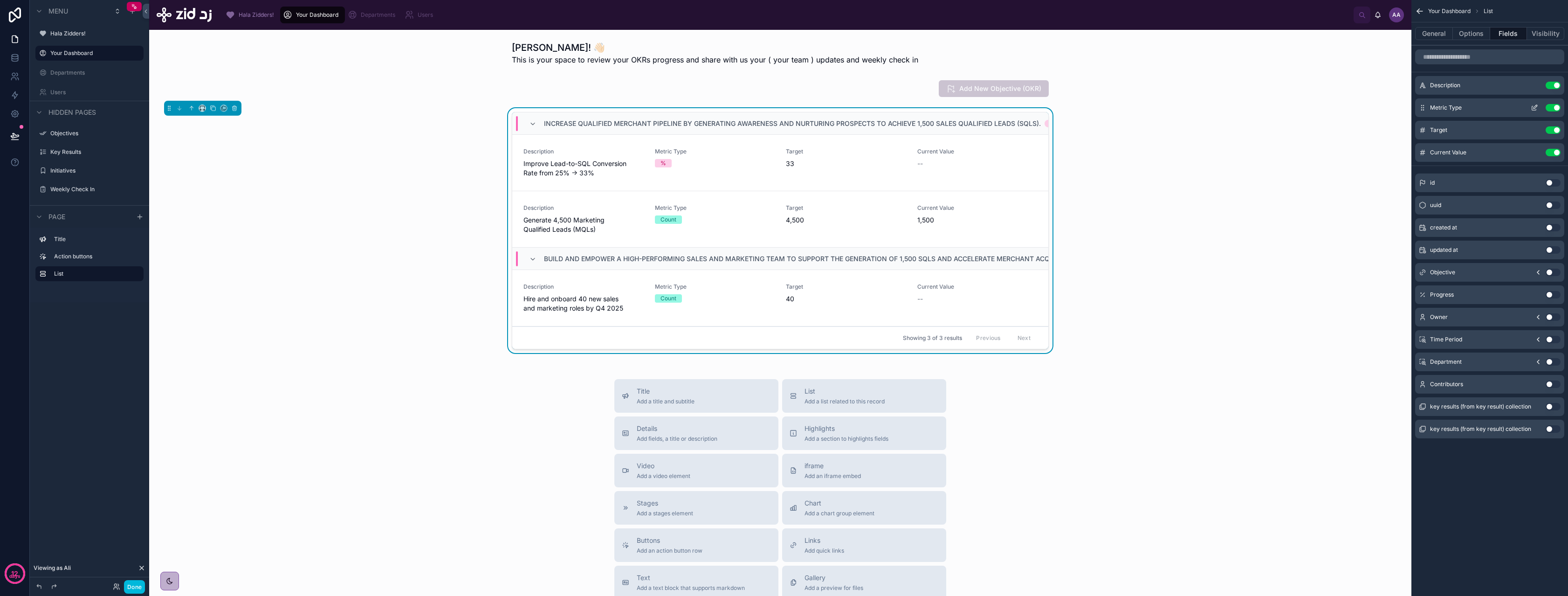
click at [1550, 106] on button "Use setting" at bounding box center [1553, 108] width 15 height 7
click at [1551, 294] on button "Use setting" at bounding box center [1553, 295] width 15 height 7
click at [135, 585] on button "Done" at bounding box center [135, 587] width 21 height 13
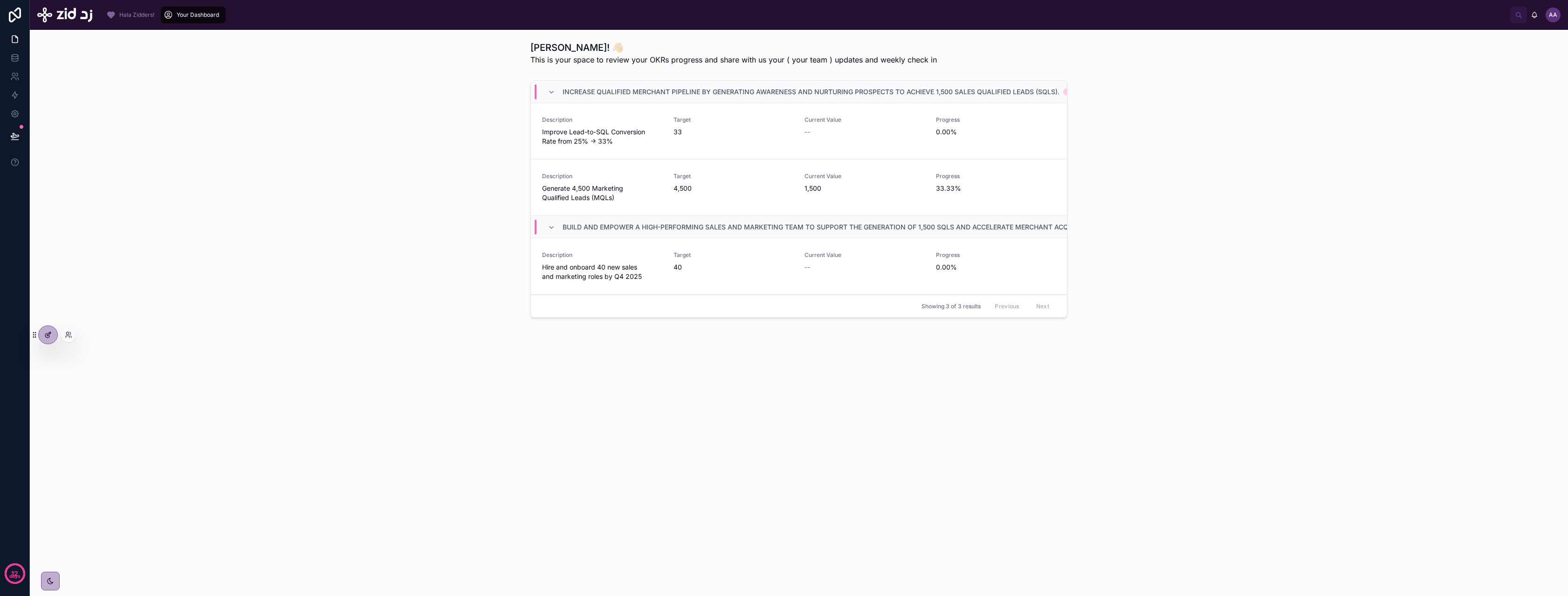
click at [56, 331] on div at bounding box center [48, 335] width 18 height 18
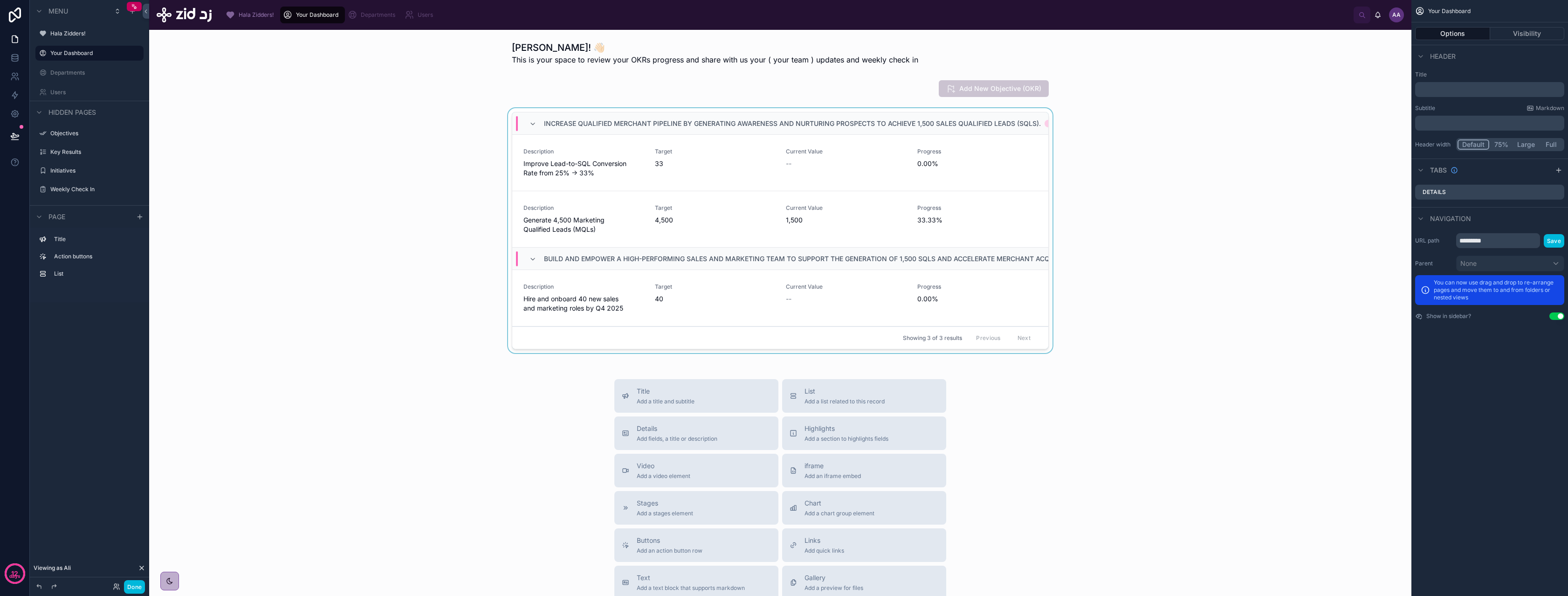
click at [857, 165] on div at bounding box center [780, 233] width 1247 height 248
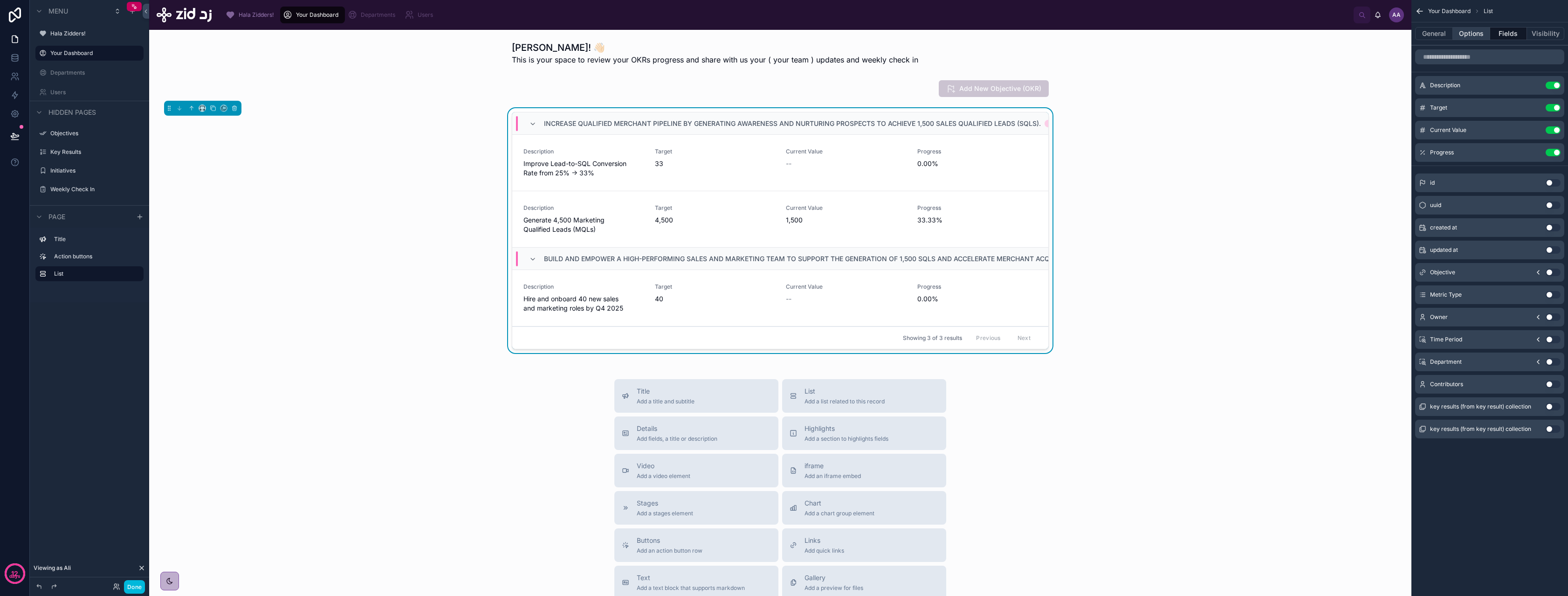
click at [1486, 31] on button "Options" at bounding box center [1471, 33] width 37 height 13
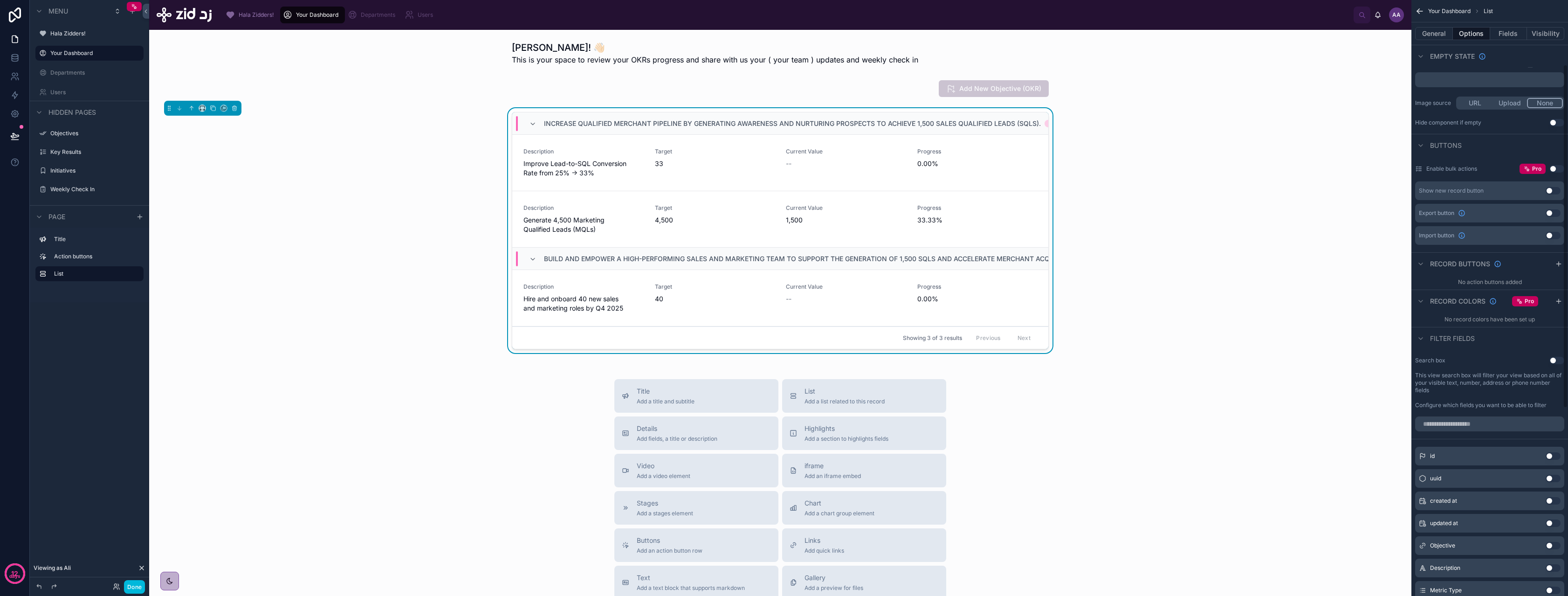
scroll to position [438, 0]
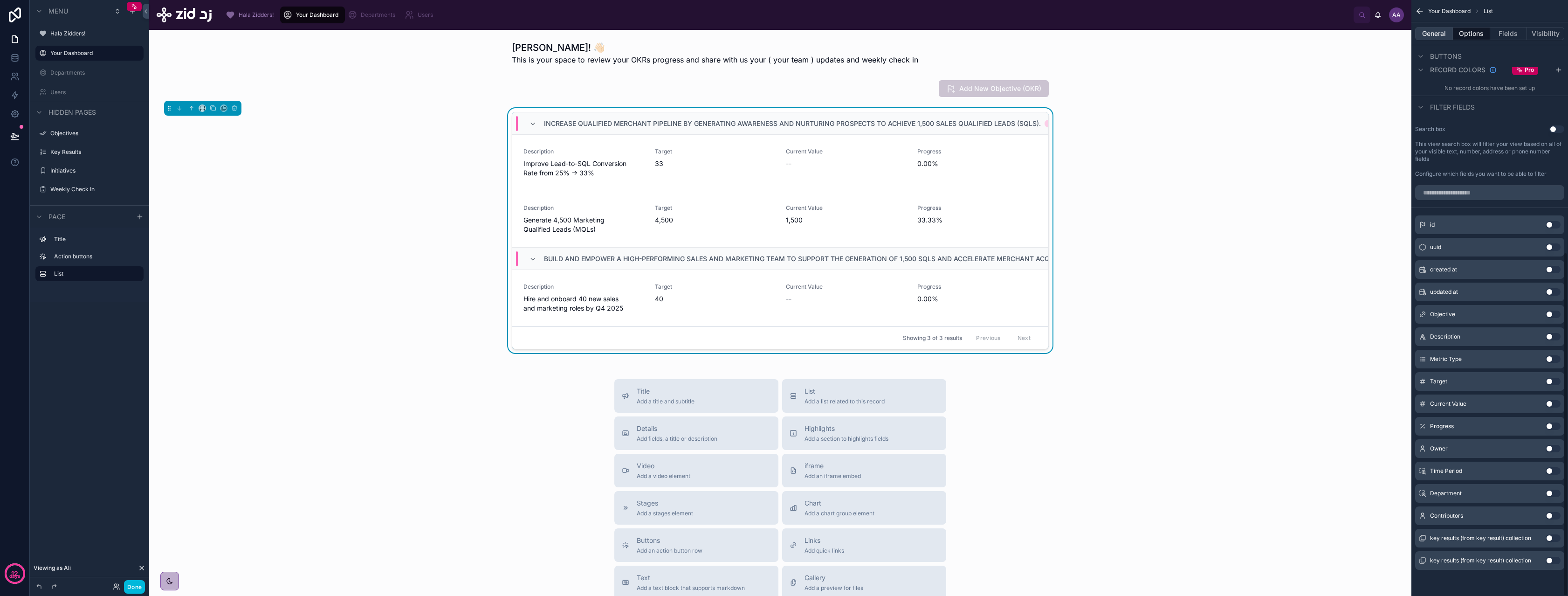
click at [1439, 39] on button "General" at bounding box center [1434, 33] width 38 height 13
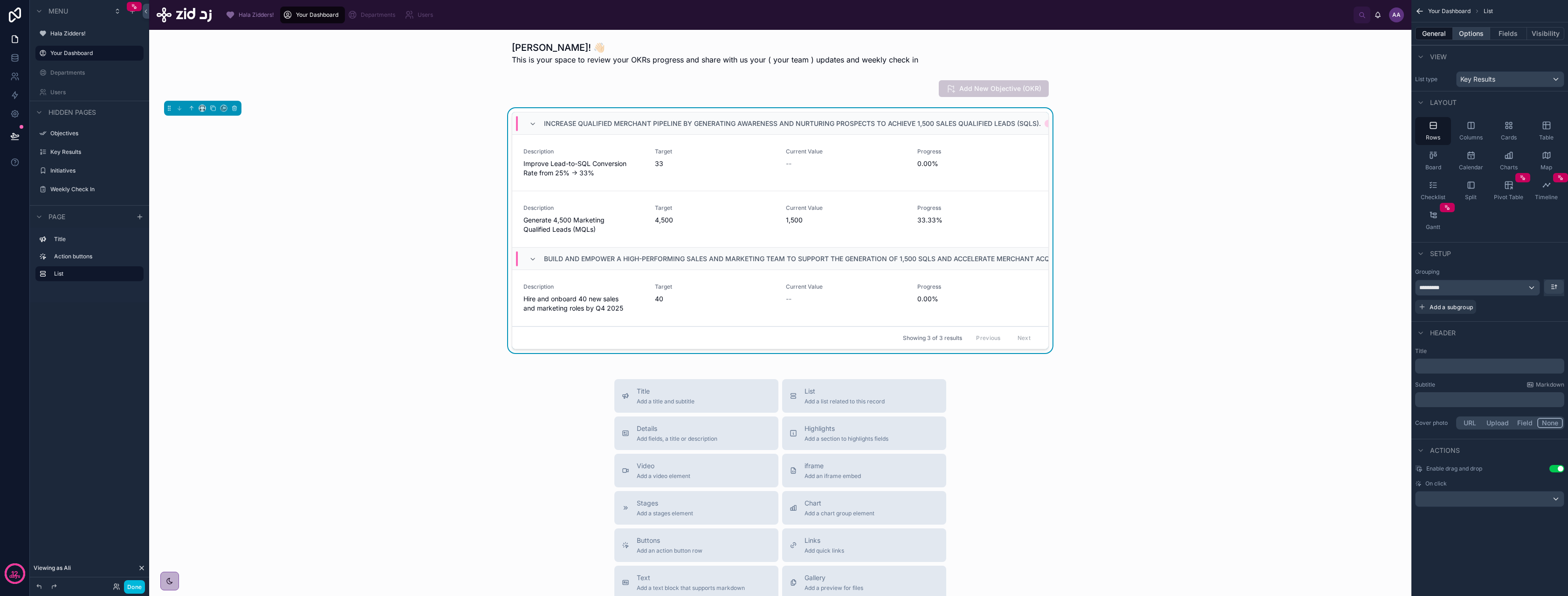
click at [1462, 37] on button "Options" at bounding box center [1471, 33] width 37 height 13
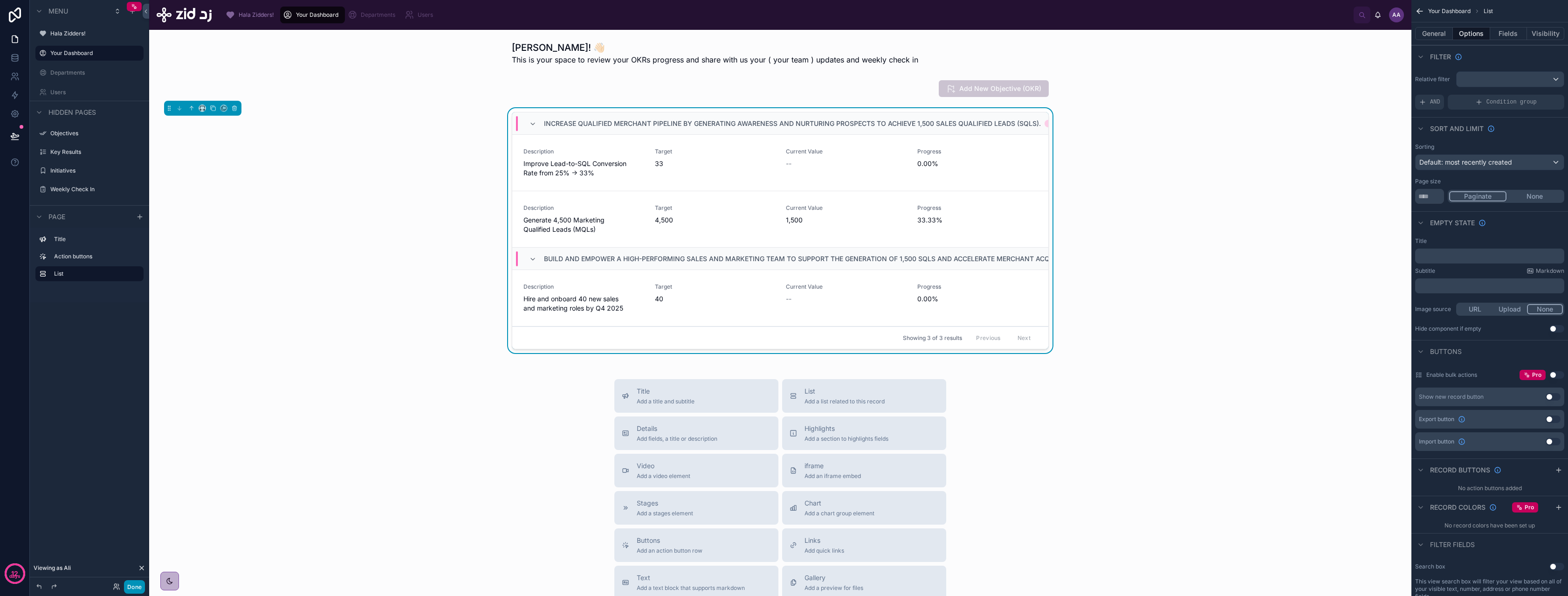
click at [128, 587] on button "Done" at bounding box center [135, 587] width 21 height 13
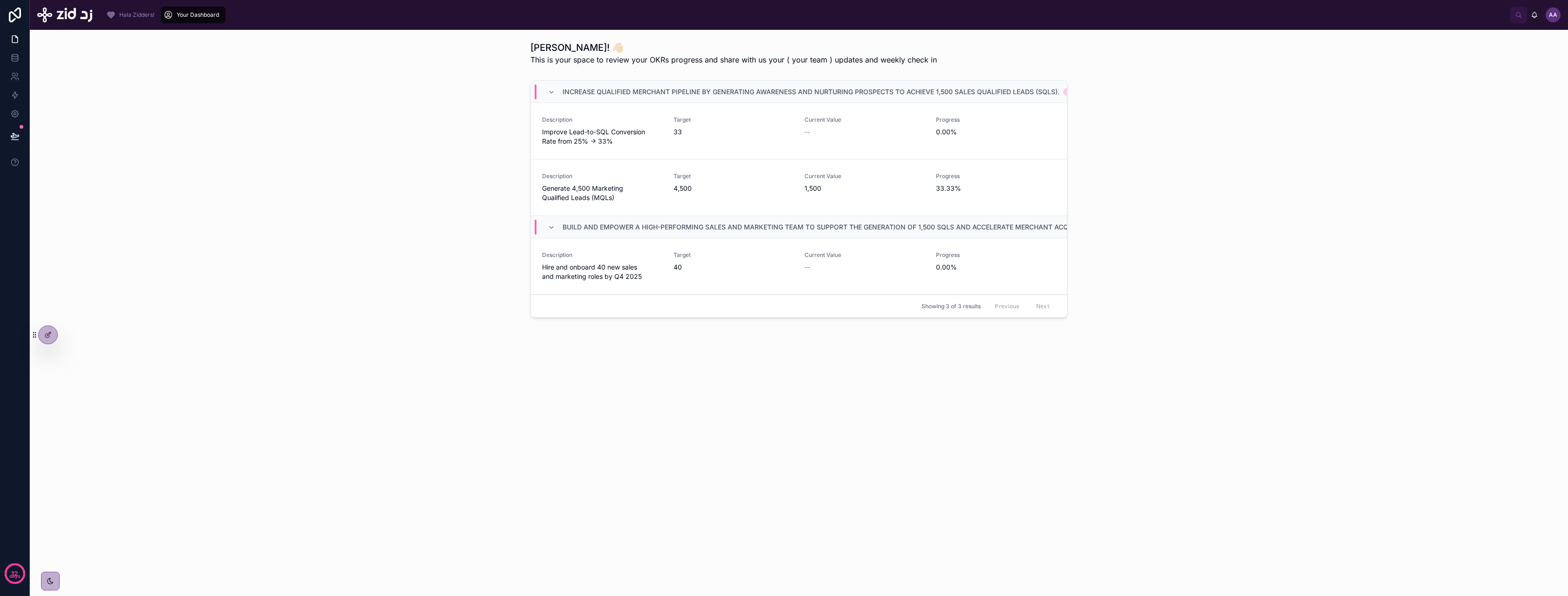
click at [301, 324] on div "Increase qualified merchant pipeline by generating awareness and nurturing pros…" at bounding box center [799, 201] width 1523 height 248
click at [727, 129] on span "33" at bounding box center [733, 132] width 120 height 9
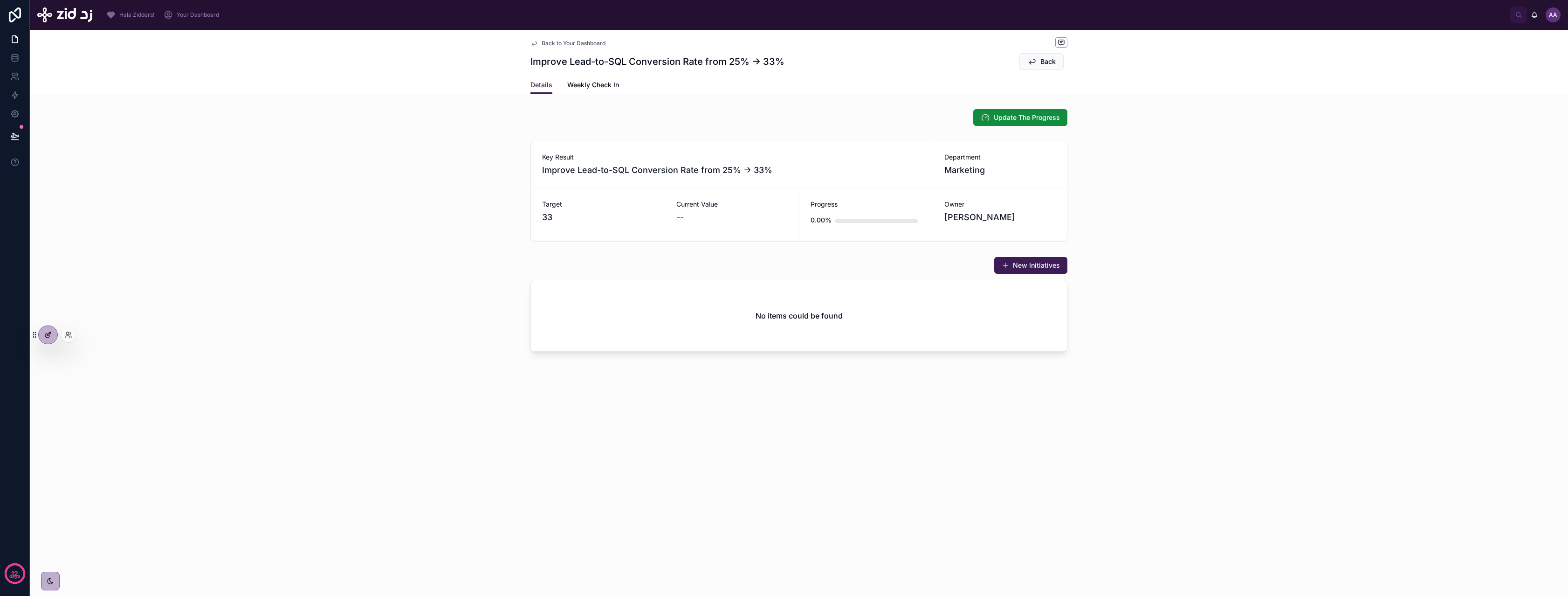
click at [47, 335] on icon at bounding box center [48, 335] width 7 height 7
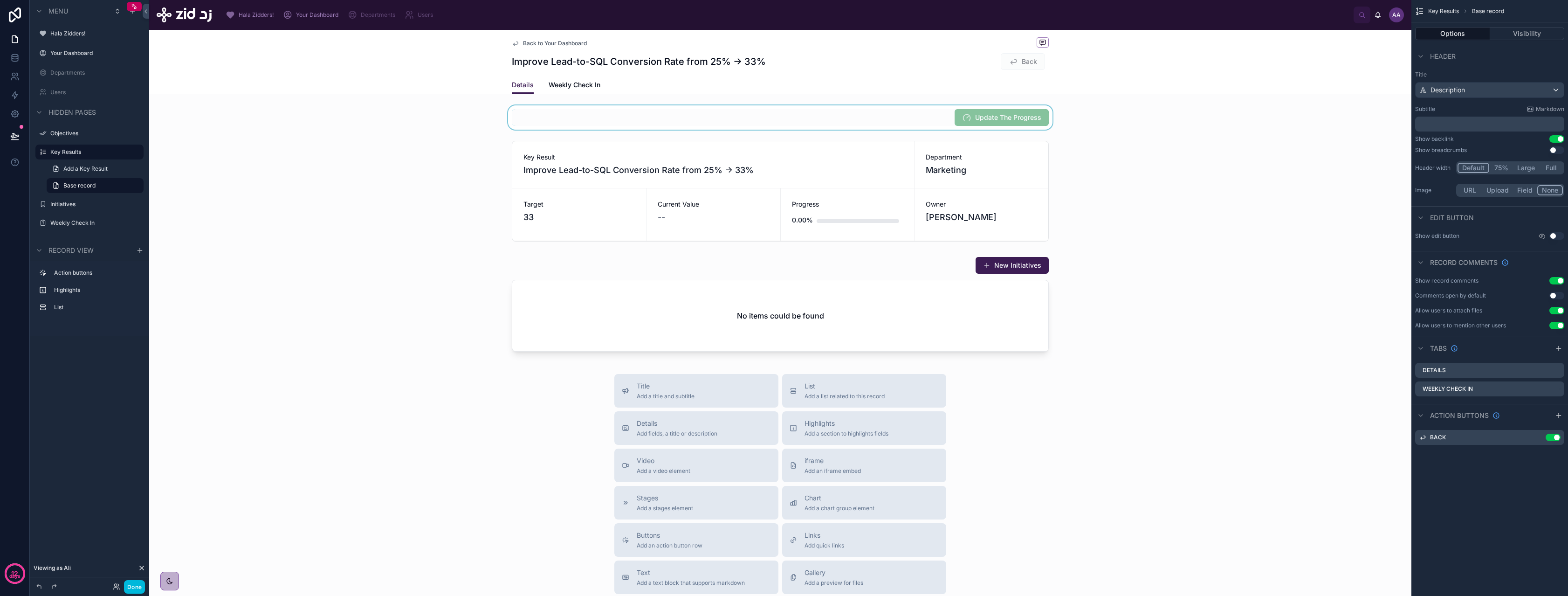
click at [707, 119] on div at bounding box center [780, 117] width 1262 height 24
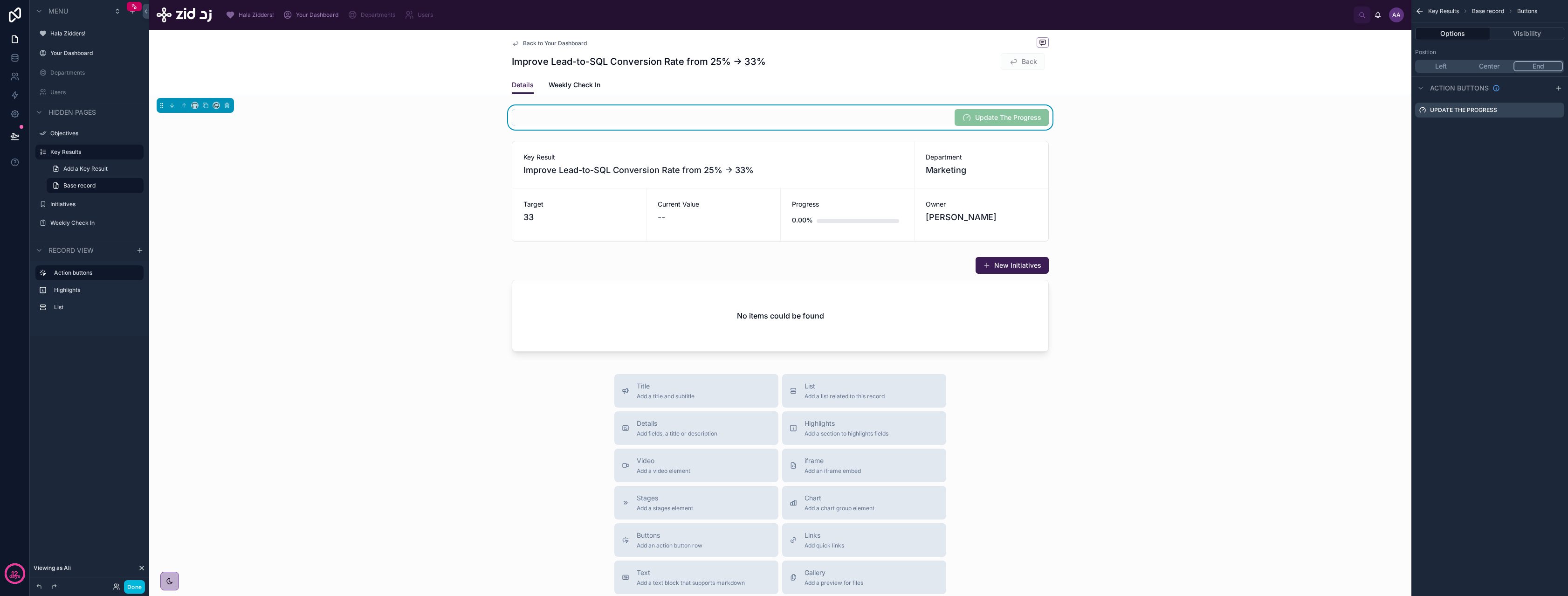
click at [561, 516] on div "Title Add a title and subtitle List Add a list related to this record Details A…" at bounding box center [780, 540] width 1262 height 332
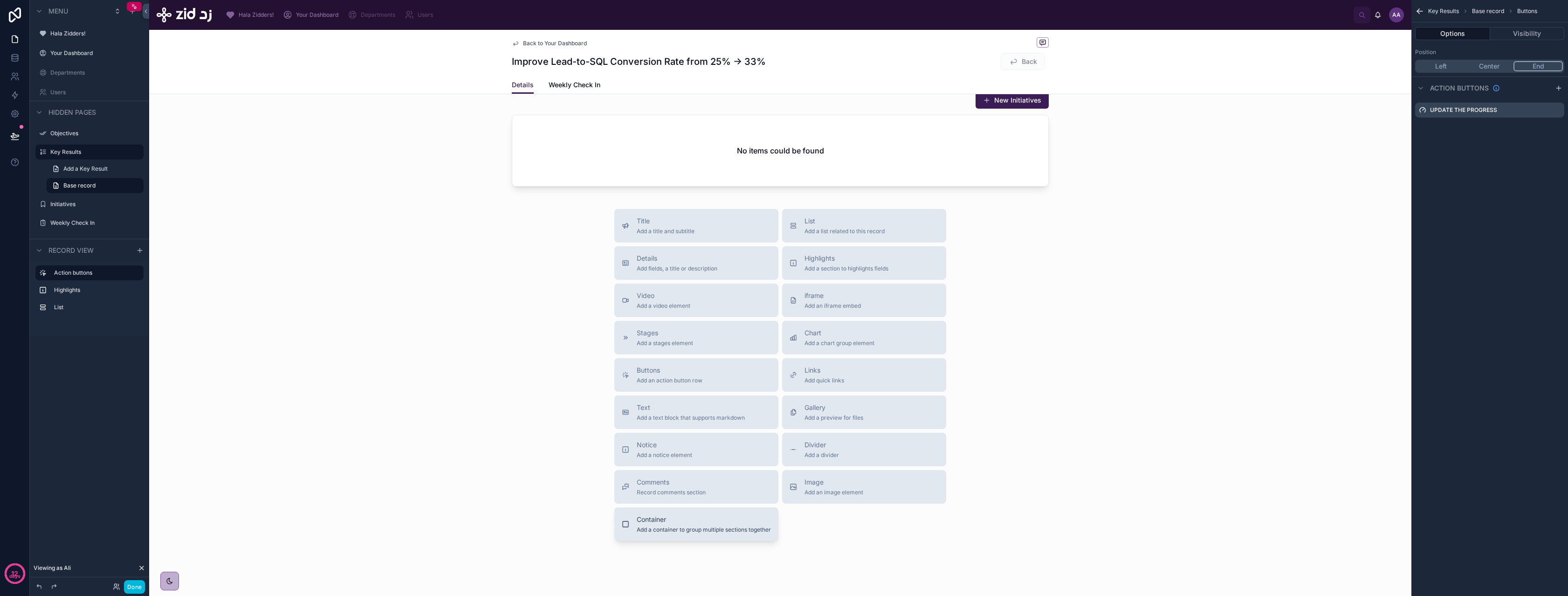
click at [637, 526] on span "Add a container to group multiple sections together" at bounding box center [703, 530] width 134 height 7
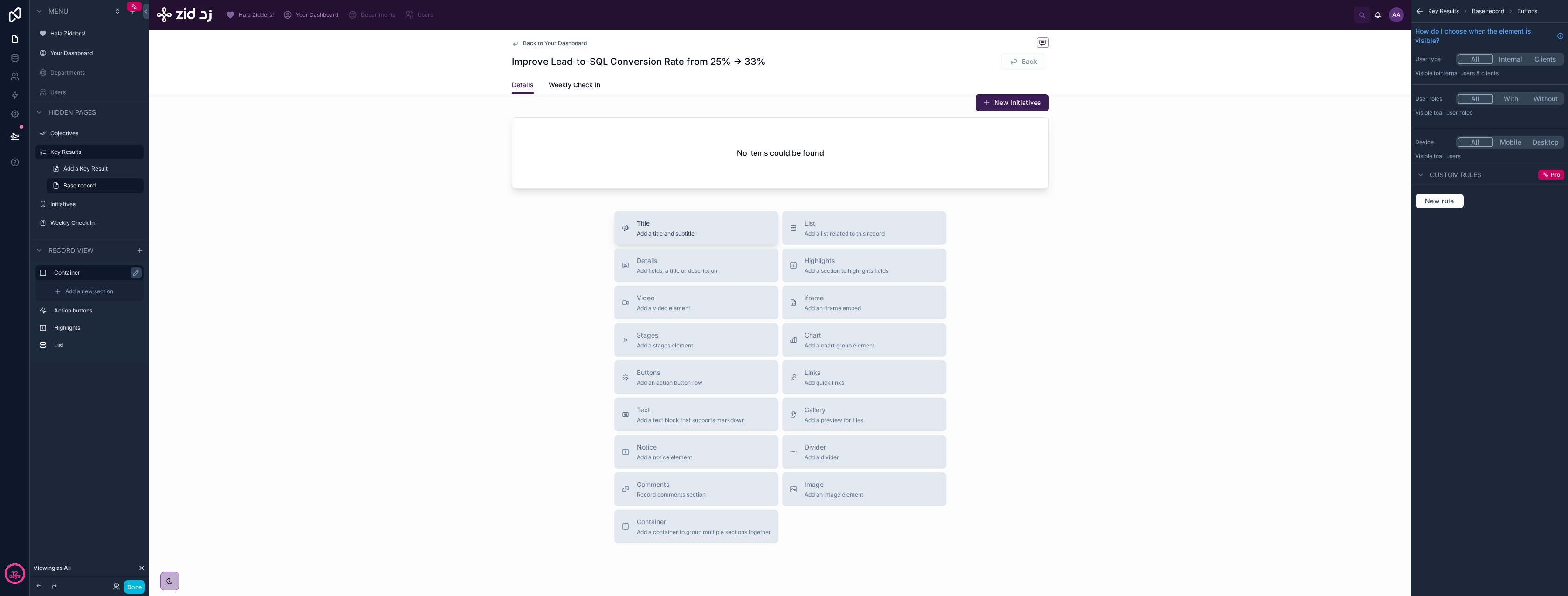
scroll to position [318, 0]
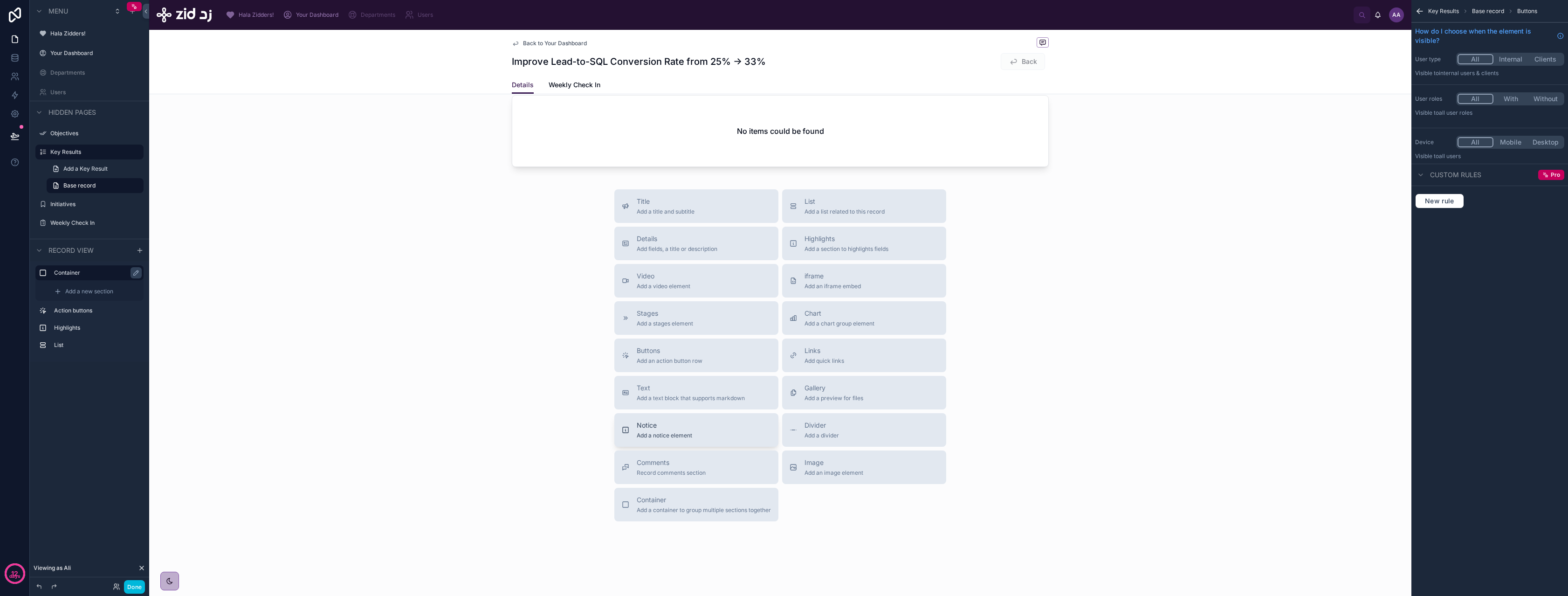
click at [701, 440] on button "Notice Add a notice element" at bounding box center [696, 430] width 164 height 34
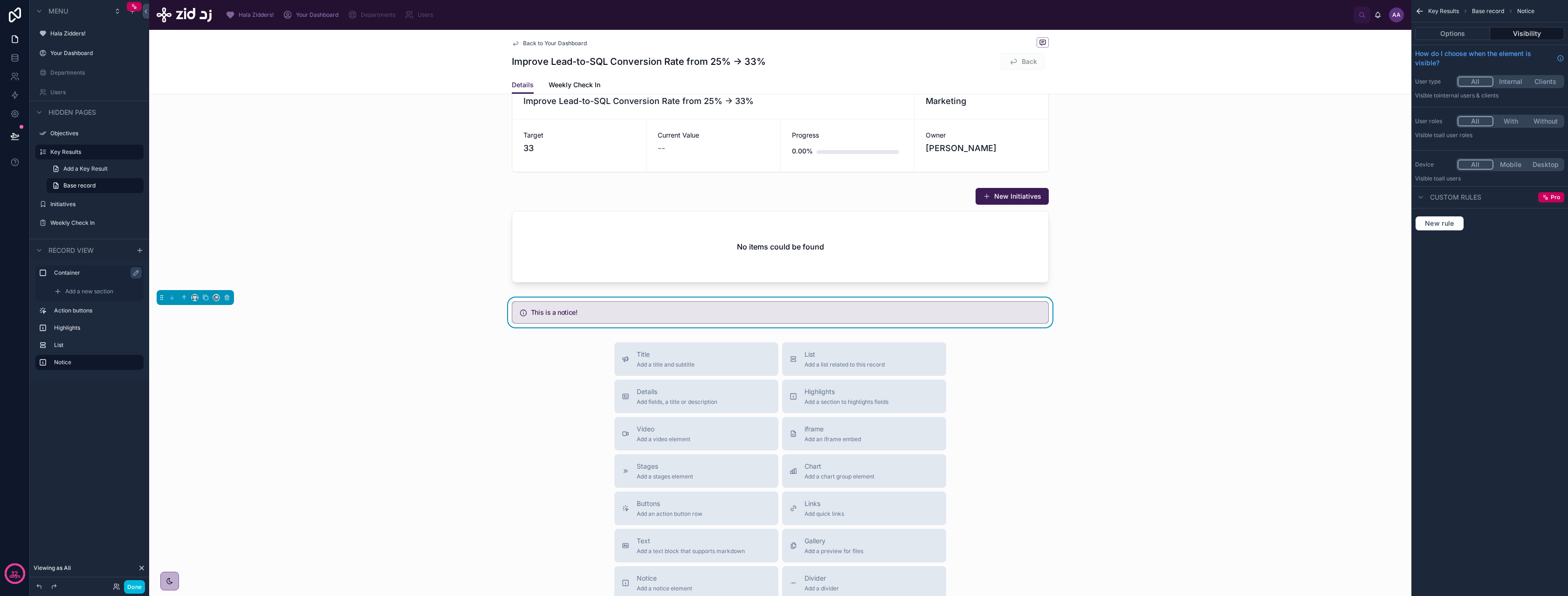
scroll to position [202, 0]
click at [1466, 36] on button "Options" at bounding box center [1452, 33] width 75 height 13
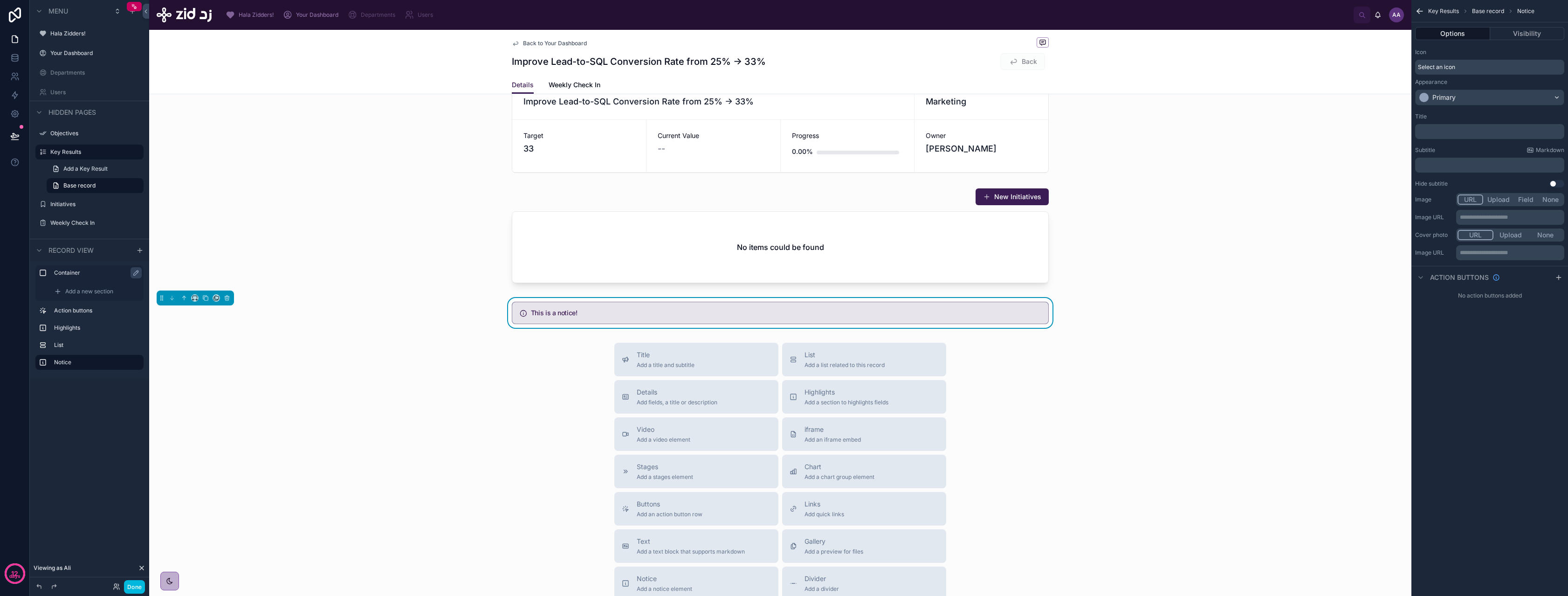
click at [1468, 70] on div "Select an icon" at bounding box center [1490, 67] width 149 height 15
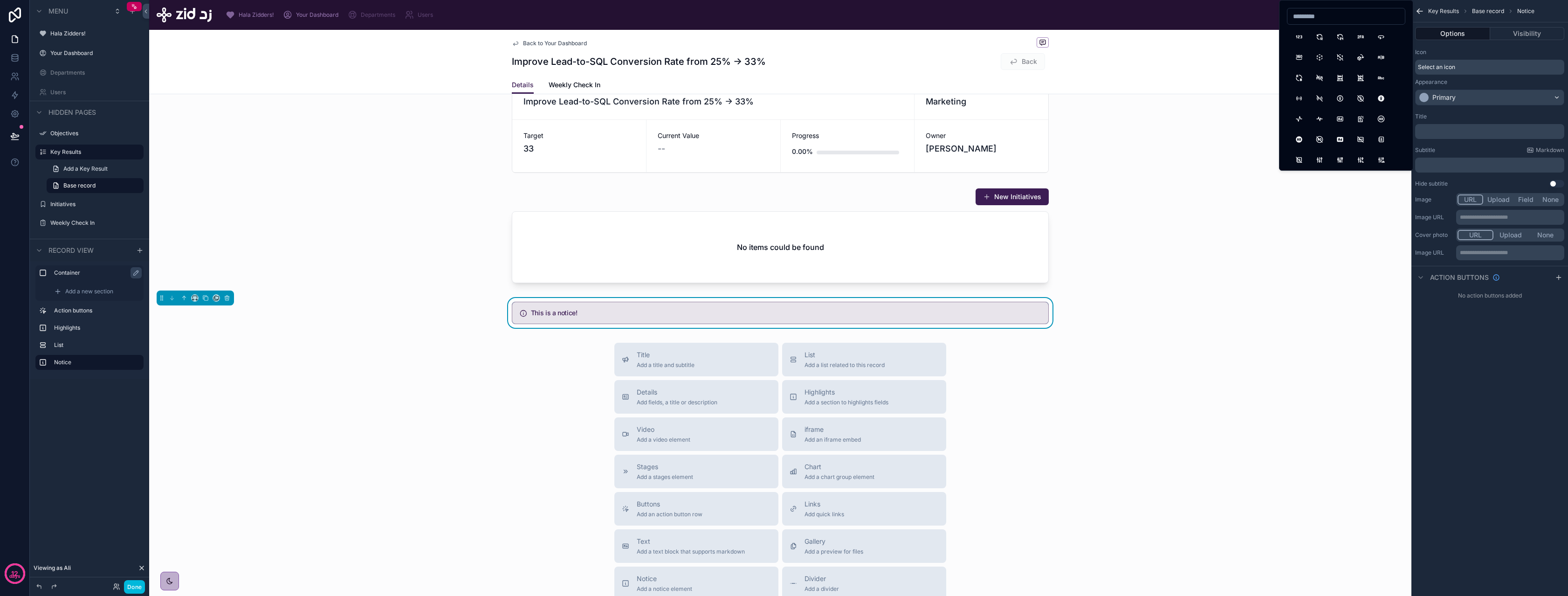
click at [1459, 128] on p "﻿" at bounding box center [1490, 132] width 144 height 7
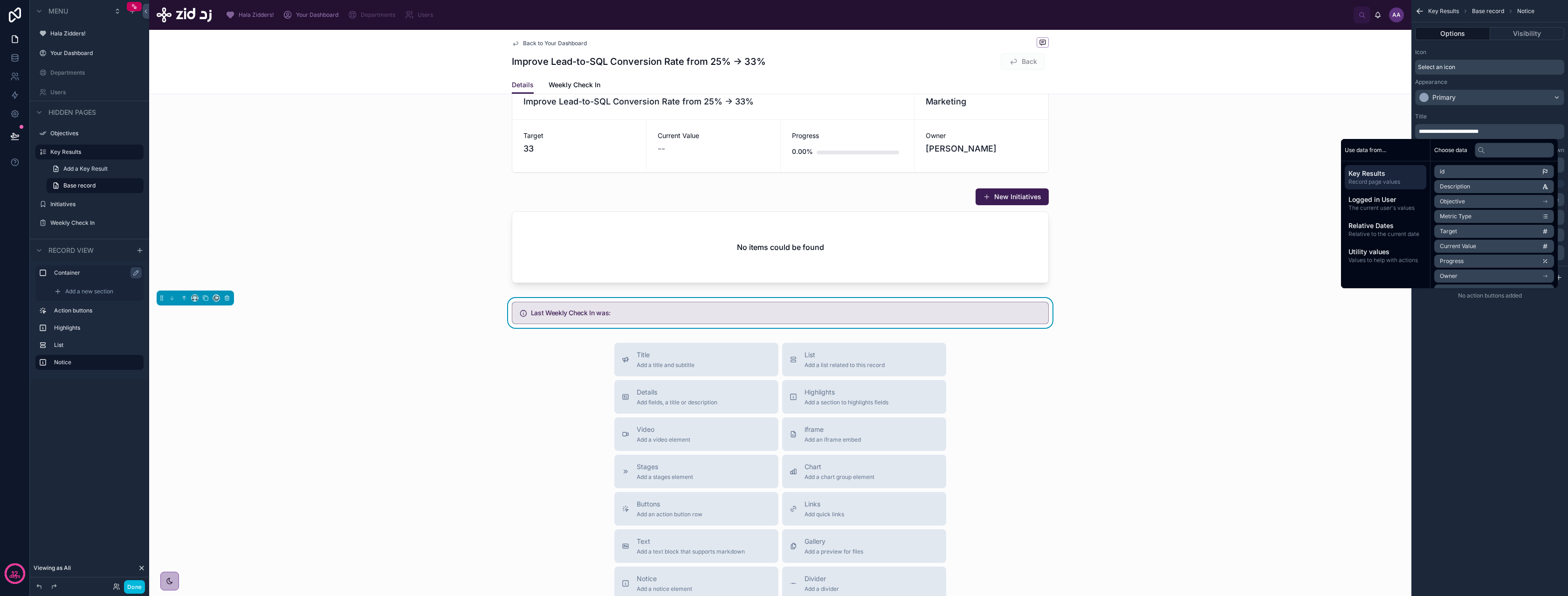
click at [1473, 404] on div "**********" at bounding box center [1490, 298] width 157 height 596
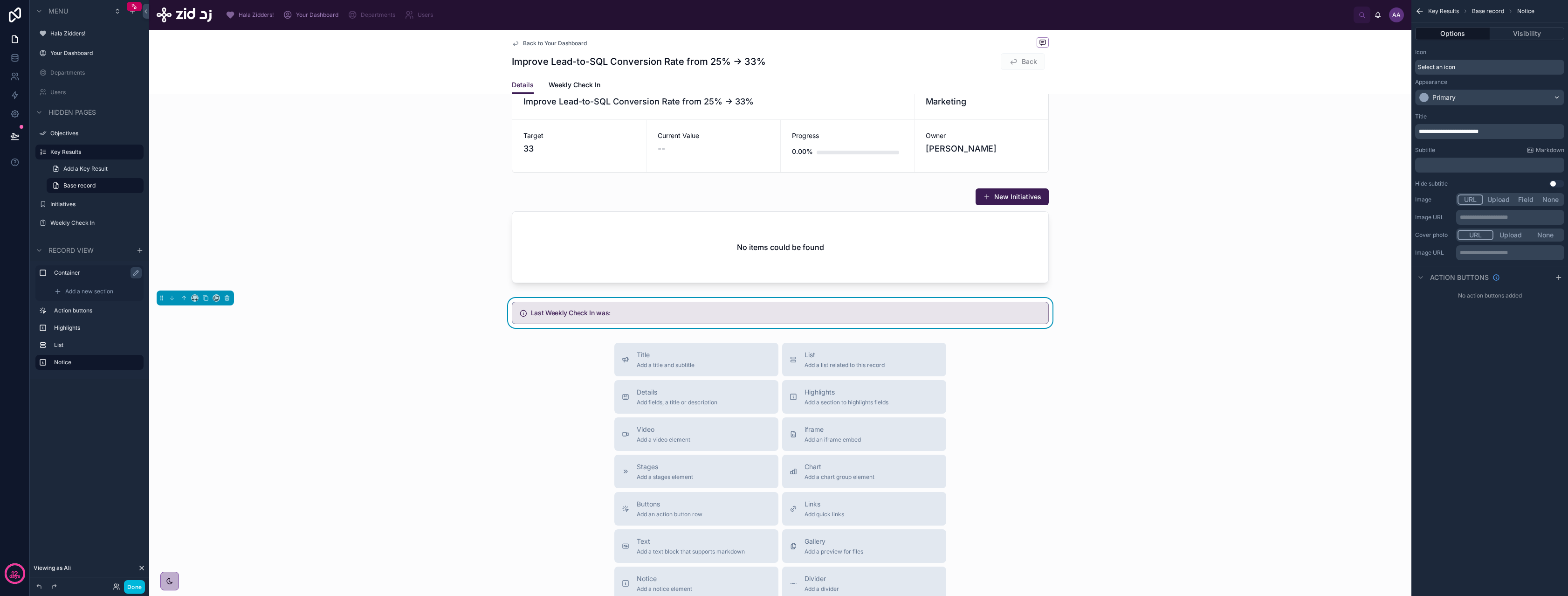
click at [1471, 169] on div "﻿" at bounding box center [1490, 165] width 149 height 15
click at [1459, 164] on p "﻿" at bounding box center [1490, 165] width 144 height 7
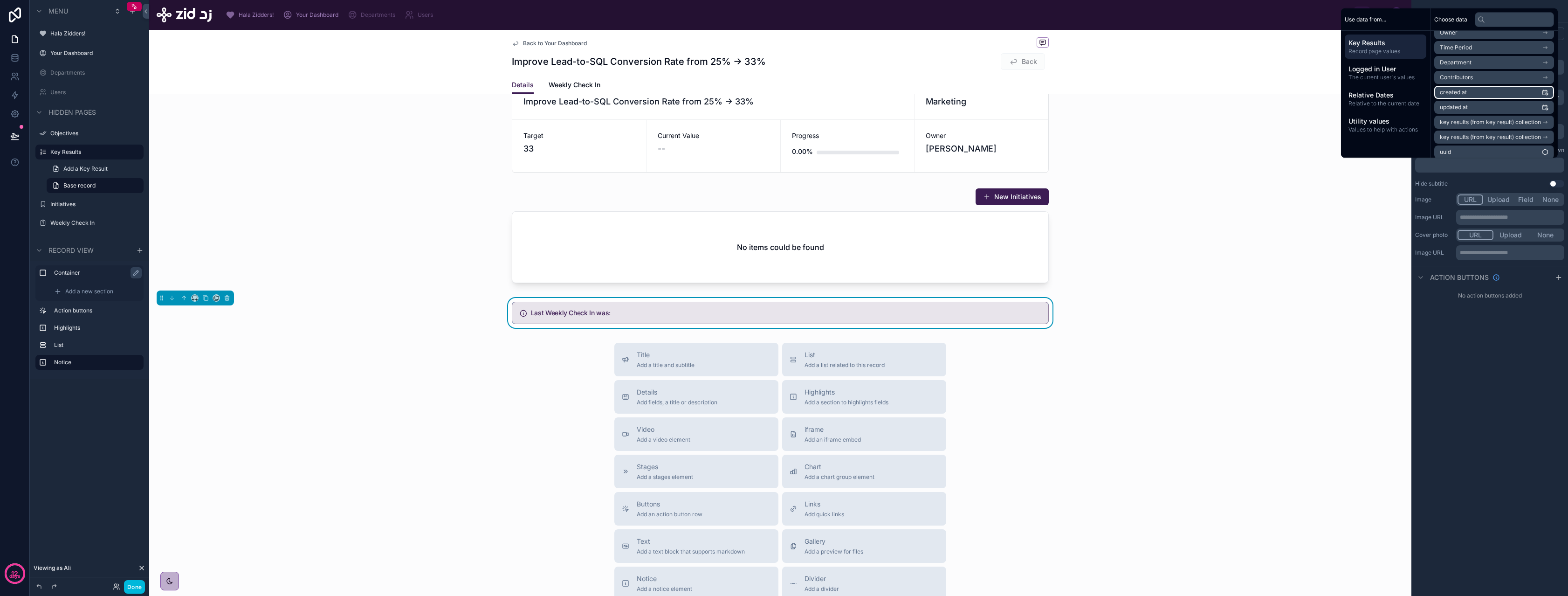
scroll to position [117, 0]
click at [1479, 133] on span "key results (from key result) collection" at bounding box center [1490, 132] width 101 height 7
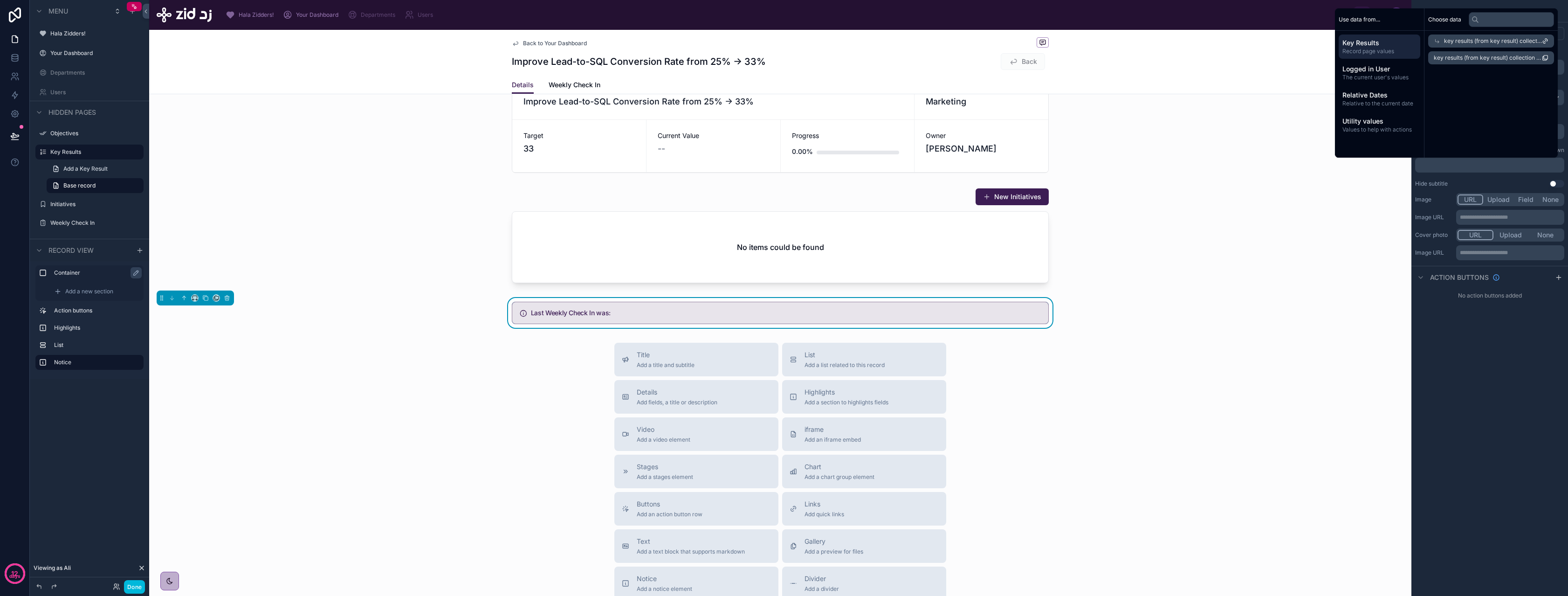
scroll to position [0, 0]
click at [1476, 58] on span "key results (from key result) collection count" at bounding box center [1487, 58] width 108 height 7
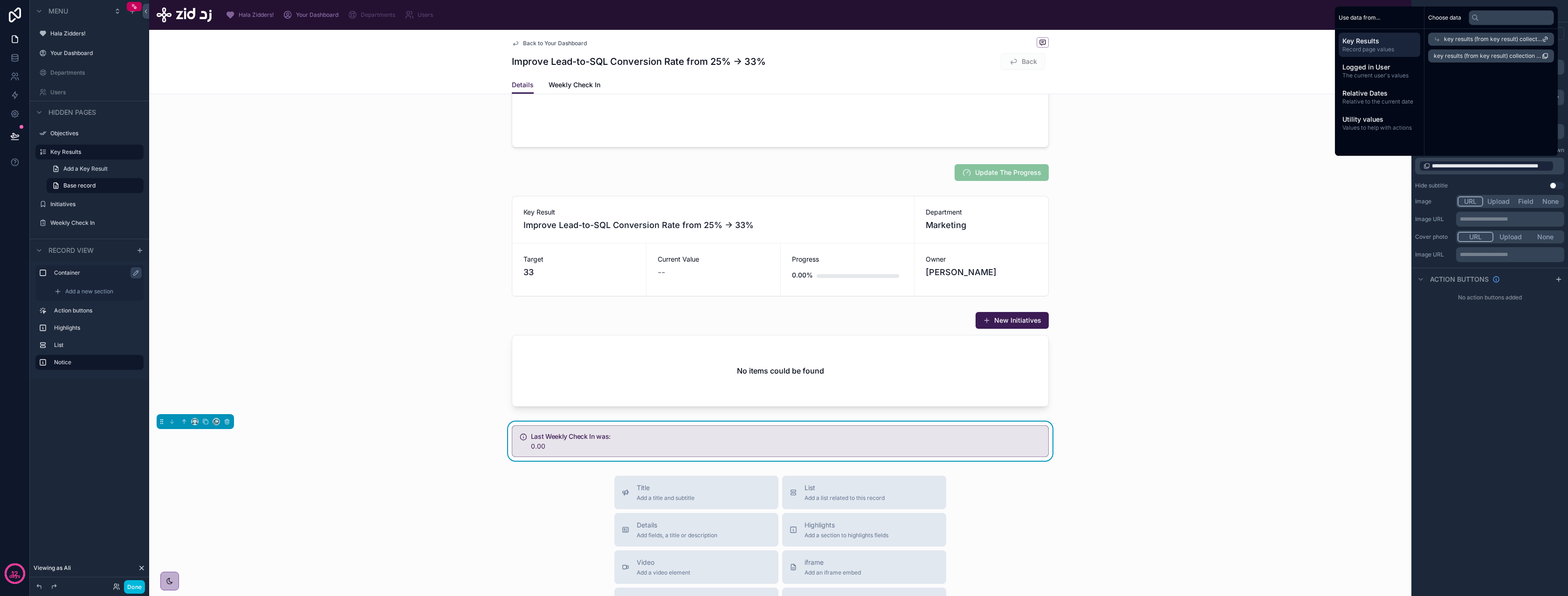
click at [1479, 39] on span "key results (from key result) collection" at bounding box center [1493, 39] width 98 height 7
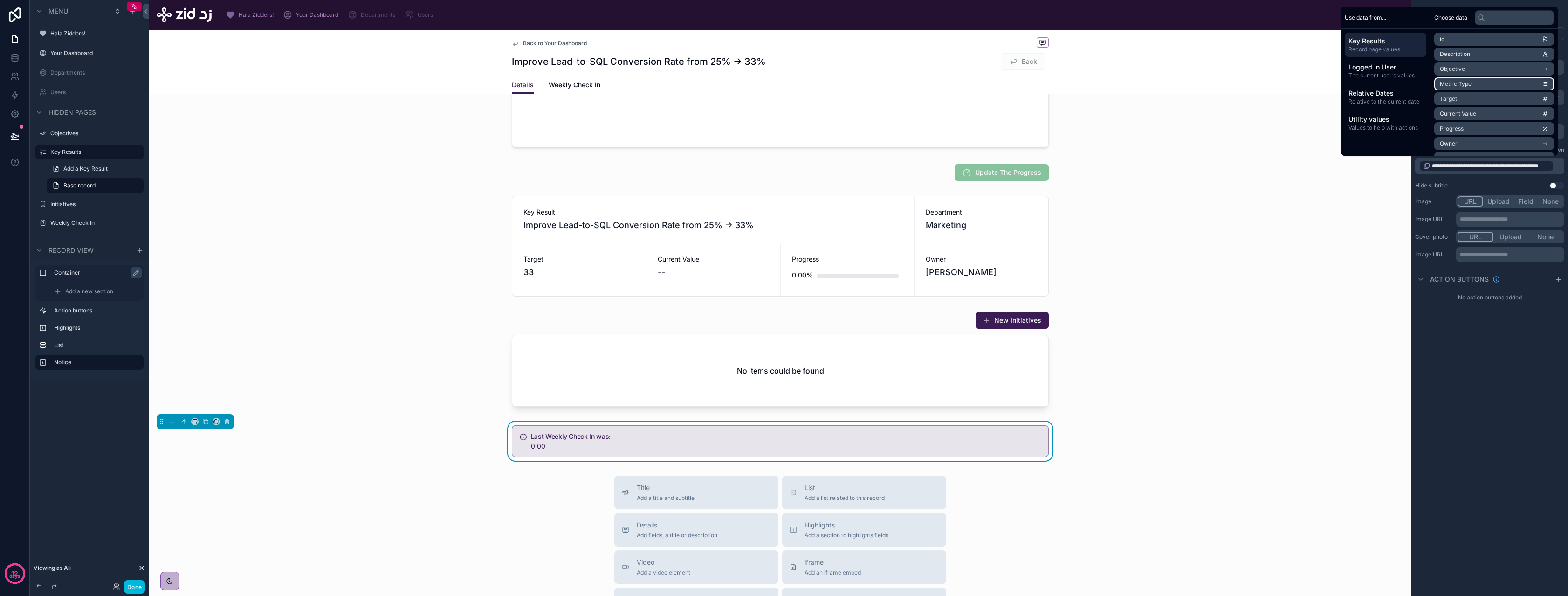
scroll to position [36, 0]
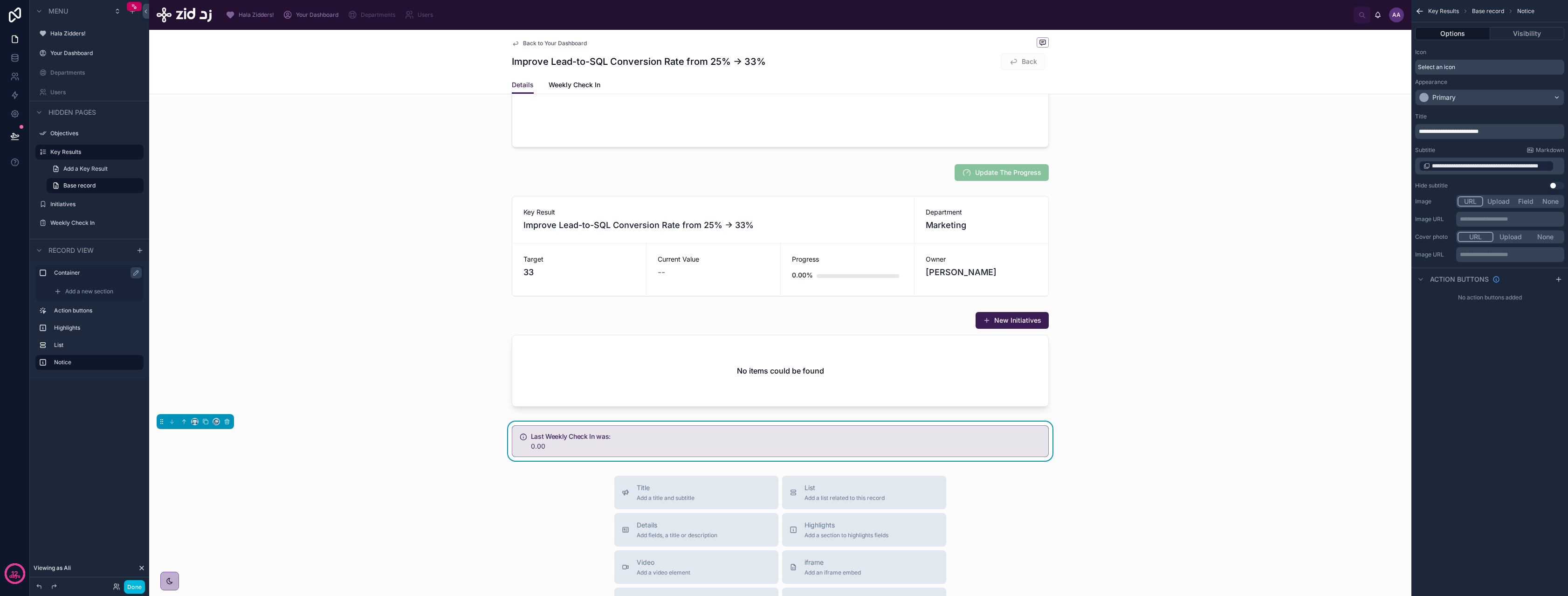
click at [1558, 168] on p "**********" at bounding box center [1490, 166] width 144 height 13
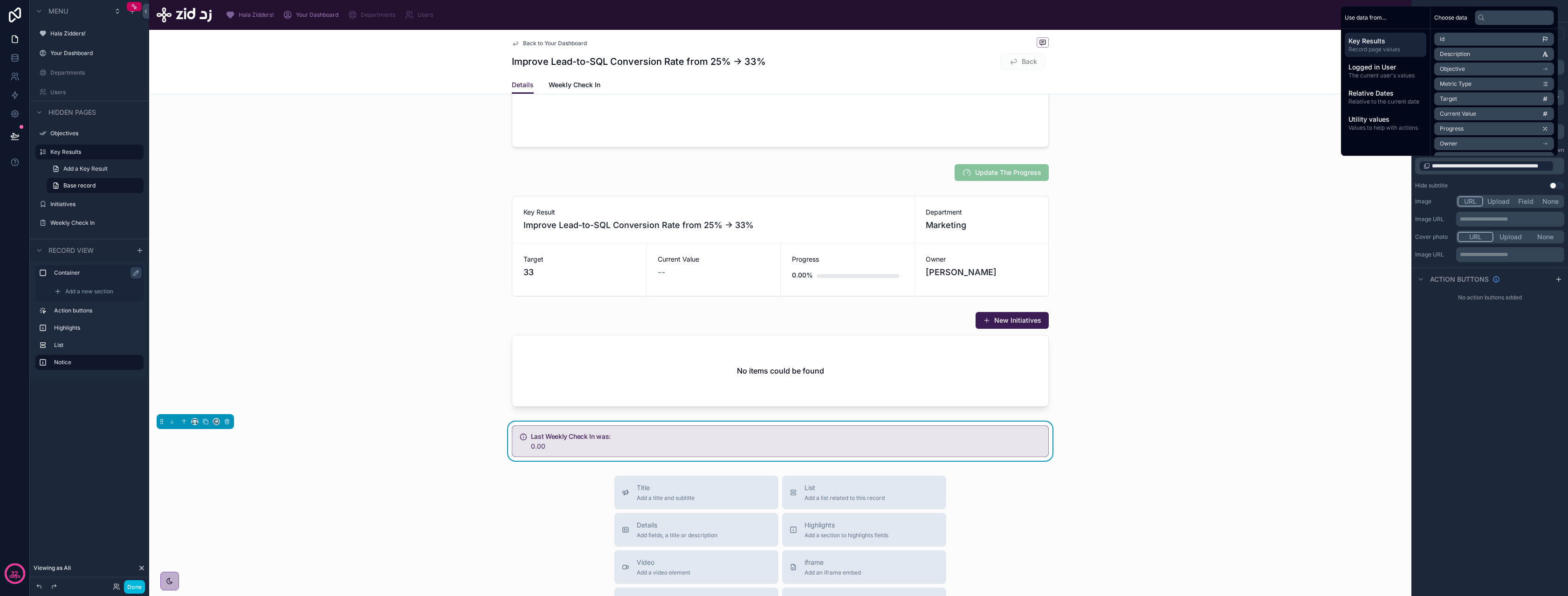
click at [1558, 168] on p "**********" at bounding box center [1490, 166] width 144 height 13
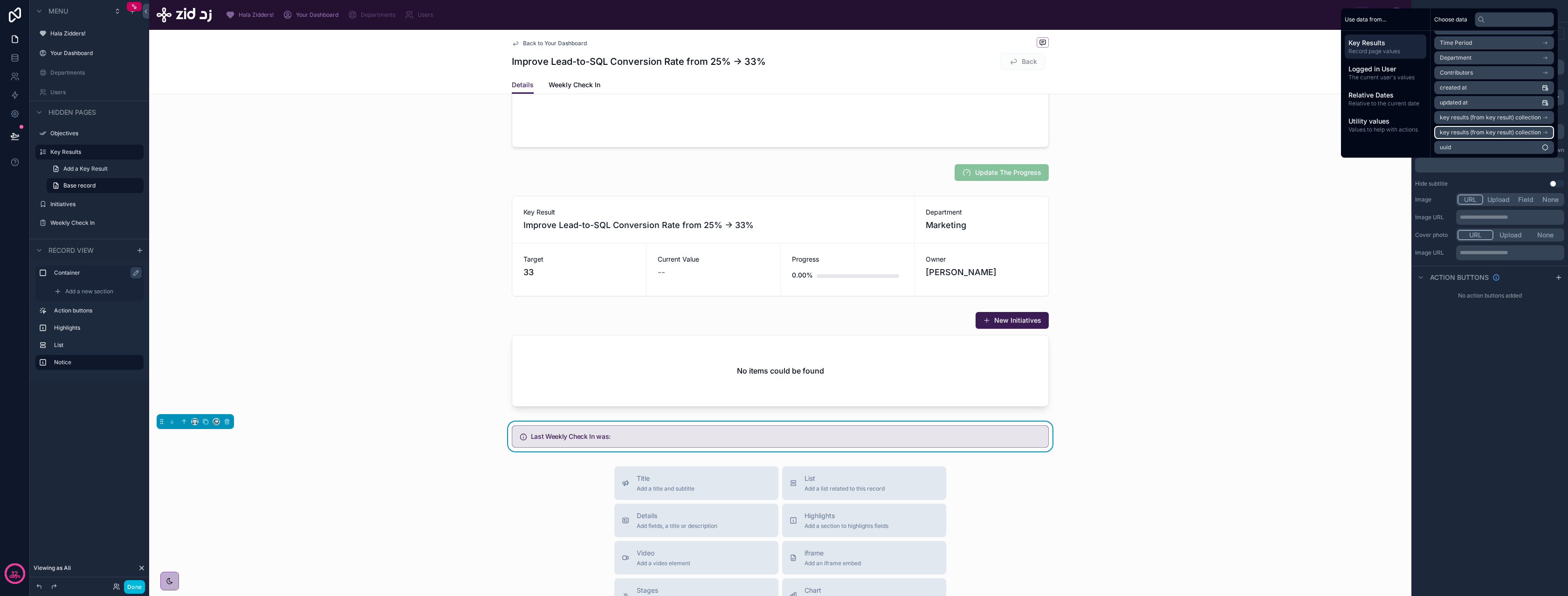
click at [1487, 131] on span "key results (from key result) collection" at bounding box center [1490, 132] width 101 height 7
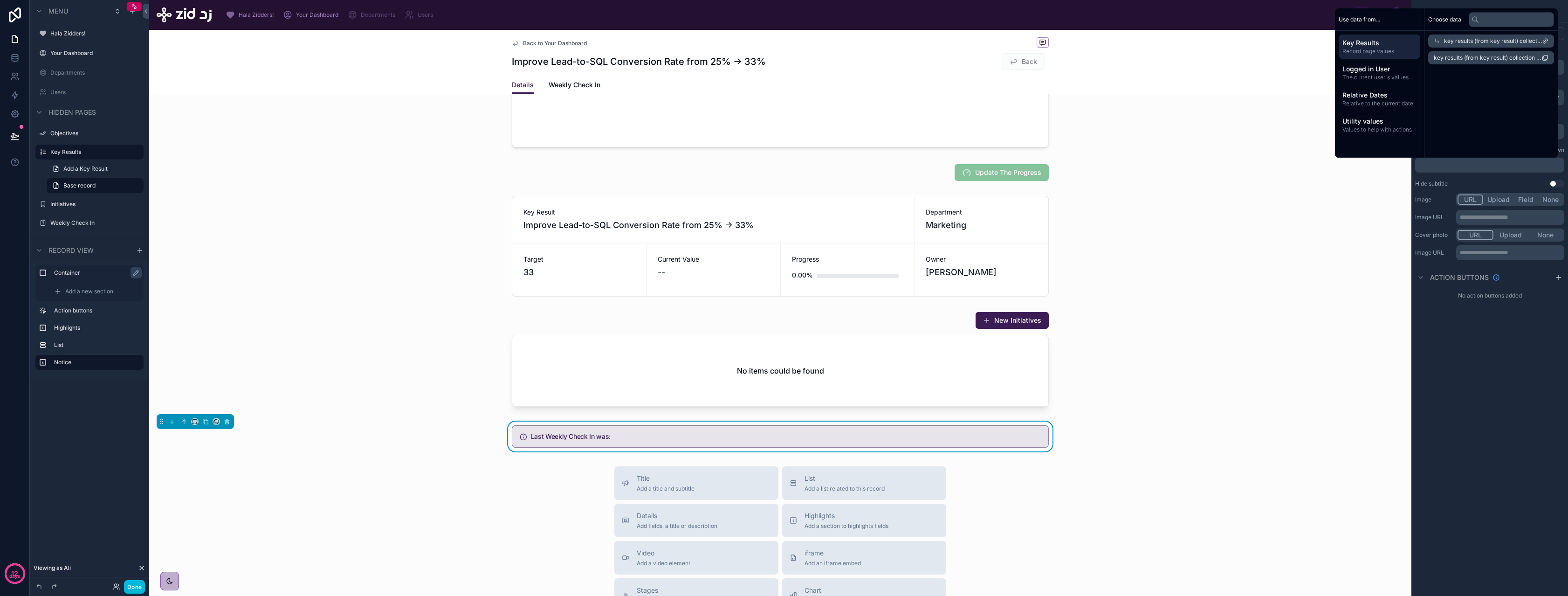
click at [1468, 40] on span "key results (from key result) collection" at bounding box center [1493, 41] width 98 height 7
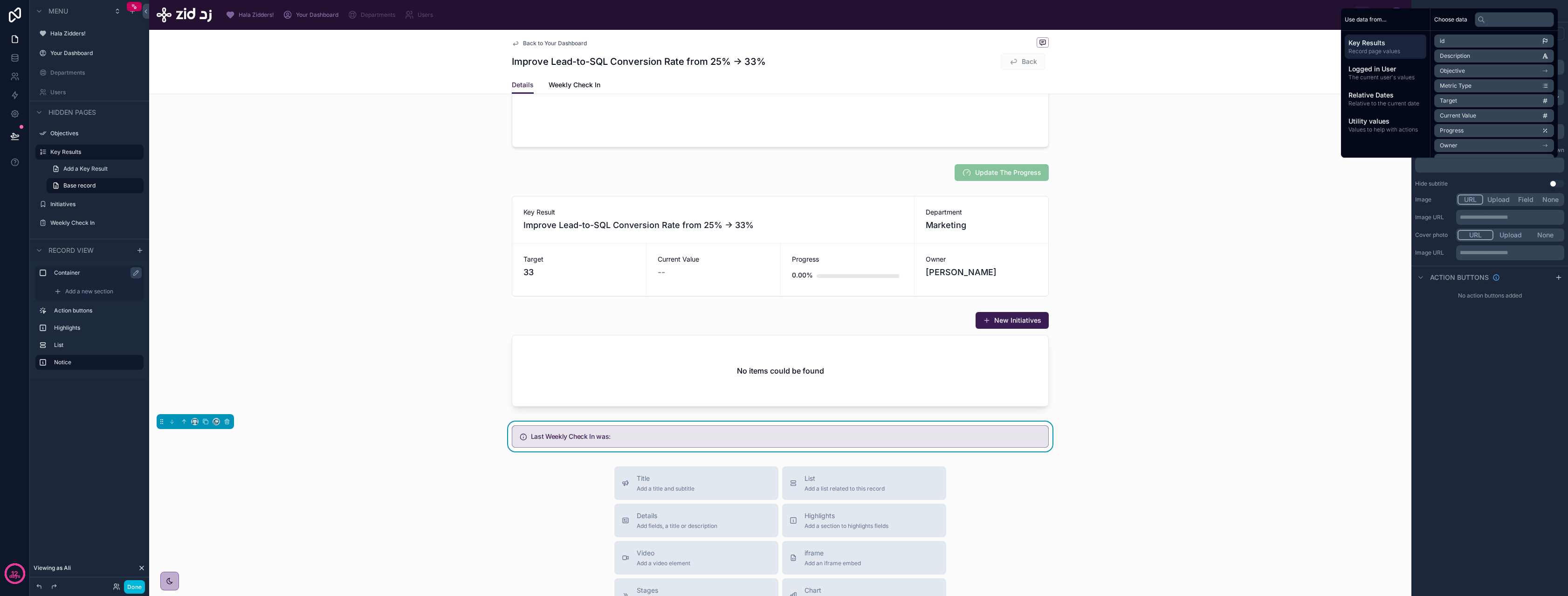
click at [1384, 49] on span "Record page values" at bounding box center [1385, 51] width 74 height 7
click at [1476, 319] on div "**********" at bounding box center [1490, 298] width 157 height 596
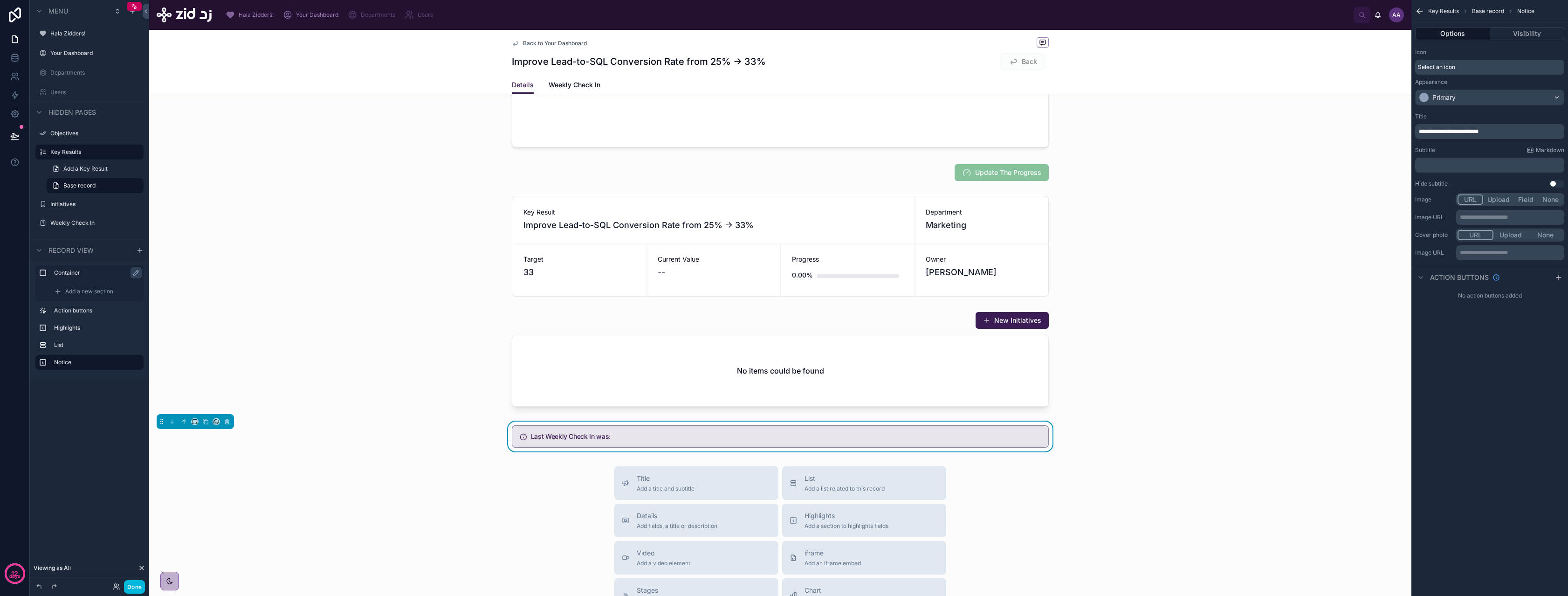
click at [1453, 169] on div "﻿" at bounding box center [1490, 165] width 149 height 15
click at [1453, 163] on p "﻿" at bounding box center [1490, 165] width 144 height 7
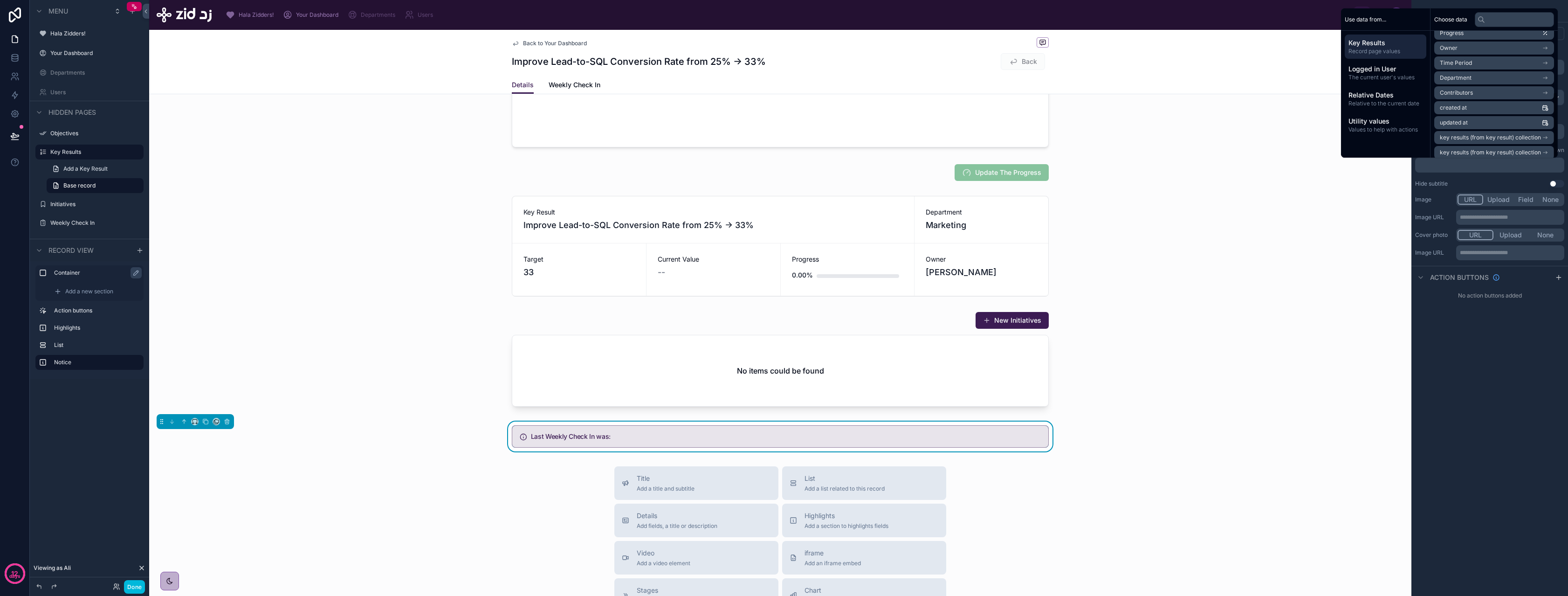
scroll to position [117, 0]
click at [1470, 117] on span "key results (from key result) collection" at bounding box center [1490, 117] width 101 height 7
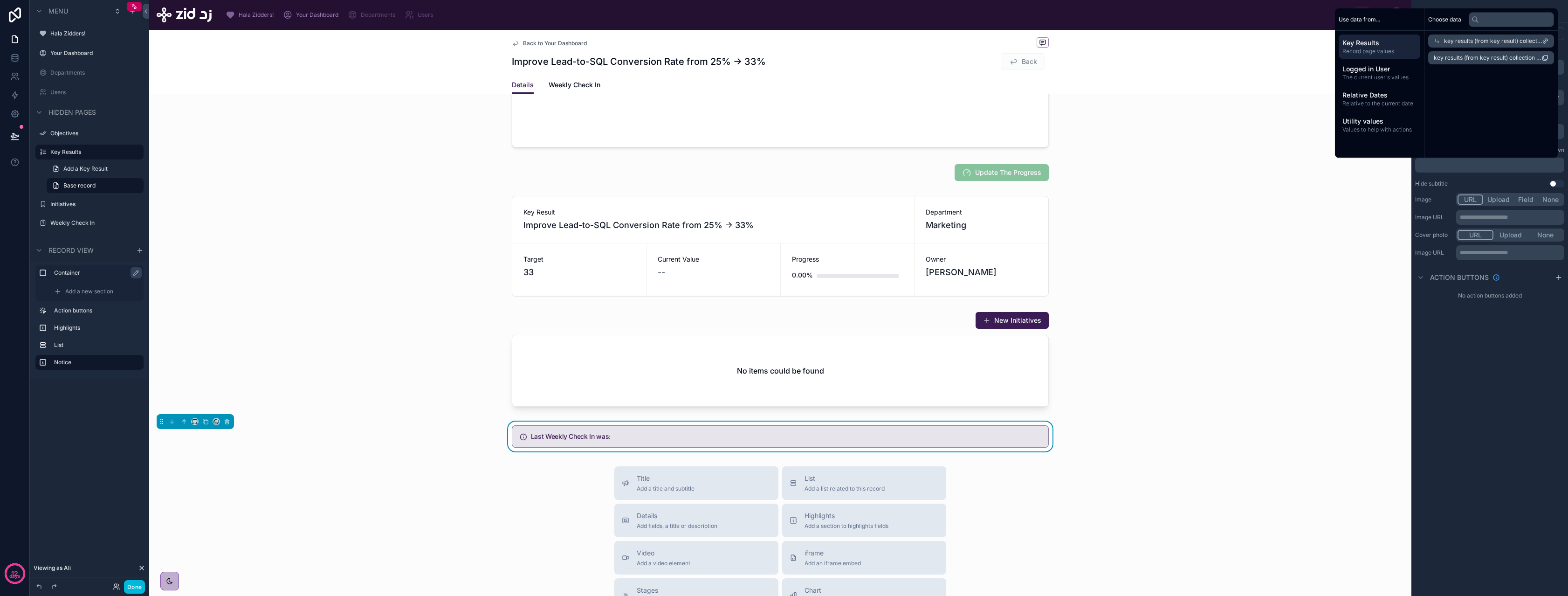
click at [1476, 39] on span "key results (from key result) collection" at bounding box center [1493, 41] width 98 height 7
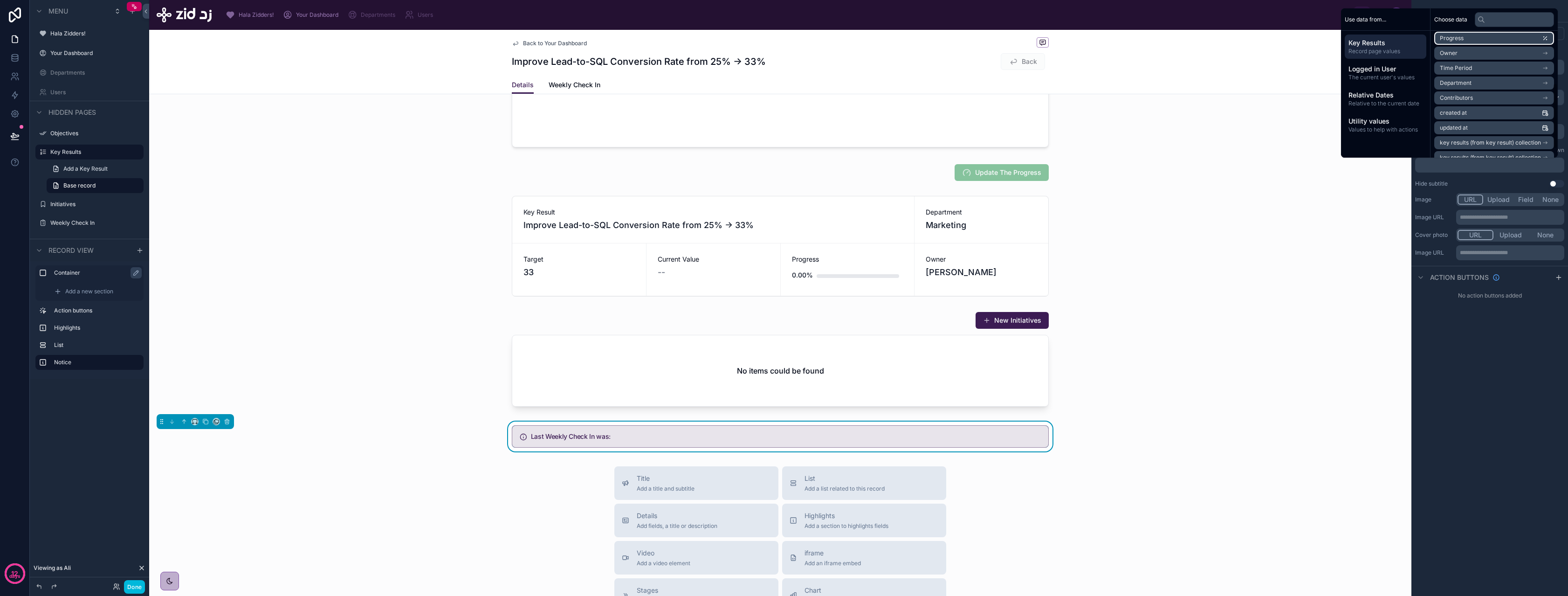
scroll to position [117, 0]
click at [1482, 136] on span "key results (from key result) collection" at bounding box center [1490, 132] width 101 height 7
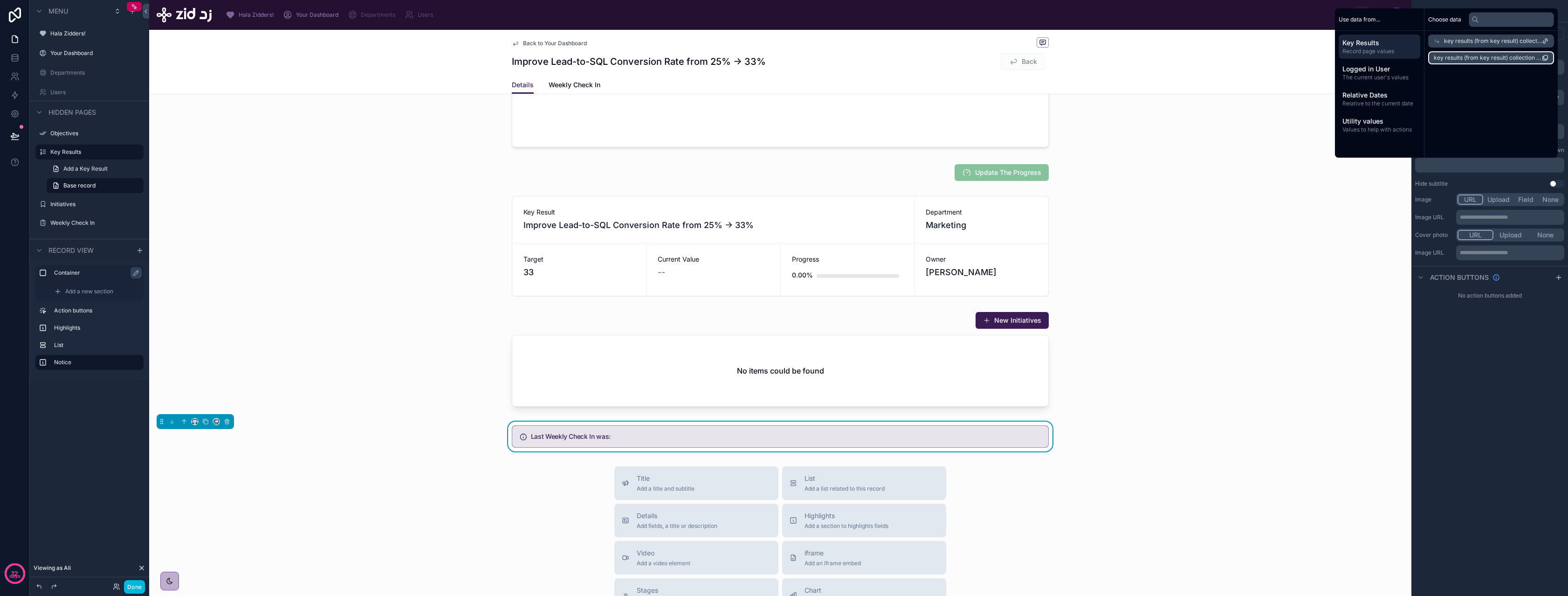
click at [1473, 60] on span "key results (from key result) collection count" at bounding box center [1487, 58] width 108 height 7
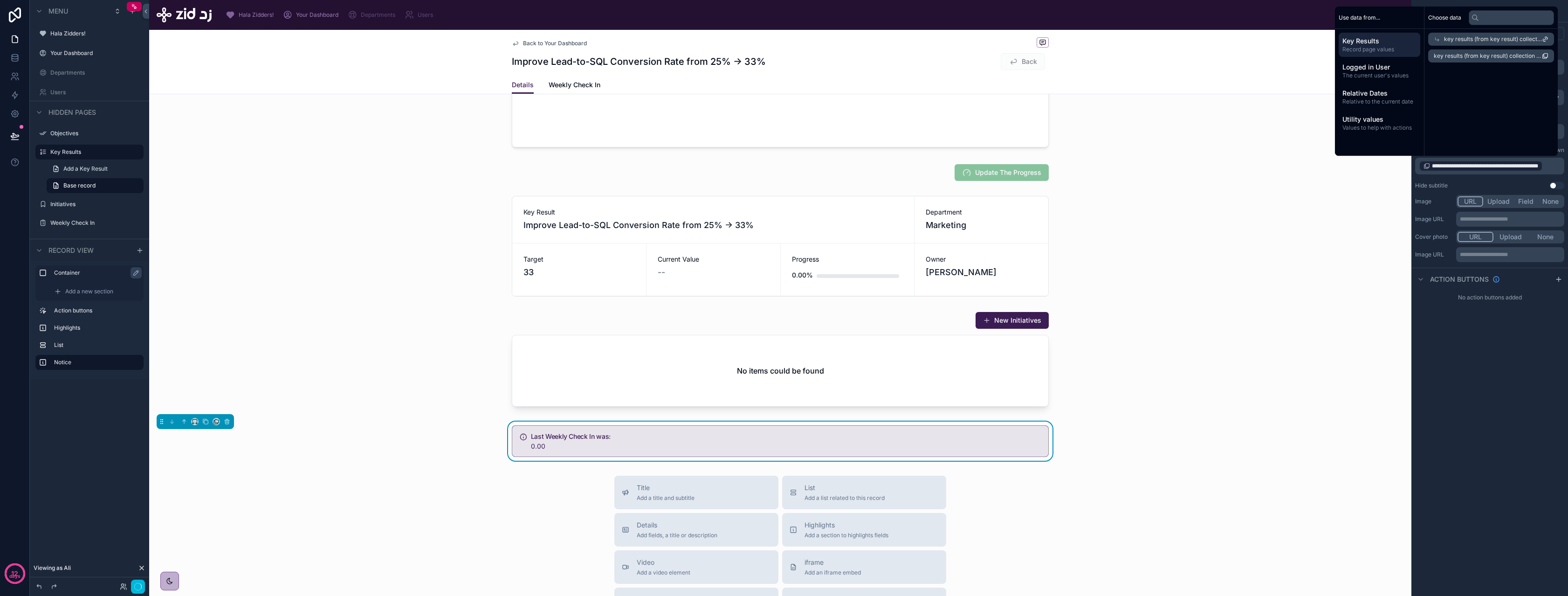
click at [1473, 40] on span "key results (from key result) collection" at bounding box center [1493, 39] width 98 height 7
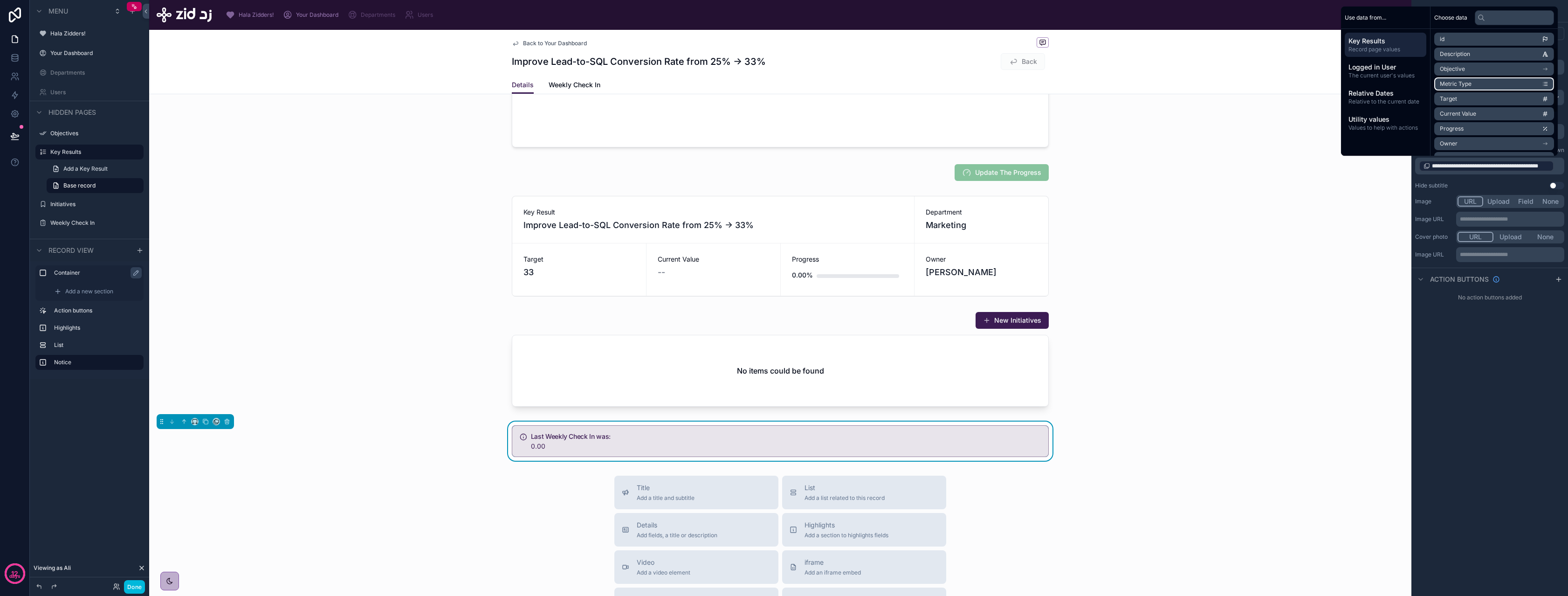
scroll to position [117, 0]
click at [1489, 176] on div "**********" at bounding box center [1490, 151] width 157 height 84
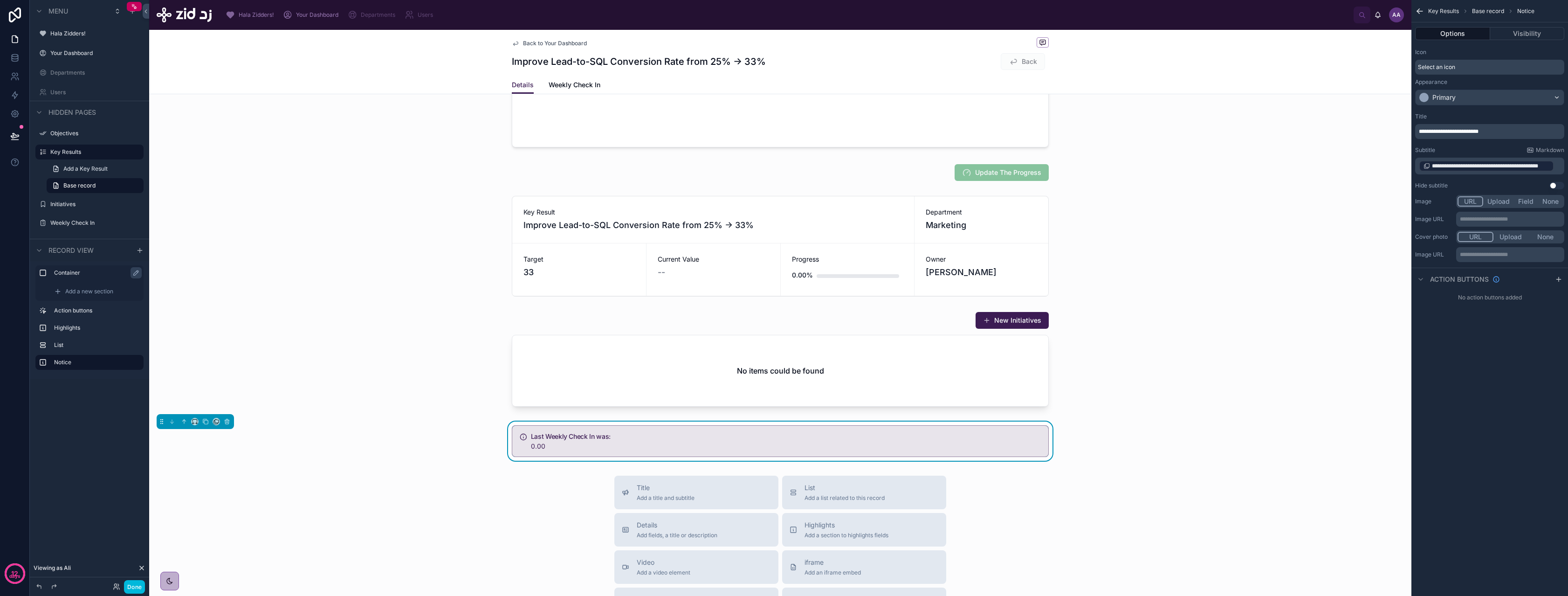
click at [1555, 171] on p "**********" at bounding box center [1490, 166] width 144 height 13
click at [1558, 168] on p "**********" at bounding box center [1490, 166] width 144 height 13
click at [12, 55] on icon at bounding box center [15, 58] width 9 height 9
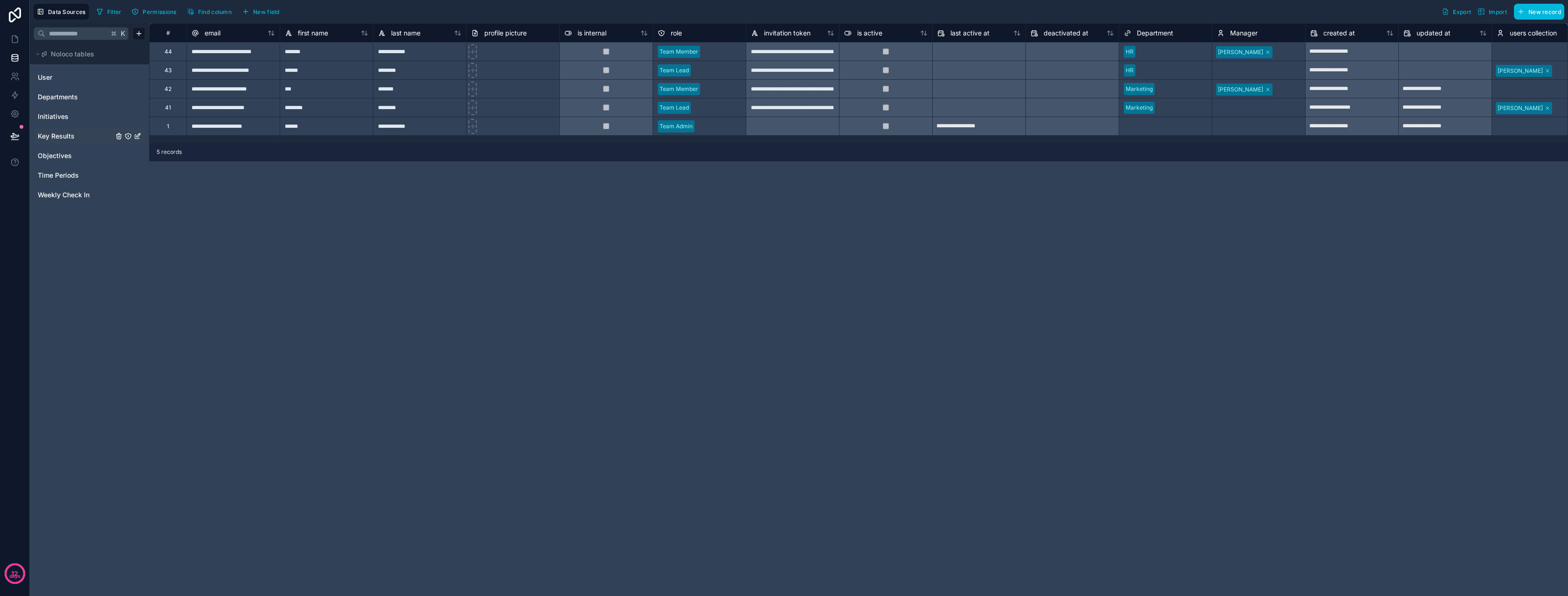
click at [54, 136] on span "Key Results" at bounding box center [56, 136] width 37 height 9
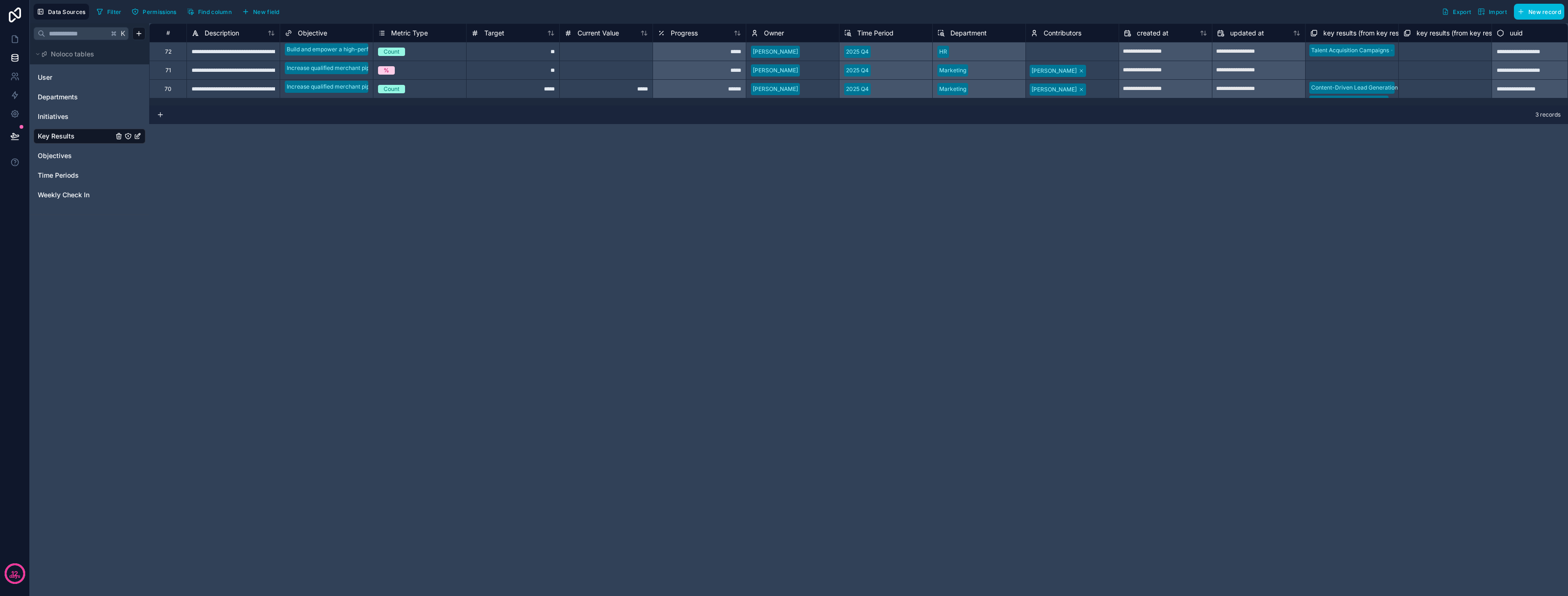
scroll to position [0, 17]
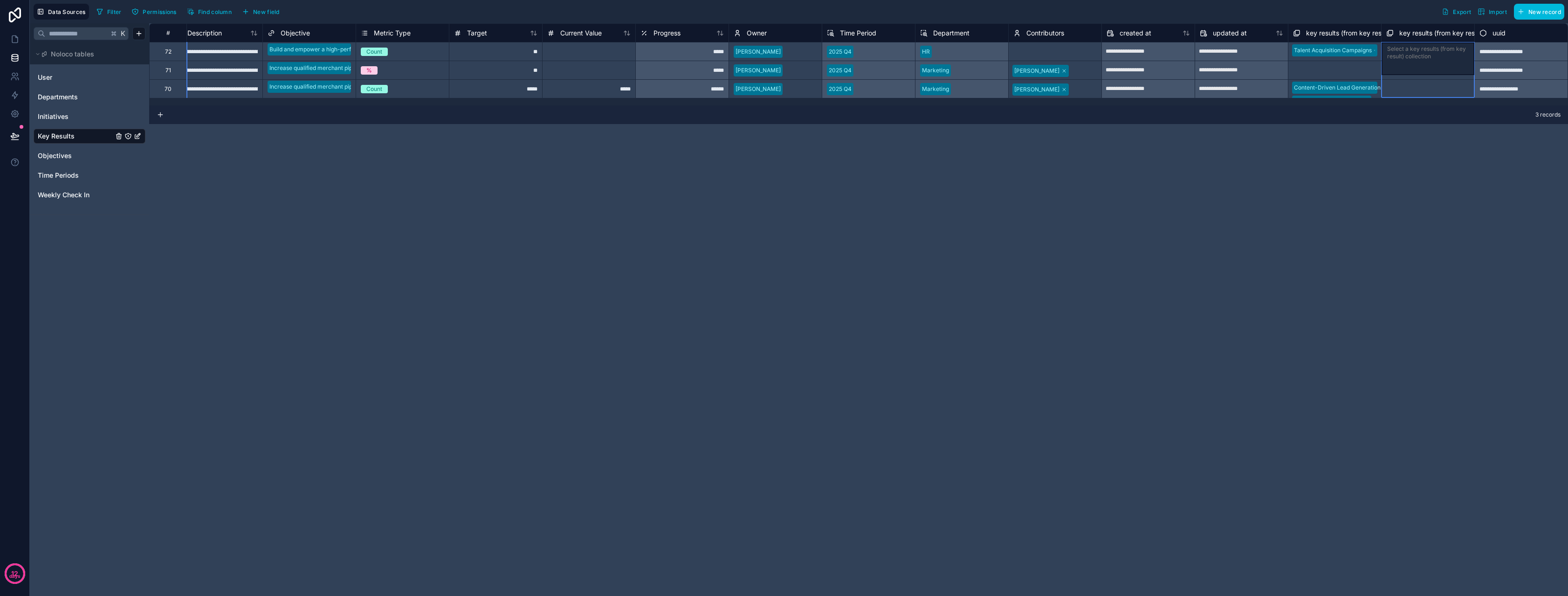
click at [1419, 33] on span "key results (from key result) collection" at bounding box center [1457, 32] width 116 height 9
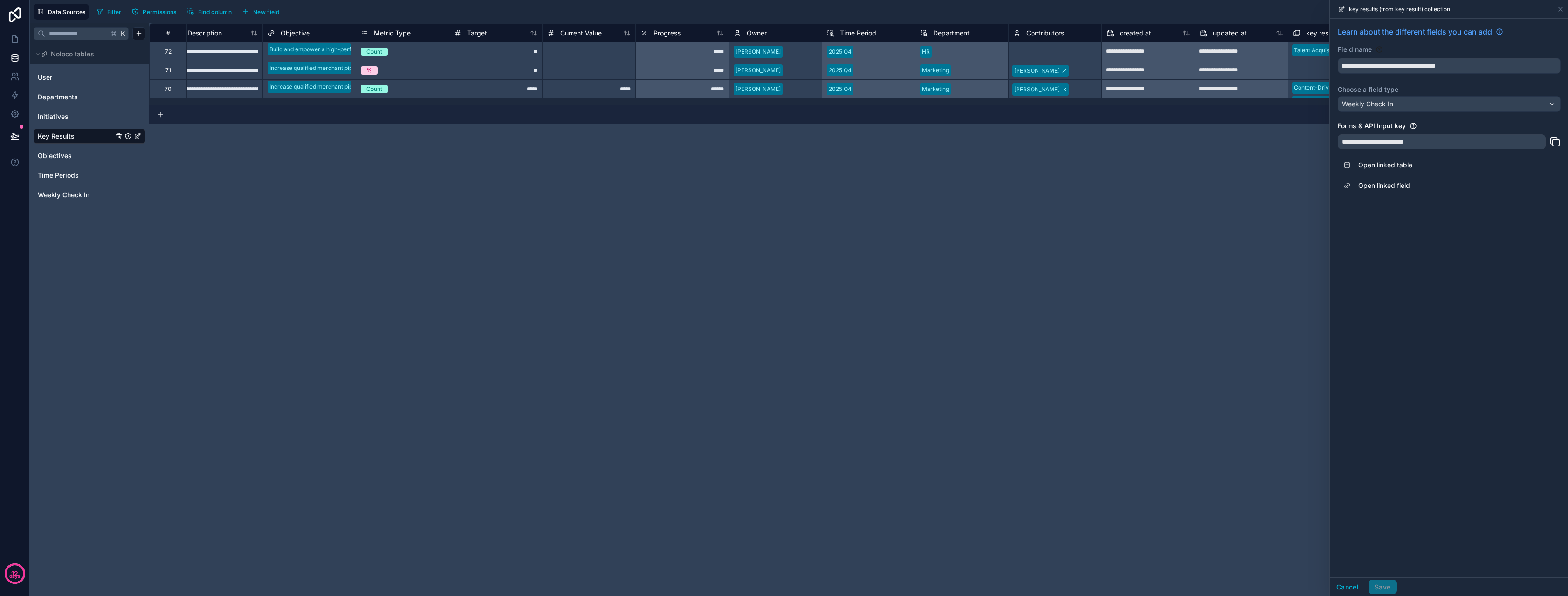
click at [1122, 267] on div "**********" at bounding box center [859, 310] width 1419 height 573
click at [61, 199] on span "Weekly Check In" at bounding box center [64, 195] width 52 height 9
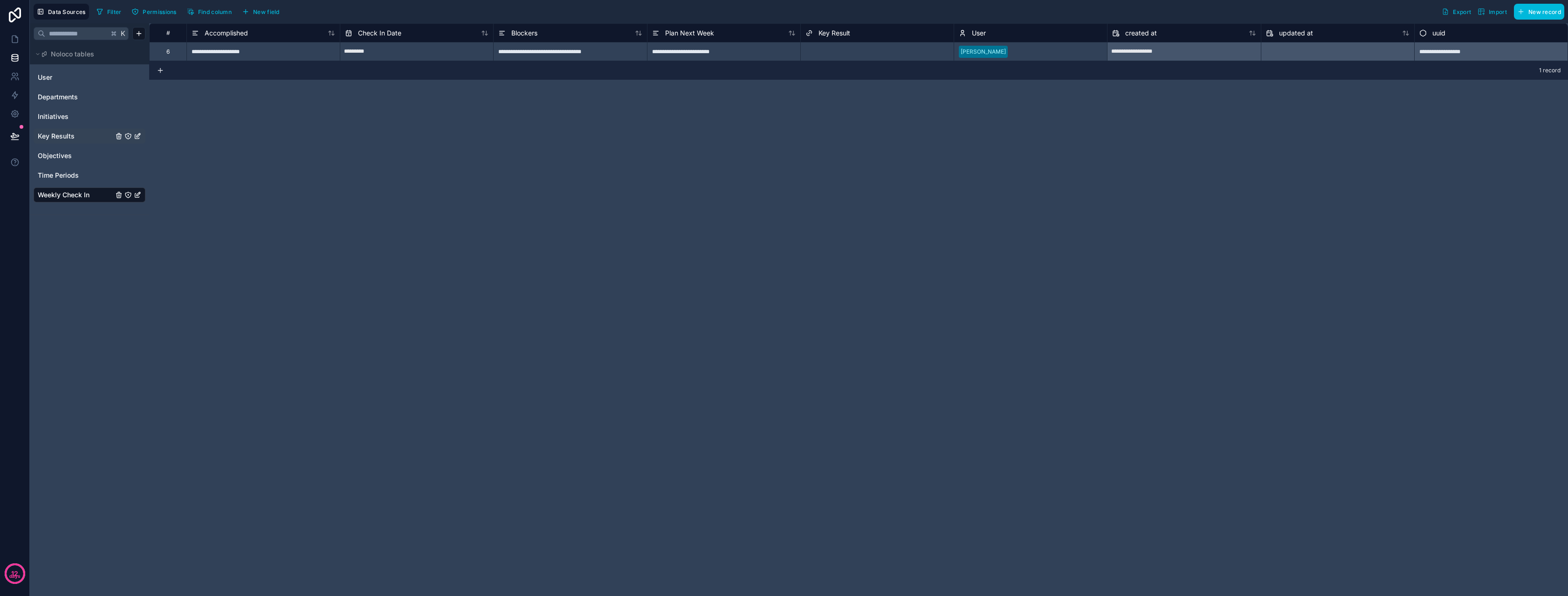
click at [875, 54] on div at bounding box center [904, 51] width 89 height 9
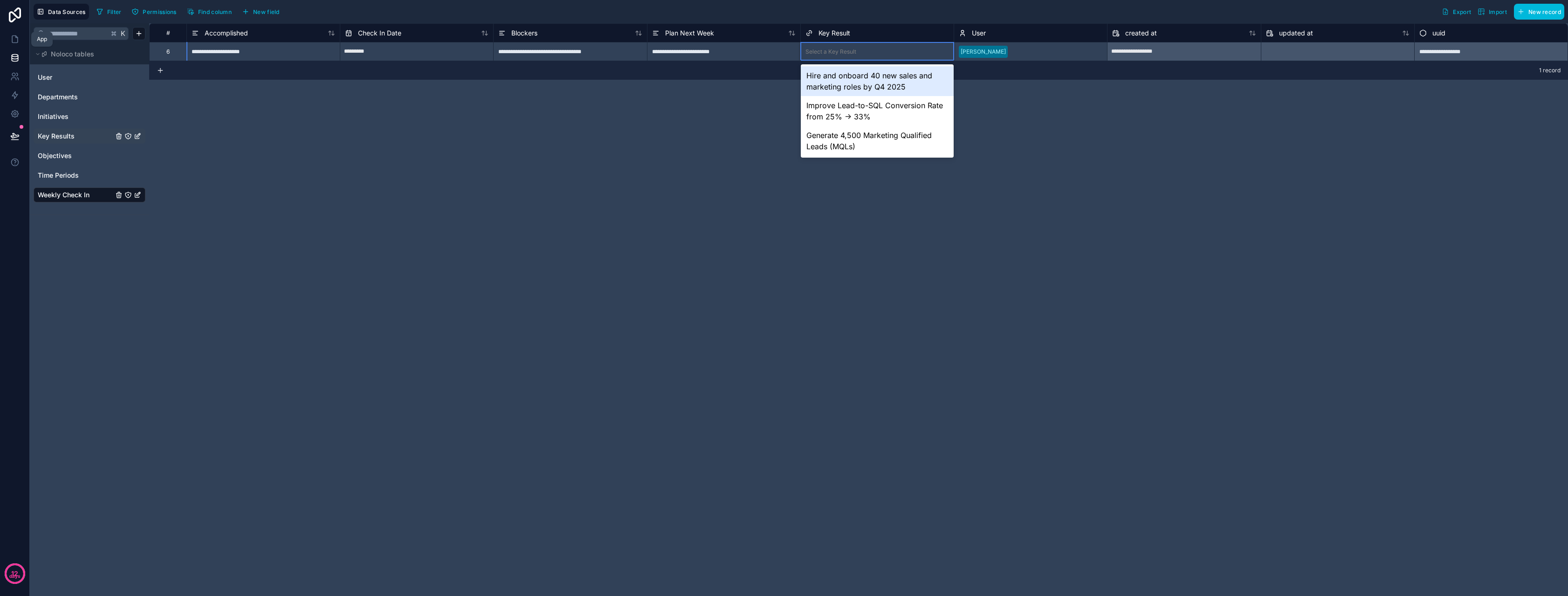
drag, startPoint x: 10, startPoint y: 44, endPoint x: 14, endPoint y: 48, distance: 5.7
click at [10, 44] on link at bounding box center [15, 39] width 29 height 18
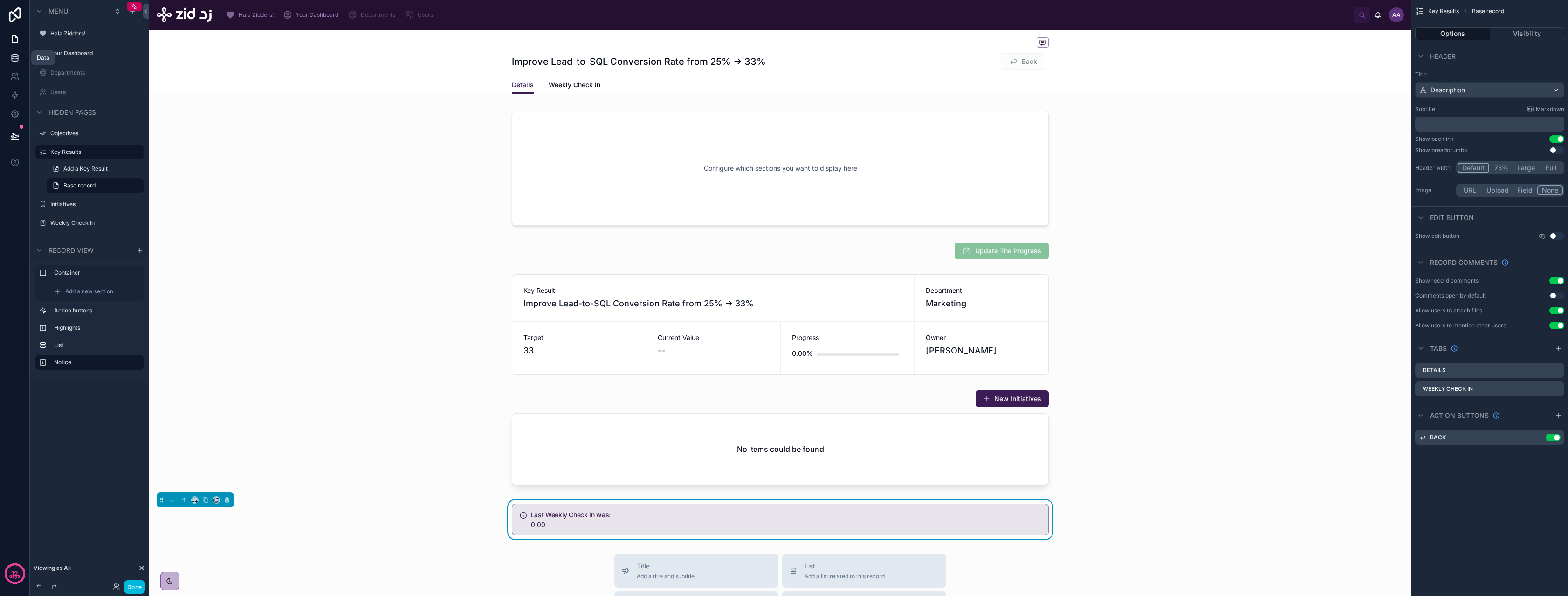
click at [17, 56] on icon at bounding box center [15, 56] width 6 height 2
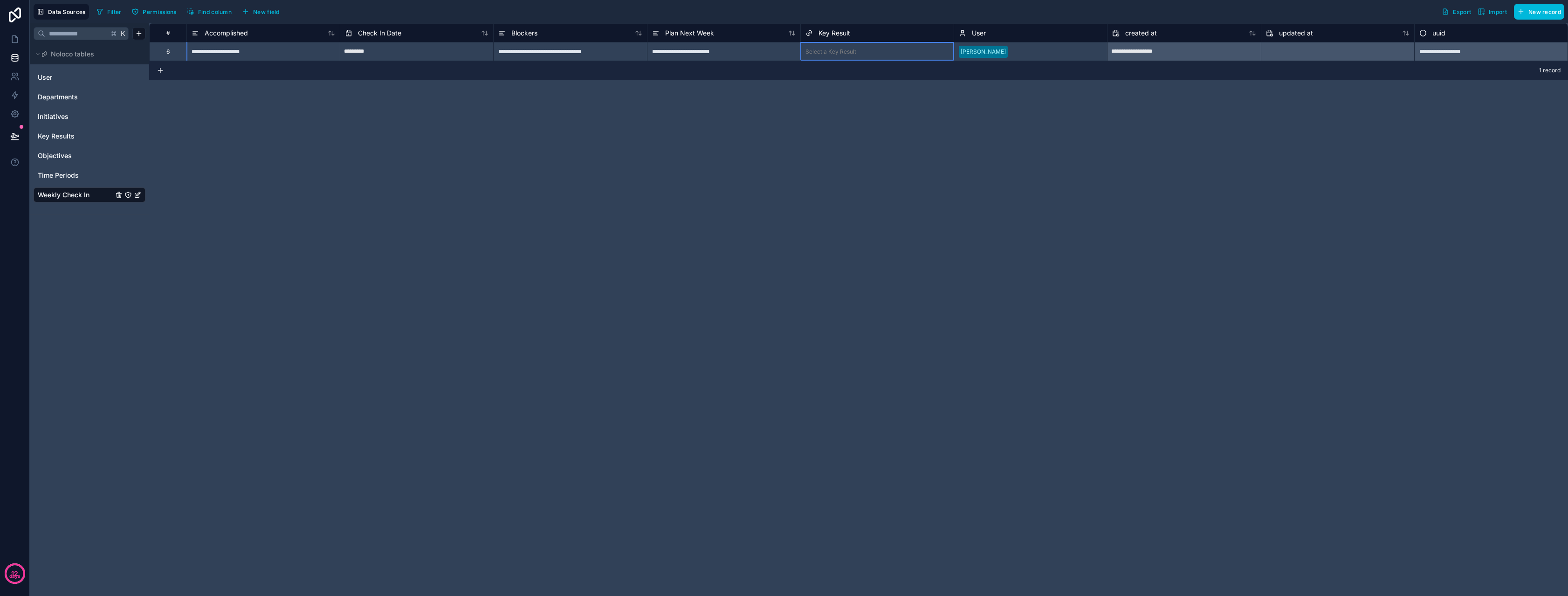
click at [839, 60] on div "Select a Key Result" at bounding box center [877, 51] width 153 height 18
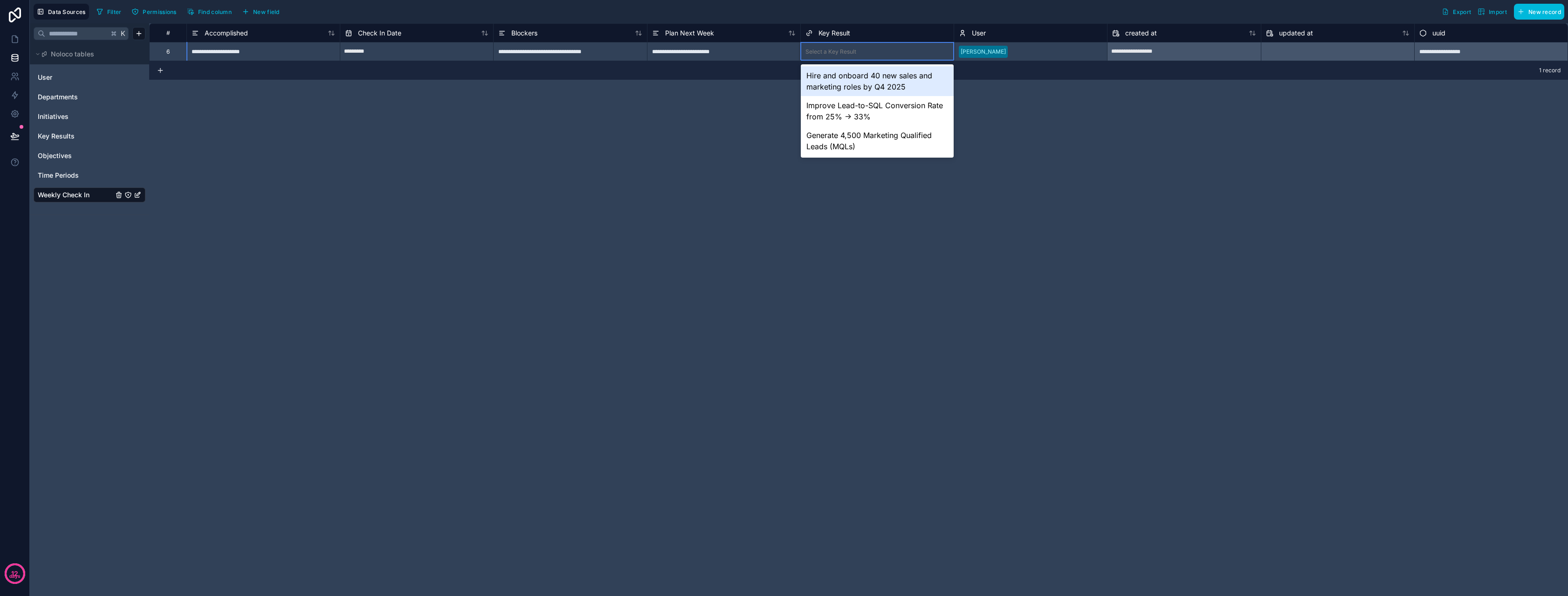
click at [844, 54] on div "Select a Key Result" at bounding box center [830, 51] width 51 height 7
click at [860, 113] on div "Improve Lead-to-SQL Conversion Rate from 25% → 33%" at bounding box center [877, 111] width 153 height 30
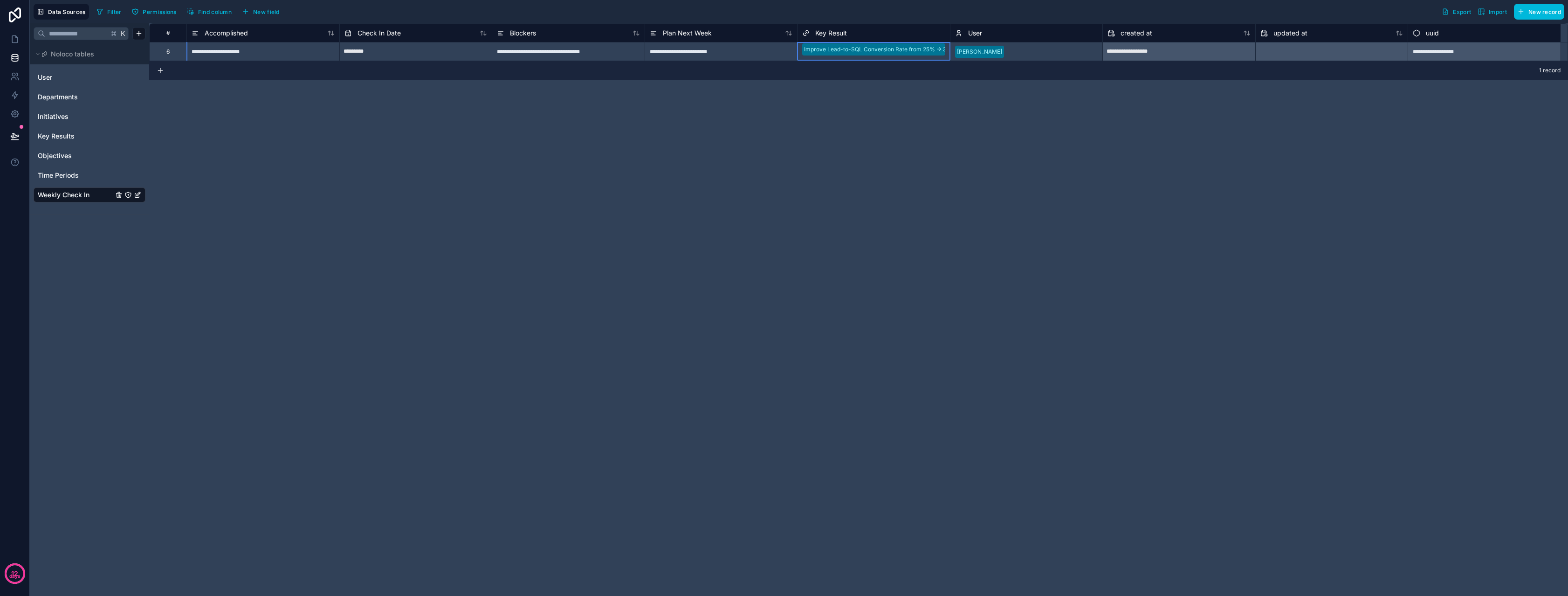
scroll to position [1, 0]
click at [662, 156] on div "**********" at bounding box center [859, 310] width 1419 height 573
click at [17, 44] on link at bounding box center [15, 39] width 29 height 18
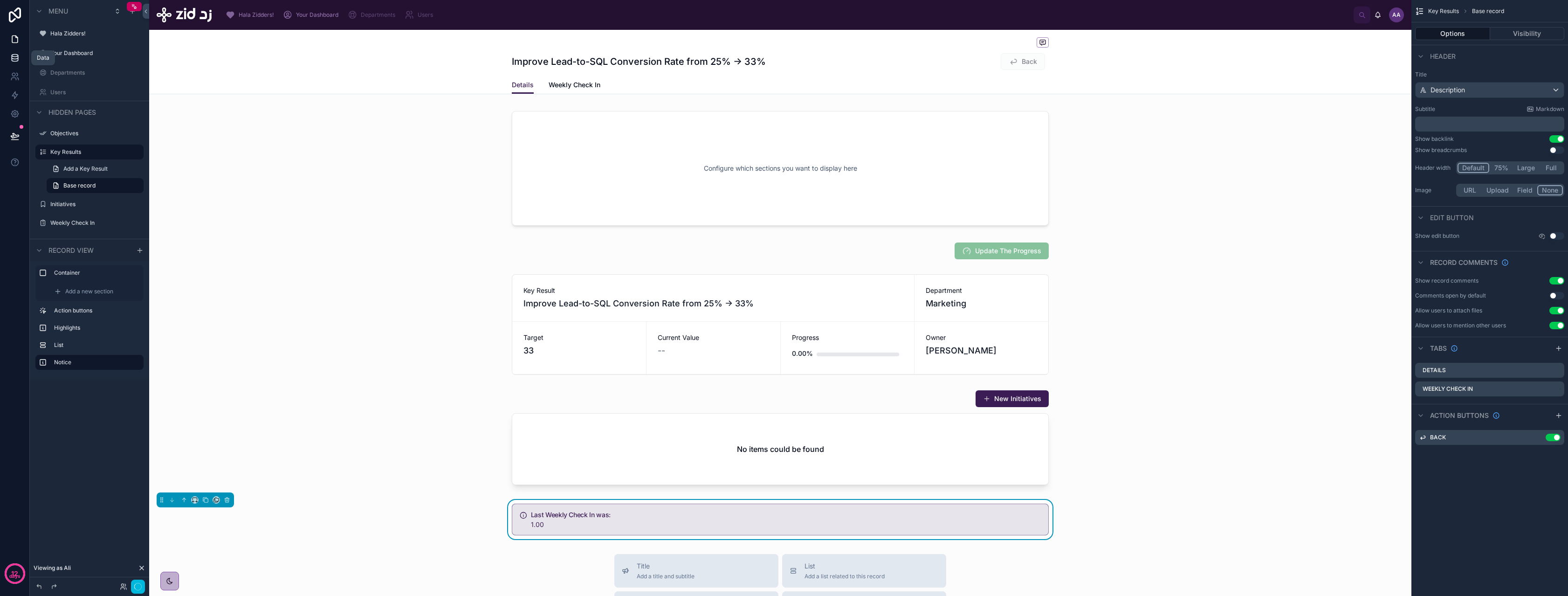
click at [9, 57] on link at bounding box center [15, 58] width 29 height 18
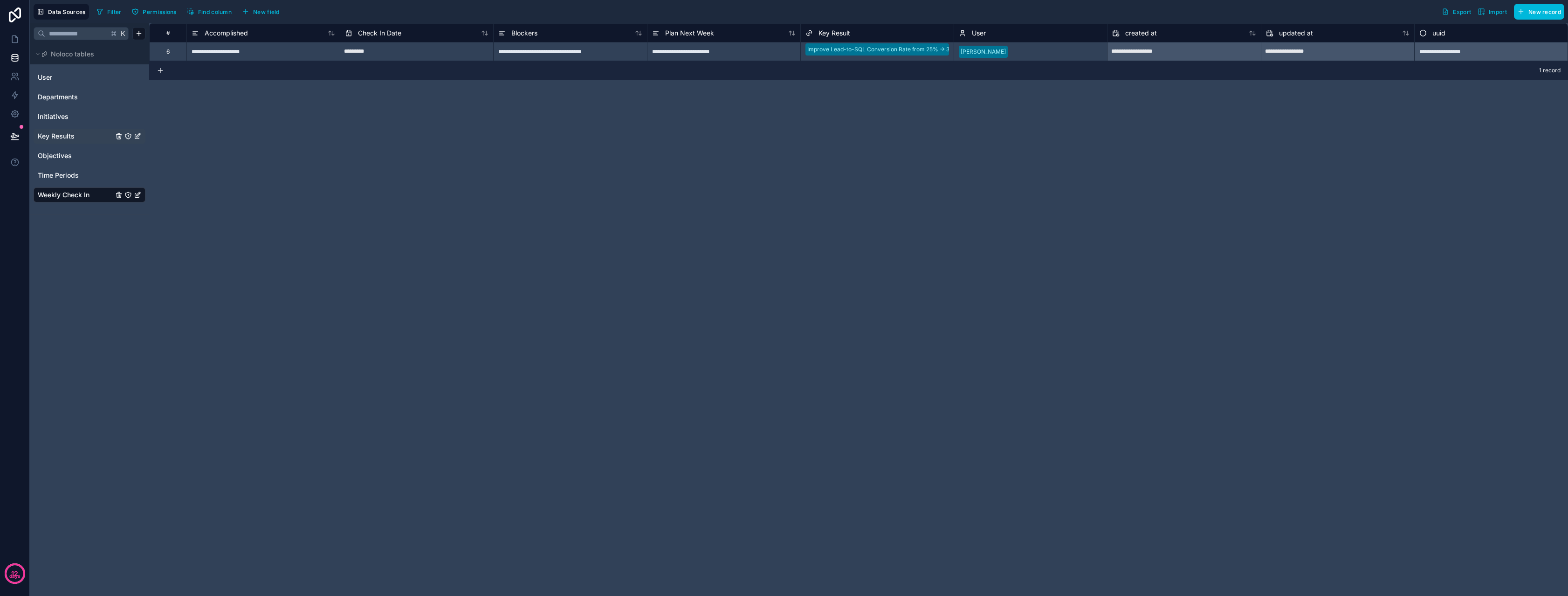
click at [68, 138] on span "Key Results" at bounding box center [56, 136] width 37 height 9
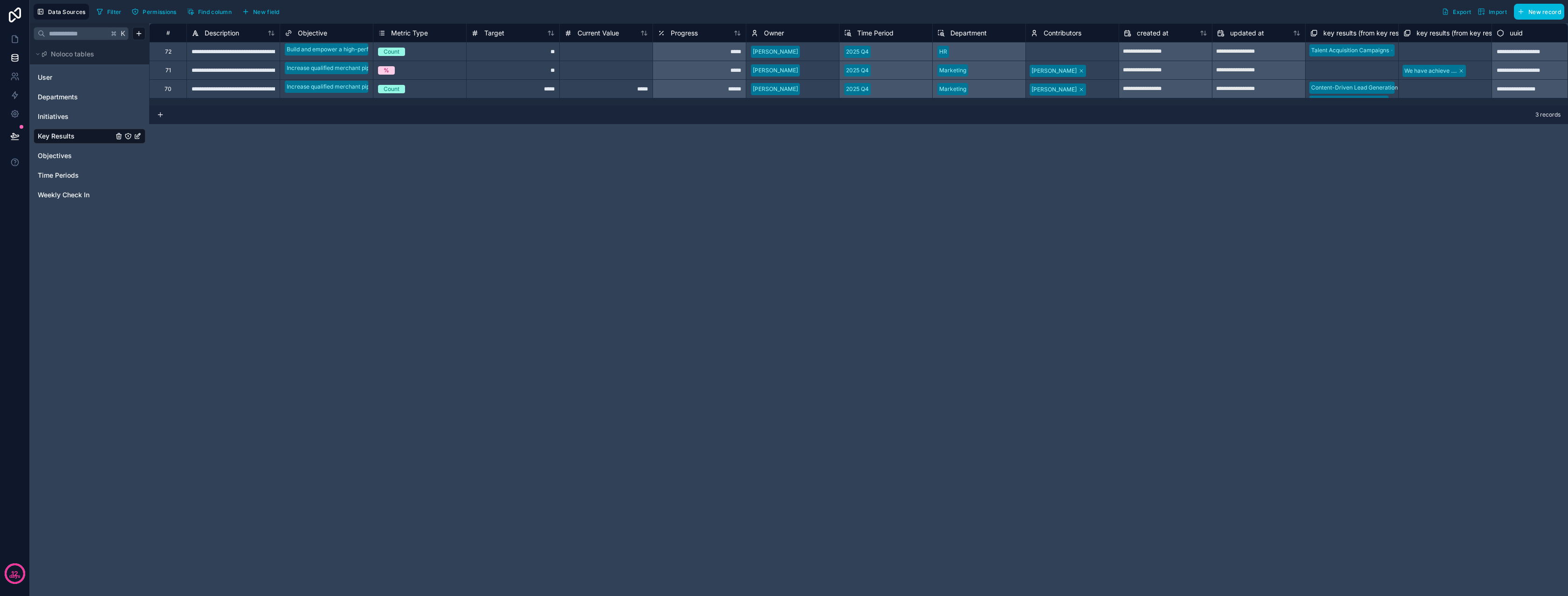
scroll to position [0, 17]
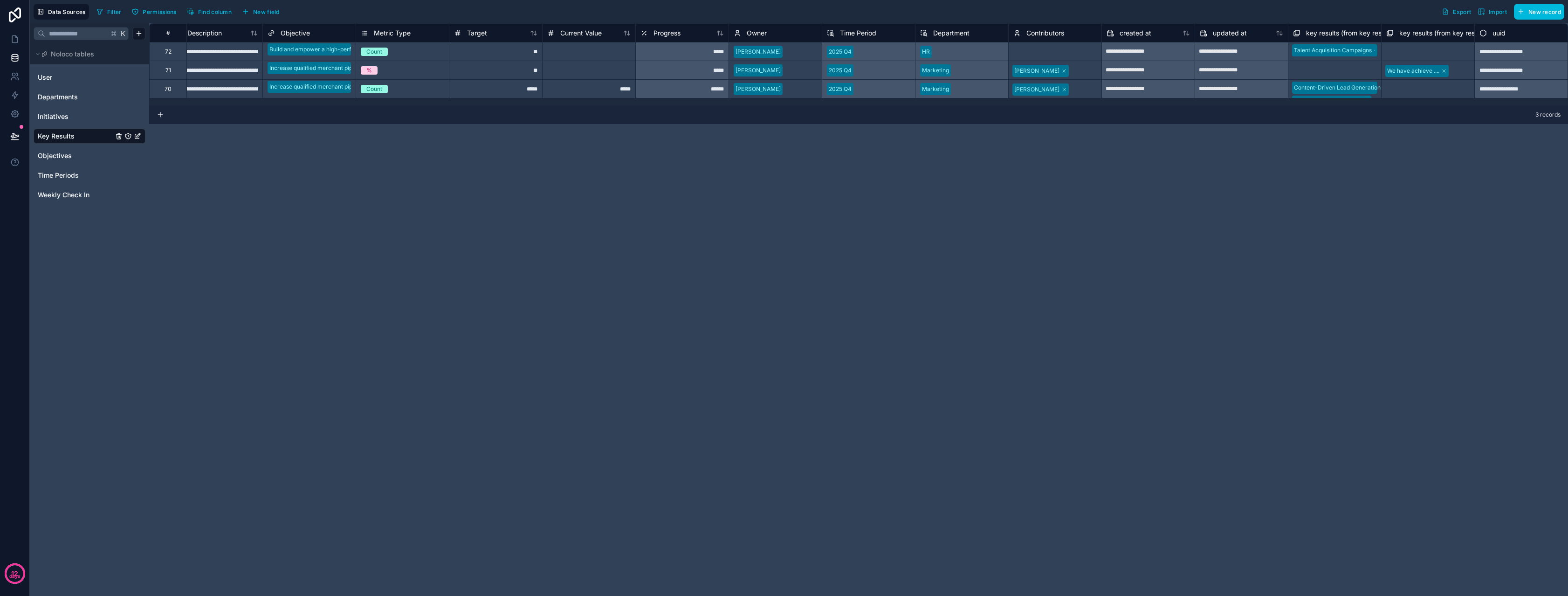
click at [1427, 34] on span "key results (from key result) collection" at bounding box center [1457, 32] width 116 height 9
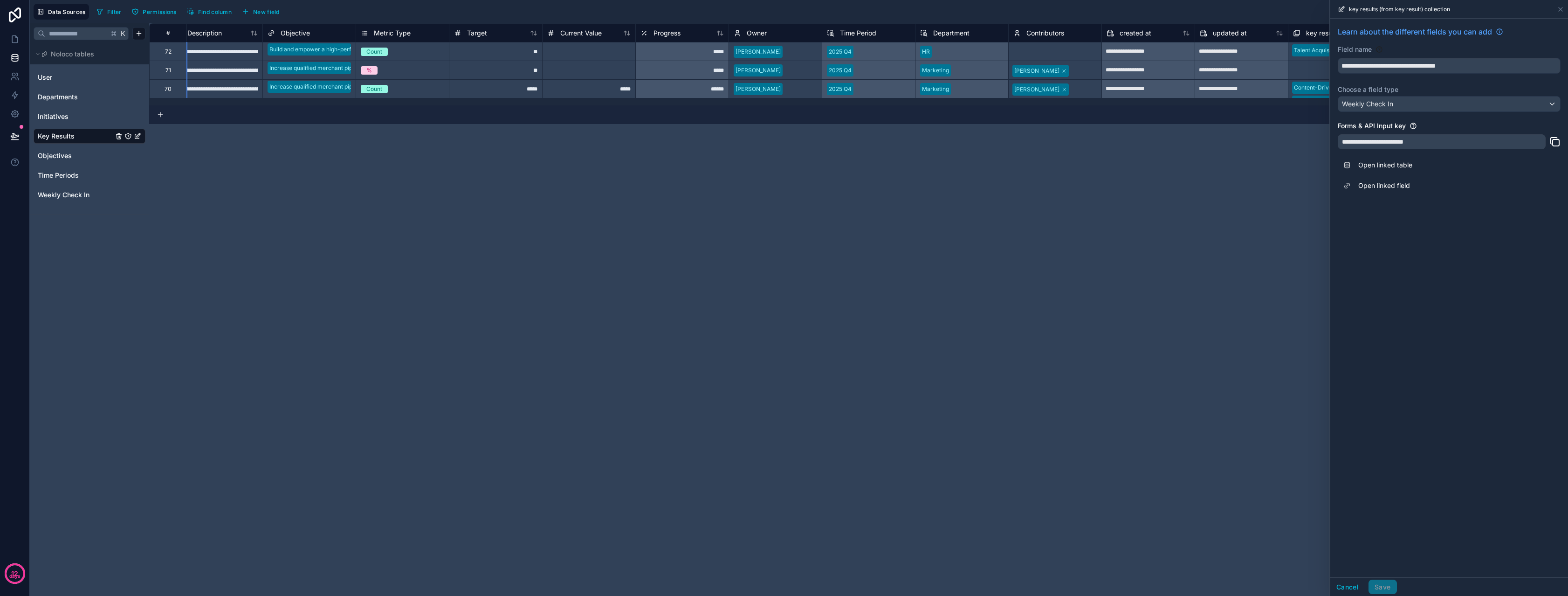
click at [1457, 55] on div "**********" at bounding box center [1449, 59] width 223 height 29
click at [1312, 35] on span "key results (from key result) collection" at bounding box center [1364, 32] width 116 height 9
click at [1267, 195] on div "**********" at bounding box center [859, 310] width 1419 height 573
click at [1557, 9] on icon at bounding box center [1561, 9] width 7 height 7
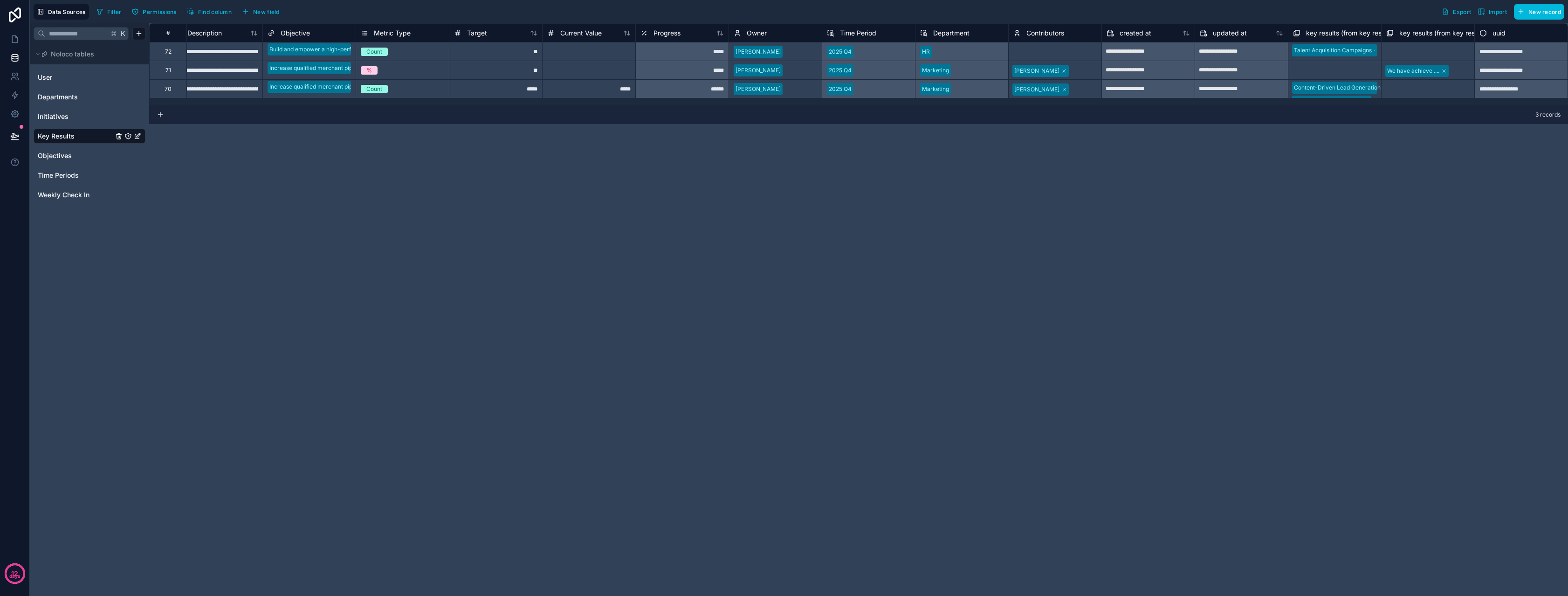
click at [1414, 33] on span "key results (from key result) collection" at bounding box center [1457, 32] width 116 height 9
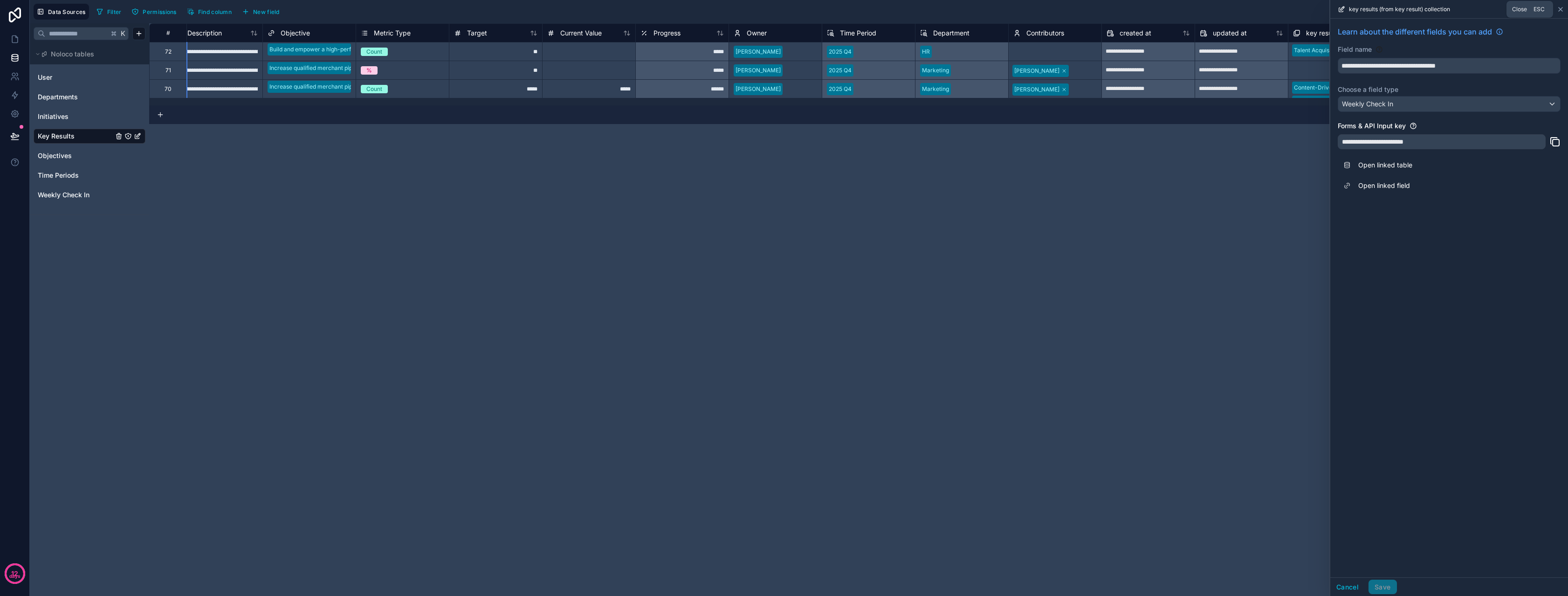
click at [1559, 11] on icon at bounding box center [1561, 9] width 7 height 7
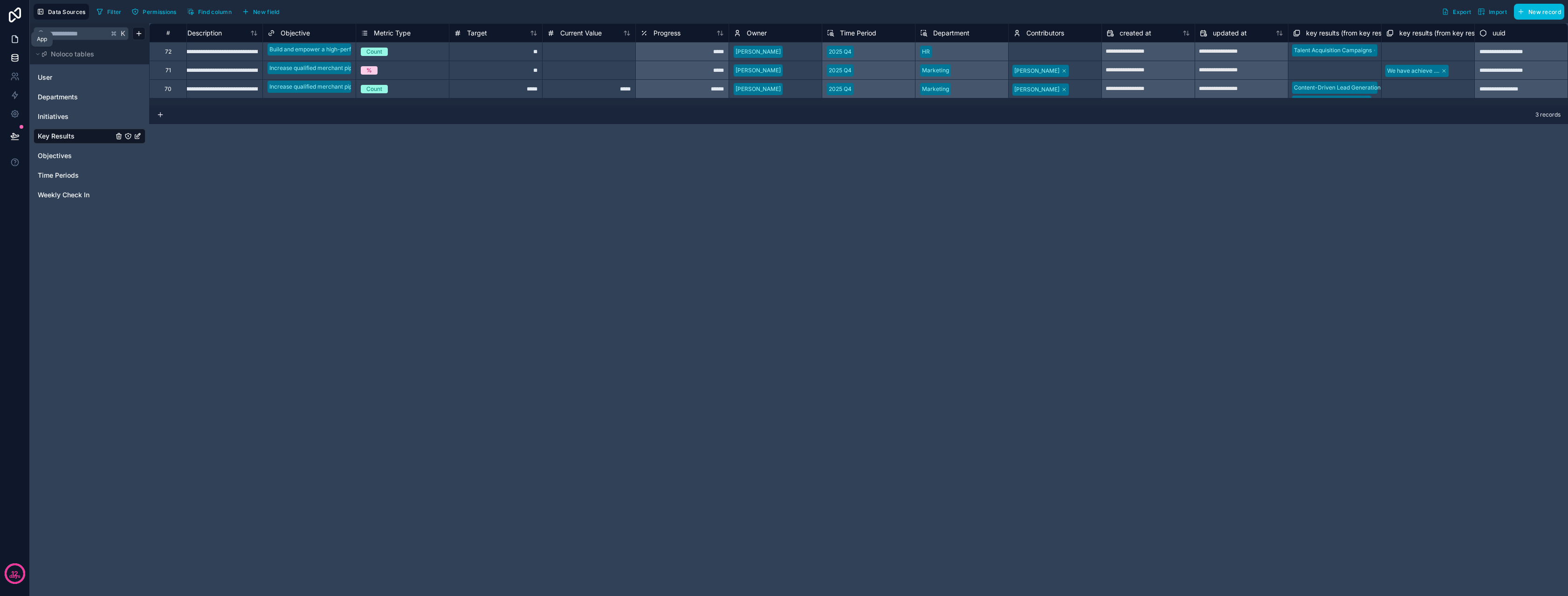
click at [10, 40] on icon at bounding box center [15, 39] width 9 height 9
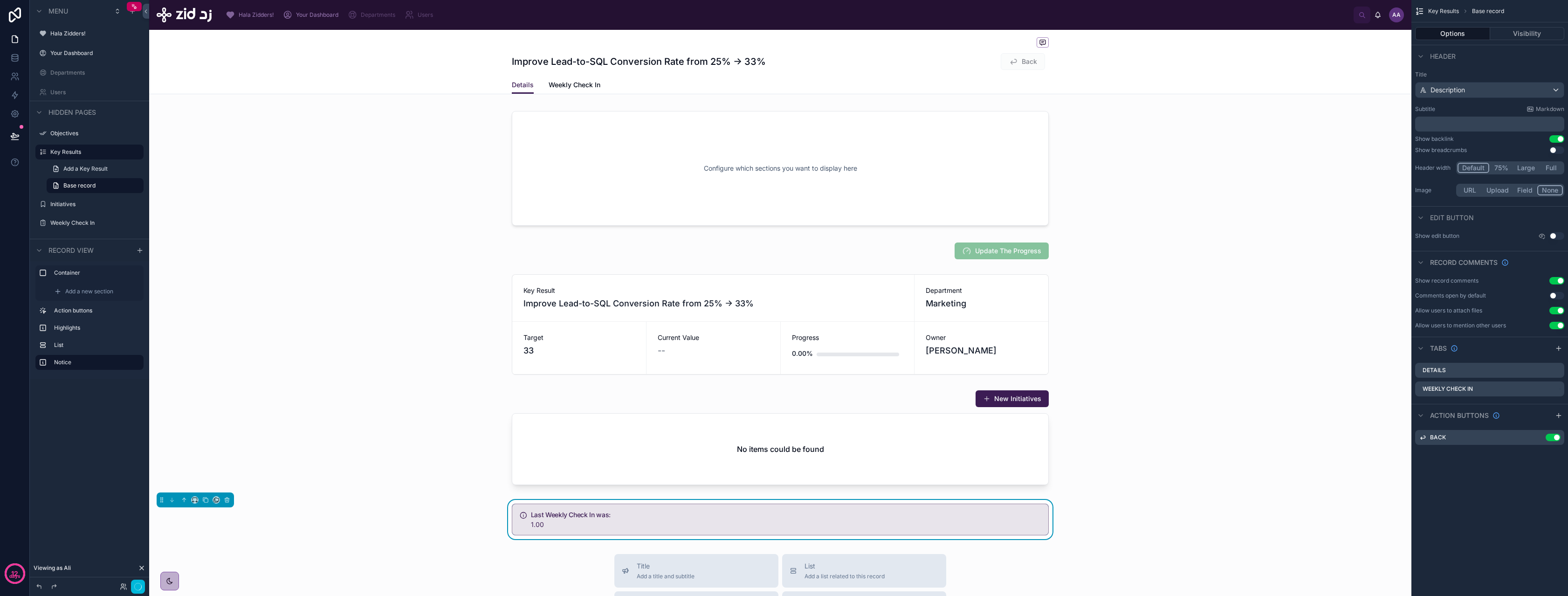
click at [555, 527] on div "1.00" at bounding box center [786, 524] width 510 height 9
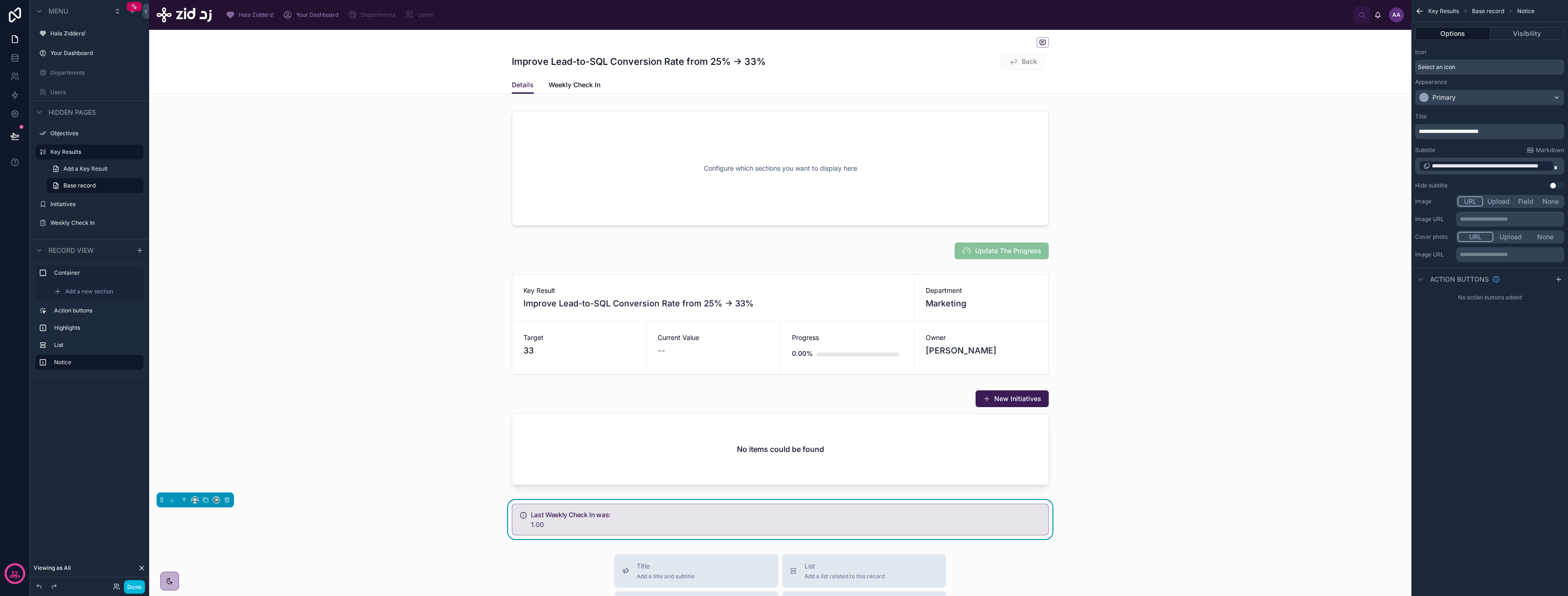
click at [1512, 168] on span "**********" at bounding box center [1490, 166] width 117 height 7
click at [1555, 165] on span "scrollable content" at bounding box center [1555, 168] width 3 height 6
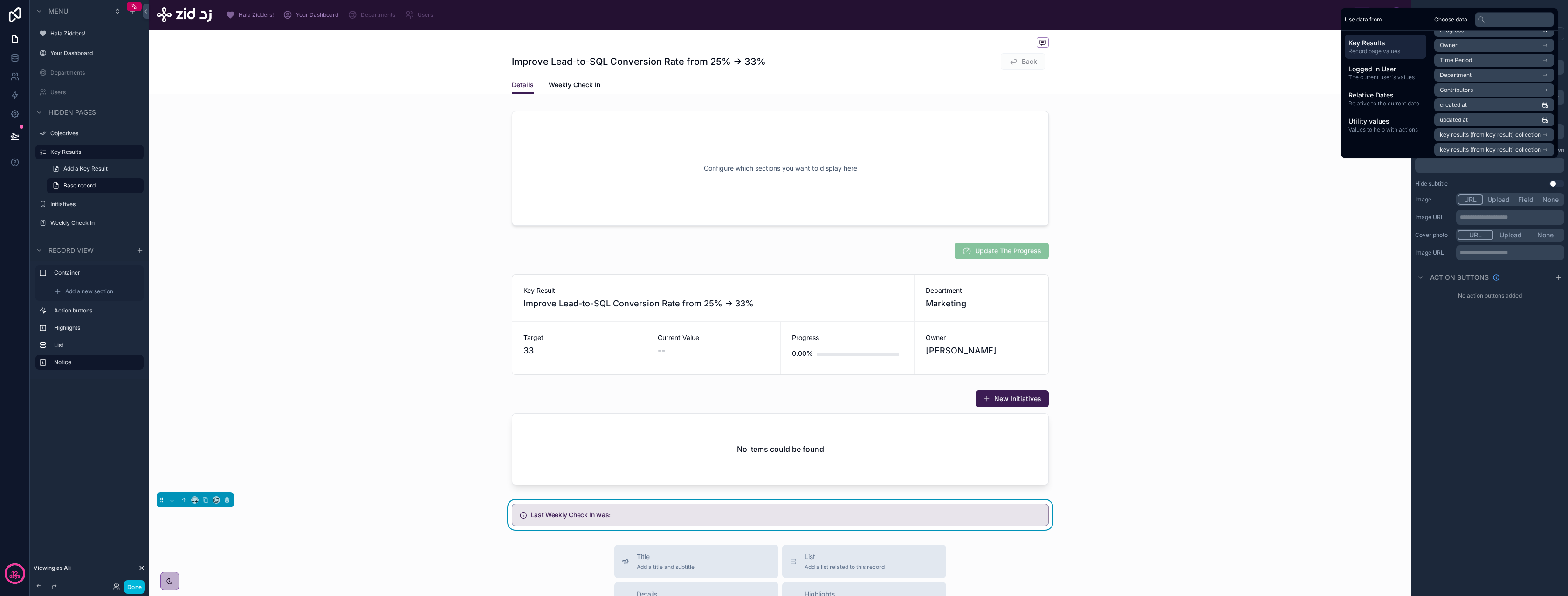
scroll to position [117, 0]
click at [1488, 132] on span "key results (from key result) collection" at bounding box center [1490, 132] width 101 height 7
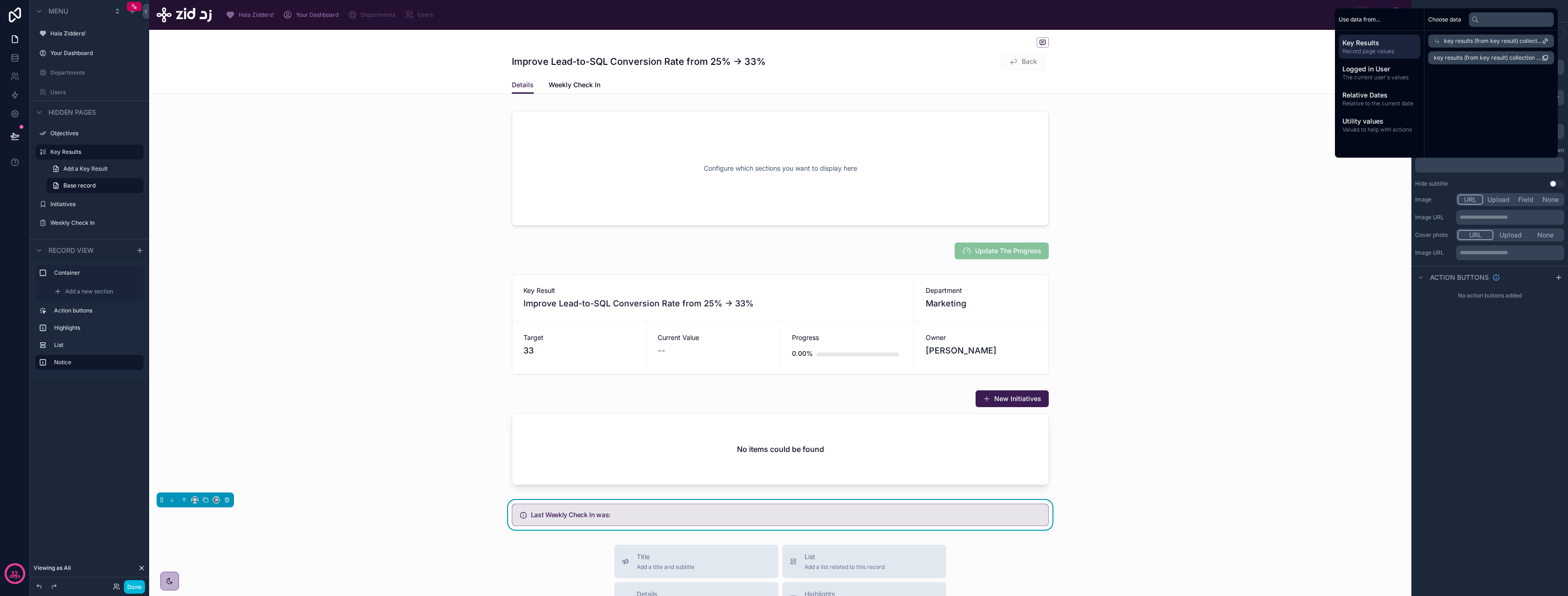
click at [1495, 40] on span "key results (from key result) collection" at bounding box center [1493, 41] width 98 height 7
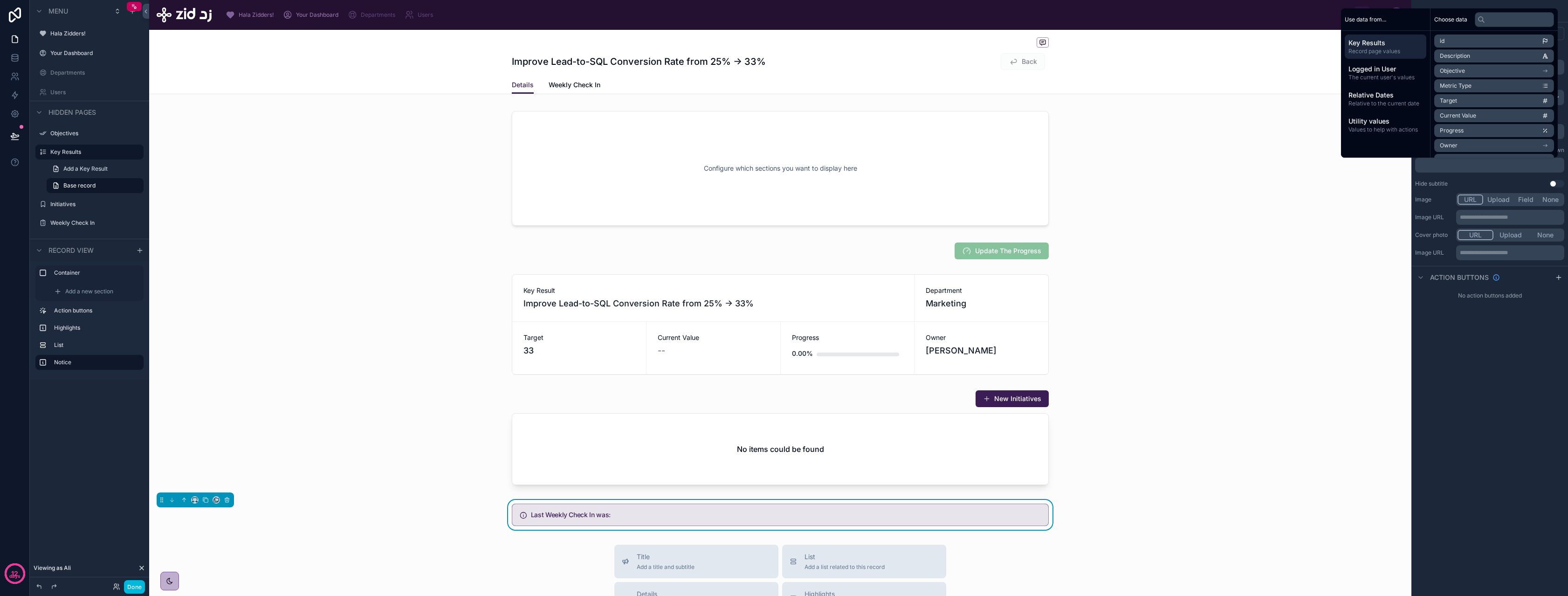
click at [1380, 48] on span "Record page values" at bounding box center [1385, 51] width 74 height 7
click at [1367, 89] on div "Relative Dates Relative to the current date" at bounding box center [1385, 99] width 81 height 24
click at [1376, 51] on span "Record page values" at bounding box center [1385, 51] width 74 height 7
click at [1485, 119] on span "key results (from key result) collection" at bounding box center [1490, 117] width 101 height 7
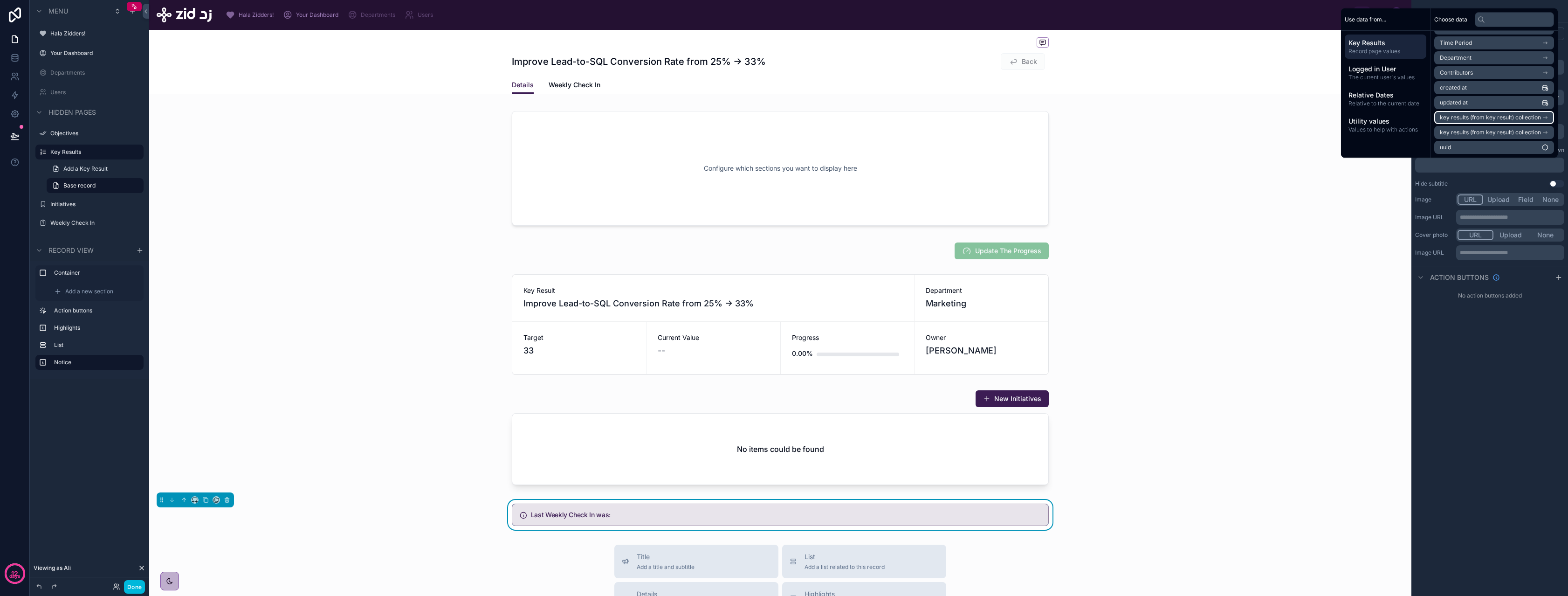
scroll to position [0, 0]
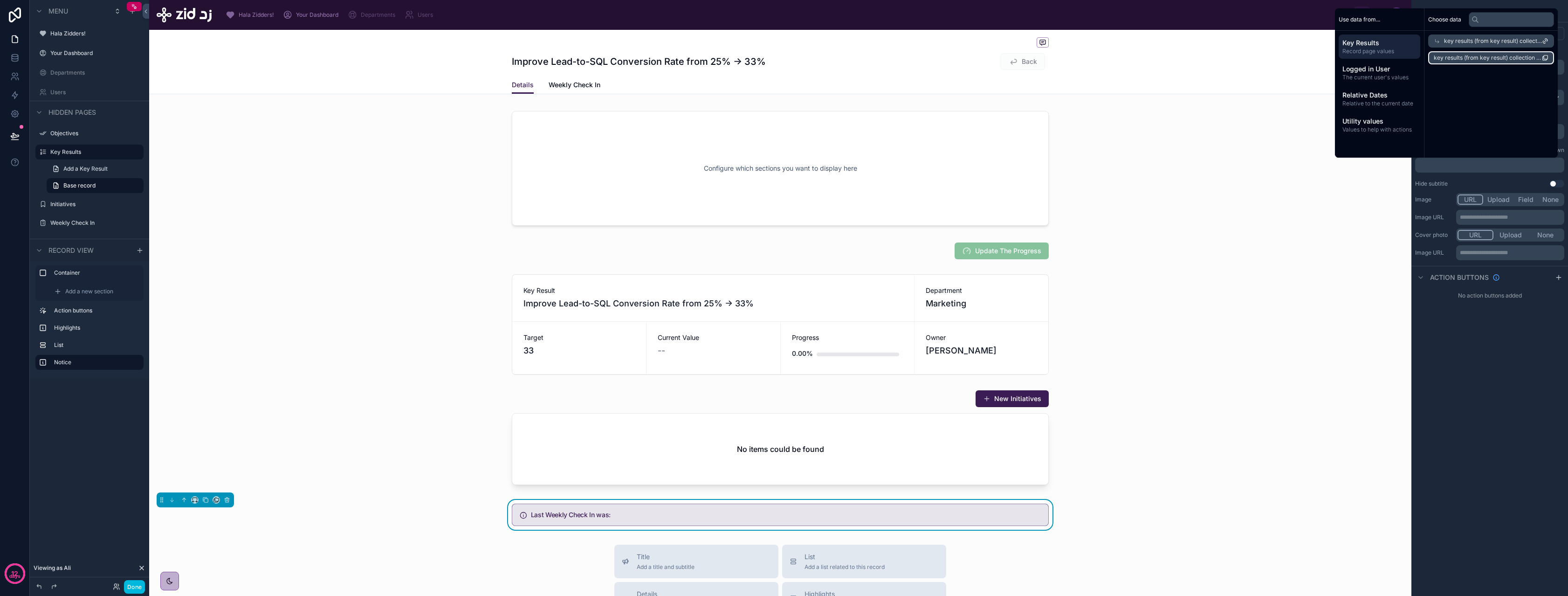
click at [1494, 58] on span "key results (from key result) collection count" at bounding box center [1487, 58] width 108 height 7
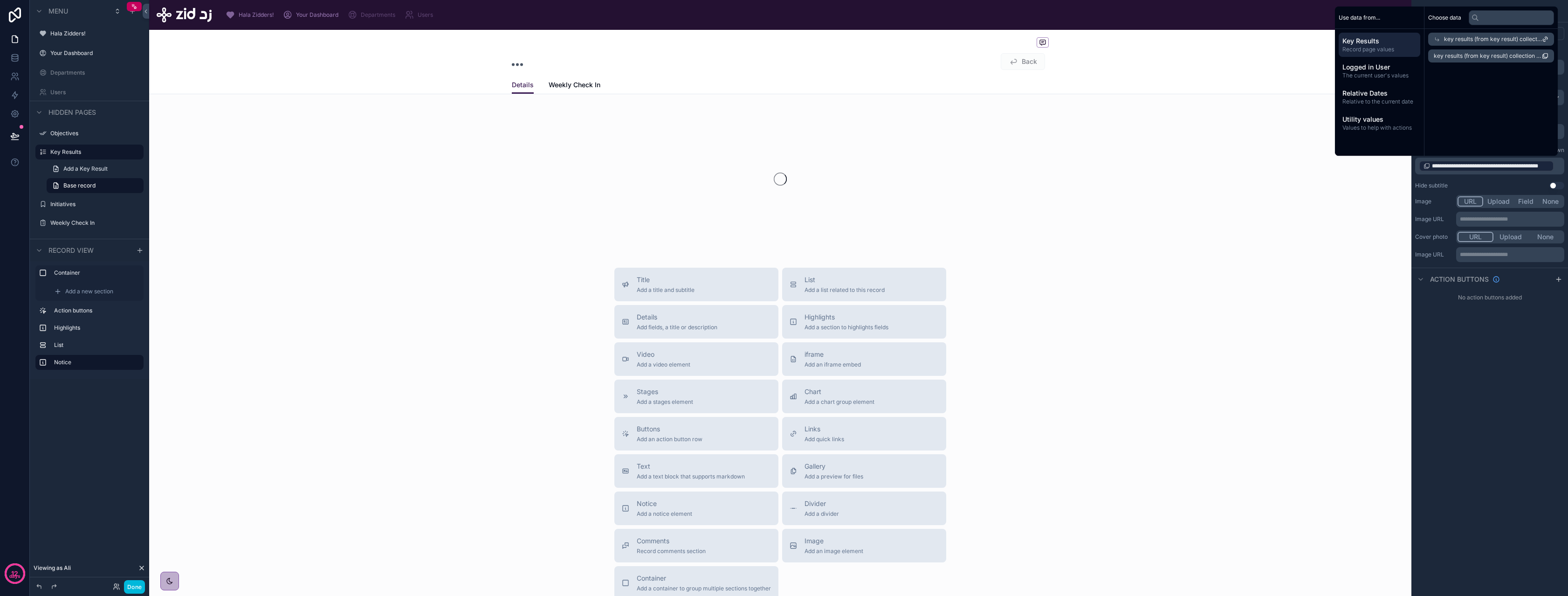
click at [1493, 44] on div "key results (from key result) collection" at bounding box center [1491, 39] width 126 height 13
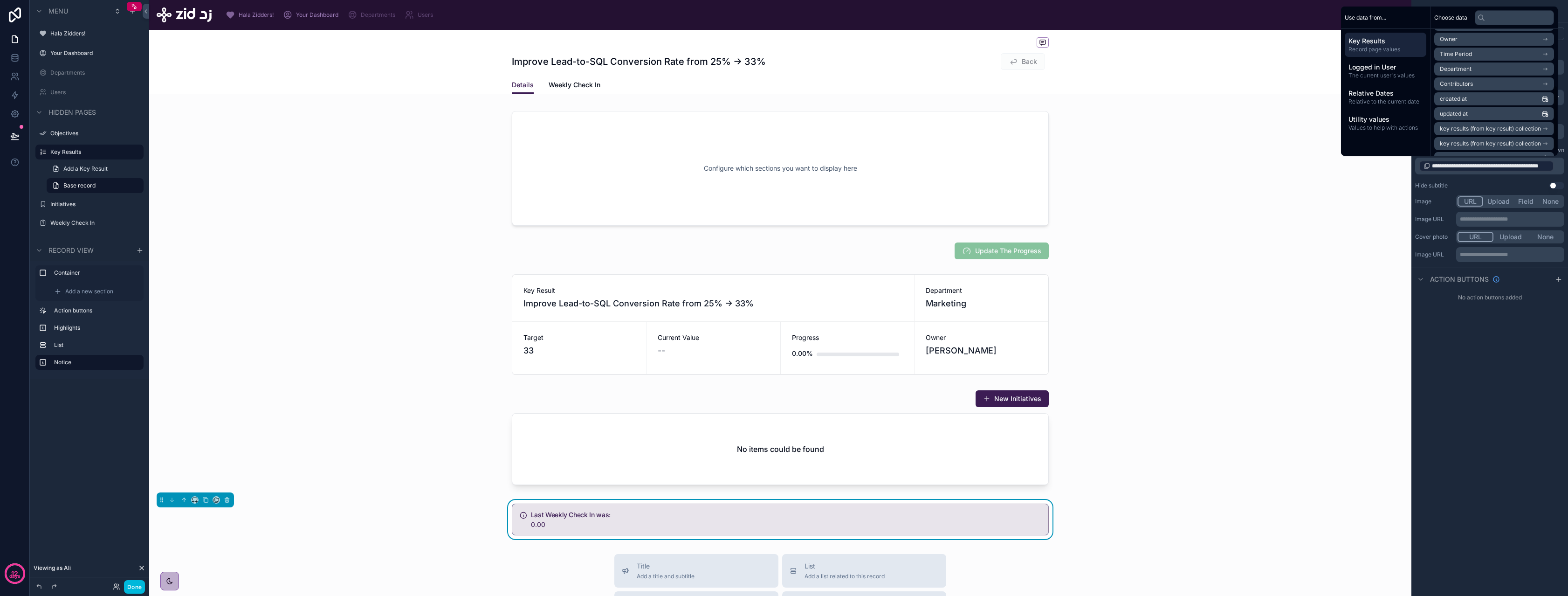
scroll to position [117, 0]
click at [1487, 119] on span "key results (from key result) collection" at bounding box center [1490, 116] width 101 height 7
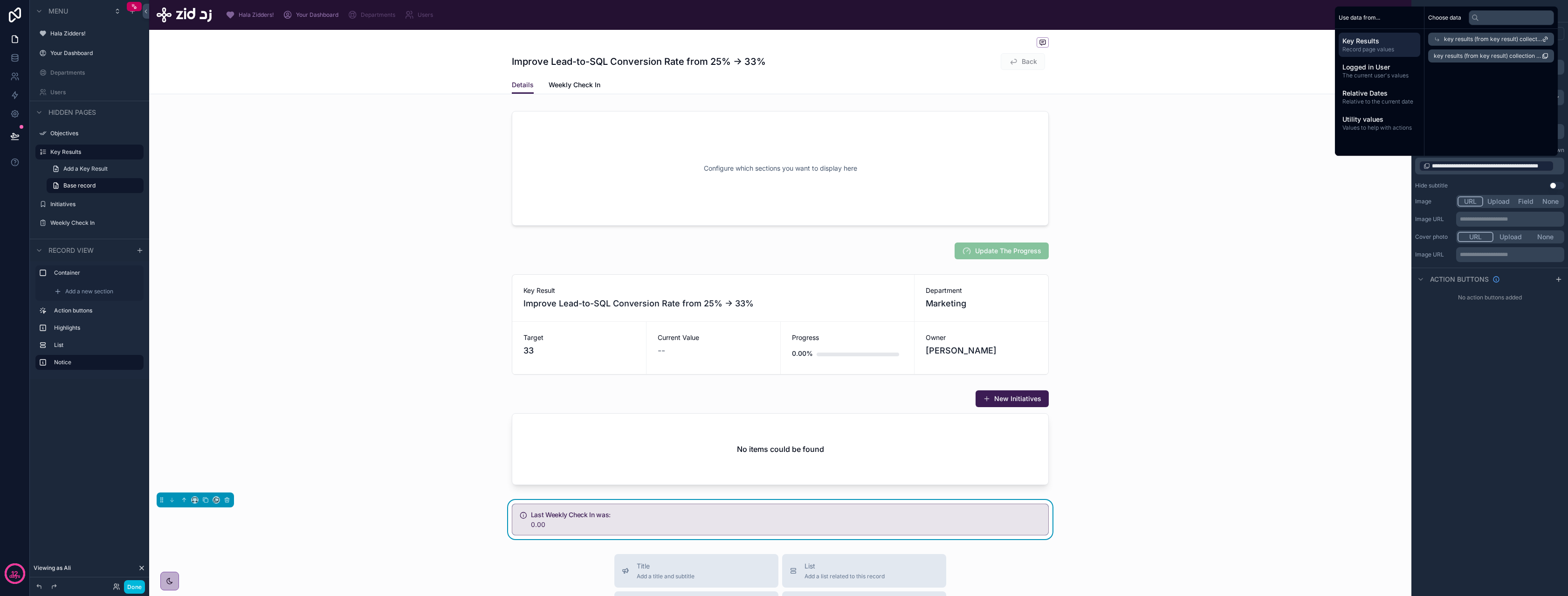
click at [1492, 41] on span "key results (from key result) collection" at bounding box center [1493, 39] width 98 height 7
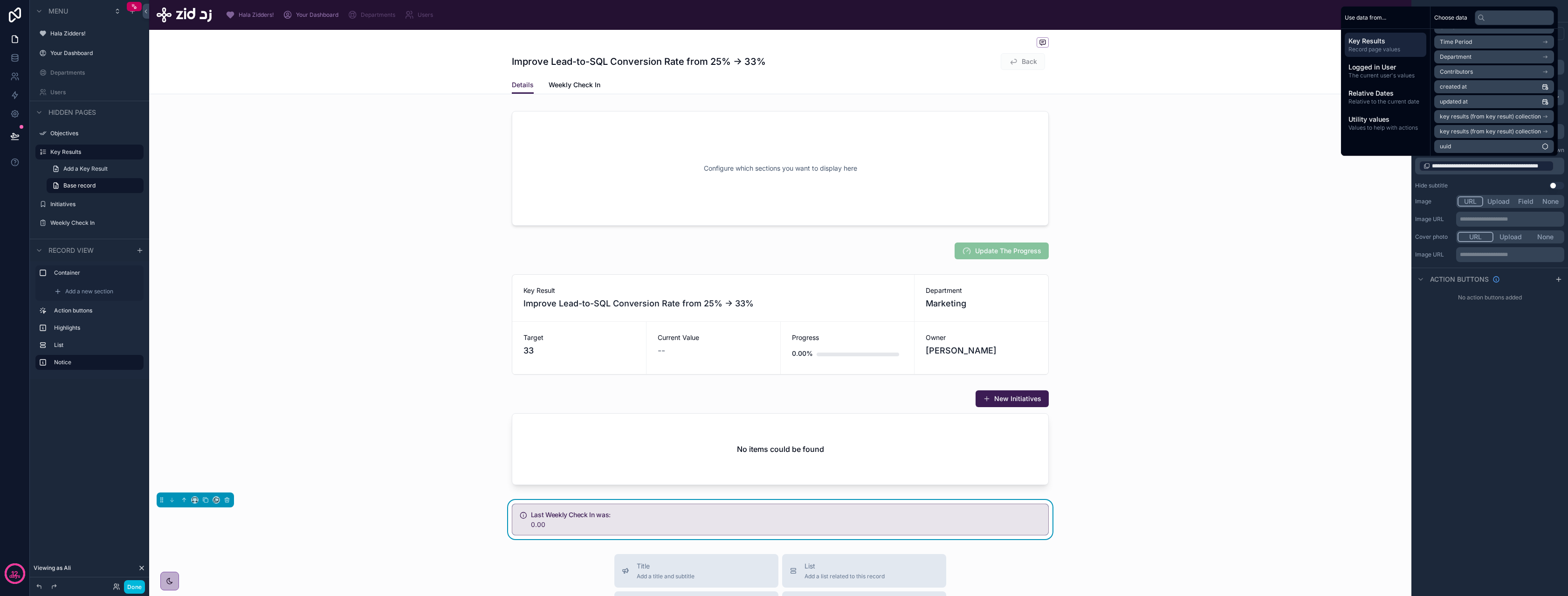
scroll to position [117, 0]
click at [1482, 127] on span "key results (from key result) collection" at bounding box center [1490, 130] width 101 height 7
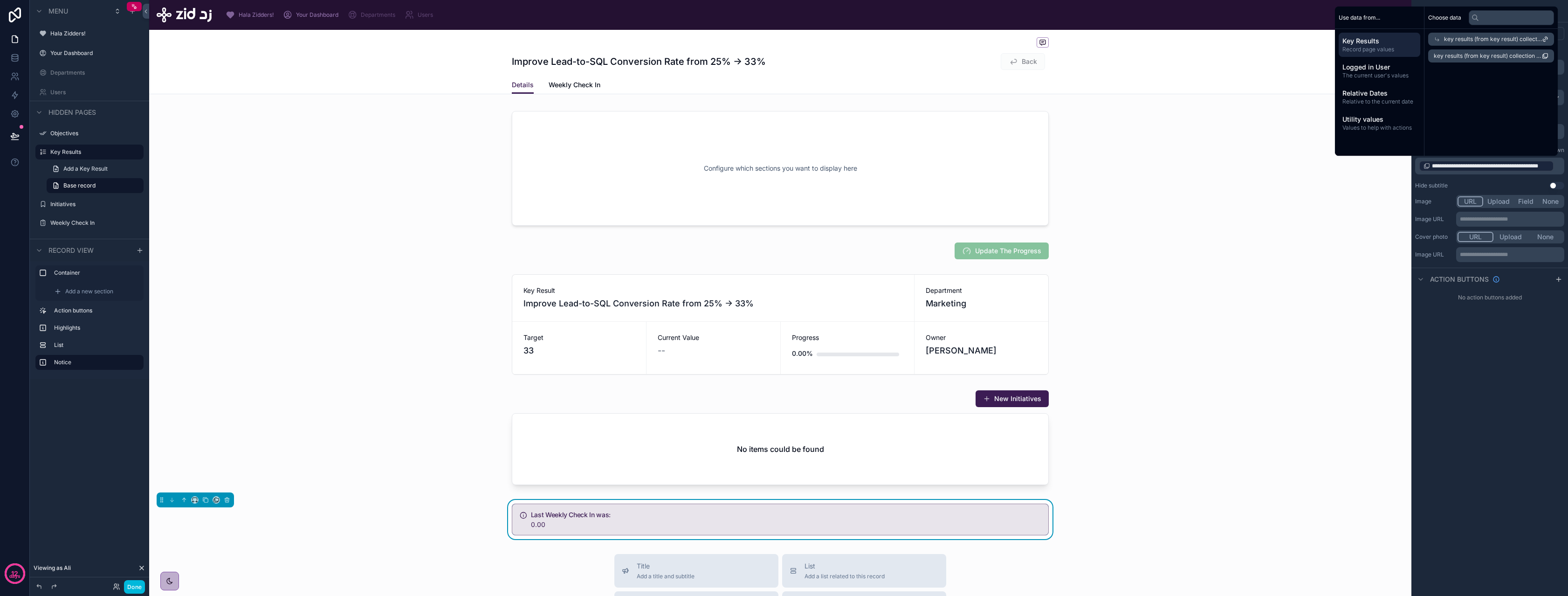
scroll to position [0, 0]
click at [1486, 38] on span "key results (from key result) collection" at bounding box center [1493, 39] width 98 height 7
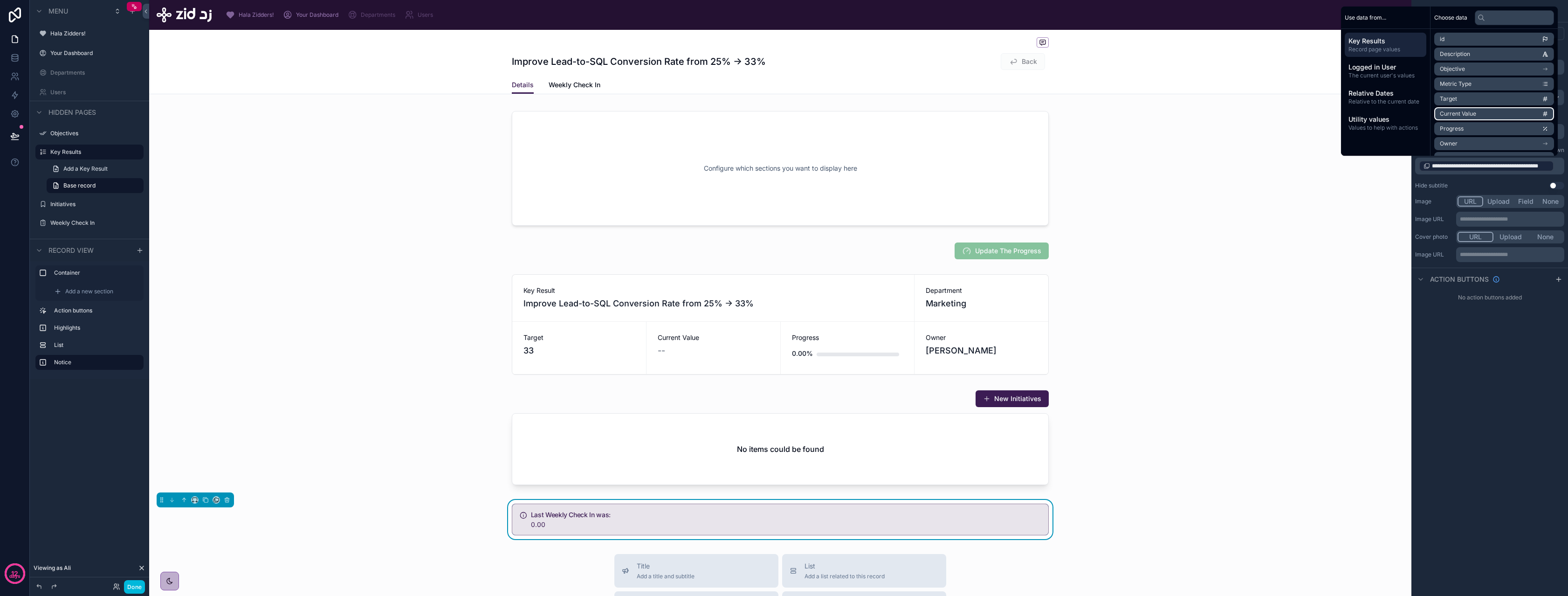
scroll to position [117, 0]
click at [1479, 132] on span "key results (from key result) collection" at bounding box center [1490, 130] width 101 height 7
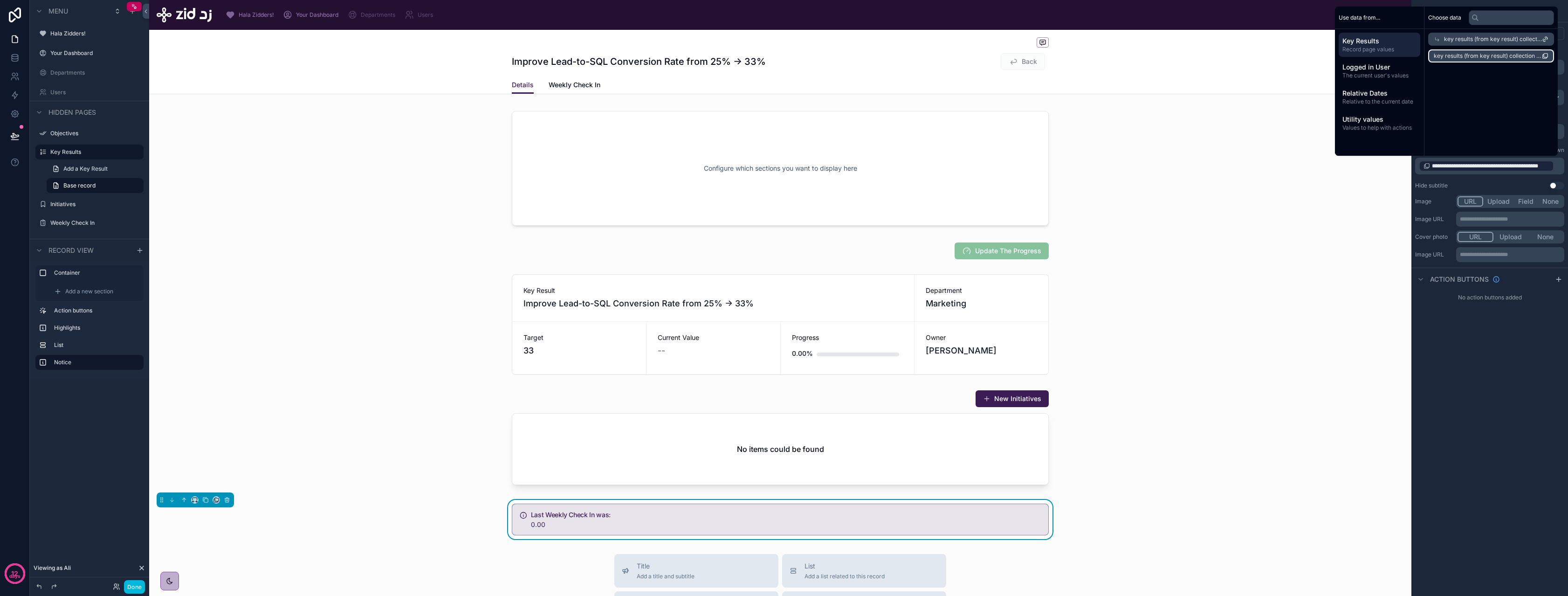
click at [1487, 57] on span "key results (from key result) collection count" at bounding box center [1487, 56] width 108 height 7
click at [1557, 181] on p "**********" at bounding box center [1490, 173] width 144 height 26
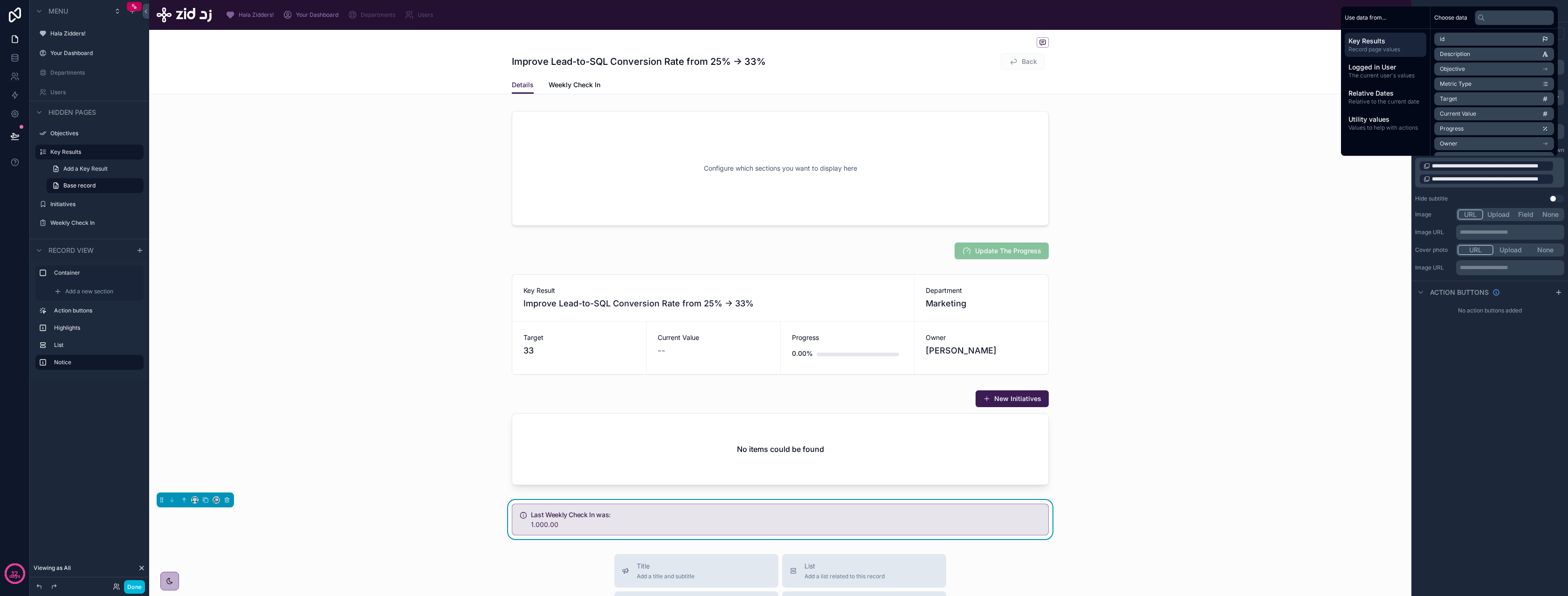
click at [1557, 179] on p "**********" at bounding box center [1490, 173] width 144 height 26
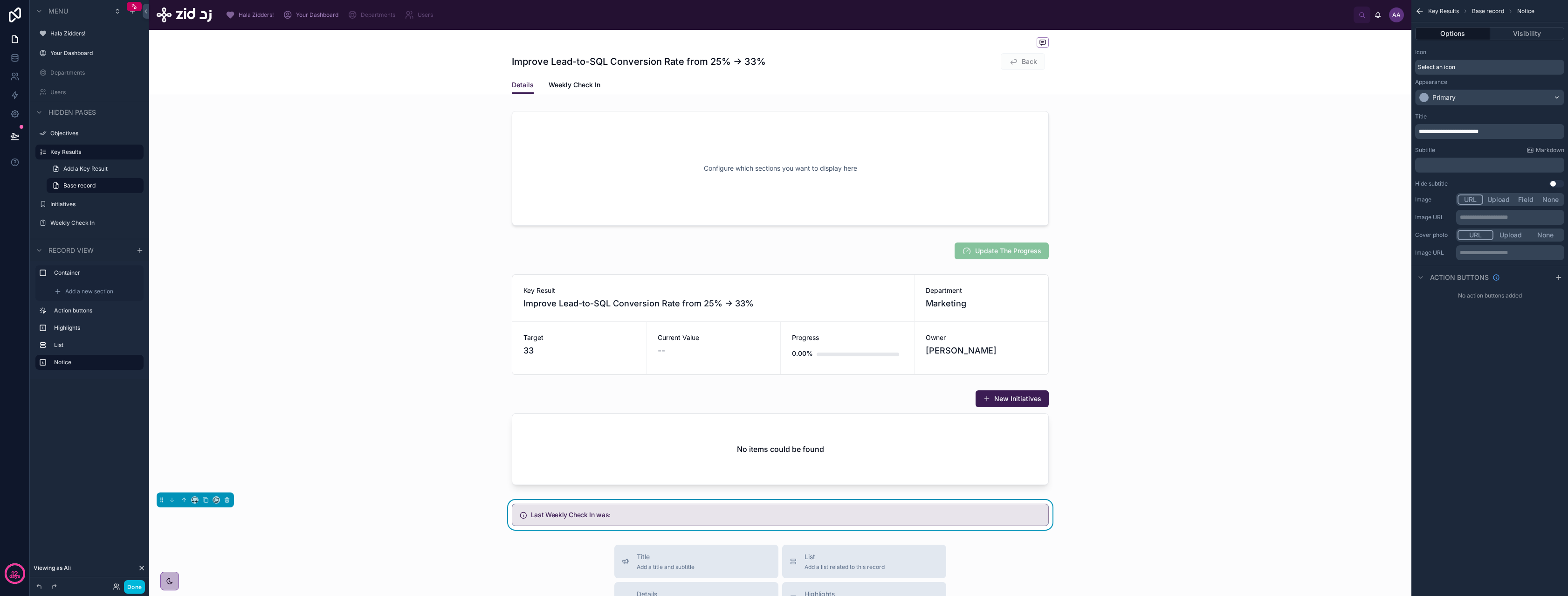
click at [1484, 379] on div "**********" at bounding box center [1490, 298] width 157 height 596
click at [314, 147] on div at bounding box center [780, 168] width 1262 height 126
